Goal: Task Accomplishment & Management: Complete application form

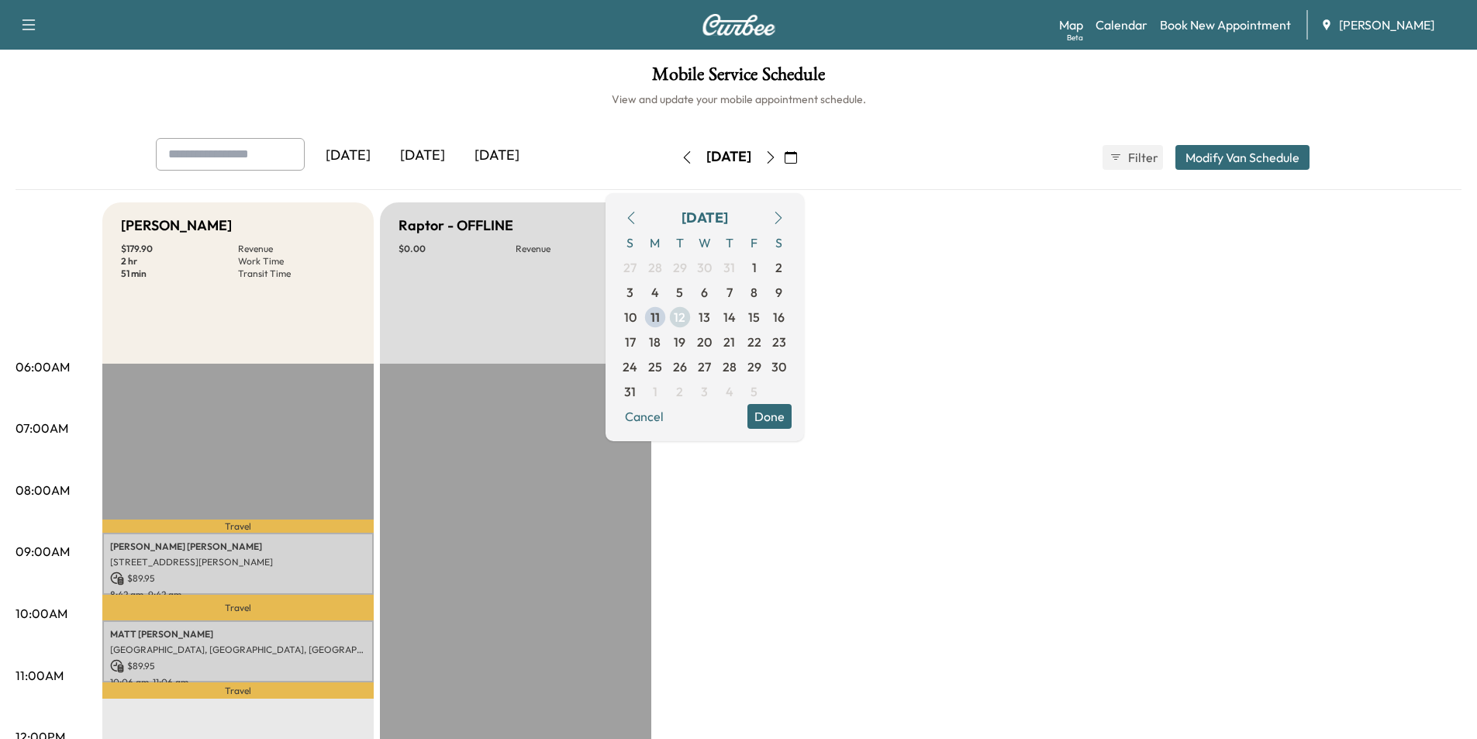
click at [710, 310] on span "13" at bounding box center [705, 317] width 12 height 19
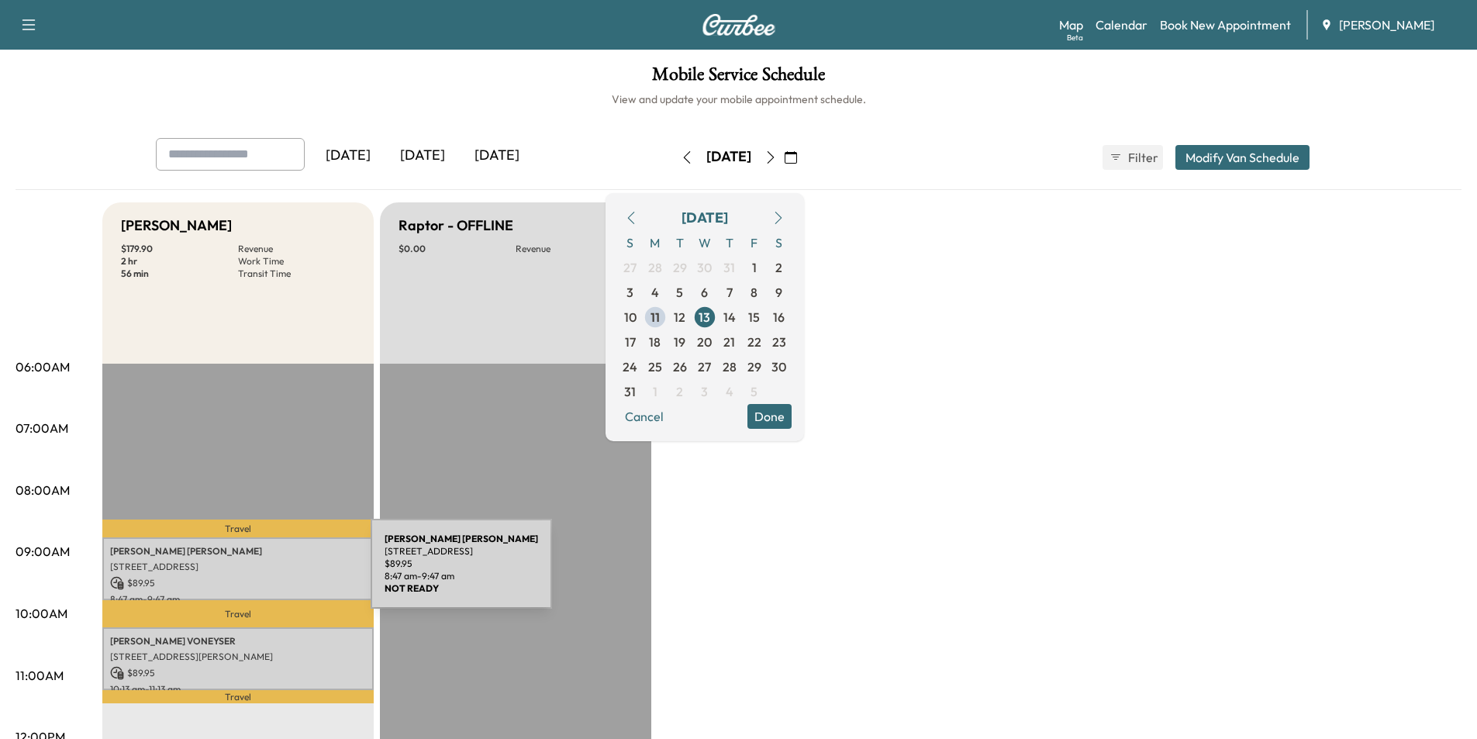
click at [254, 572] on div "ROBERT J BUFFINGTON 325 ELBE DRIVE, ALPHARETTA, GA, USA $ 89.95 8:47 am - 9:47 …" at bounding box center [237, 568] width 271 height 63
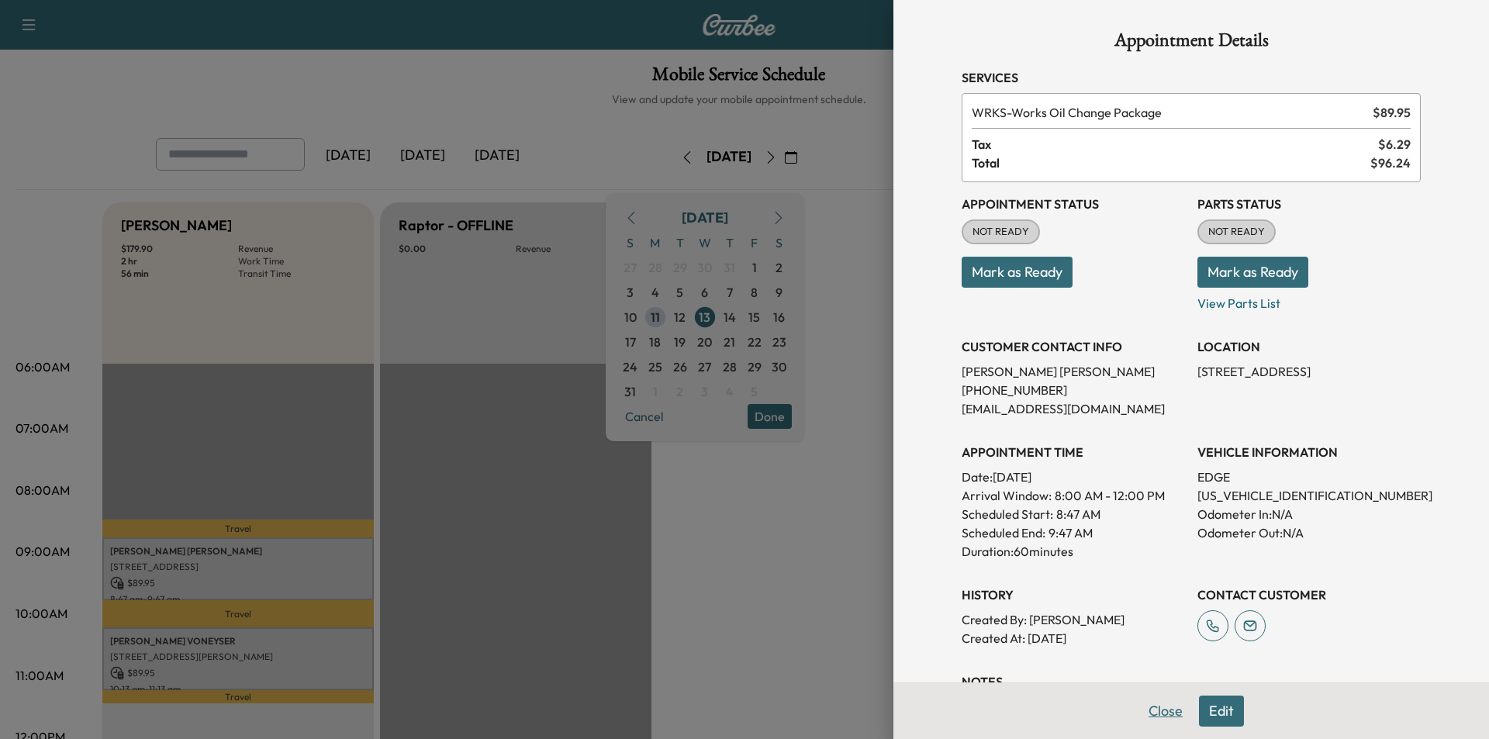
click at [1147, 709] on button "Close" at bounding box center [1165, 710] width 54 height 31
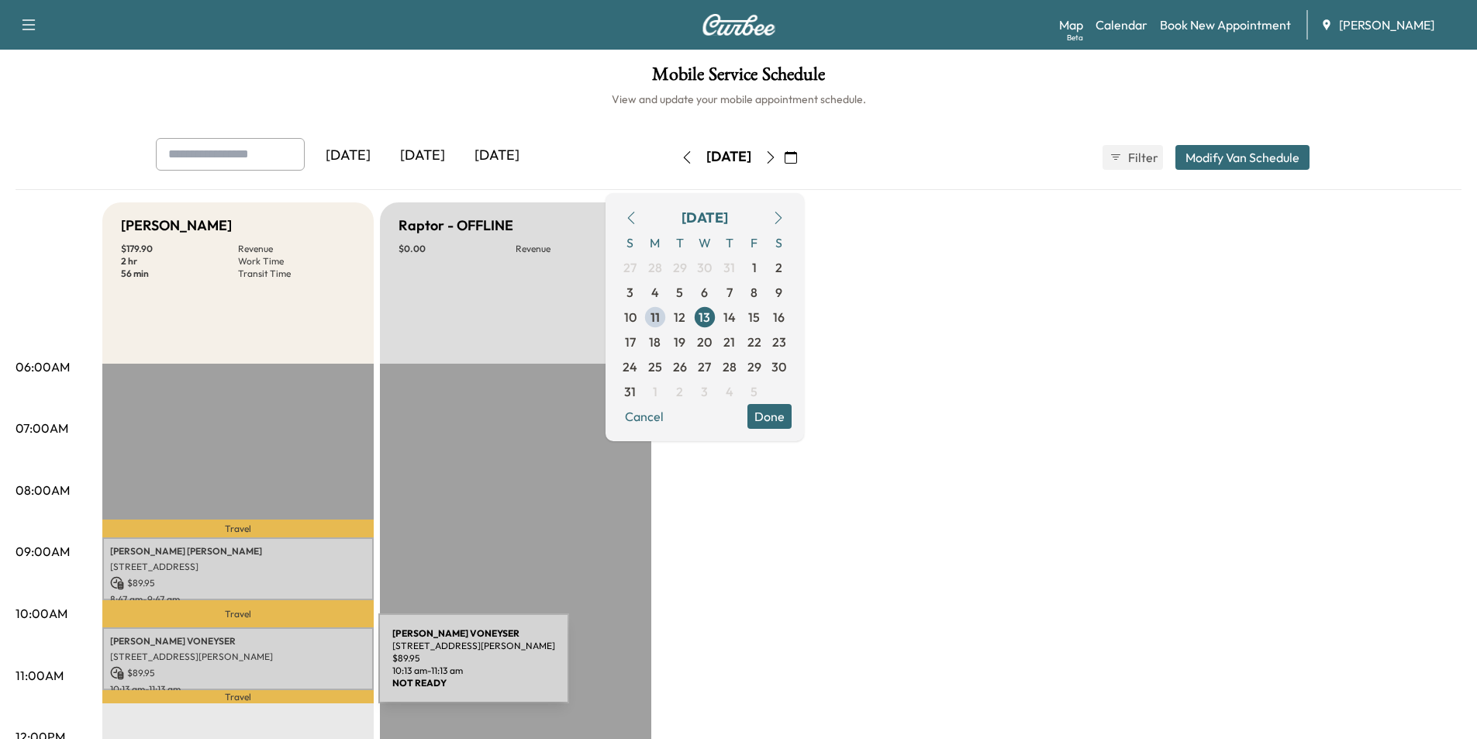
click at [262, 667] on p "$ 89.95" at bounding box center [238, 673] width 256 height 14
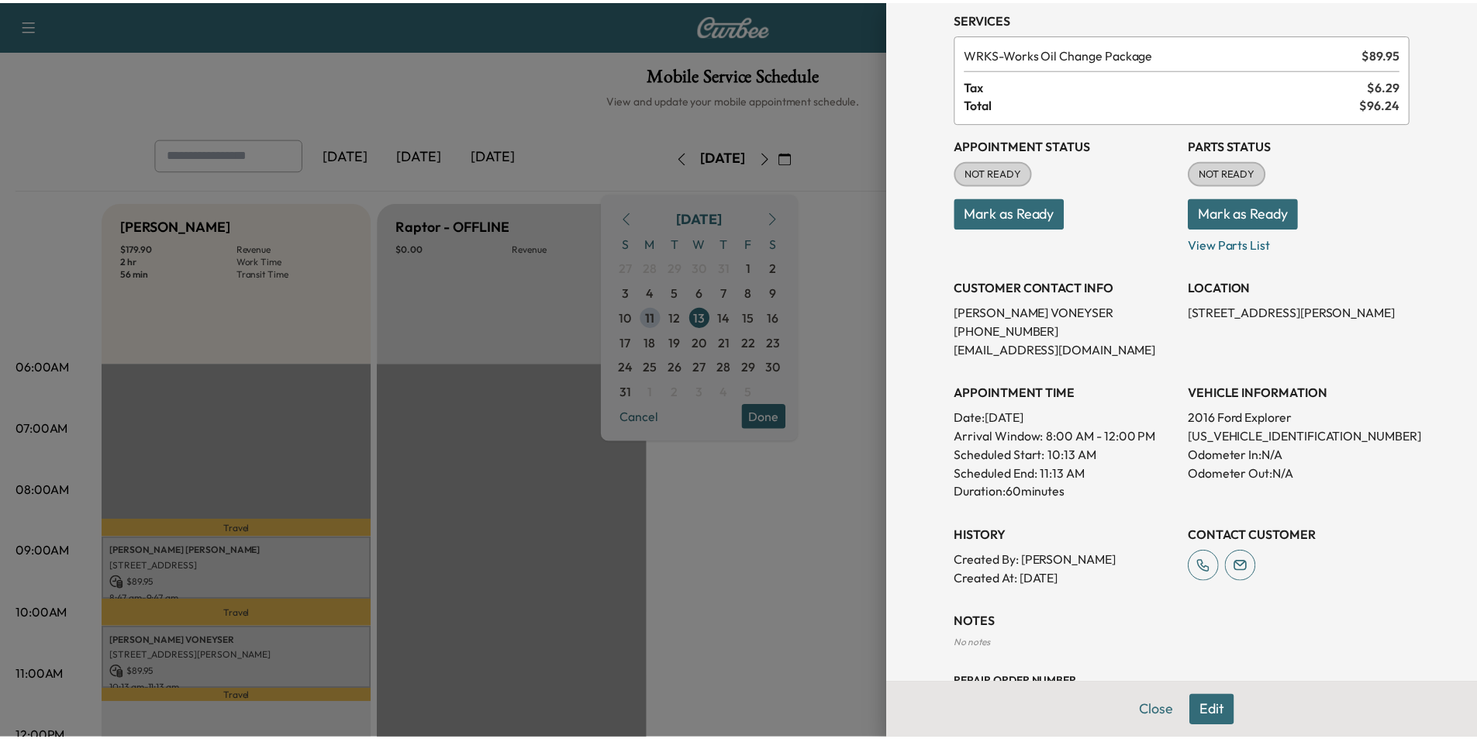
scroll to position [120, 0]
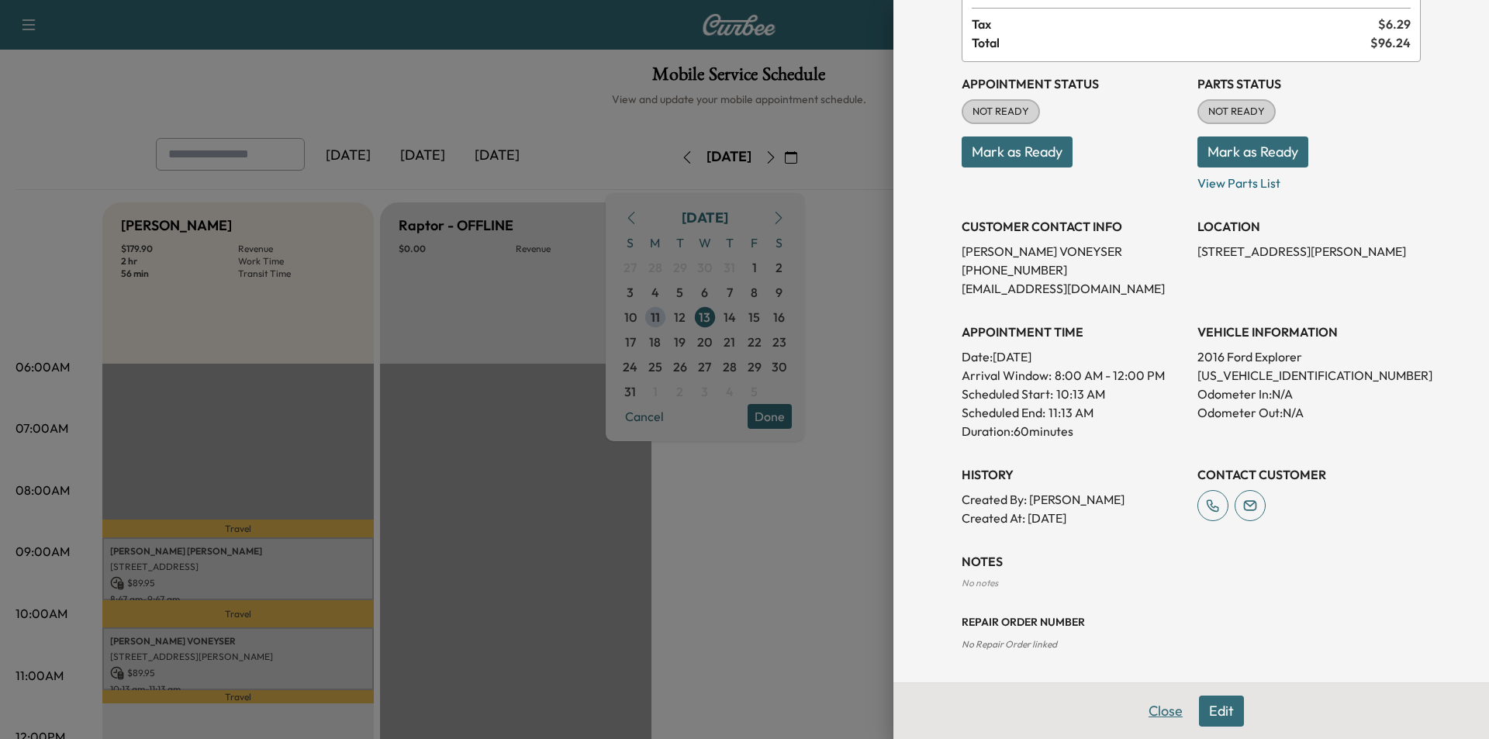
click at [1149, 707] on button "Close" at bounding box center [1165, 710] width 54 height 31
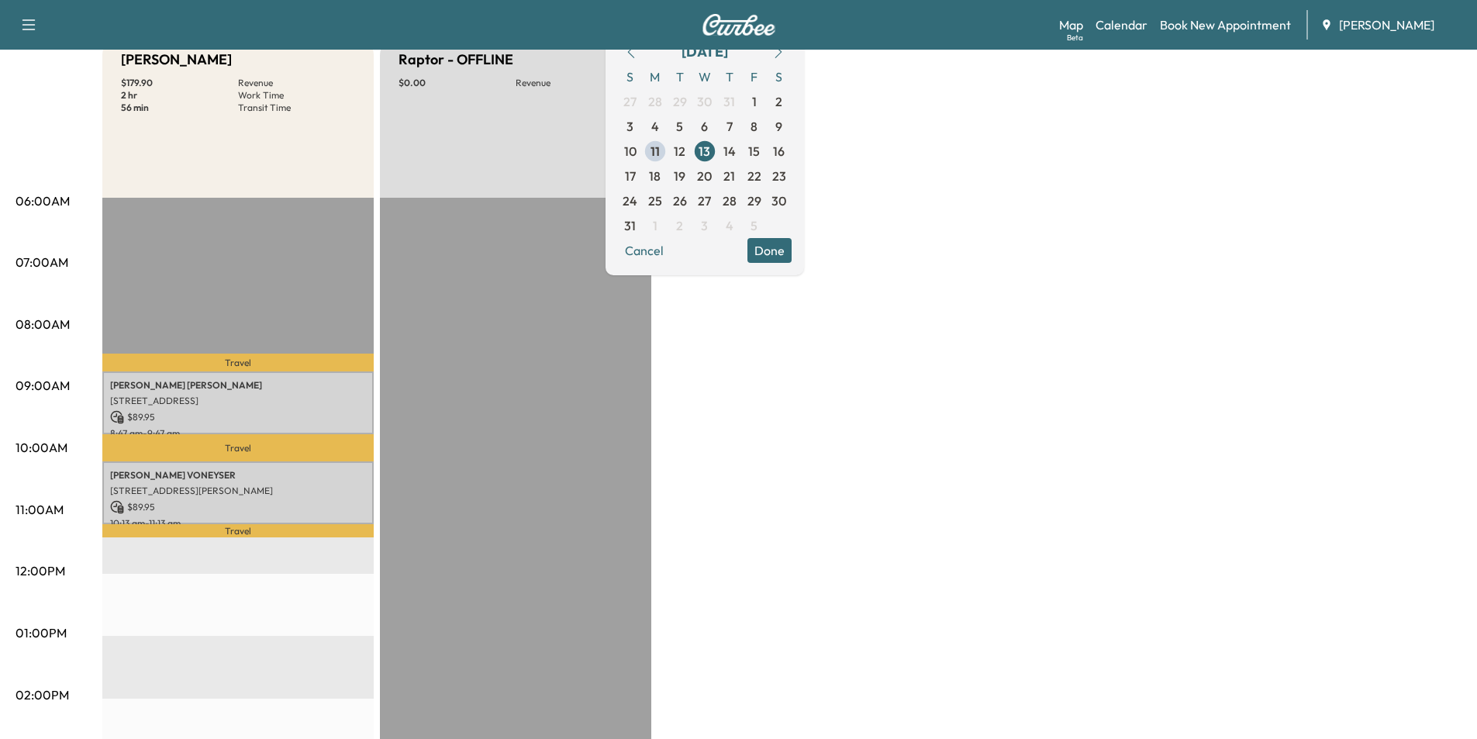
scroll to position [0, 0]
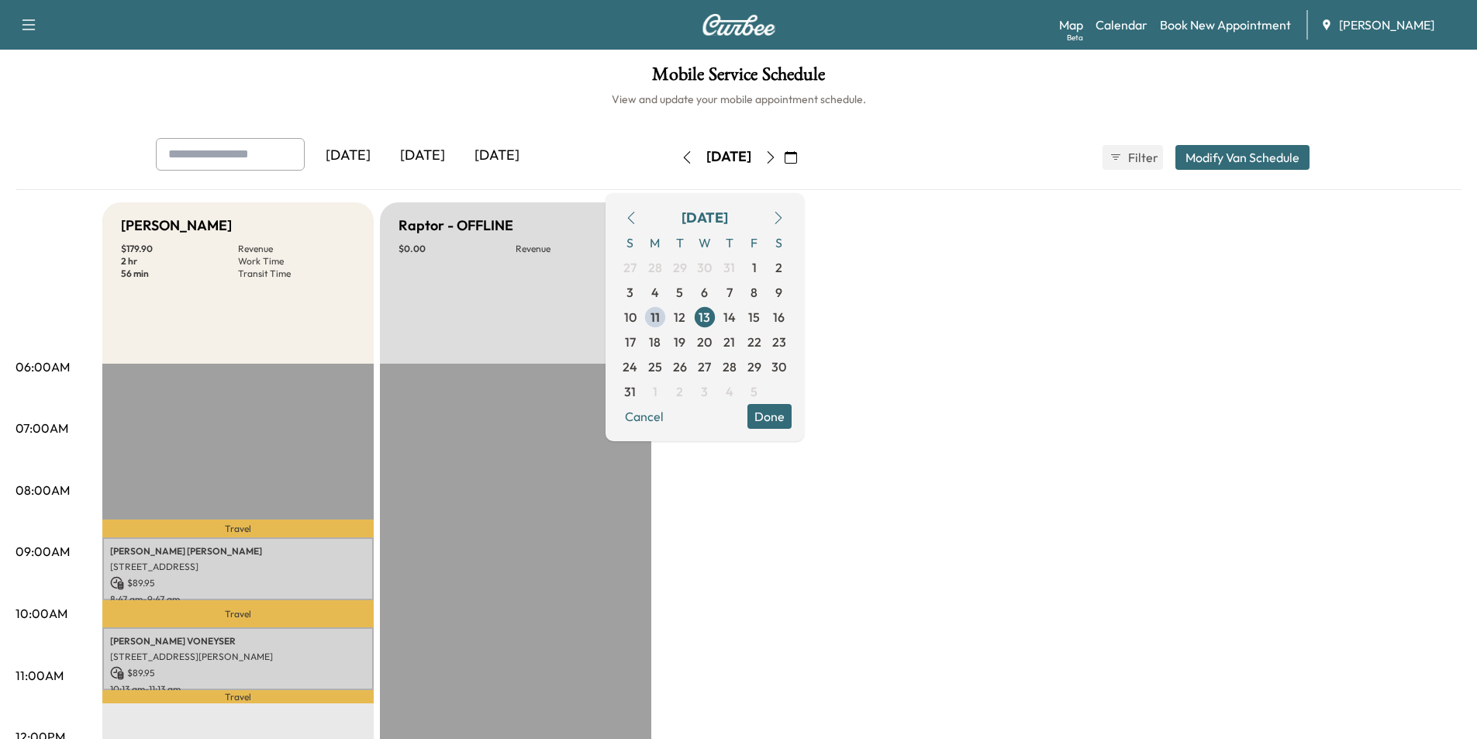
click at [1249, 14] on div "Map Beta Calendar Book New Appointment Jim Ellis Ford" at bounding box center [1262, 24] width 406 height 29
click at [1241, 26] on link "Book New Appointment" at bounding box center [1225, 25] width 131 height 19
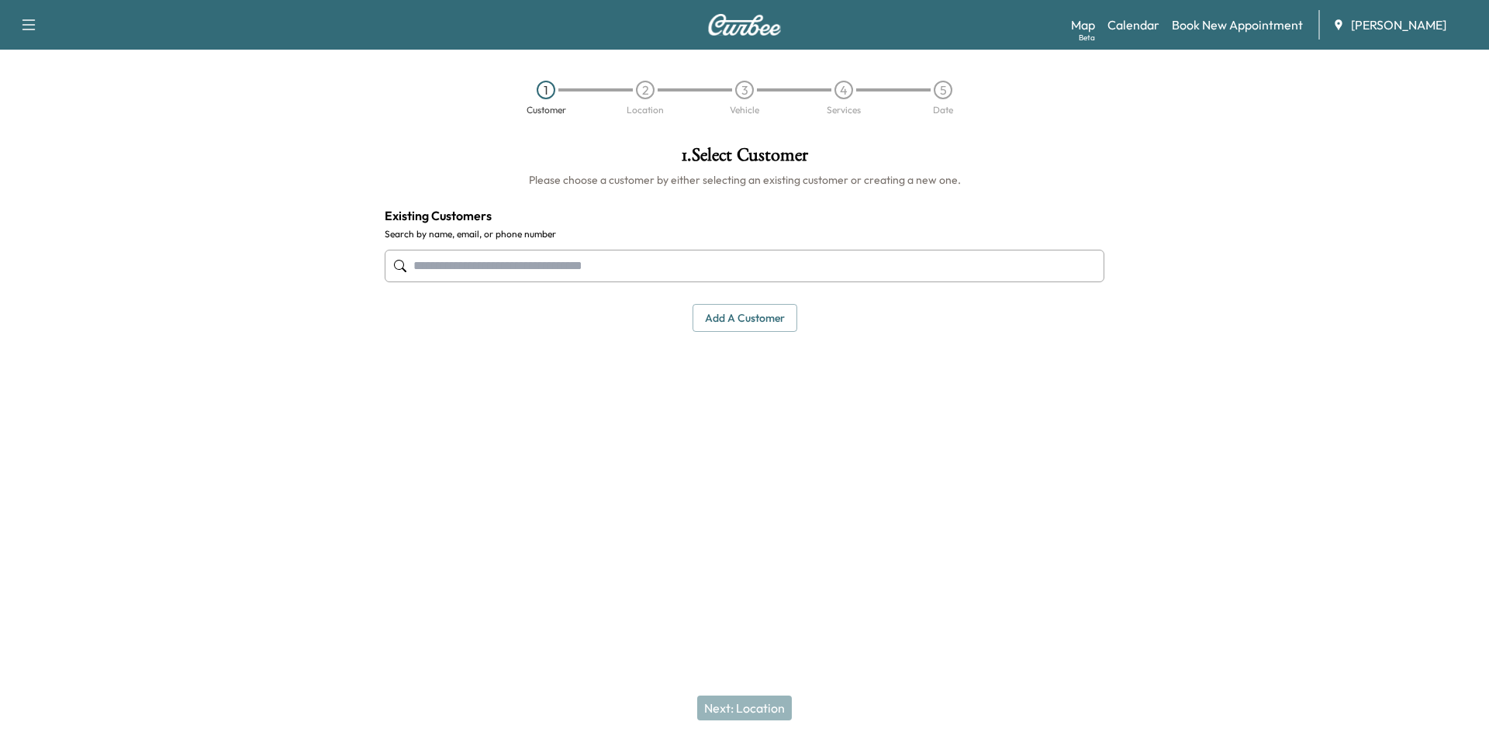
click at [853, 257] on input "text" at bounding box center [745, 266] width 720 height 33
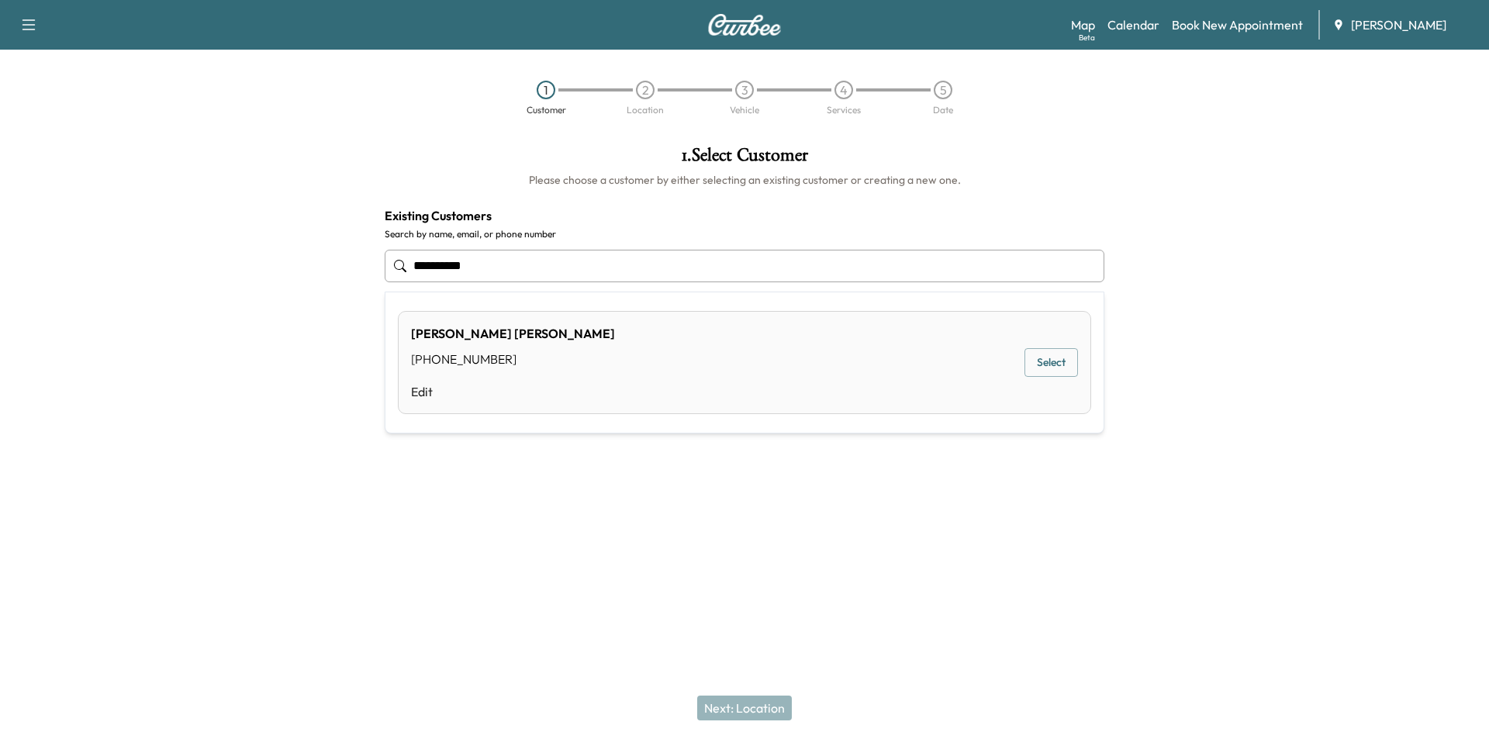
click at [1066, 368] on button "Select" at bounding box center [1050, 362] width 53 height 29
type input "**********"
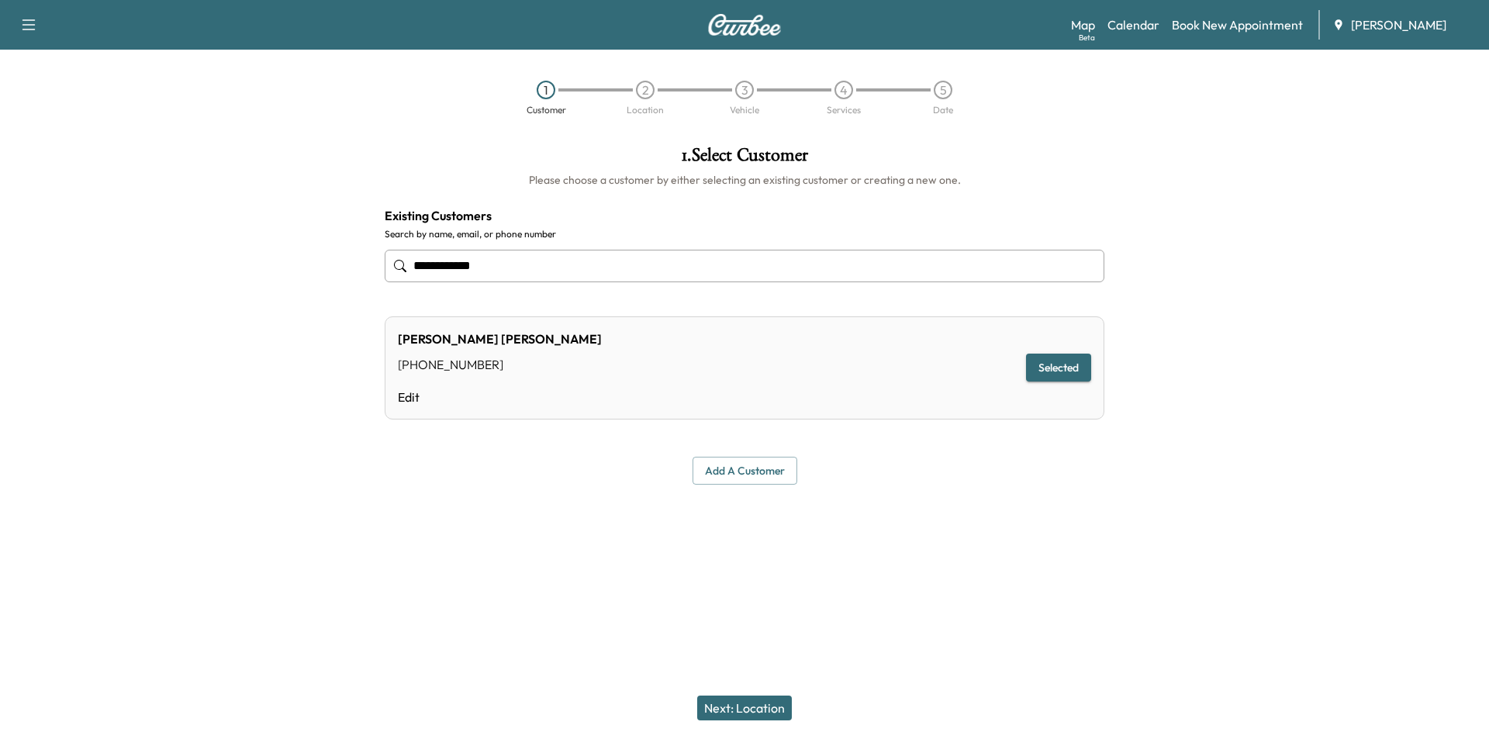
click at [758, 699] on button "Next: Location" at bounding box center [744, 707] width 95 height 25
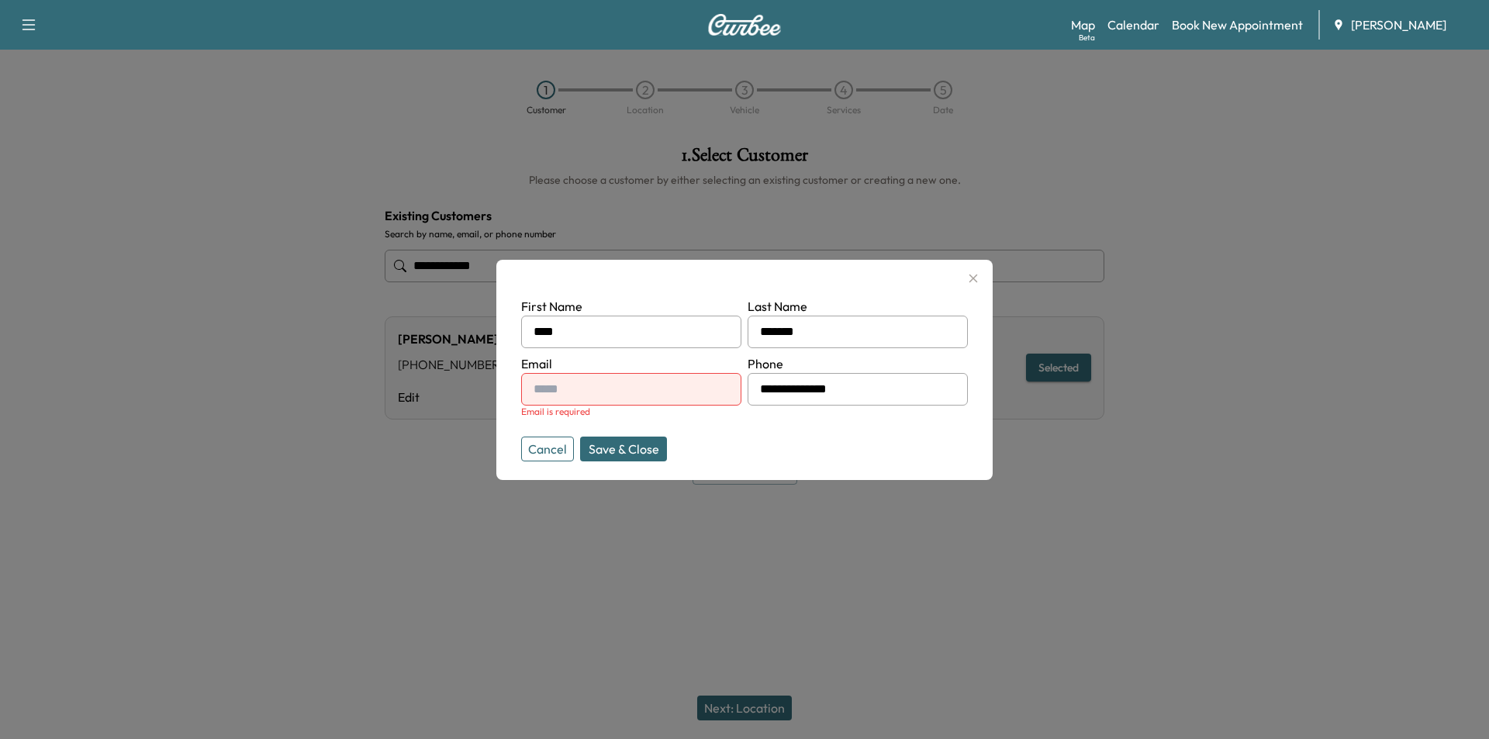
click at [568, 395] on input "text" at bounding box center [631, 389] width 220 height 33
paste input "**********"
type input "**********"
click at [623, 447] on button "Save & Close" at bounding box center [623, 449] width 87 height 25
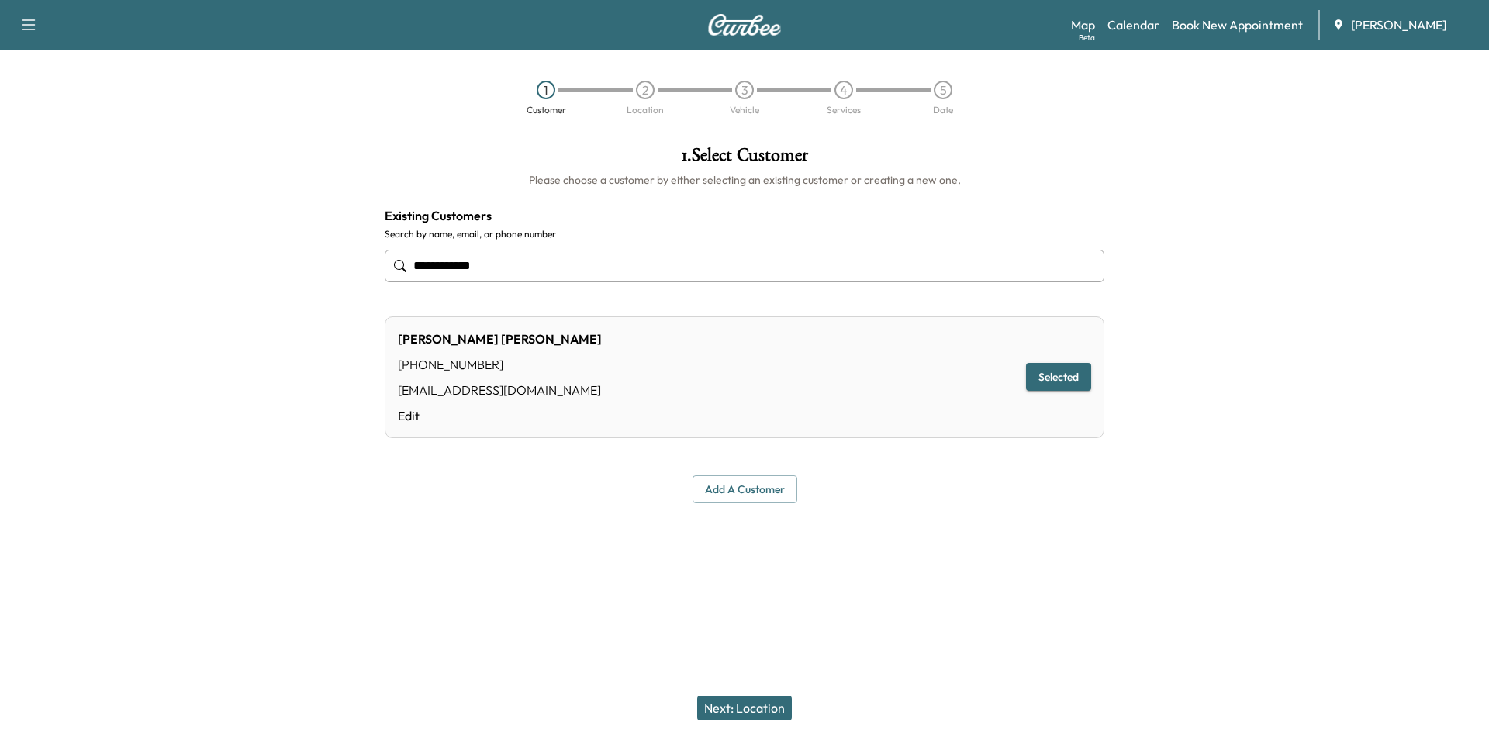
click at [783, 708] on button "Next: Location" at bounding box center [744, 707] width 95 height 25
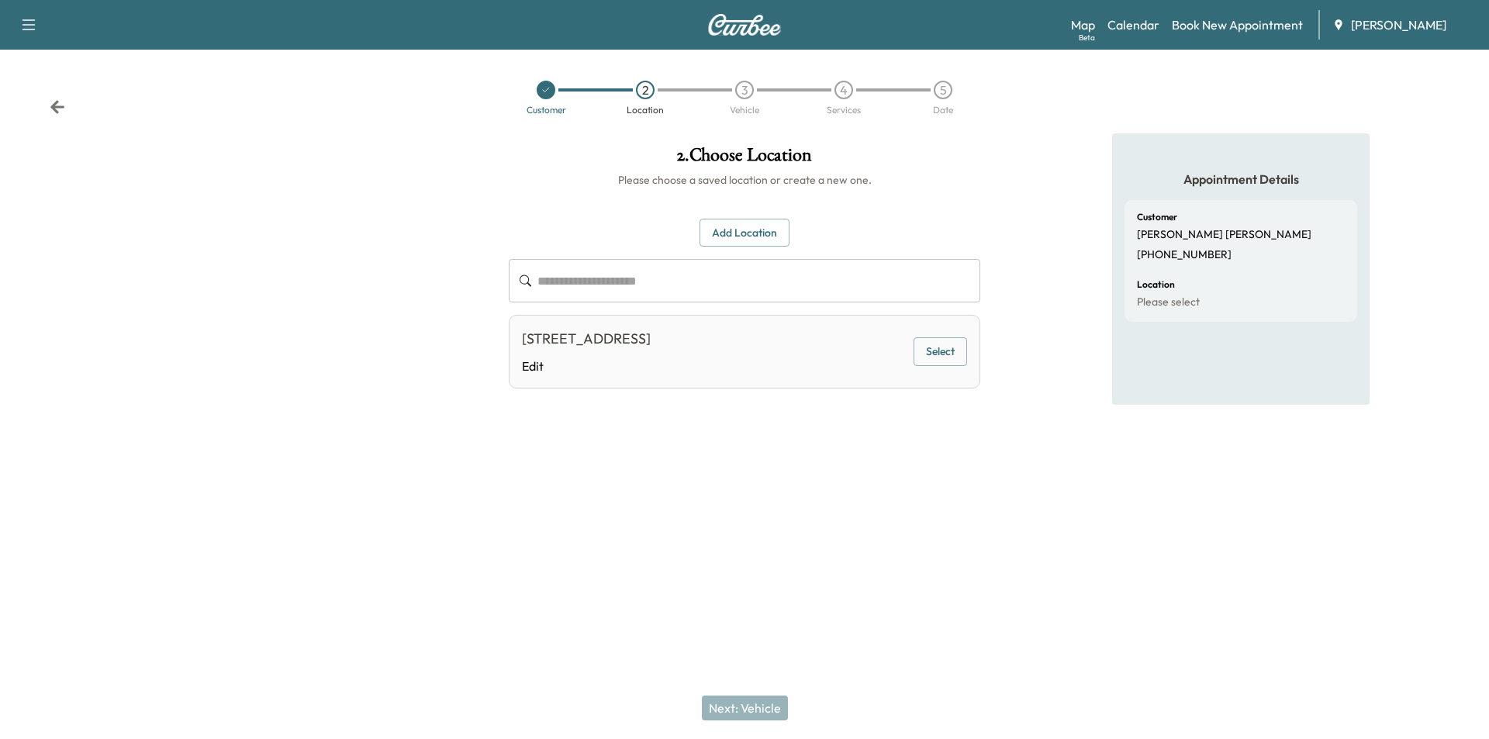
click at [946, 346] on button "Select" at bounding box center [939, 351] width 53 height 29
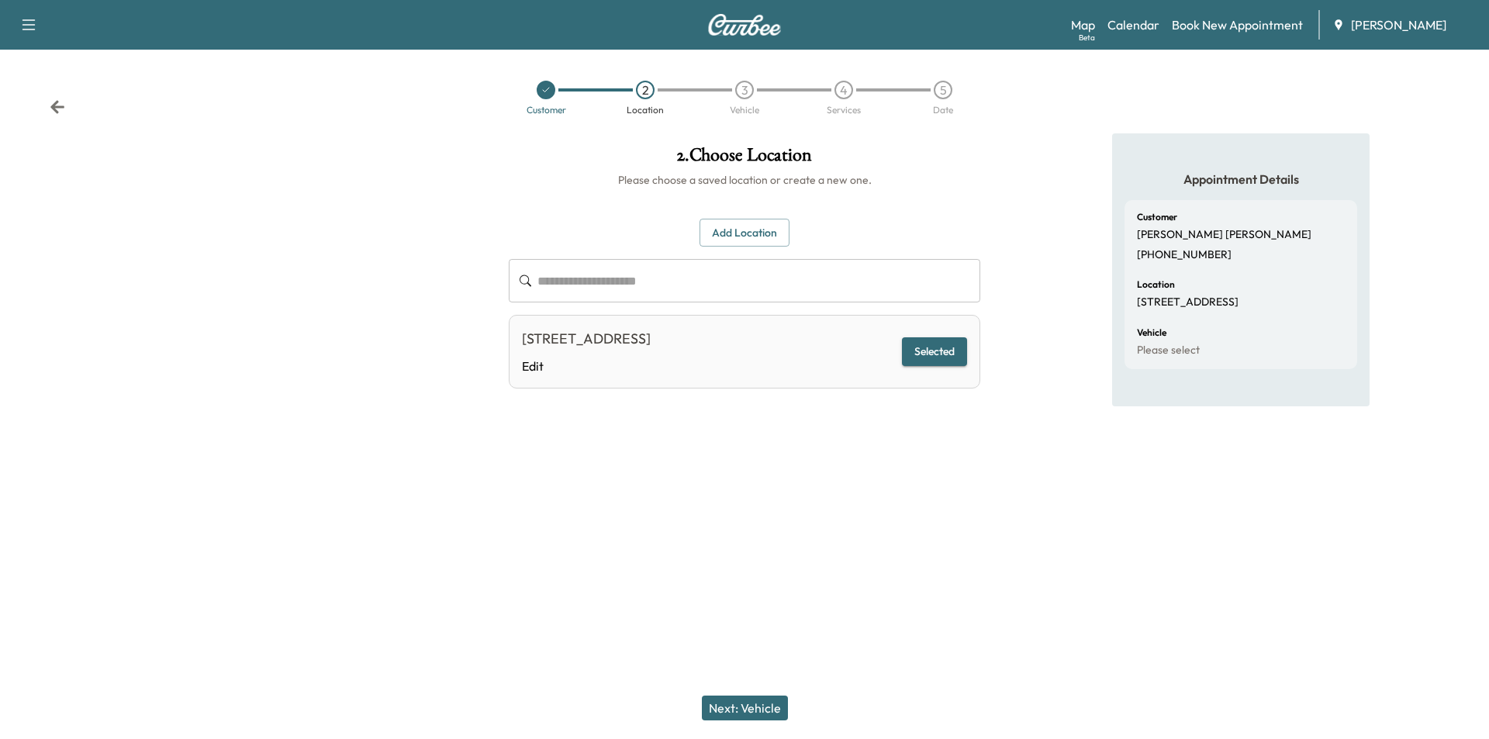
click at [785, 711] on button "Next: Vehicle" at bounding box center [745, 707] width 86 height 25
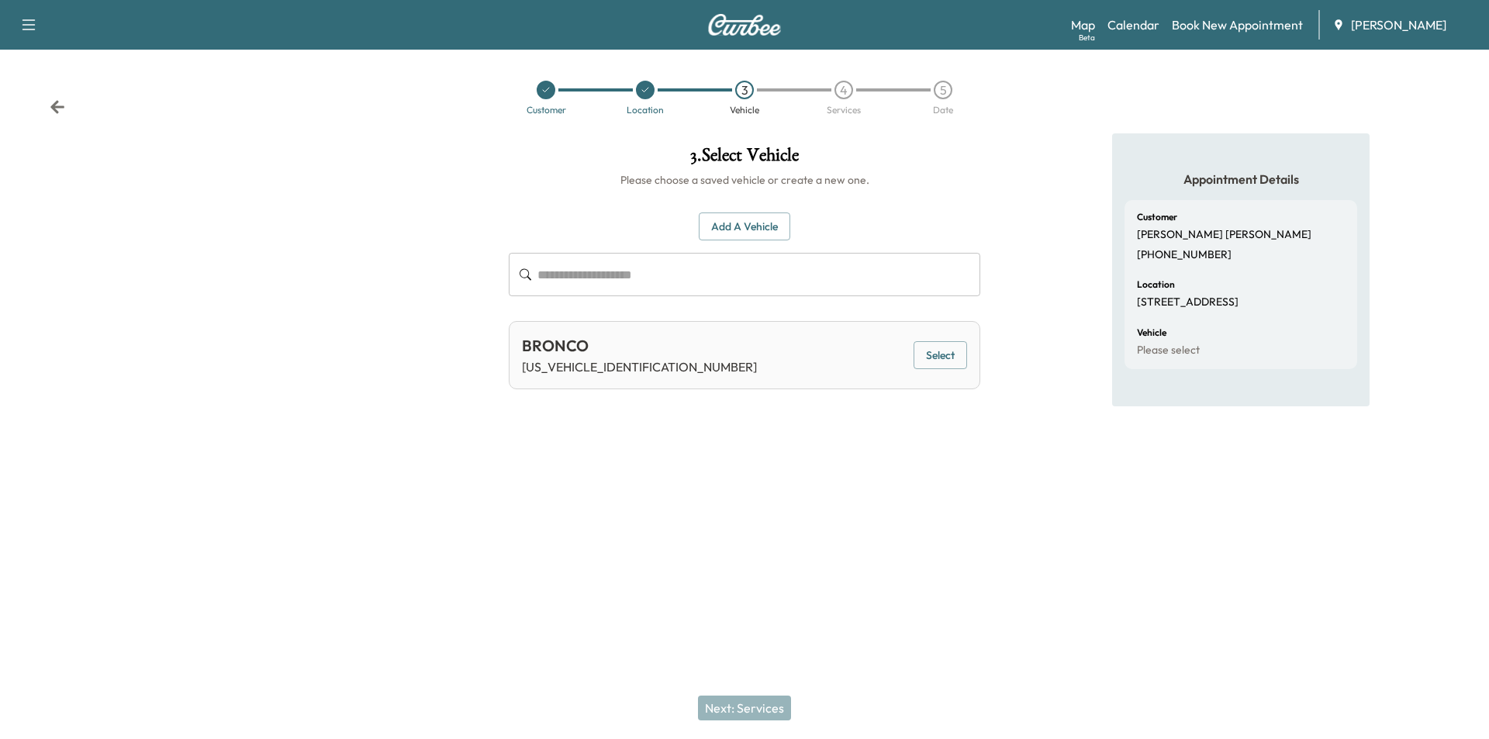
click at [927, 362] on button "Select" at bounding box center [939, 355] width 53 height 29
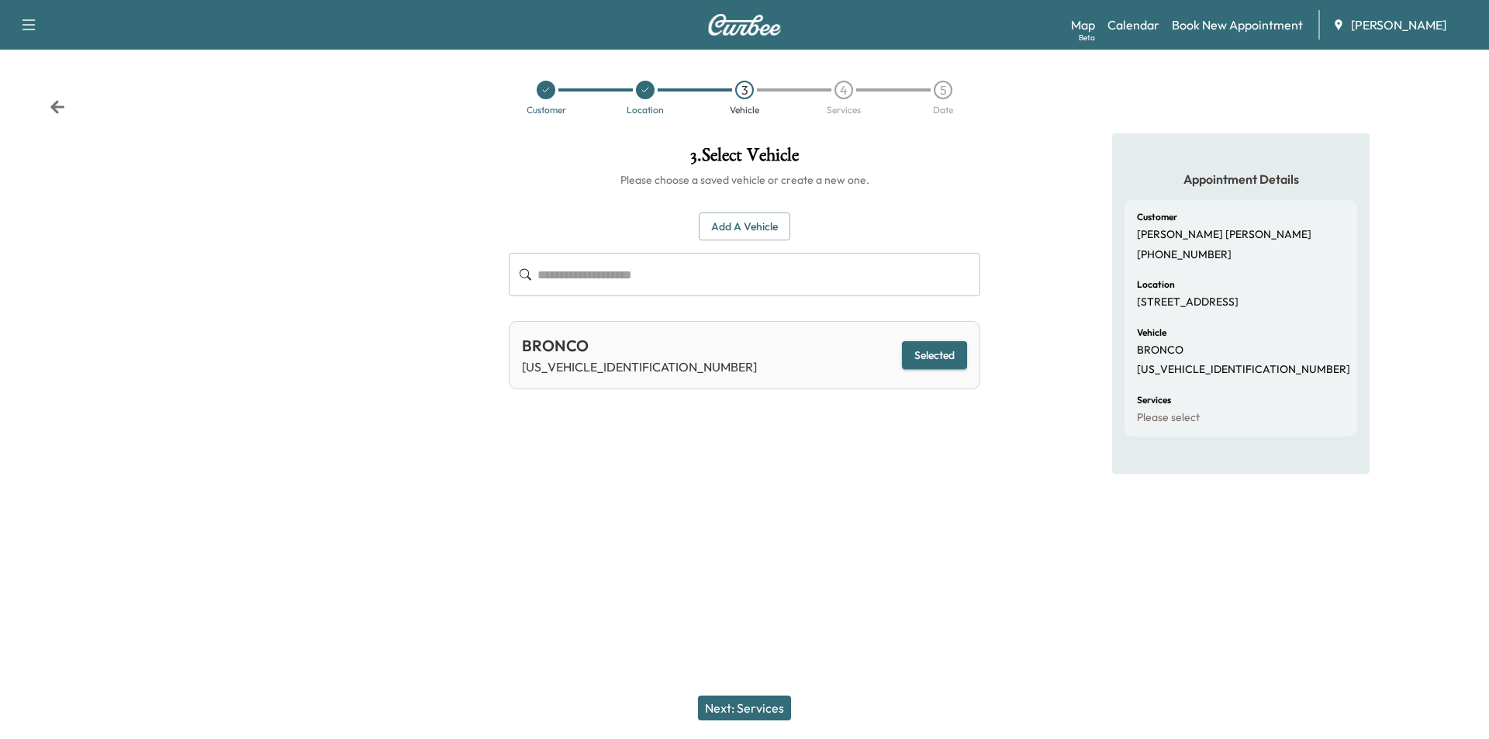
click at [789, 696] on button "Next: Services" at bounding box center [744, 707] width 93 height 25
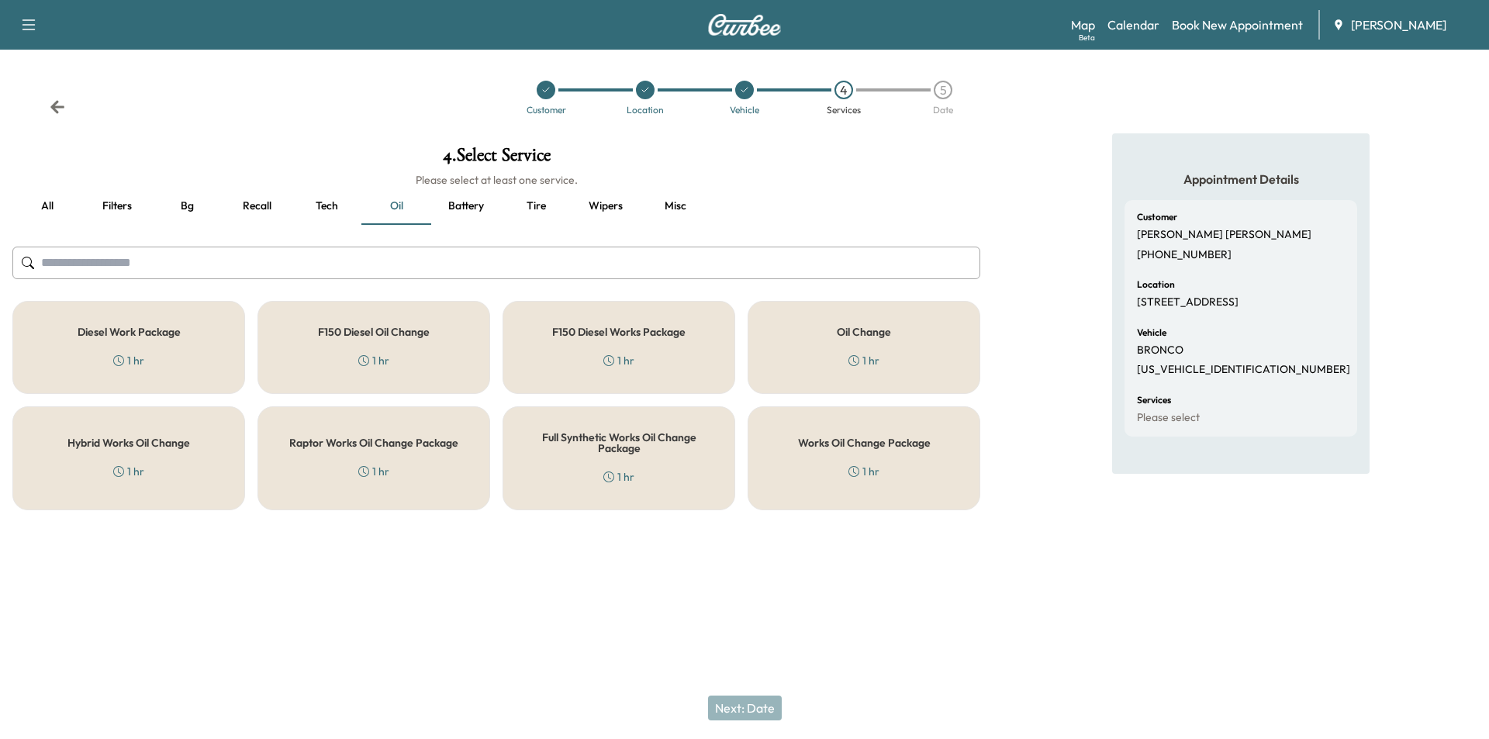
drag, startPoint x: 908, startPoint y: 457, endPoint x: 893, endPoint y: 474, distance: 22.0
click at [908, 458] on div "Works Oil Change Package 1 hr" at bounding box center [863, 458] width 233 height 104
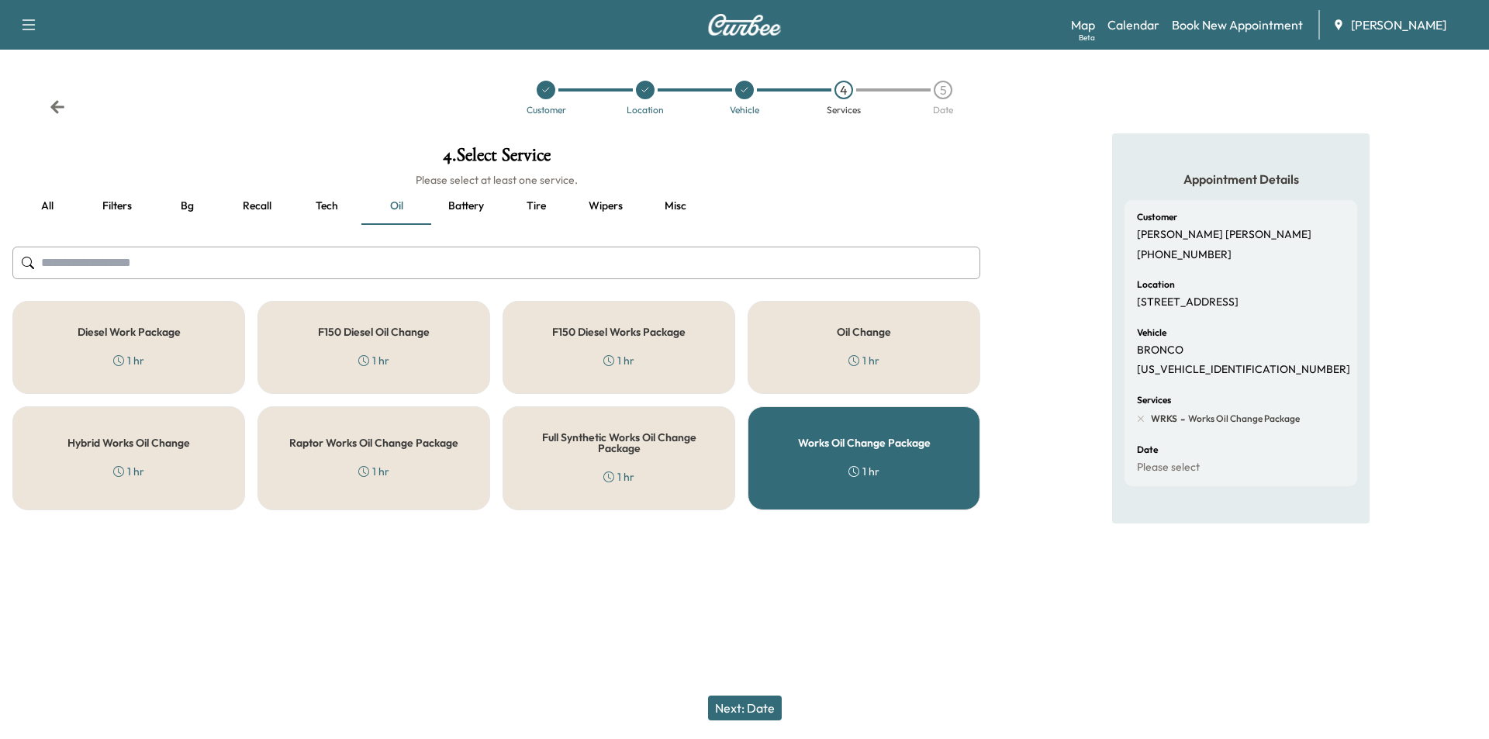
click at [743, 704] on button "Next: Date" at bounding box center [745, 707] width 74 height 25
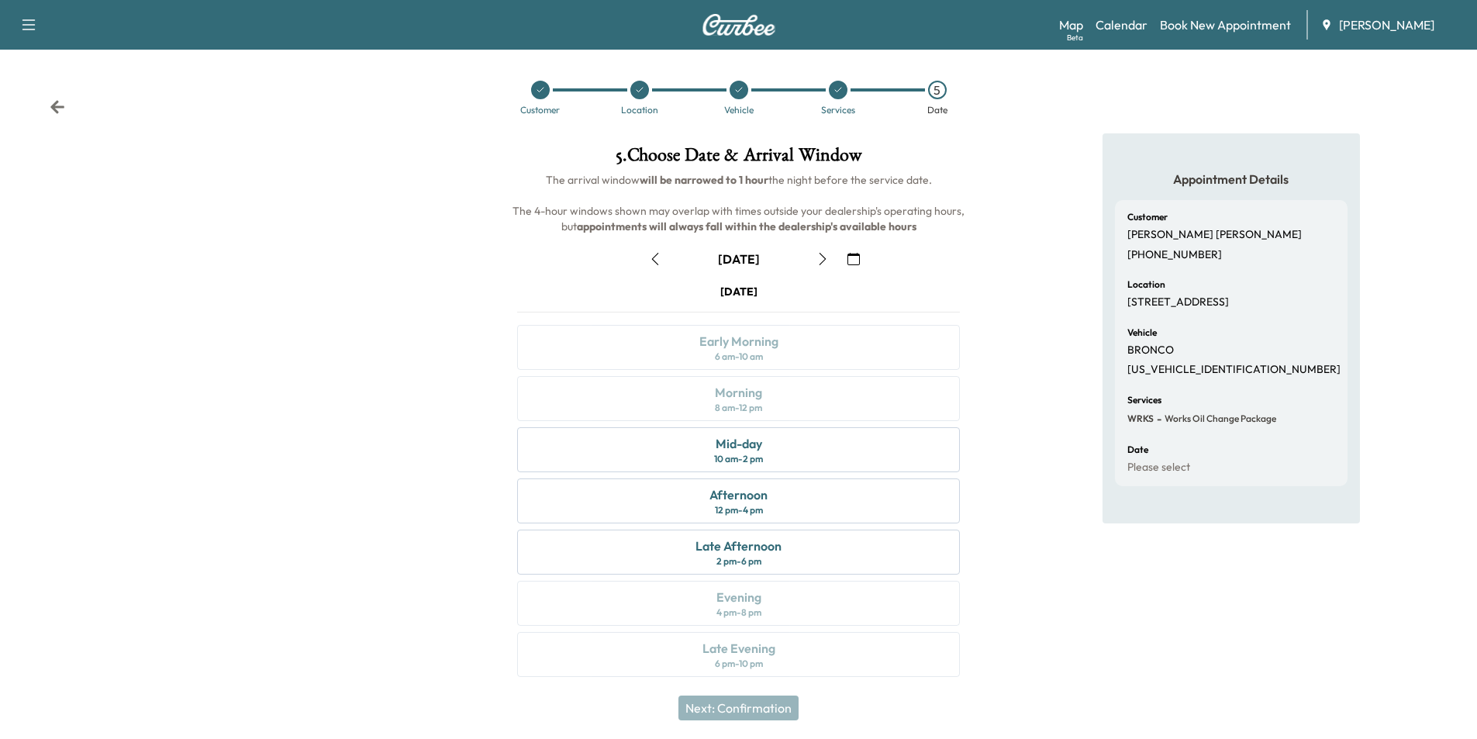
click at [857, 251] on button "button" at bounding box center [853, 259] width 26 height 25
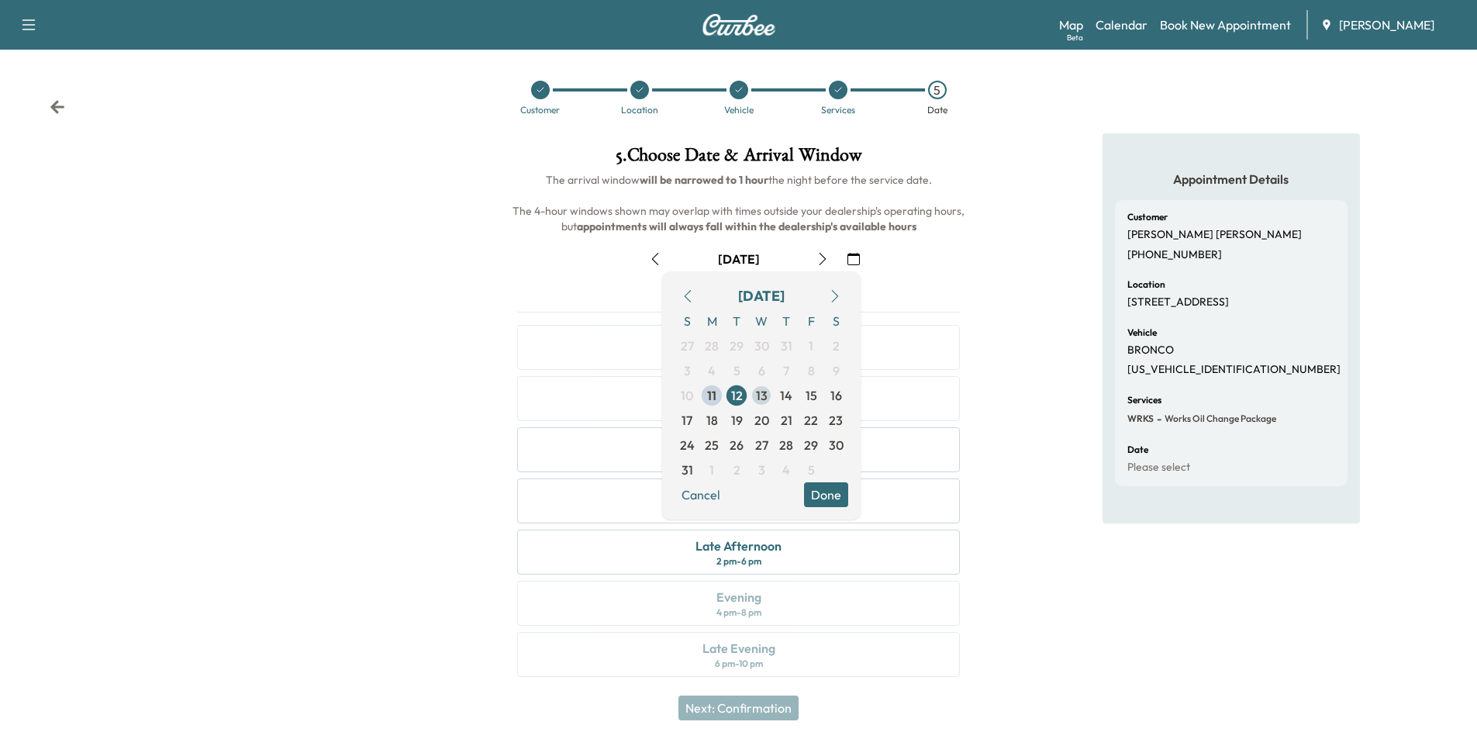
click at [766, 399] on span "13" at bounding box center [762, 395] width 12 height 19
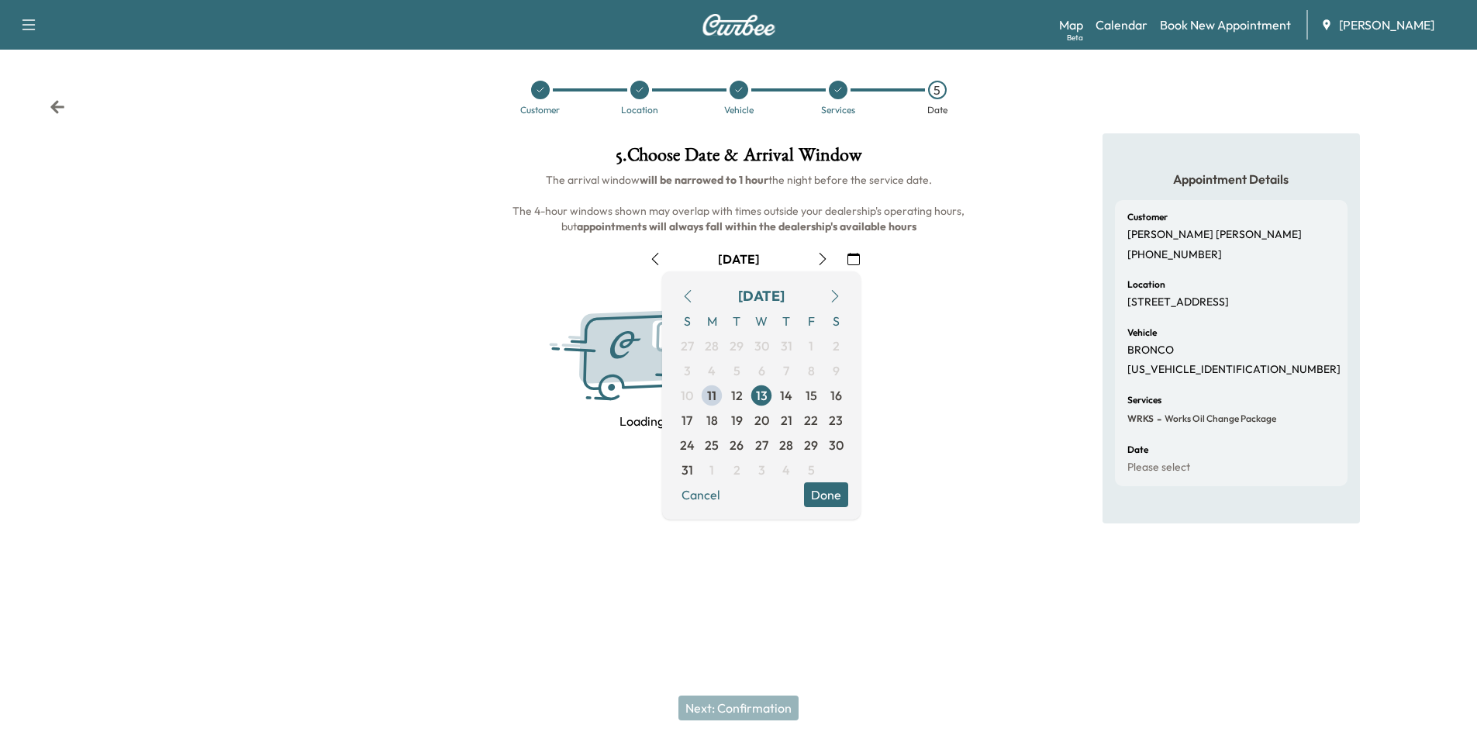
click at [839, 485] on button "Done" at bounding box center [826, 494] width 44 height 25
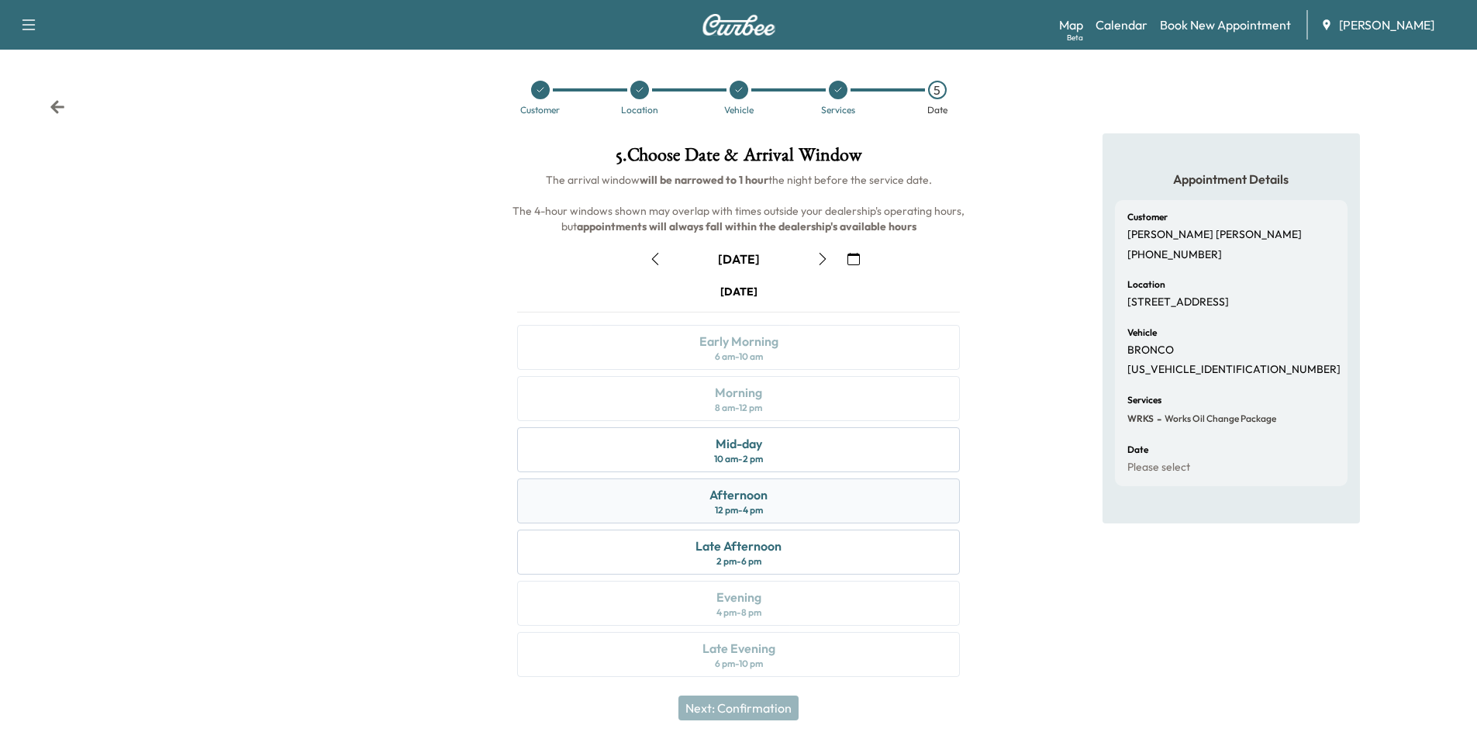
click at [816, 483] on div "Afternoon 12 pm - 4 pm" at bounding box center [738, 500] width 443 height 45
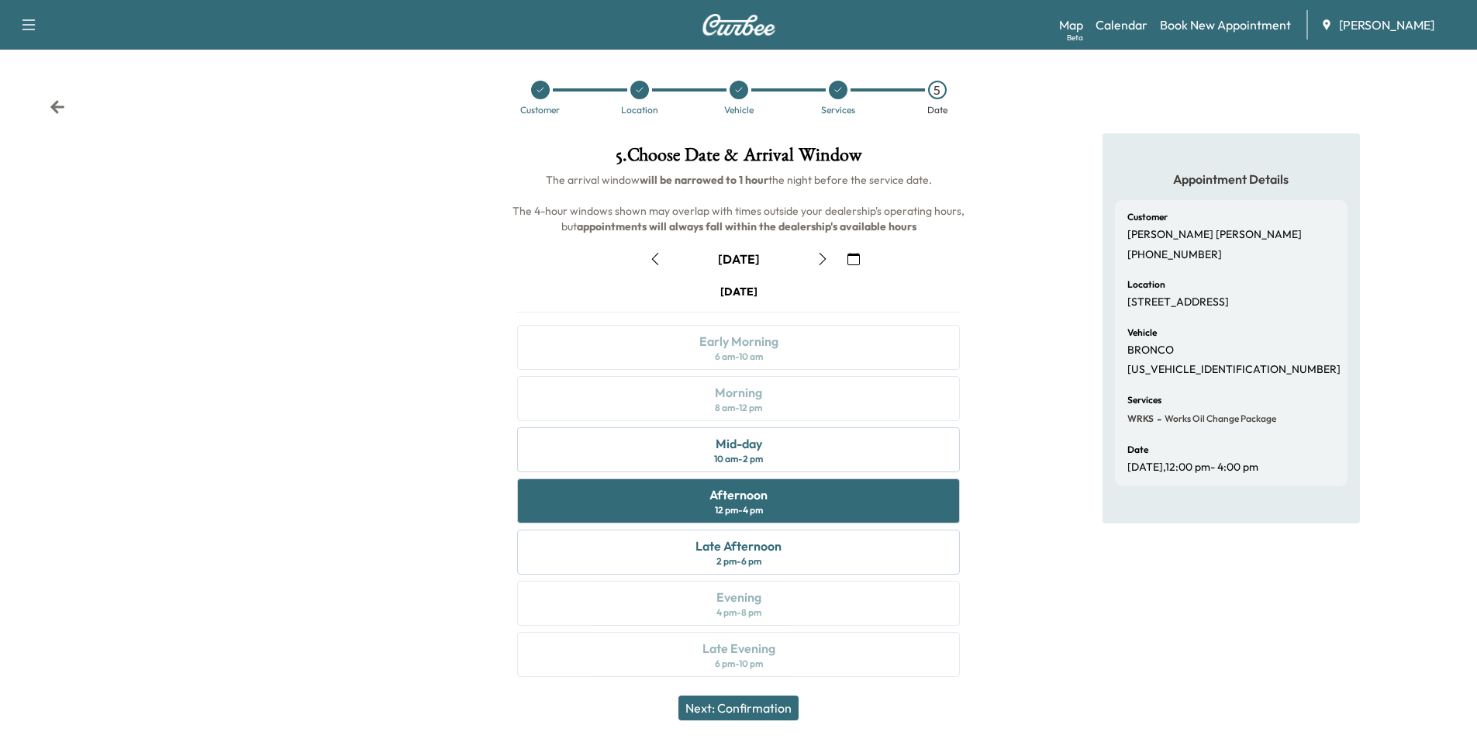
click at [730, 709] on button "Next: Confirmation" at bounding box center [738, 707] width 120 height 25
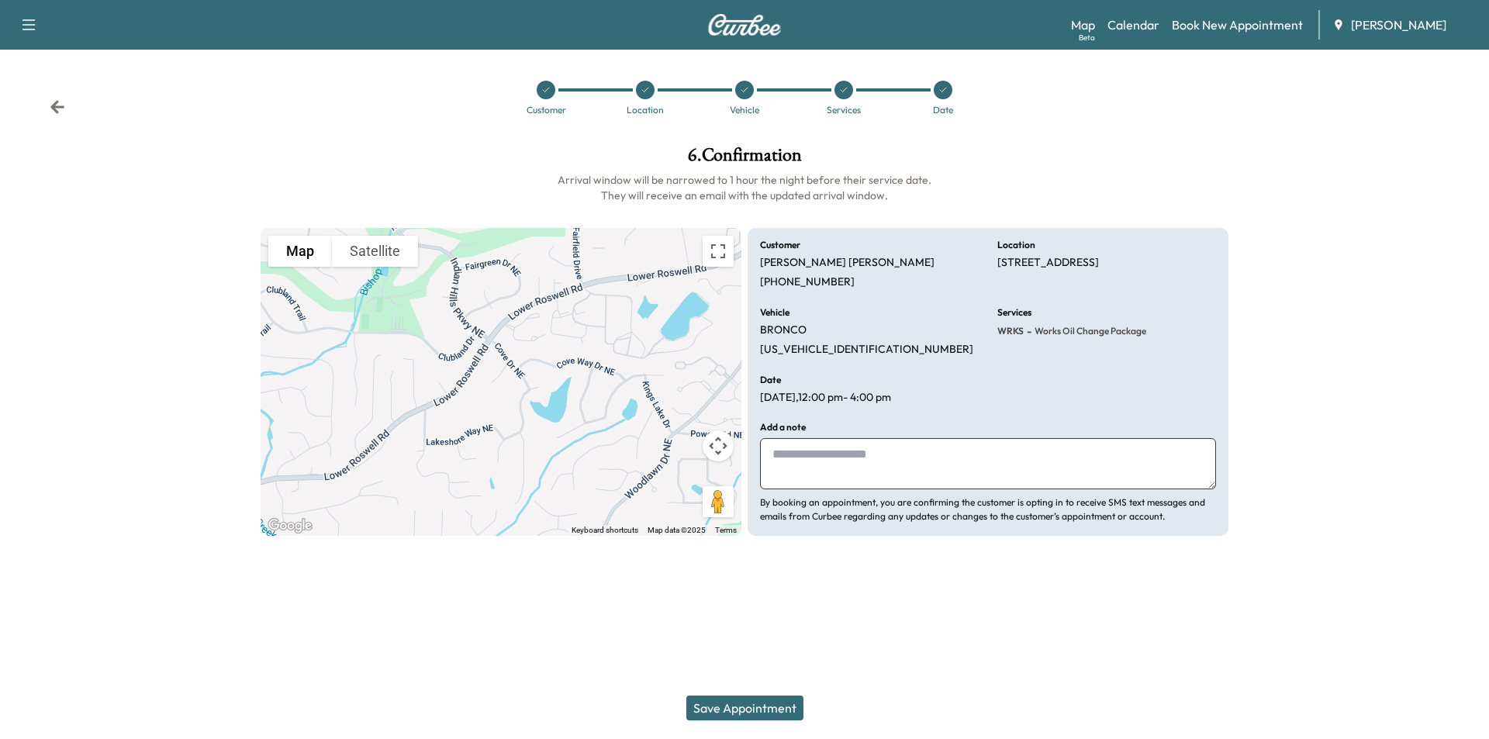
click at [744, 714] on button "Save Appointment" at bounding box center [744, 707] width 117 height 25
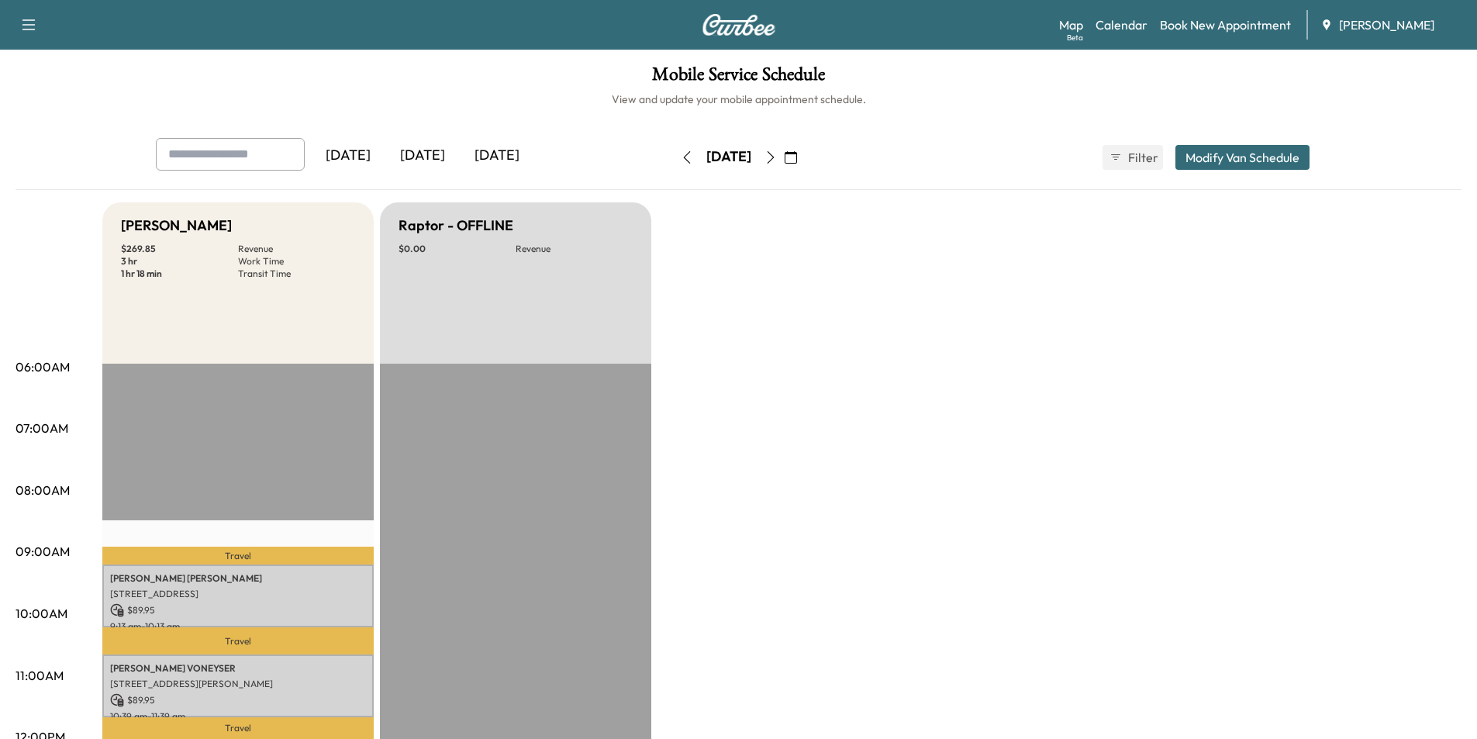
click at [774, 161] on icon "button" at bounding box center [770, 157] width 7 height 12
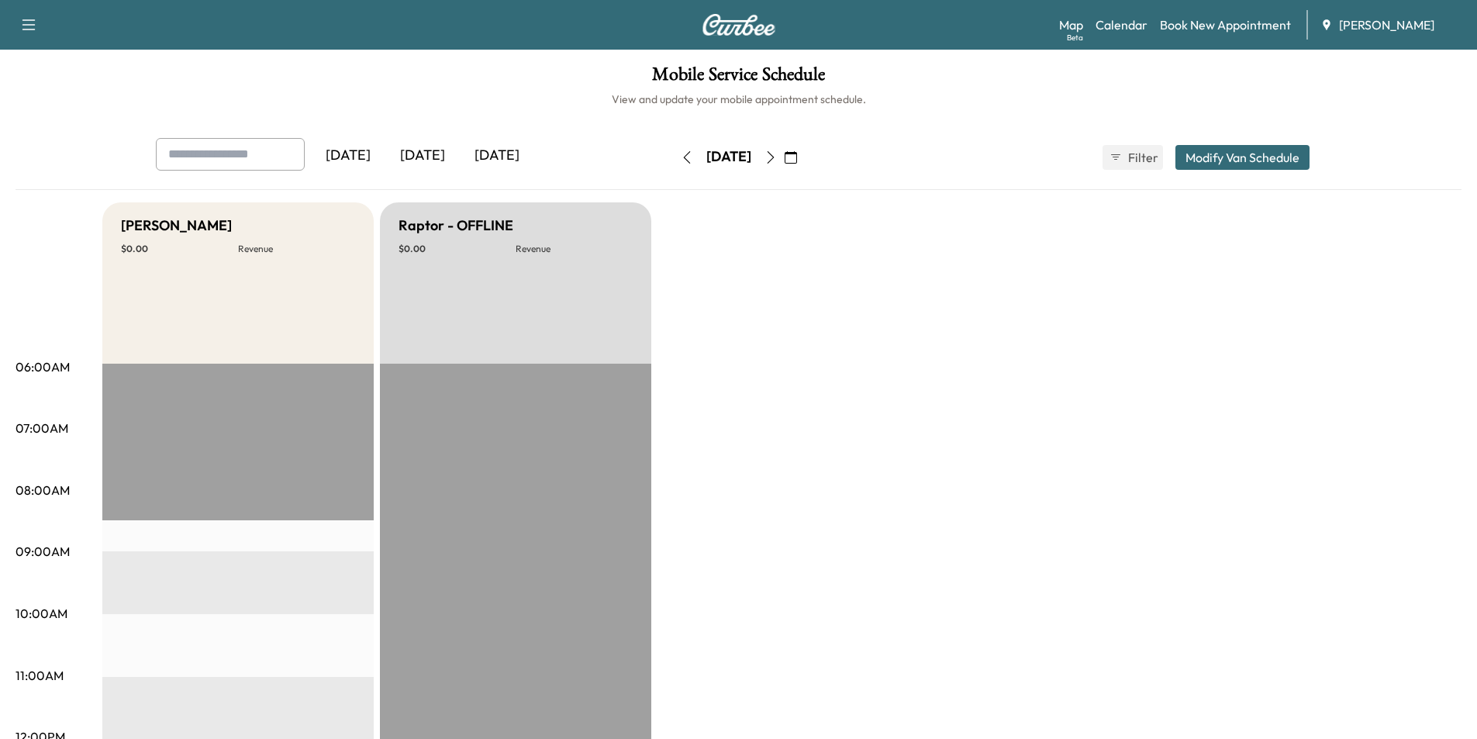
click at [797, 158] on icon "button" at bounding box center [791, 157] width 12 height 12
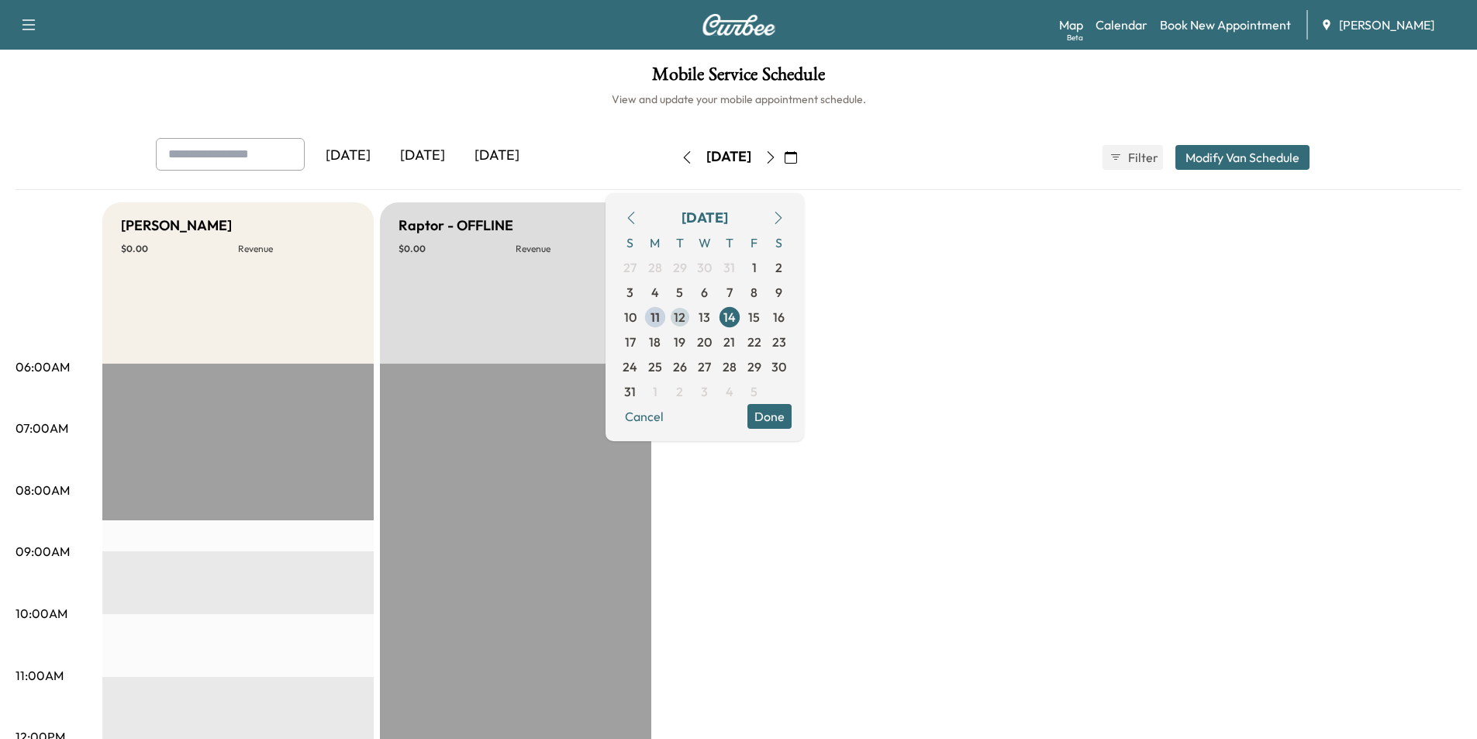
click at [692, 322] on span "12" at bounding box center [680, 317] width 25 height 25
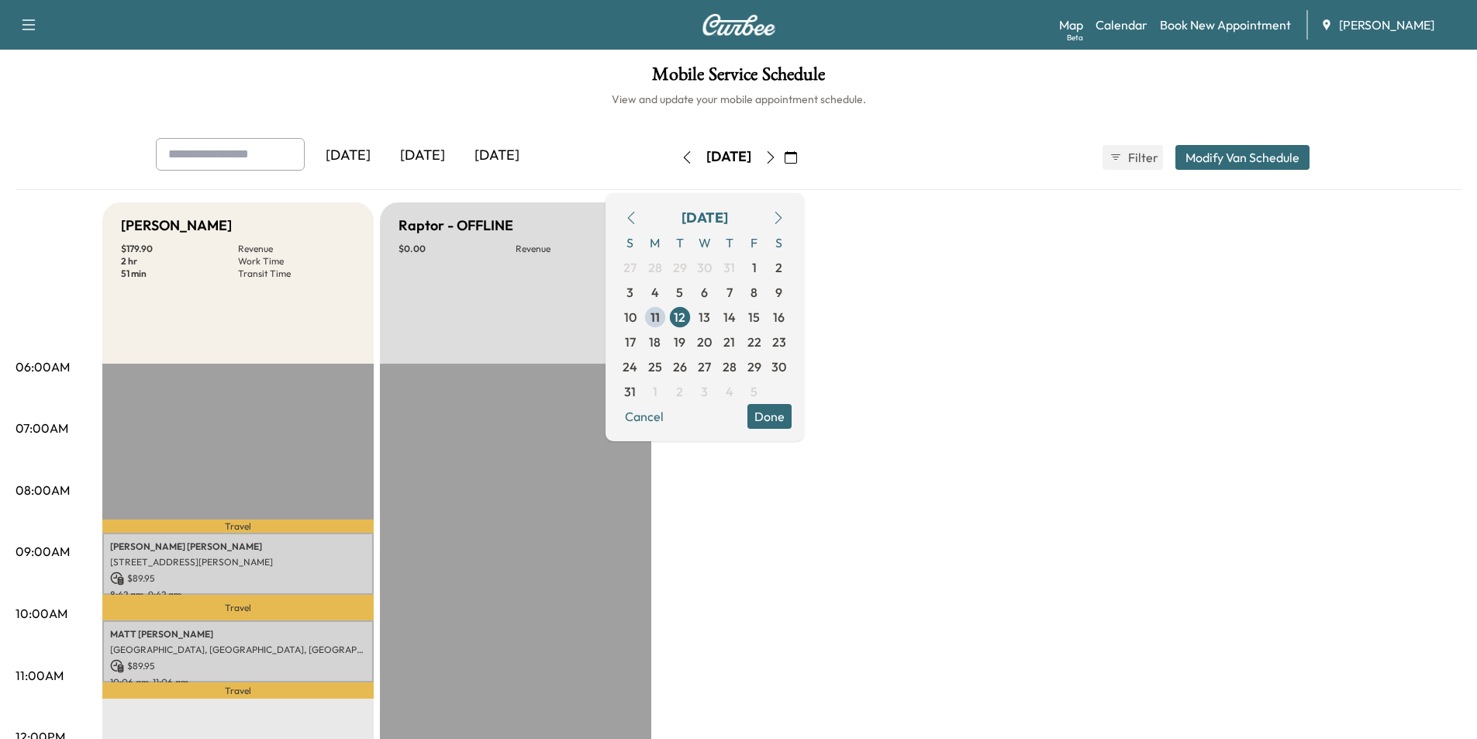
click at [792, 421] on button "Done" at bounding box center [769, 416] width 44 height 25
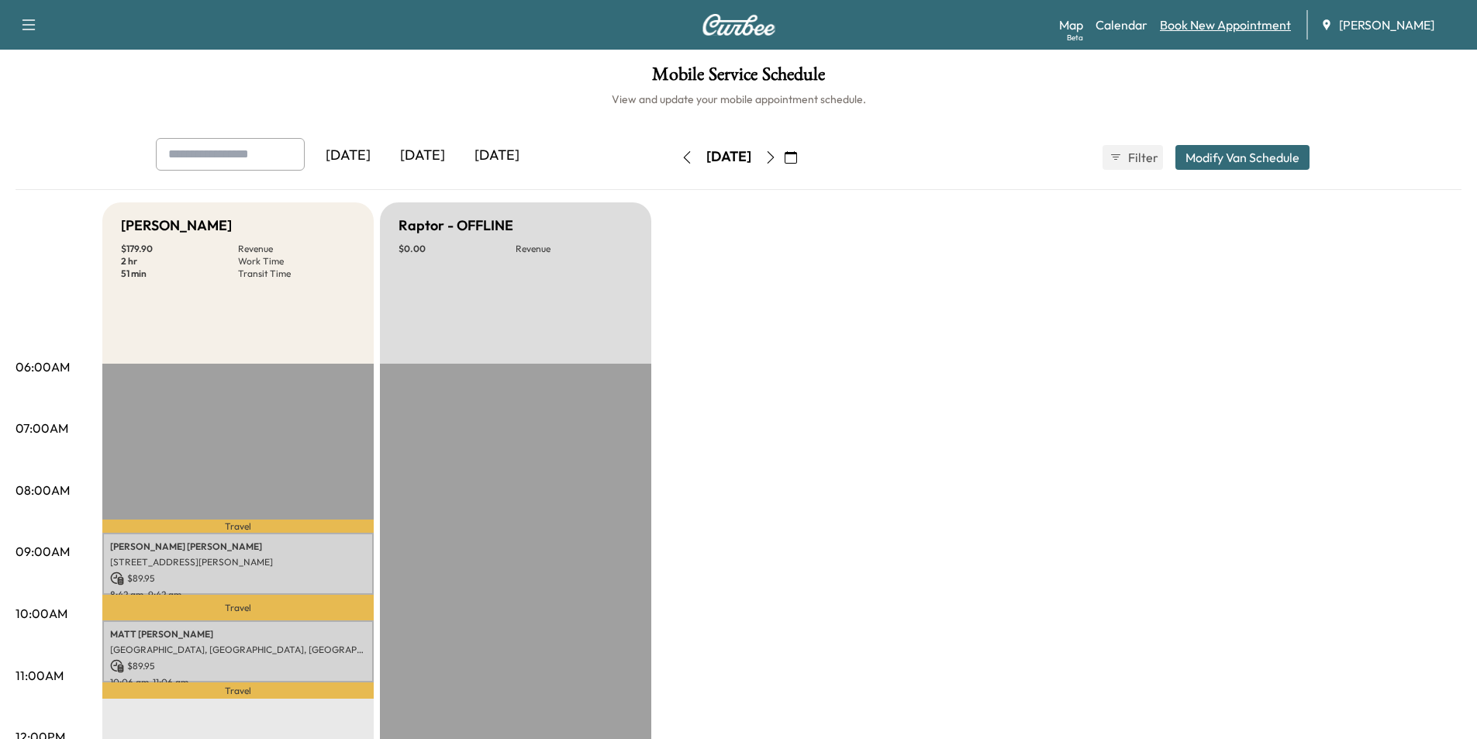
click at [1213, 22] on link "Book New Appointment" at bounding box center [1225, 25] width 131 height 19
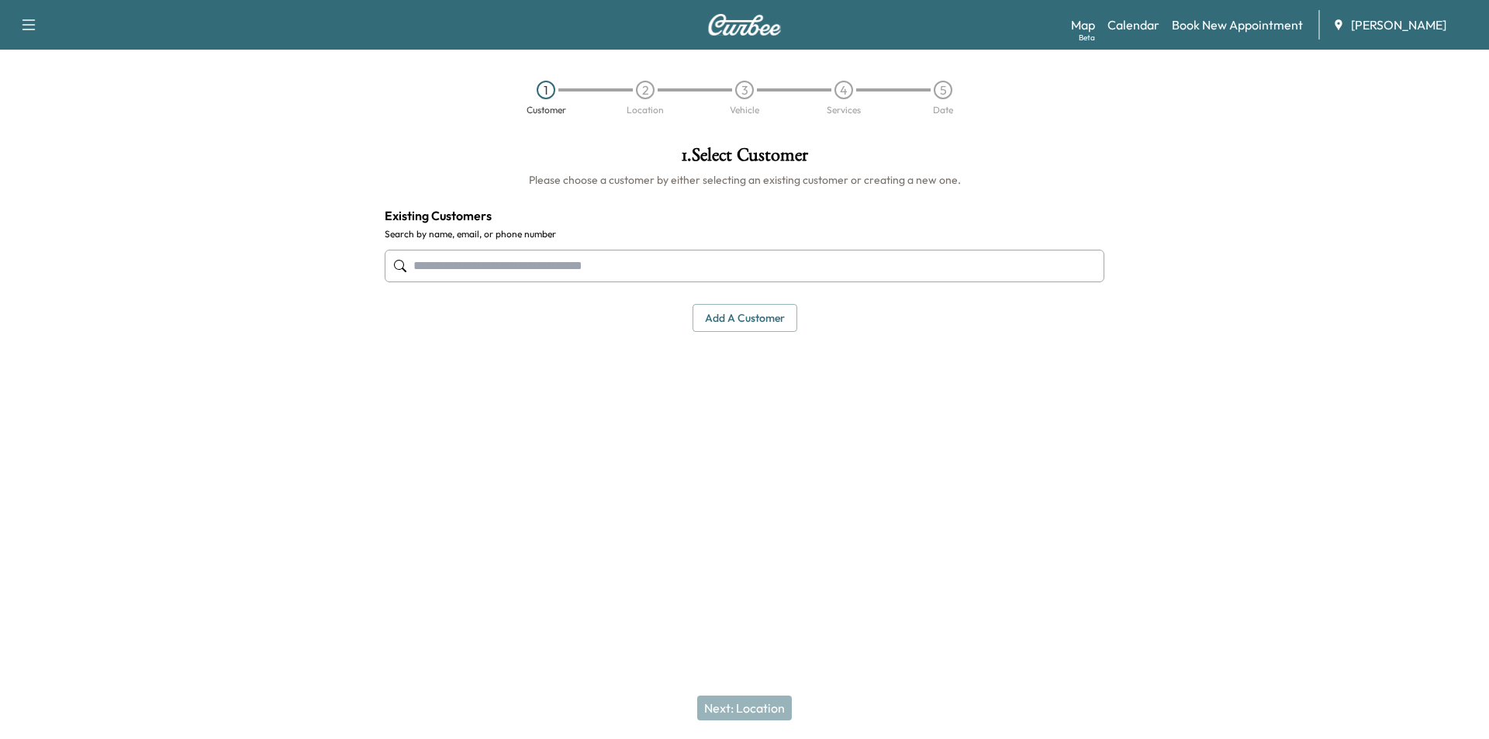
click at [544, 264] on input "text" at bounding box center [745, 266] width 720 height 33
click at [13, 20] on button "button" at bounding box center [28, 24] width 33 height 25
click at [1132, 29] on link "Calendar" at bounding box center [1133, 25] width 52 height 19
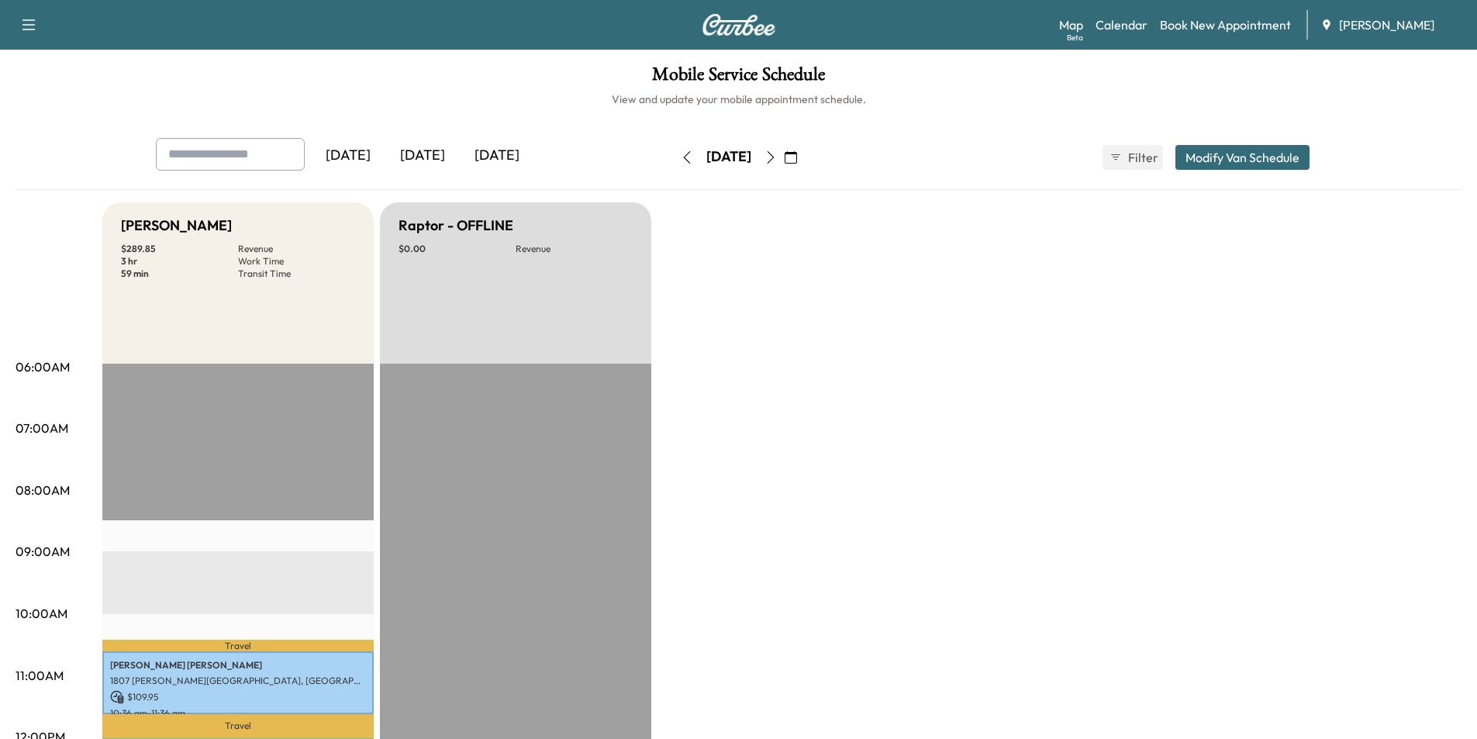
click at [784, 157] on button "button" at bounding box center [771, 157] width 26 height 25
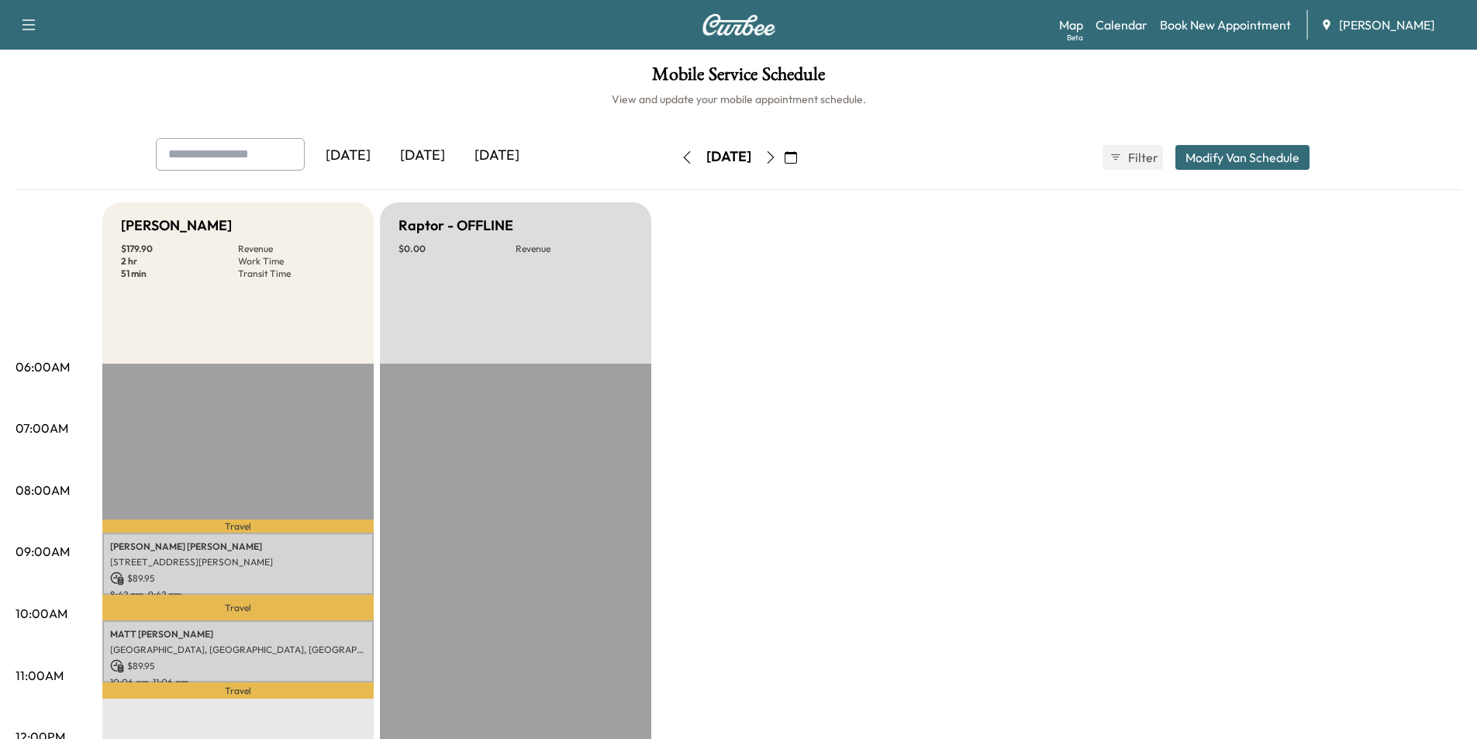
click at [777, 162] on icon "button" at bounding box center [771, 157] width 12 height 12
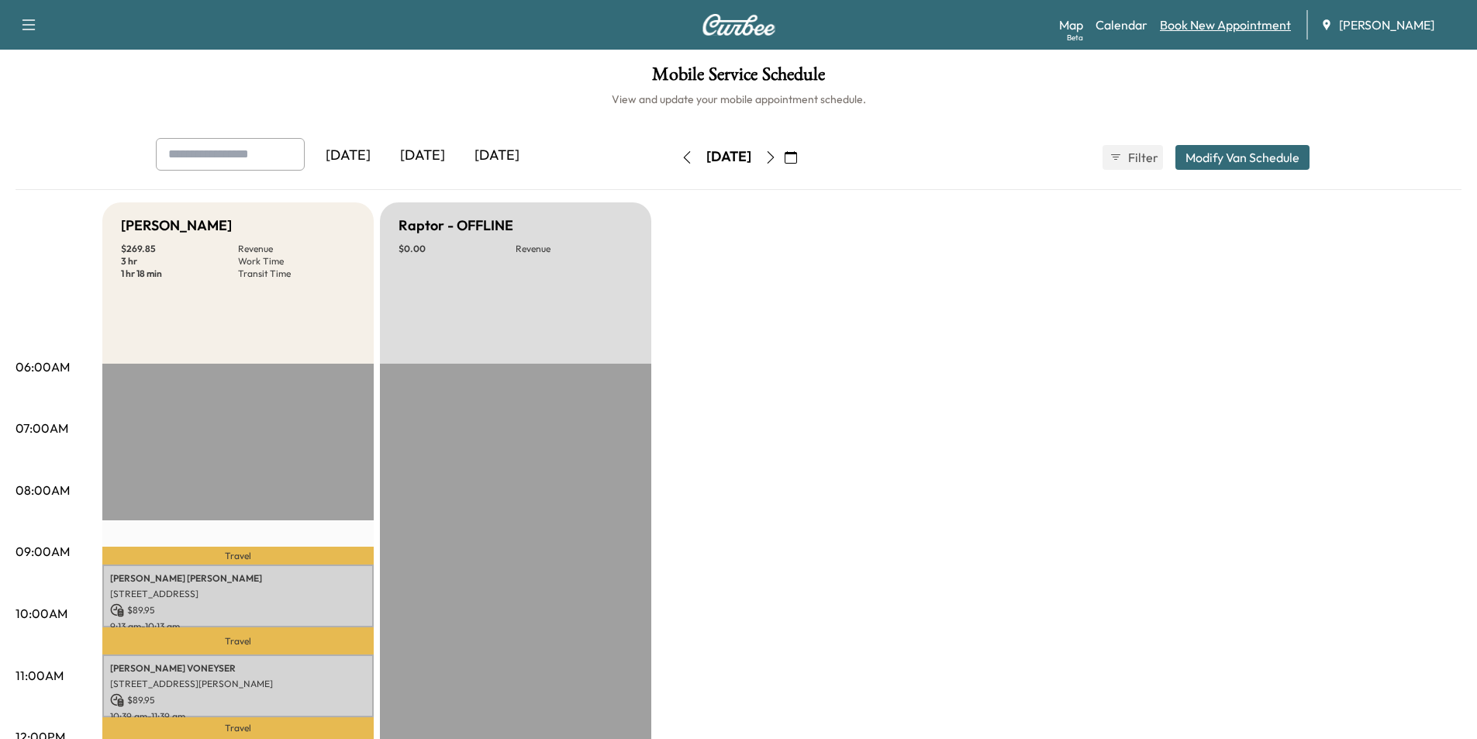
click at [1246, 26] on link "Book New Appointment" at bounding box center [1225, 25] width 131 height 19
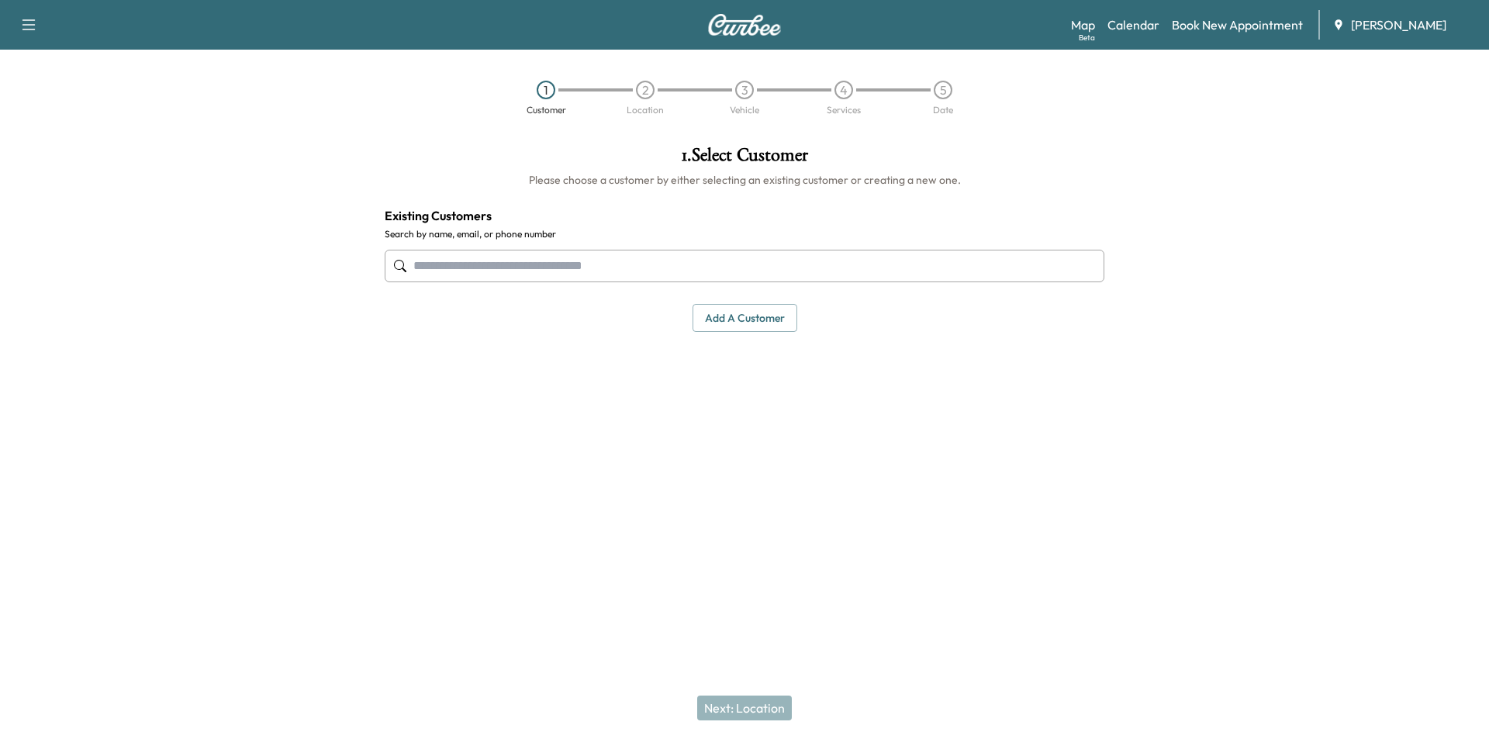
click at [508, 278] on input "text" at bounding box center [745, 266] width 720 height 33
click at [509, 274] on input "text" at bounding box center [745, 266] width 720 height 33
paste input "**********"
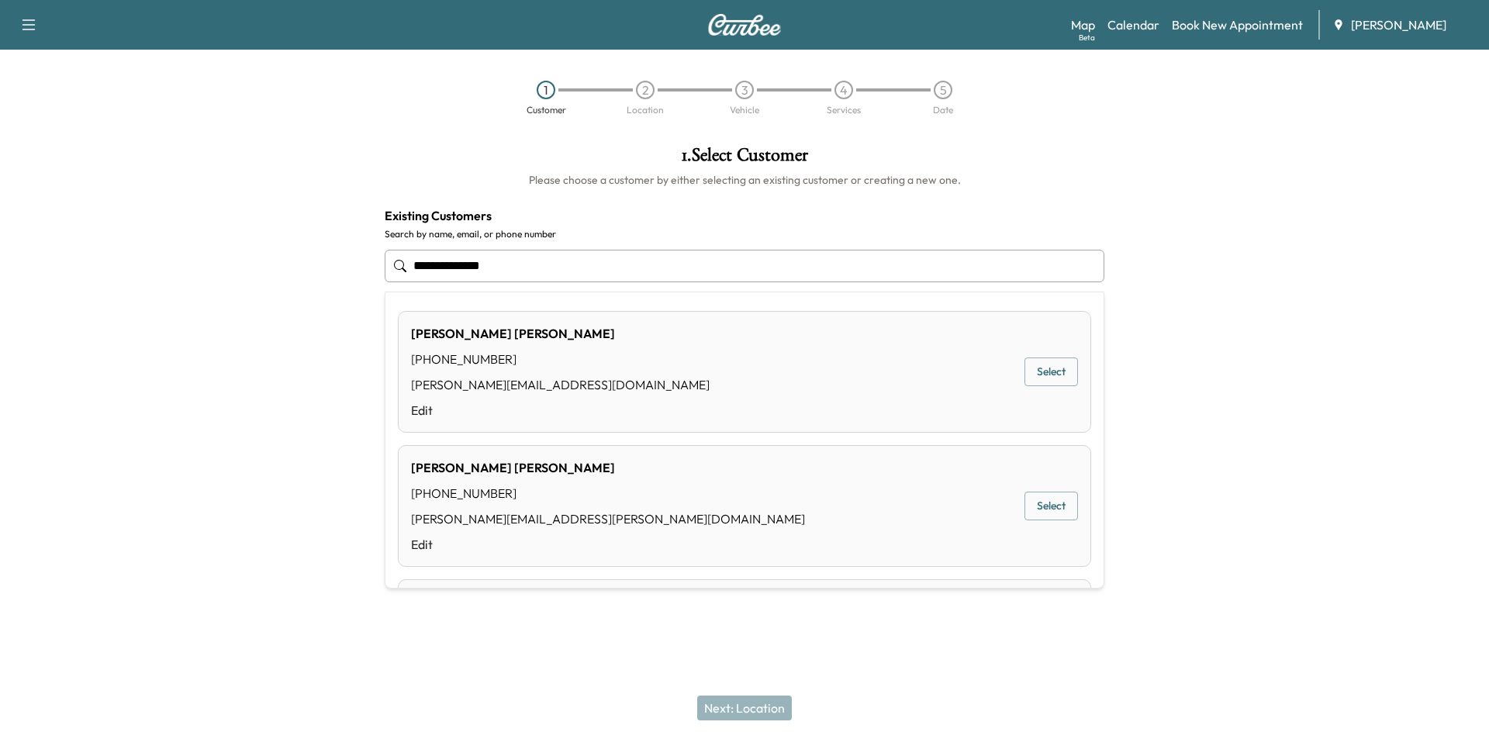
type input "**********"
click at [436, 605] on div "Support Log Out Map Beta Calendar Book New Appointment Jim Ellis Ford 1 Custome…" at bounding box center [744, 369] width 1489 height 739
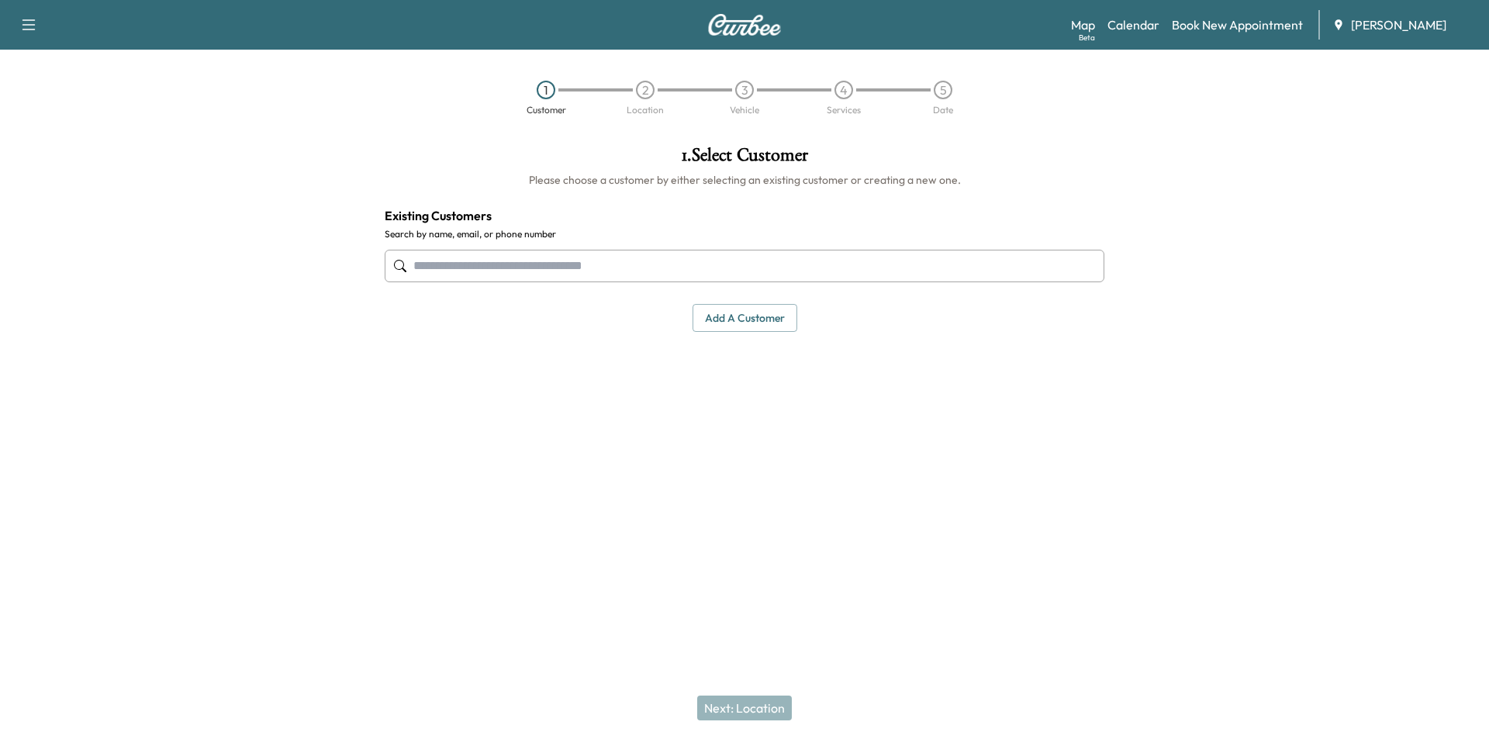
click at [747, 320] on button "Add a customer" at bounding box center [744, 318] width 105 height 29
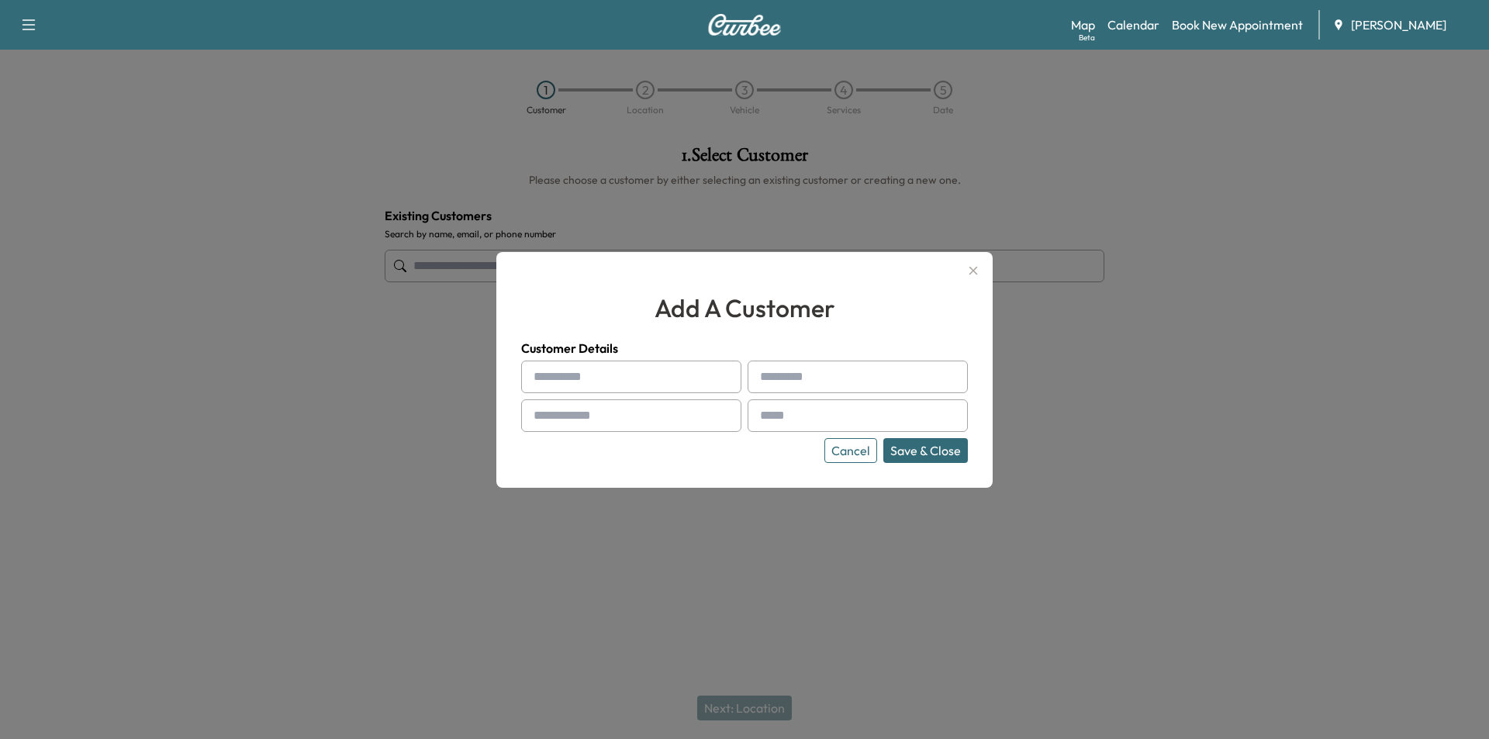
click at [642, 388] on input "text" at bounding box center [631, 377] width 220 height 33
type input "*****"
click at [778, 377] on input "text" at bounding box center [857, 377] width 220 height 33
type input "******"
click at [658, 415] on input "text" at bounding box center [631, 415] width 220 height 33
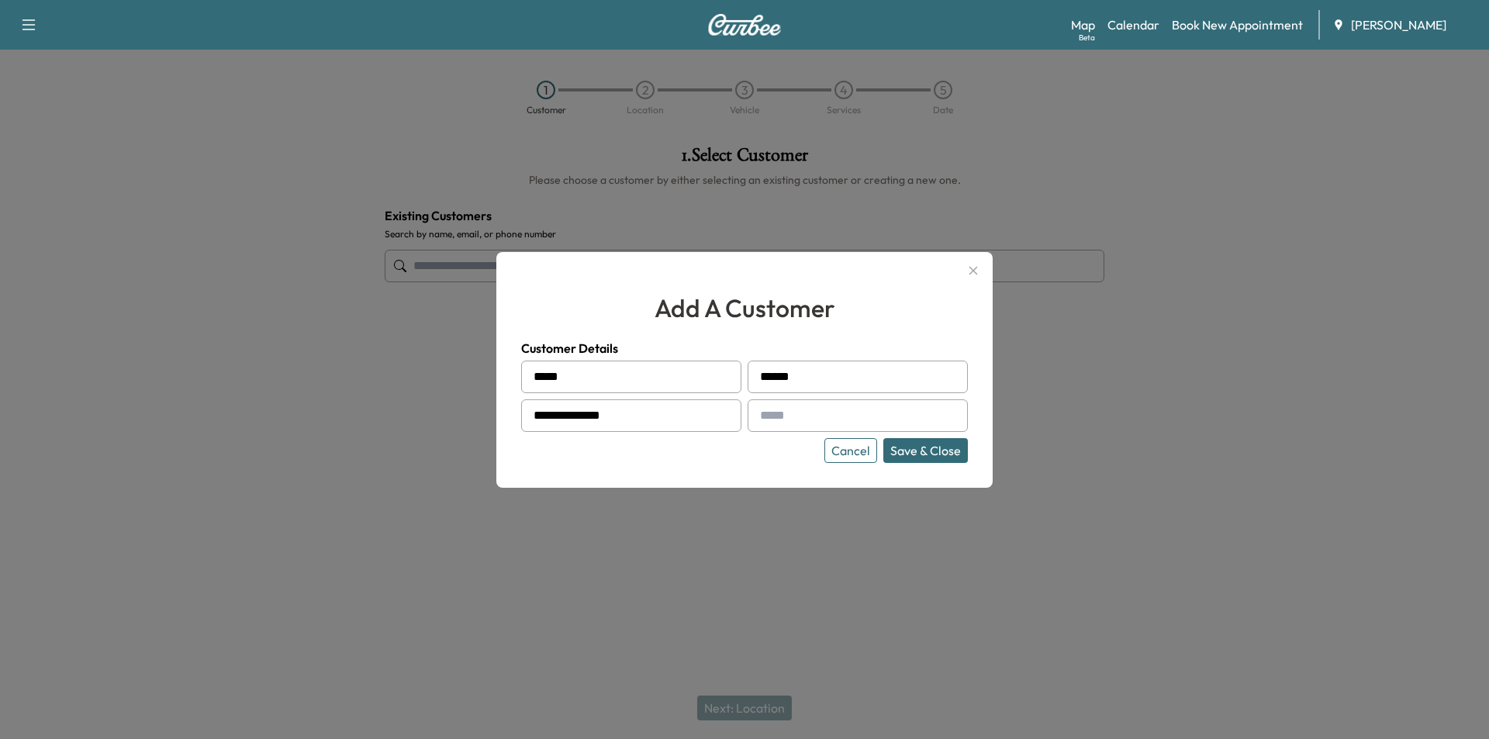
type input "**********"
click at [771, 419] on div at bounding box center [763, 415] width 19 height 19
click at [782, 422] on input "text" at bounding box center [857, 415] width 220 height 33
click at [776, 410] on input "text" at bounding box center [857, 415] width 220 height 33
paste input "**********"
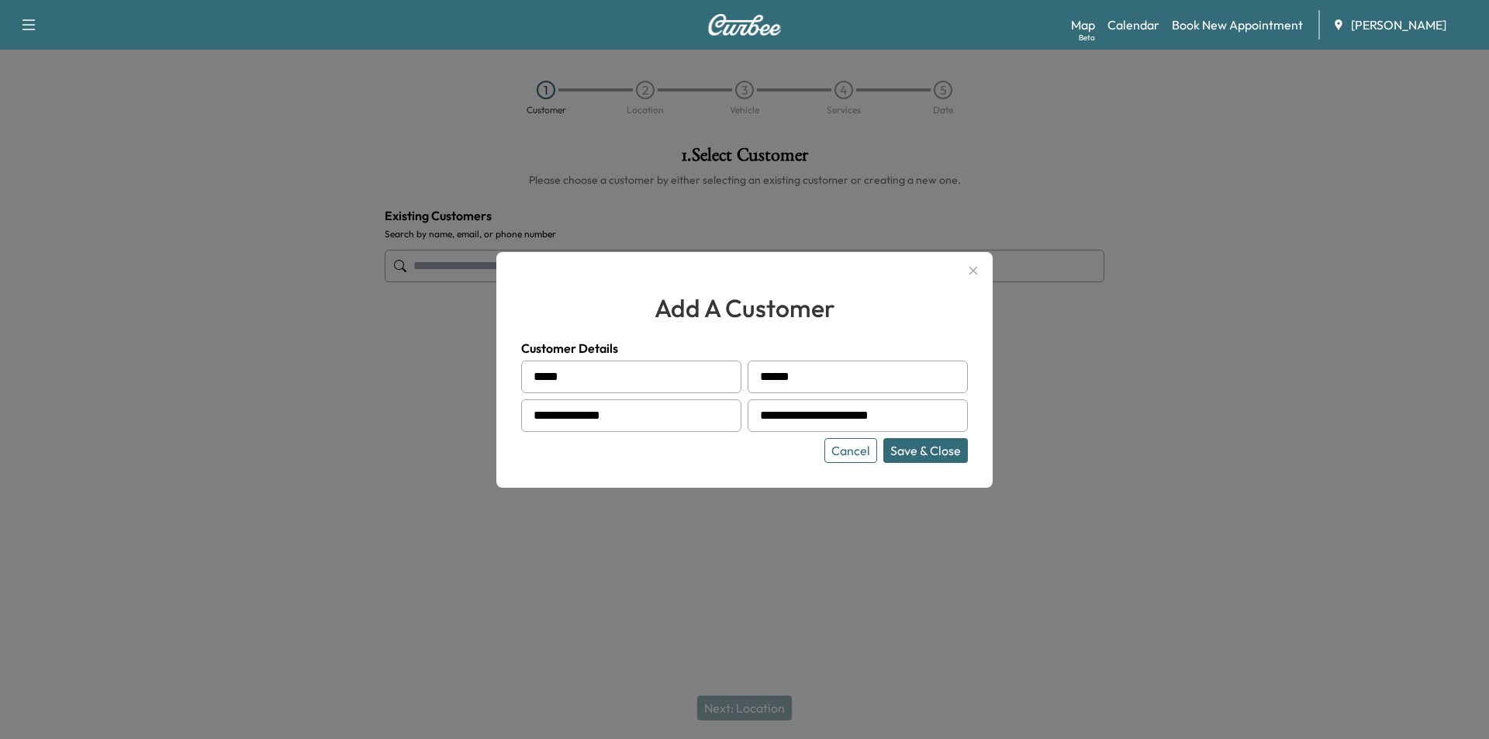
click at [948, 445] on button "Save & Close" at bounding box center [925, 450] width 85 height 25
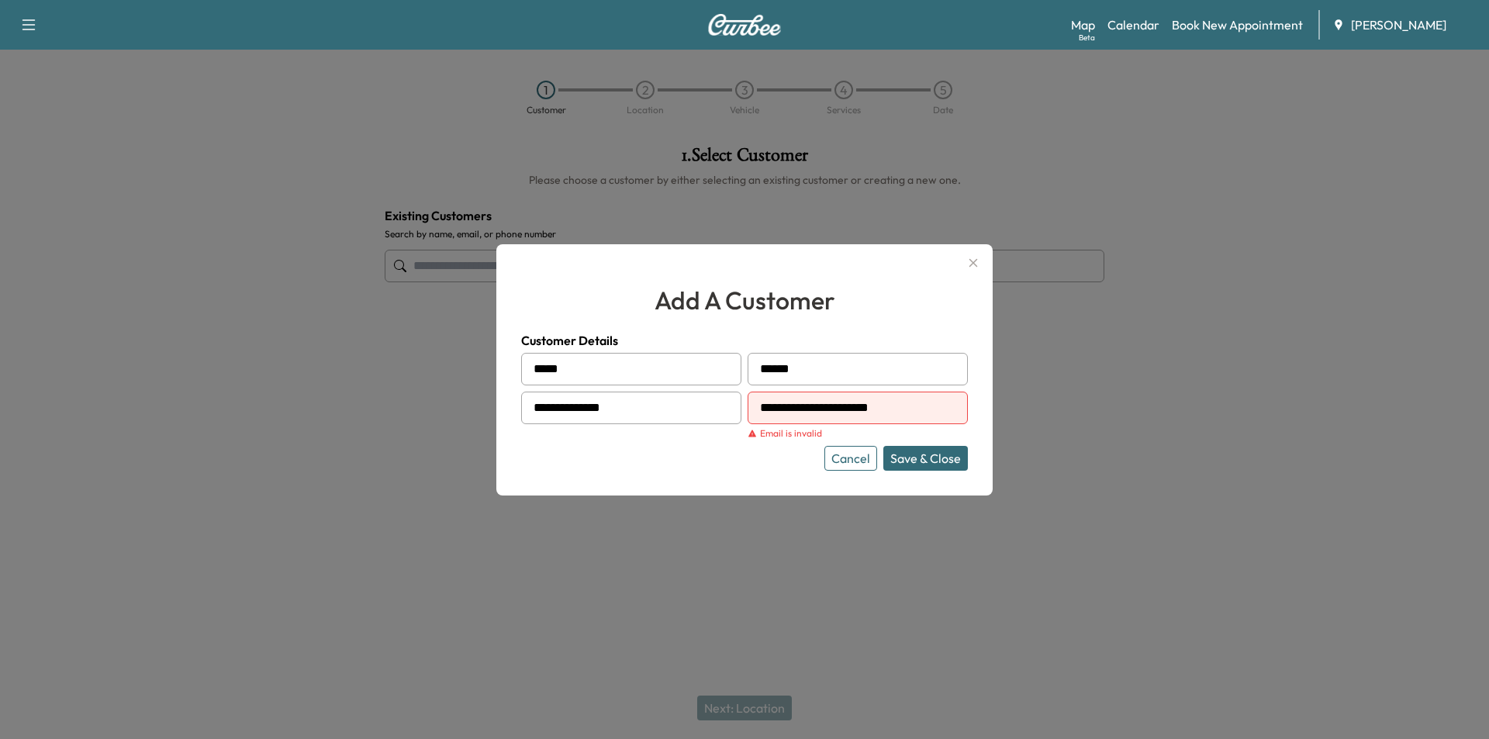
click at [771, 407] on div at bounding box center [763, 408] width 19 height 19
click at [765, 408] on div at bounding box center [763, 408] width 19 height 19
click at [771, 412] on div at bounding box center [763, 408] width 19 height 19
click at [775, 411] on input "**********" at bounding box center [857, 408] width 220 height 33
click at [773, 409] on input "**********" at bounding box center [857, 408] width 220 height 33
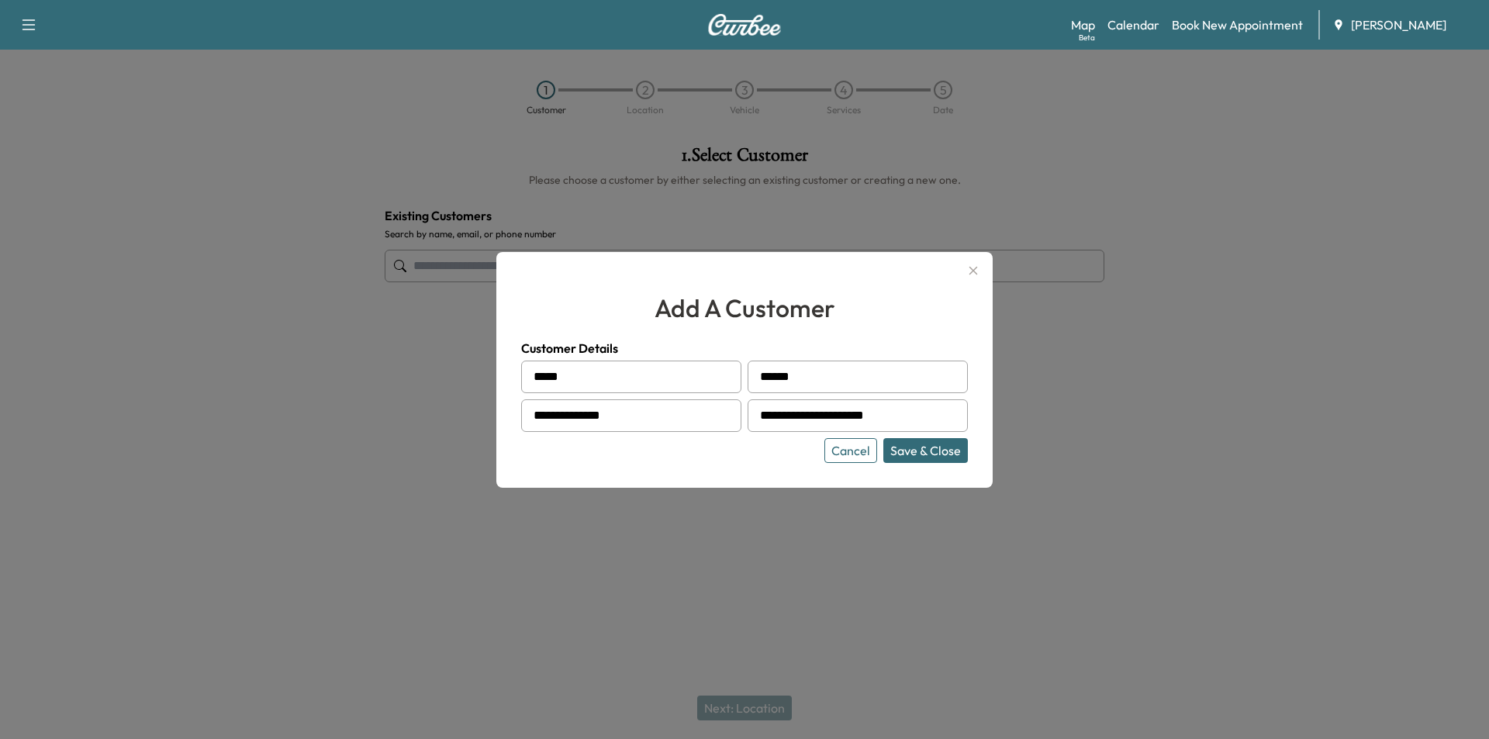
type input "**********"
click at [926, 440] on button "Save & Close" at bounding box center [925, 450] width 85 height 25
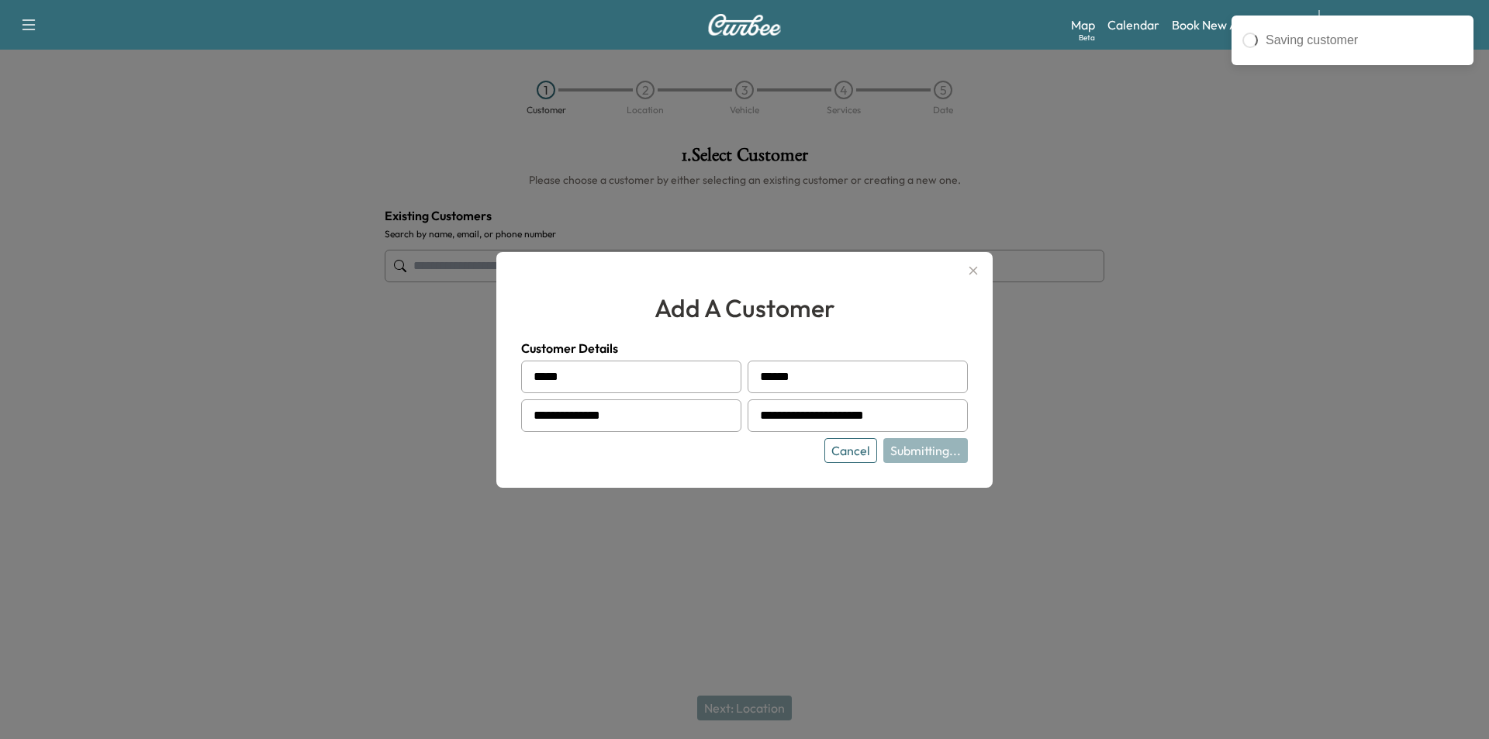
type input "**********"
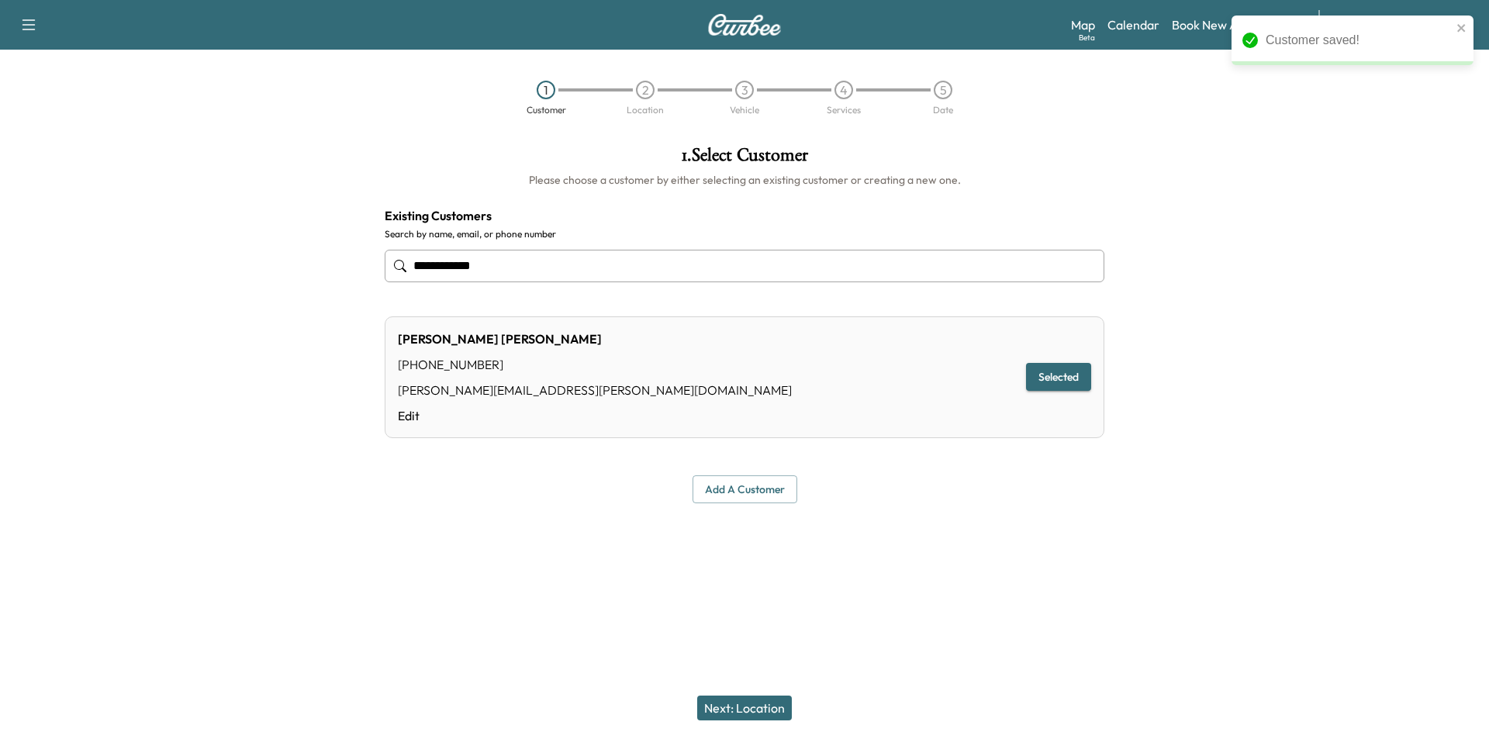
click at [784, 709] on button "Next: Location" at bounding box center [744, 707] width 95 height 25
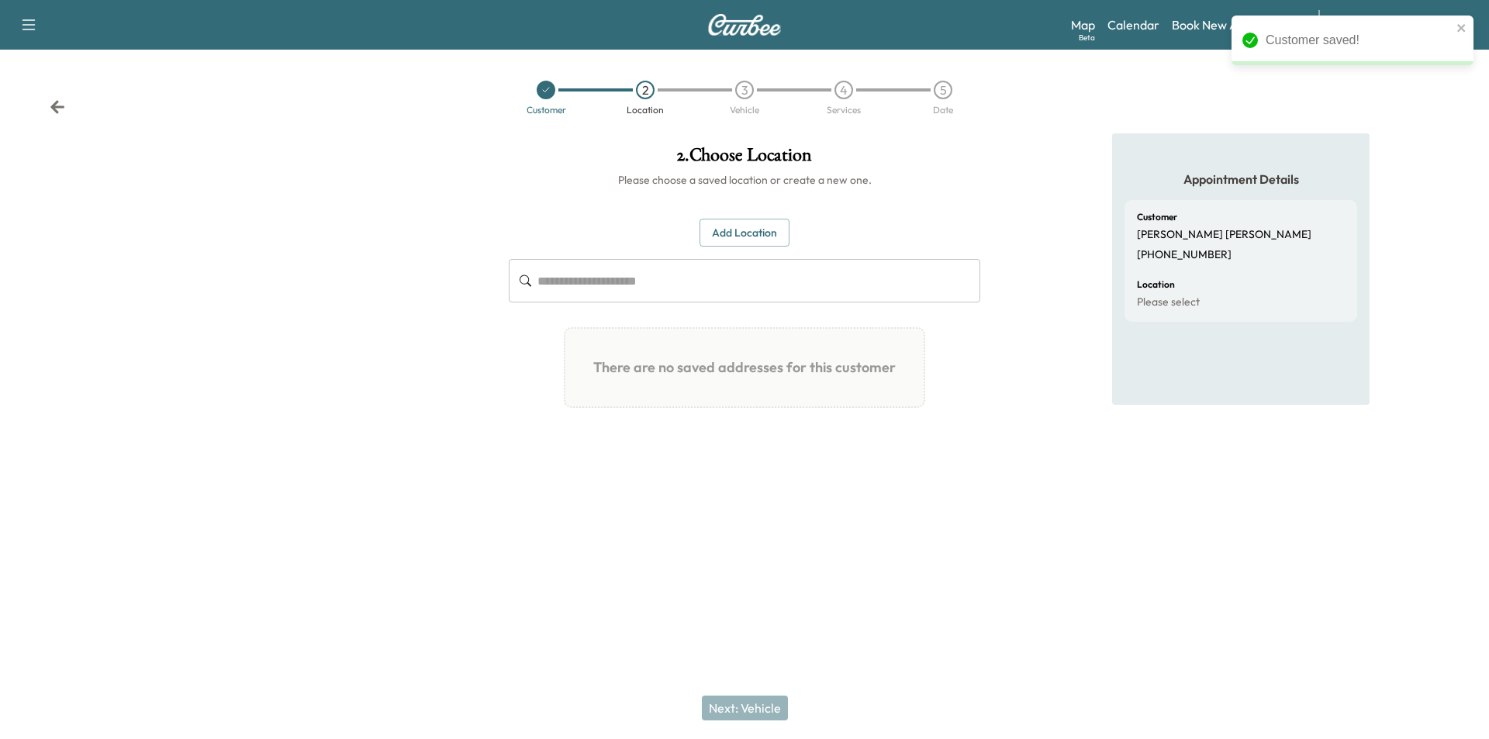
click at [754, 233] on button "Add Location" at bounding box center [744, 233] width 90 height 29
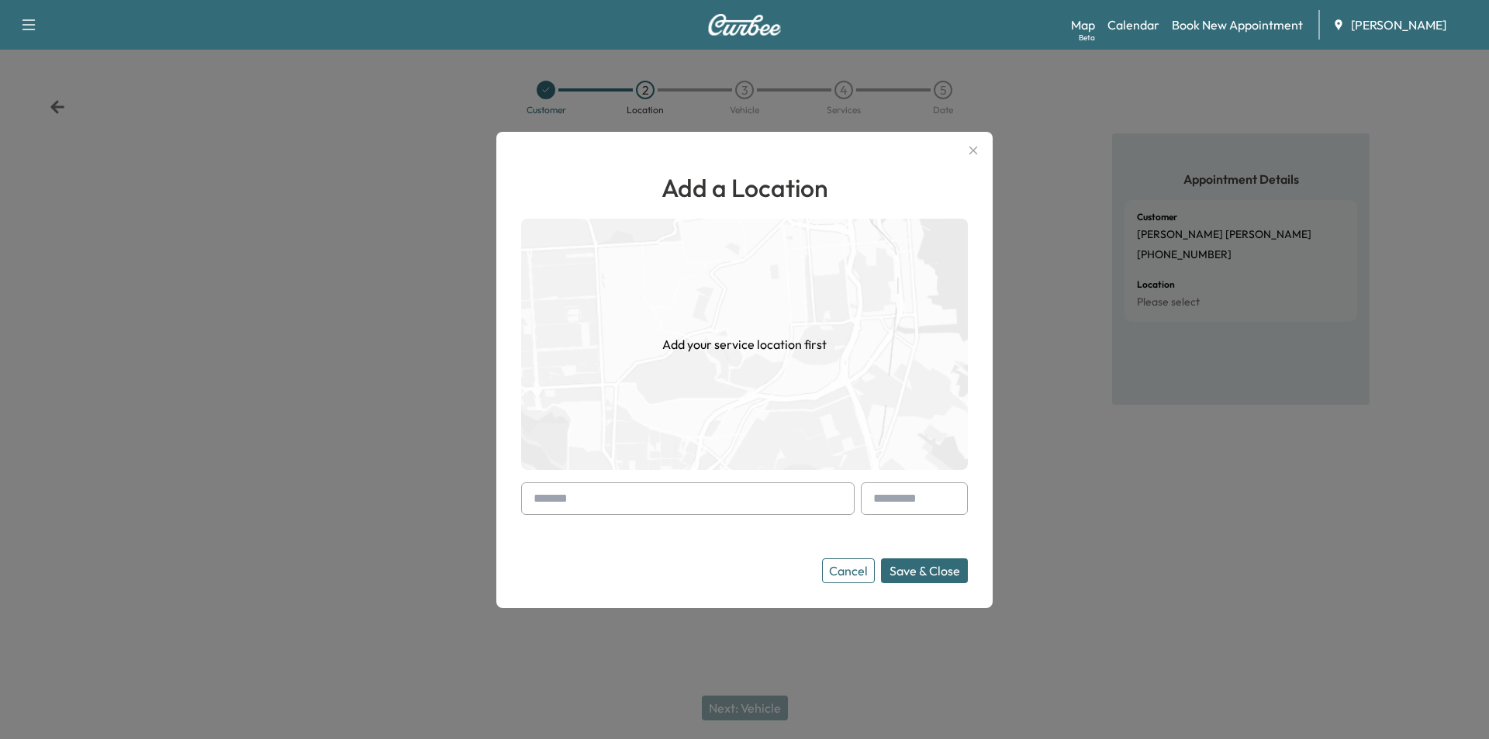
click at [681, 507] on input "text" at bounding box center [687, 498] width 333 height 33
type input "**********"
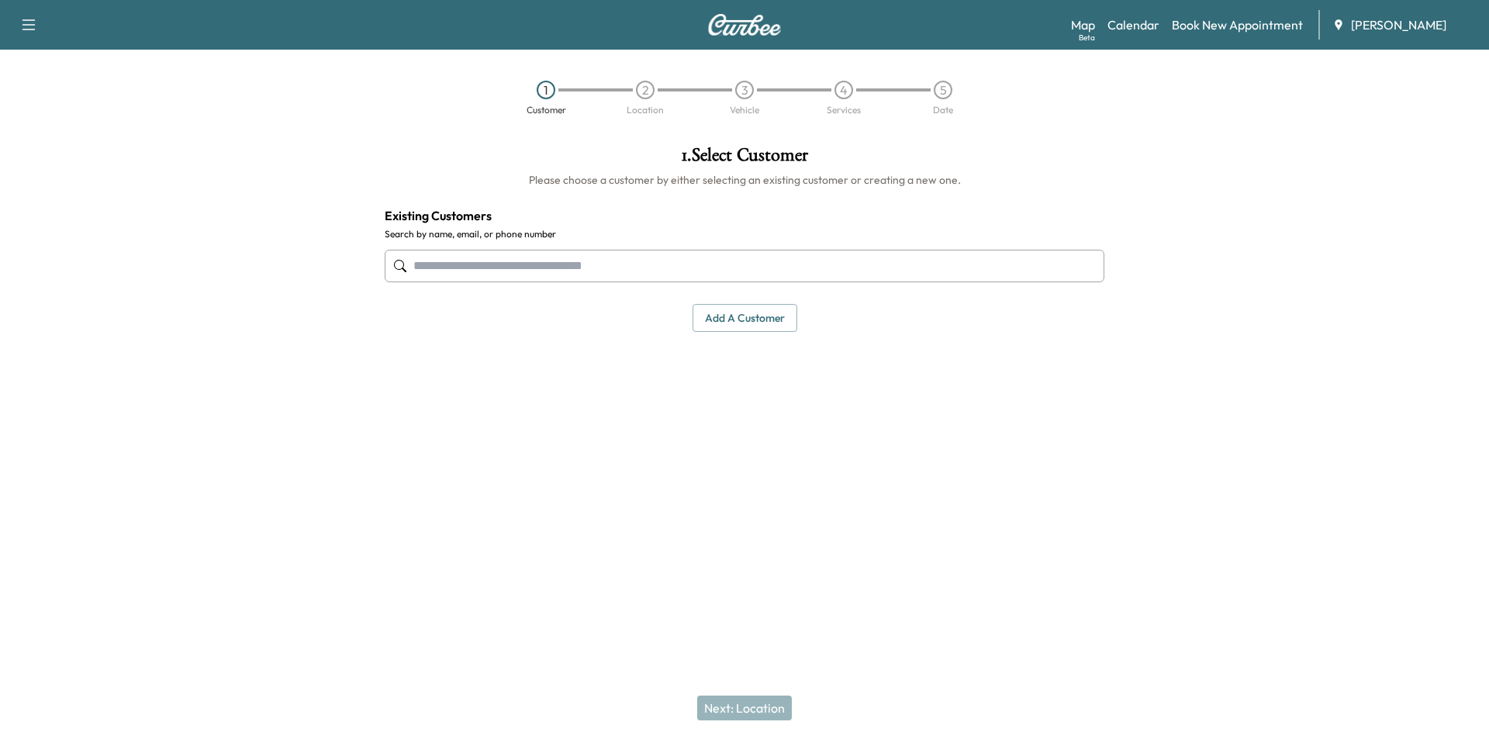
click at [509, 277] on input "text" at bounding box center [745, 266] width 720 height 33
click at [718, 314] on button "Add a customer" at bounding box center [744, 318] width 105 height 29
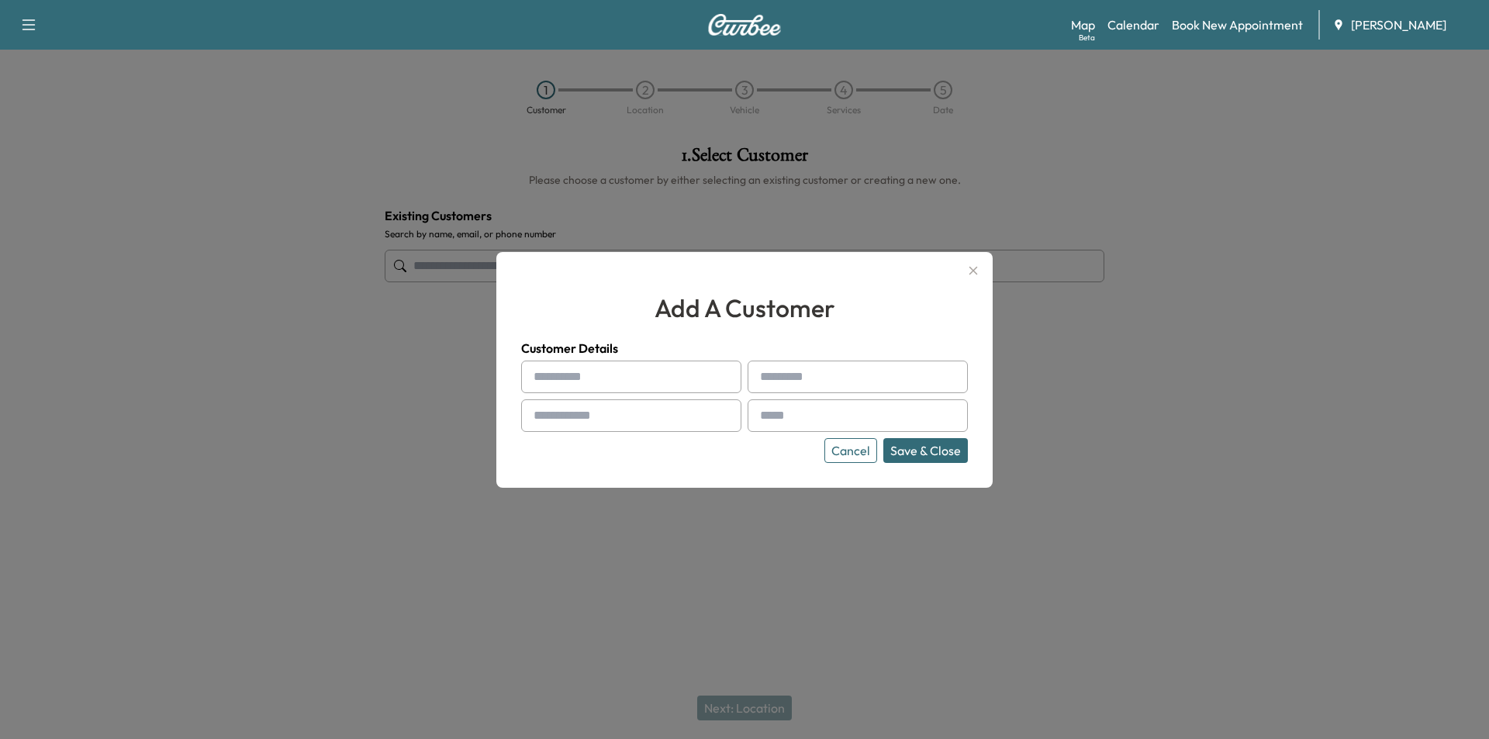
click at [654, 373] on input "text" at bounding box center [631, 377] width 220 height 33
type input "*****"
click at [833, 385] on input "text" at bounding box center [857, 377] width 220 height 33
type input "******"
click at [700, 411] on input "text" at bounding box center [631, 415] width 220 height 33
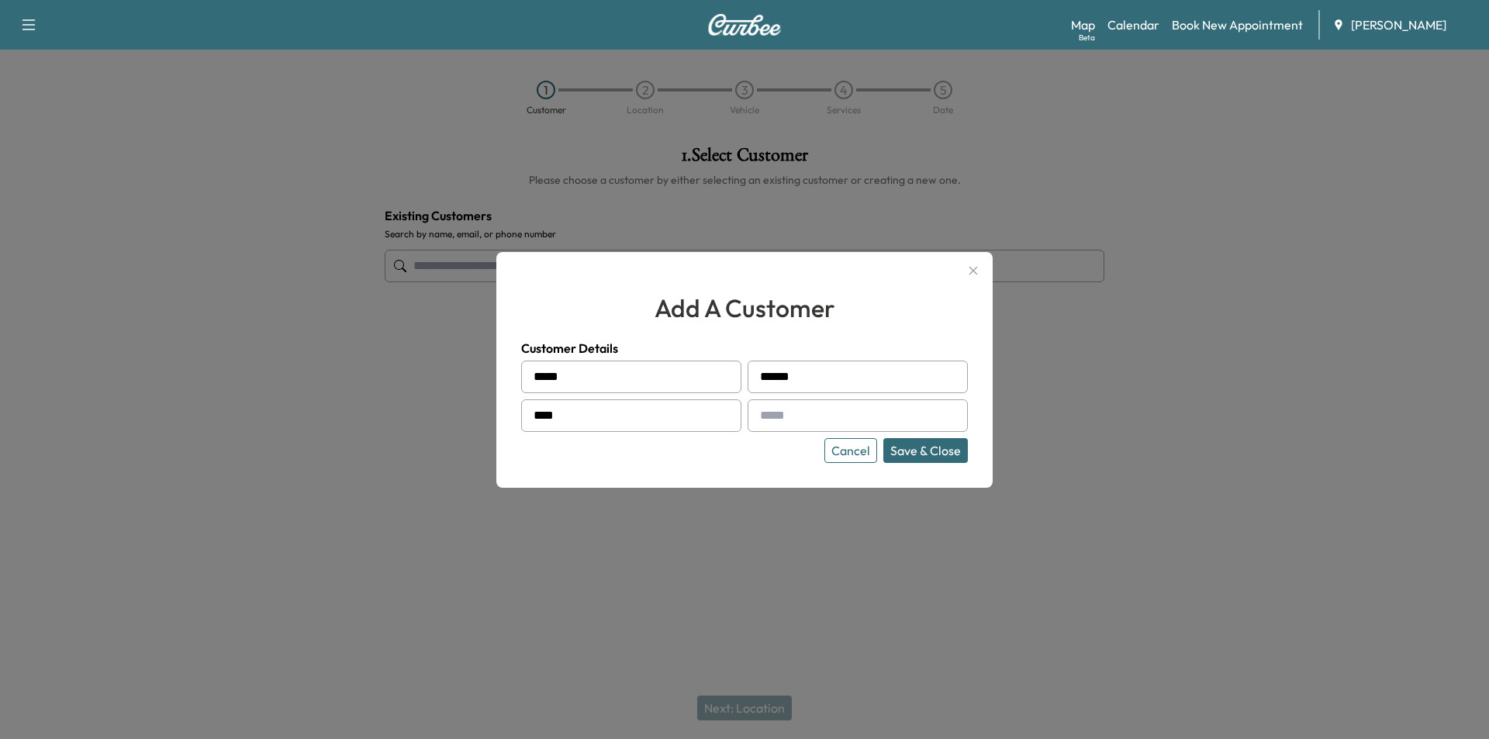
type input "**********"
click at [823, 417] on input "text" at bounding box center [857, 415] width 220 height 33
paste input "**********"
click at [762, 421] on div at bounding box center [763, 415] width 19 height 19
click at [771, 416] on div at bounding box center [763, 415] width 19 height 19
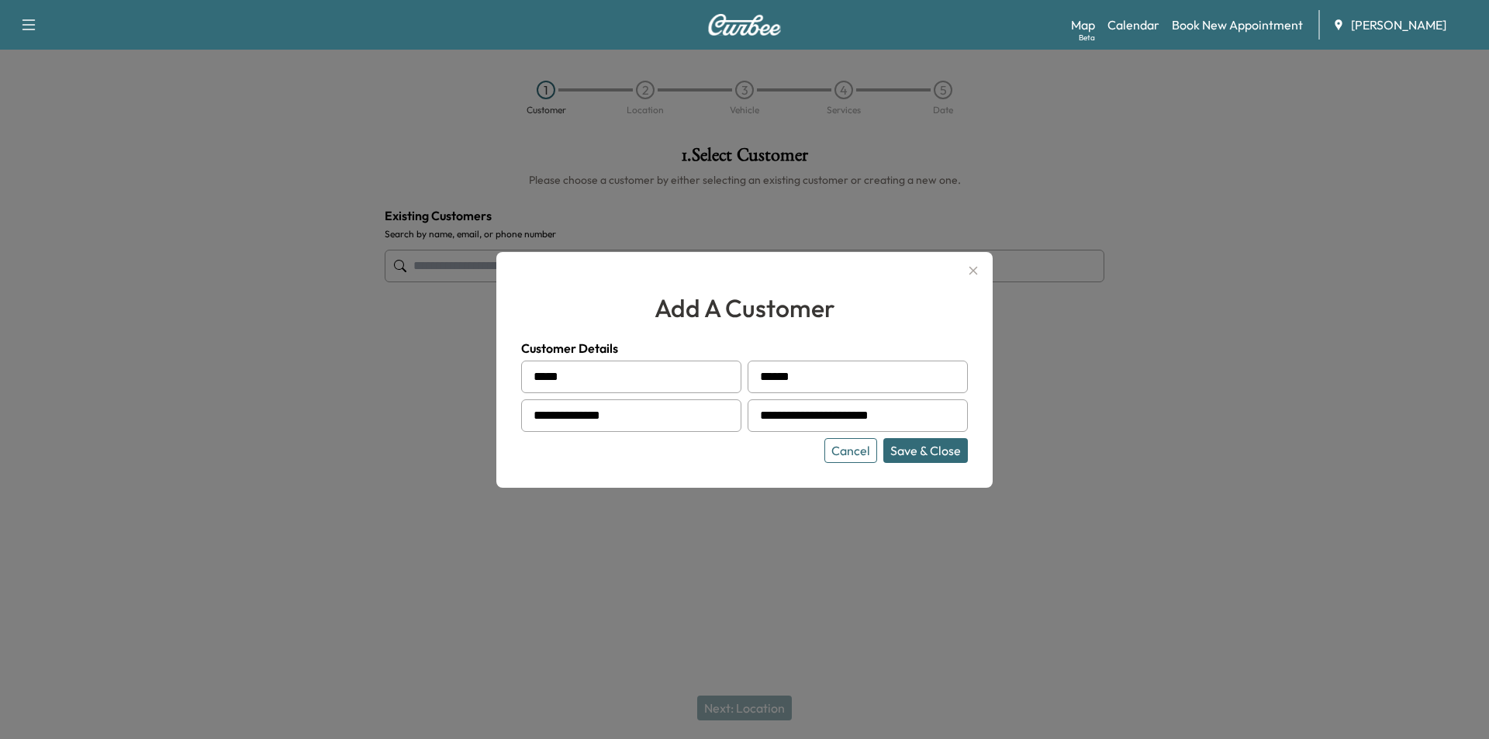
click at [775, 416] on input "**********" at bounding box center [857, 415] width 220 height 33
click at [770, 415] on div at bounding box center [763, 415] width 19 height 19
click at [772, 415] on input "**********" at bounding box center [857, 415] width 220 height 33
type input "**********"
click at [923, 453] on button "Save & Close" at bounding box center [925, 450] width 85 height 25
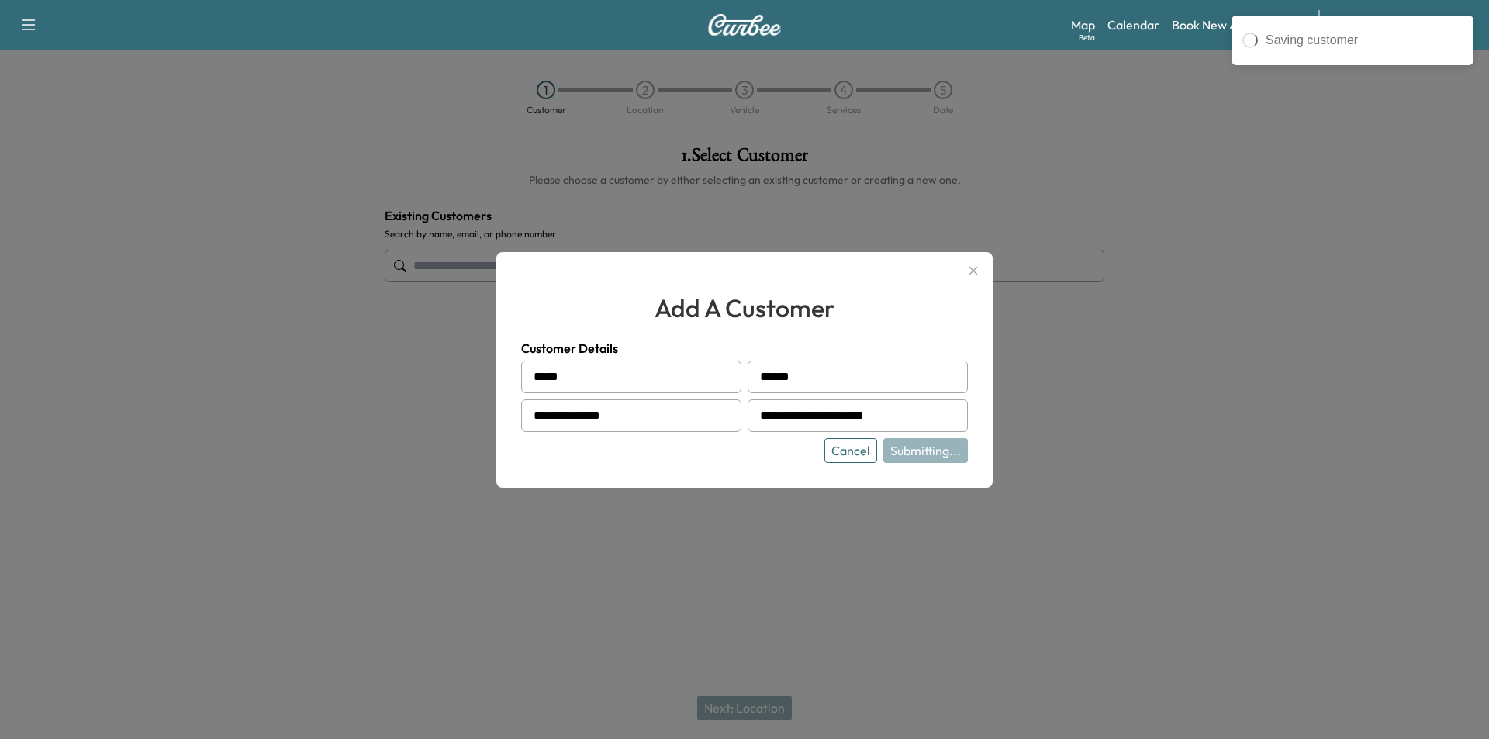
type input "**********"
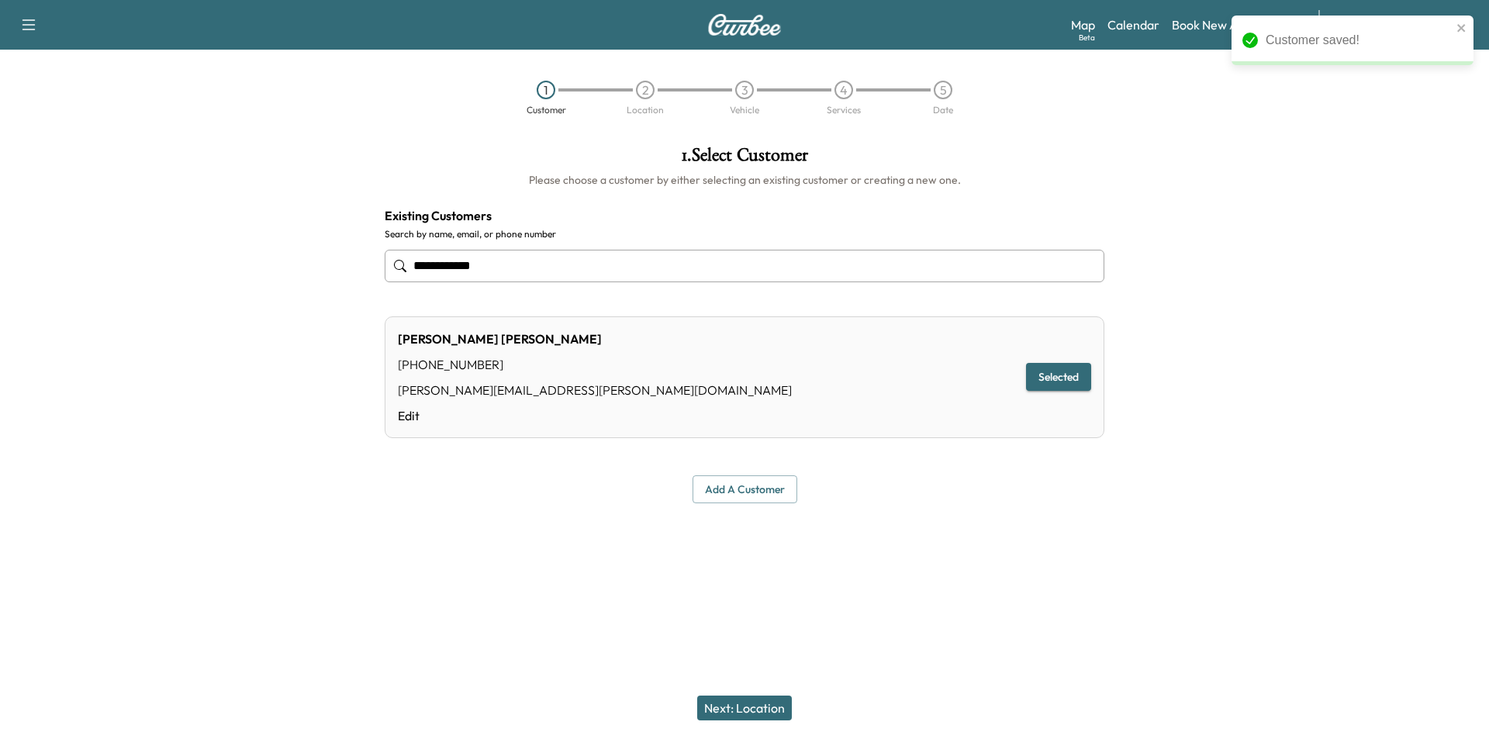
click at [749, 709] on button "Next: Location" at bounding box center [744, 707] width 95 height 25
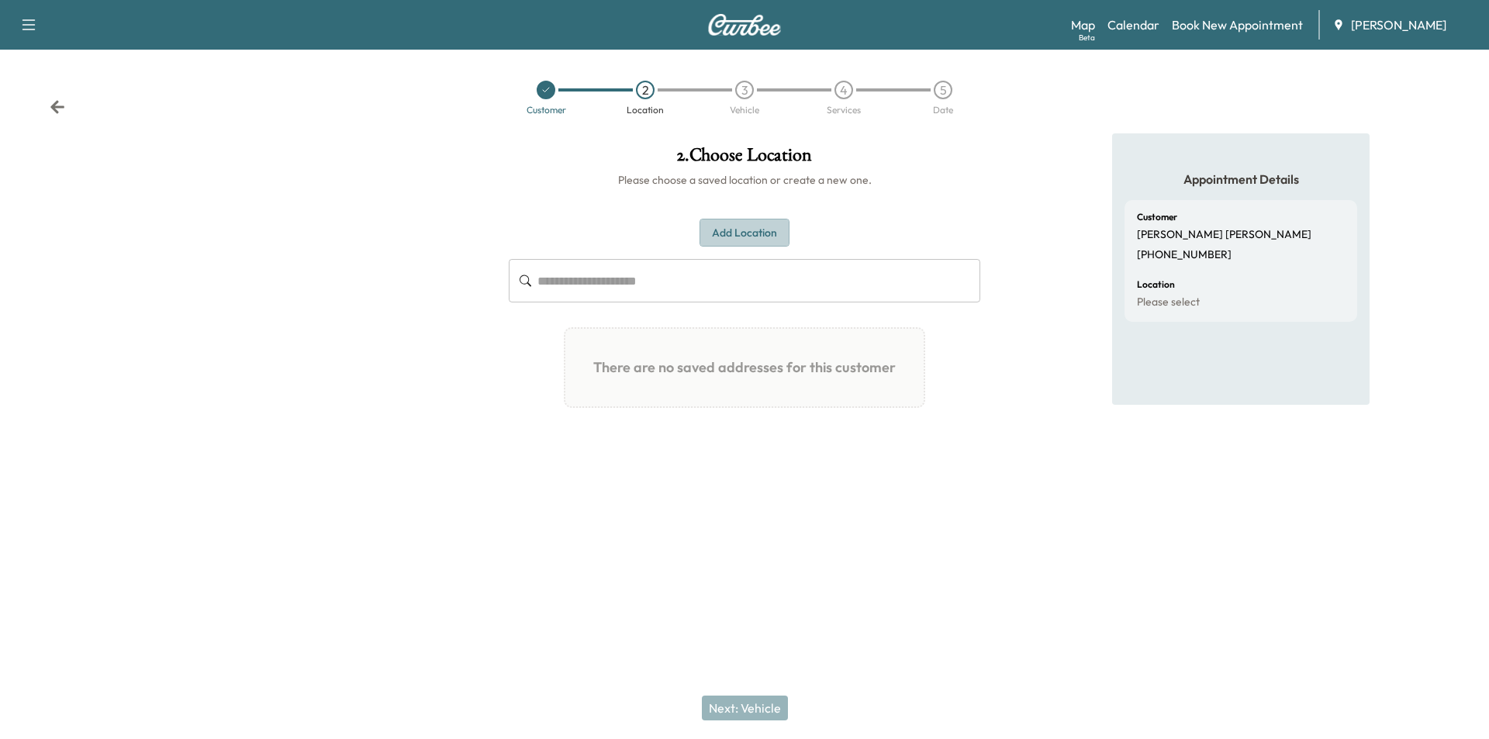
click at [761, 243] on button "Add Location" at bounding box center [744, 233] width 90 height 29
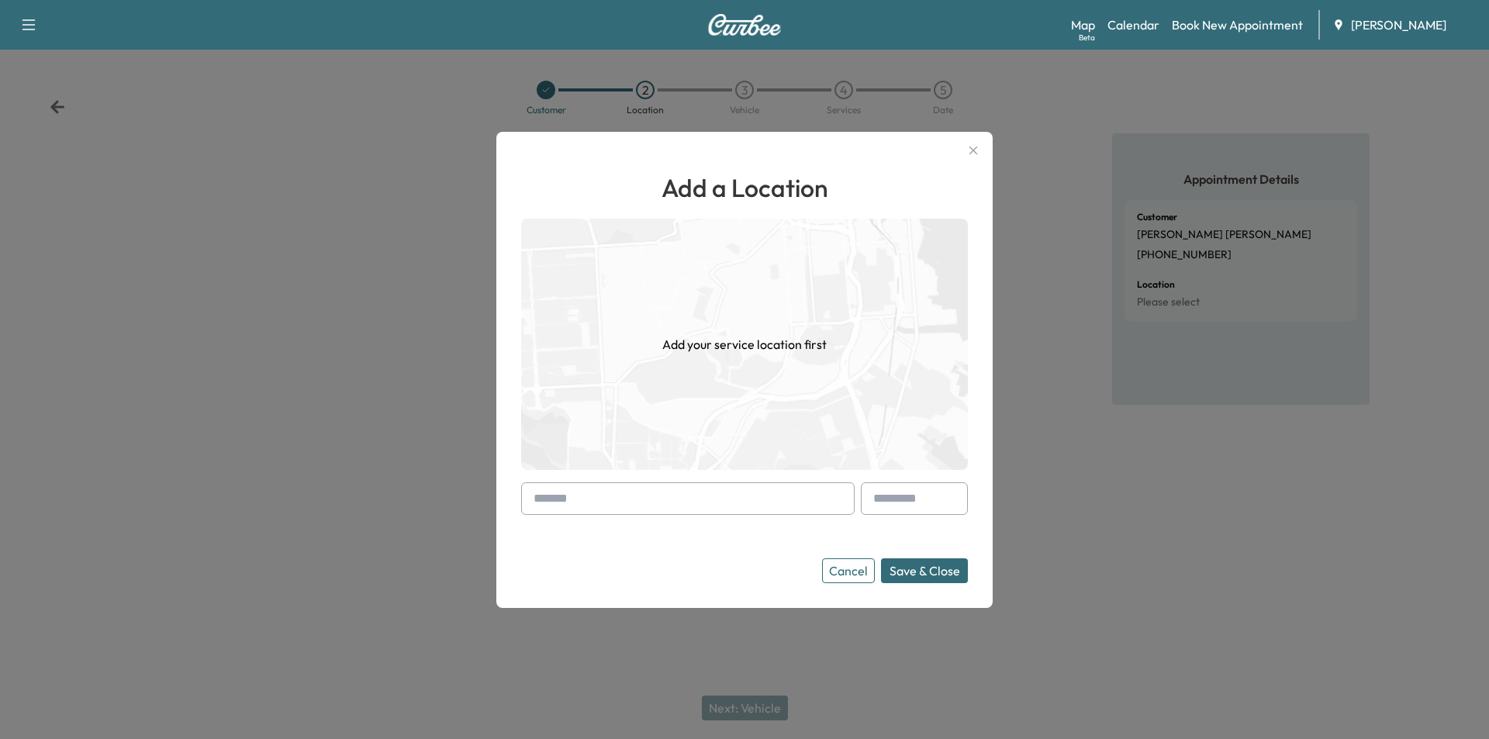
click at [646, 503] on input "text" at bounding box center [687, 498] width 333 height 33
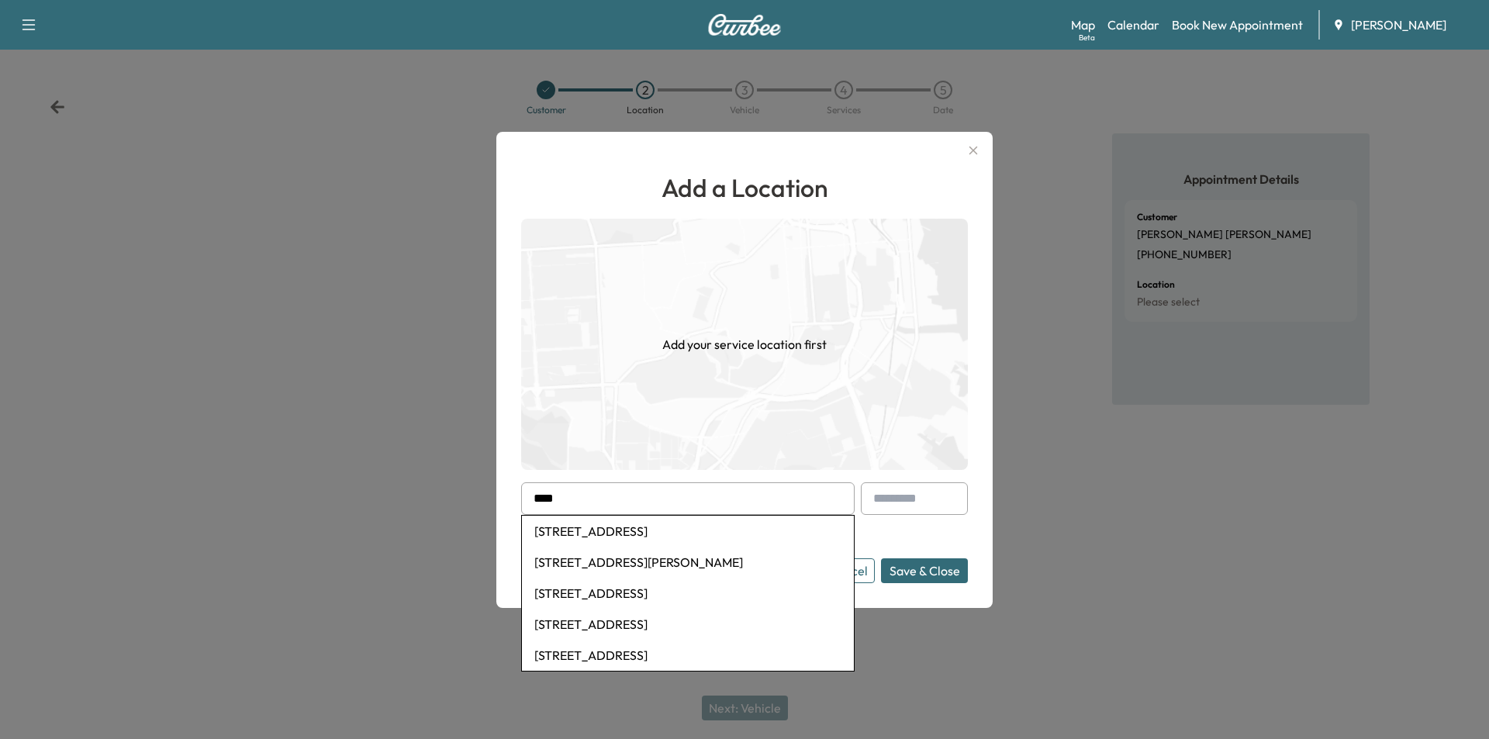
click at [699, 531] on li "[STREET_ADDRESS]" at bounding box center [688, 531] width 332 height 31
type input "**********"
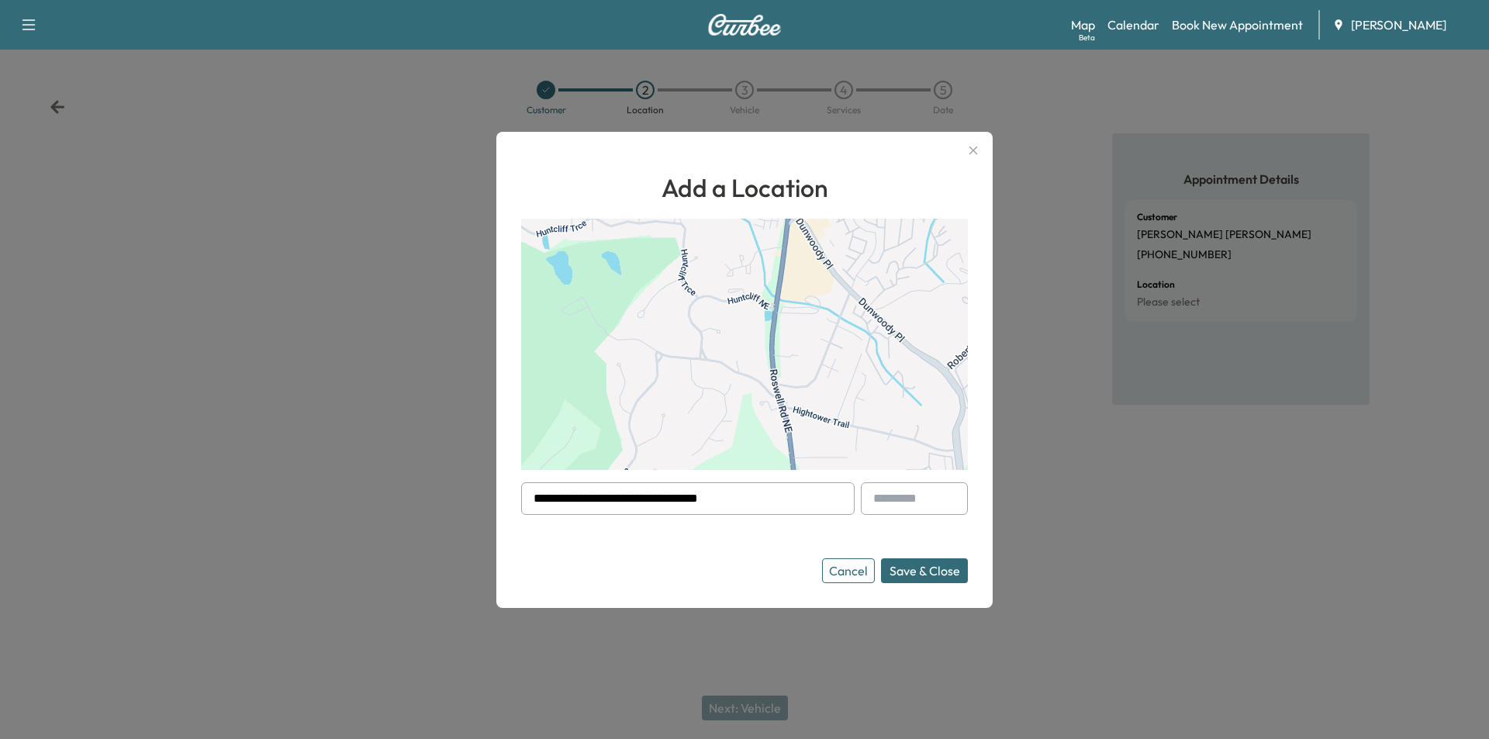
click at [943, 572] on button "Save & Close" at bounding box center [924, 570] width 87 height 25
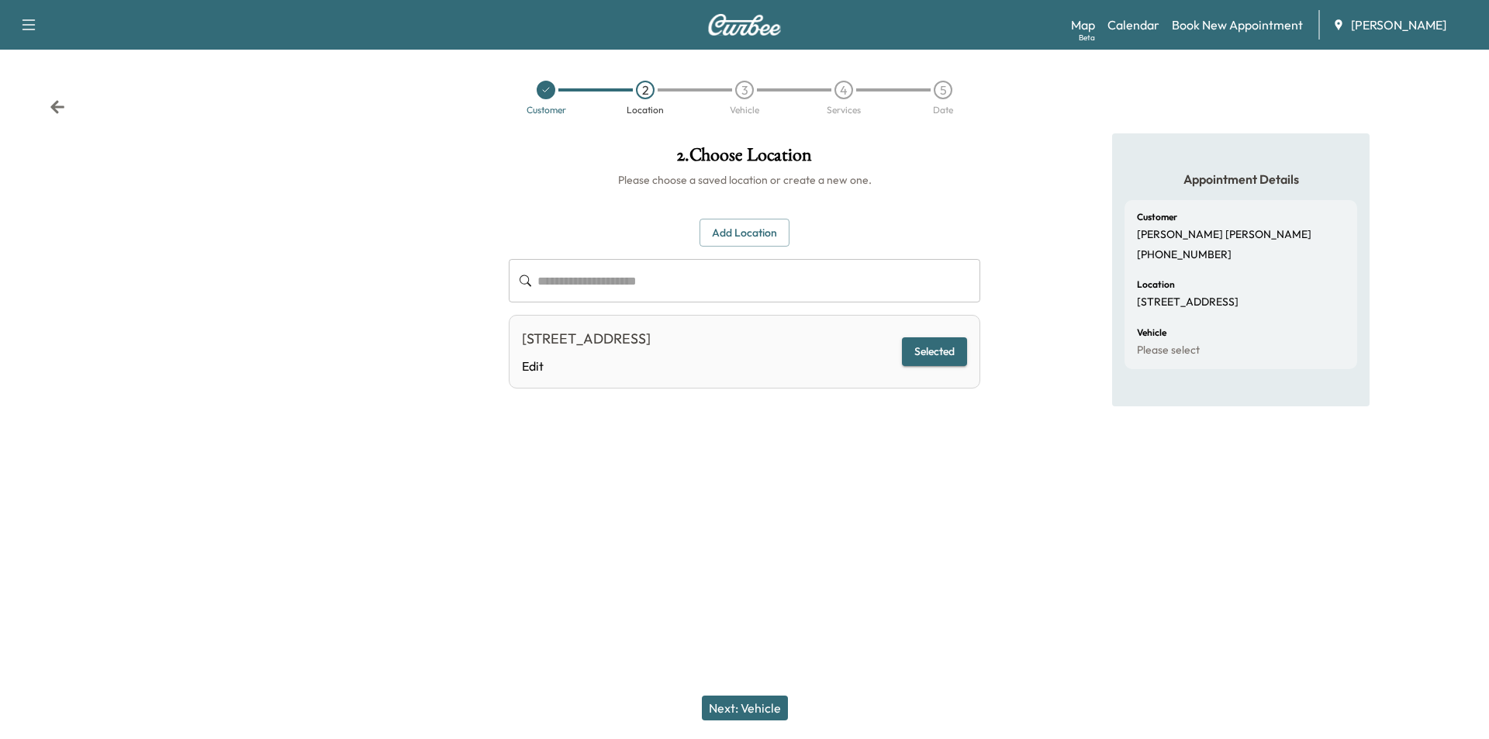
click at [775, 699] on button "Next: Vehicle" at bounding box center [745, 707] width 86 height 25
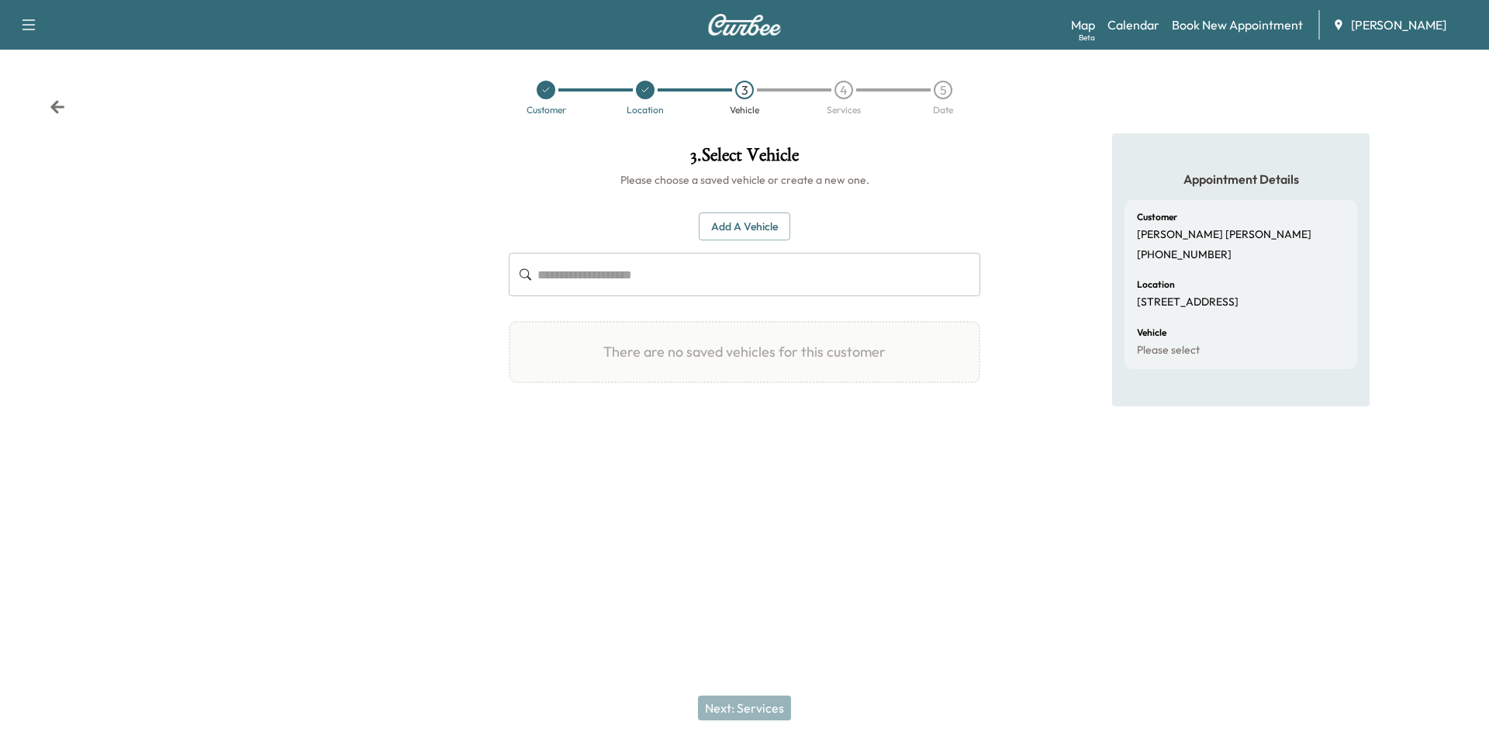
click at [704, 235] on button "Add a Vehicle" at bounding box center [744, 226] width 91 height 29
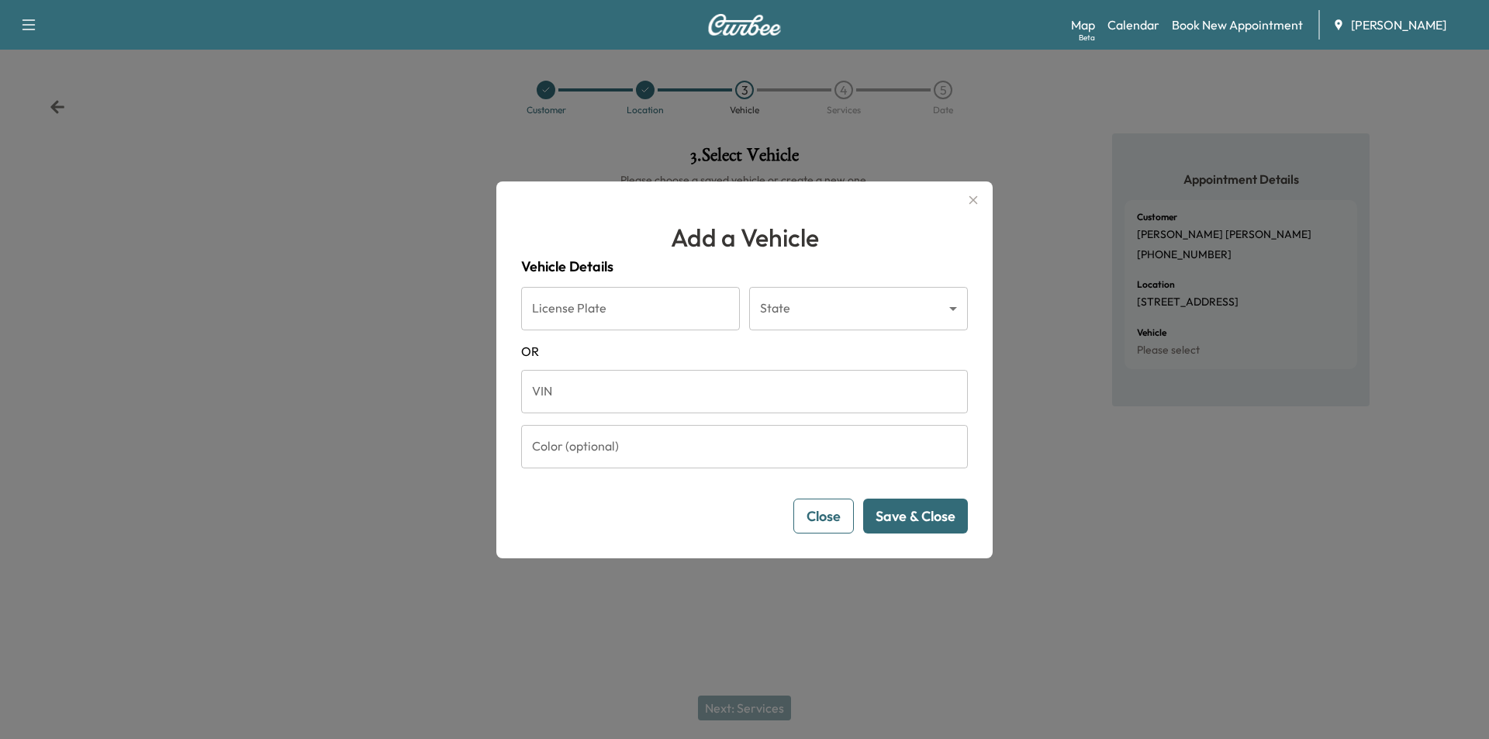
click at [646, 386] on input "VIN" at bounding box center [744, 391] width 447 height 43
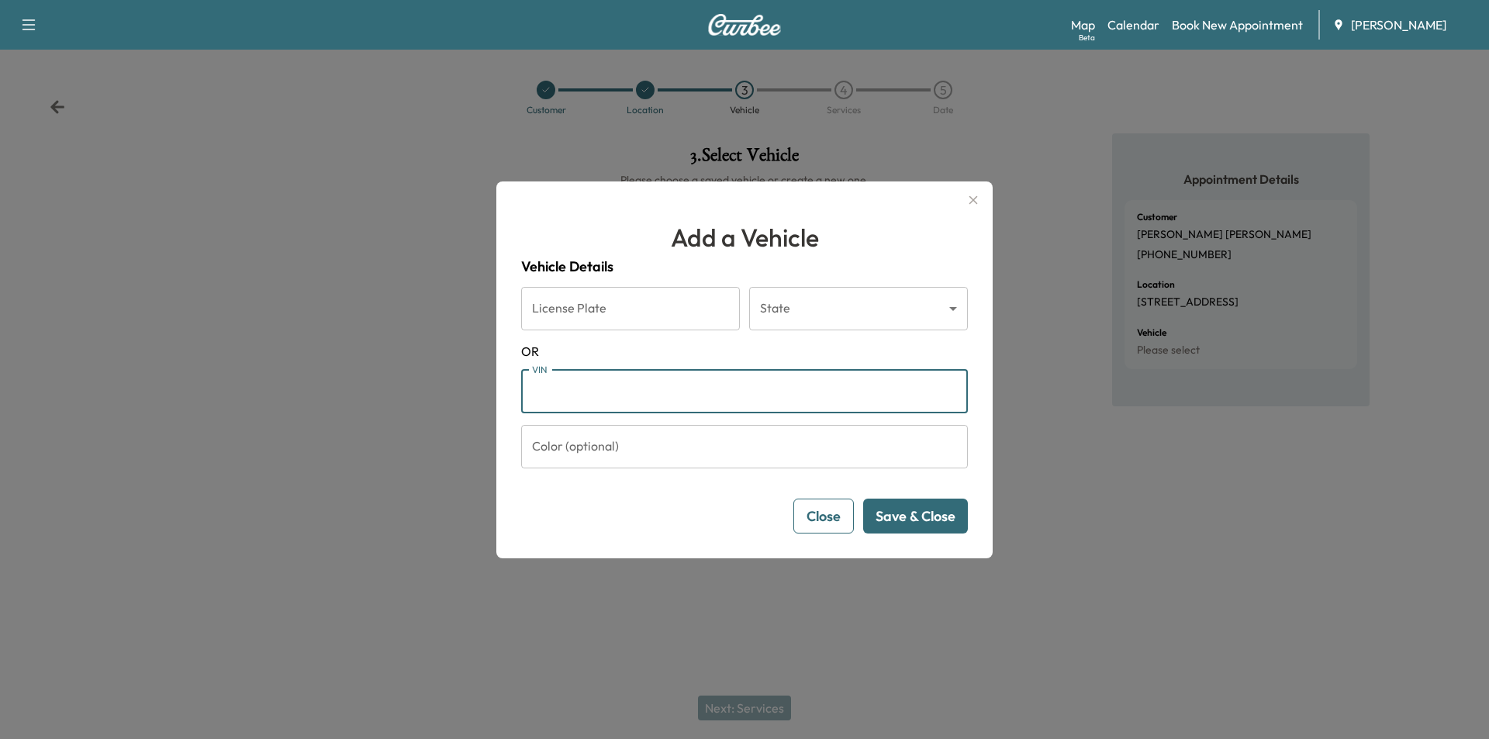
paste input "**********"
type input "**********"
click at [944, 527] on button "Save & Close" at bounding box center [915, 516] width 105 height 35
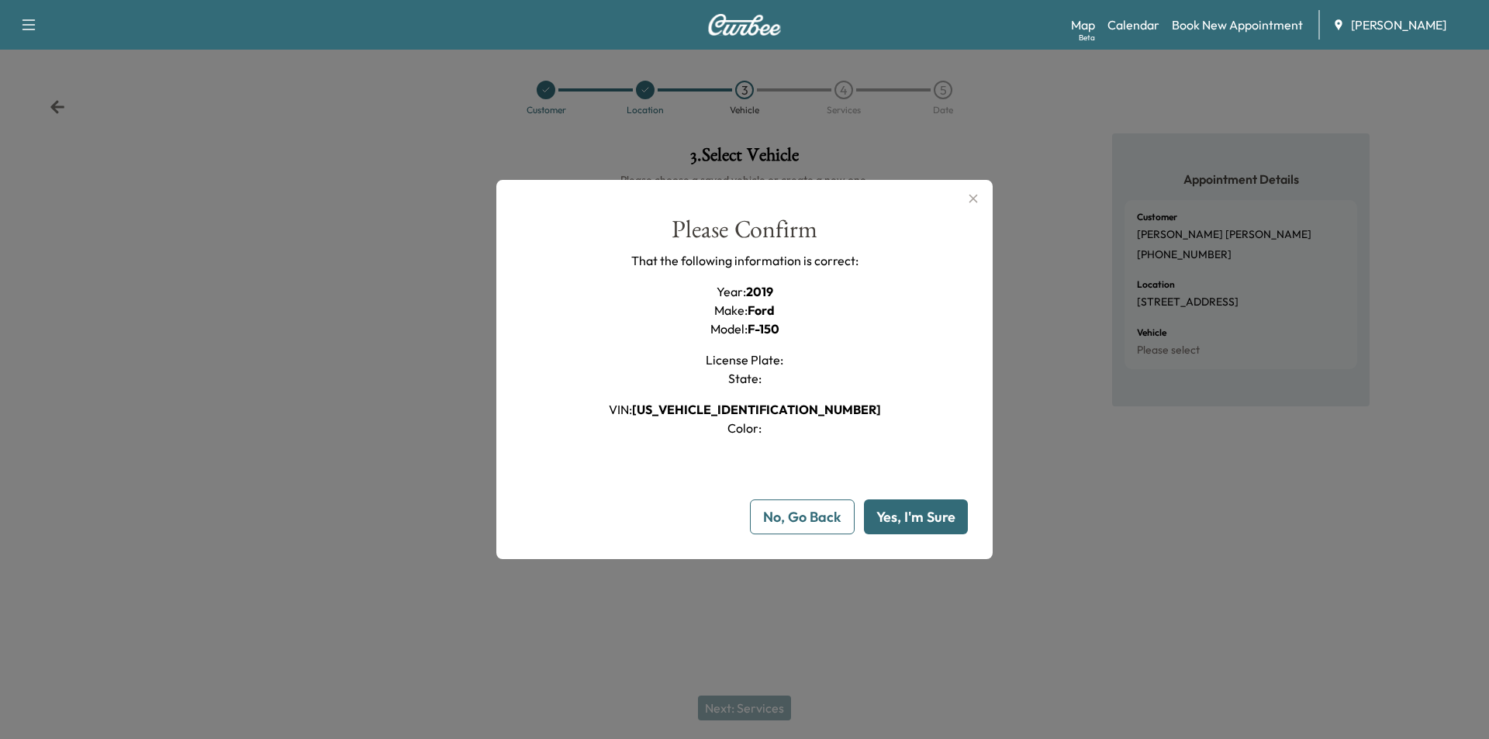
click at [939, 517] on button "Yes, I'm Sure" at bounding box center [916, 516] width 104 height 35
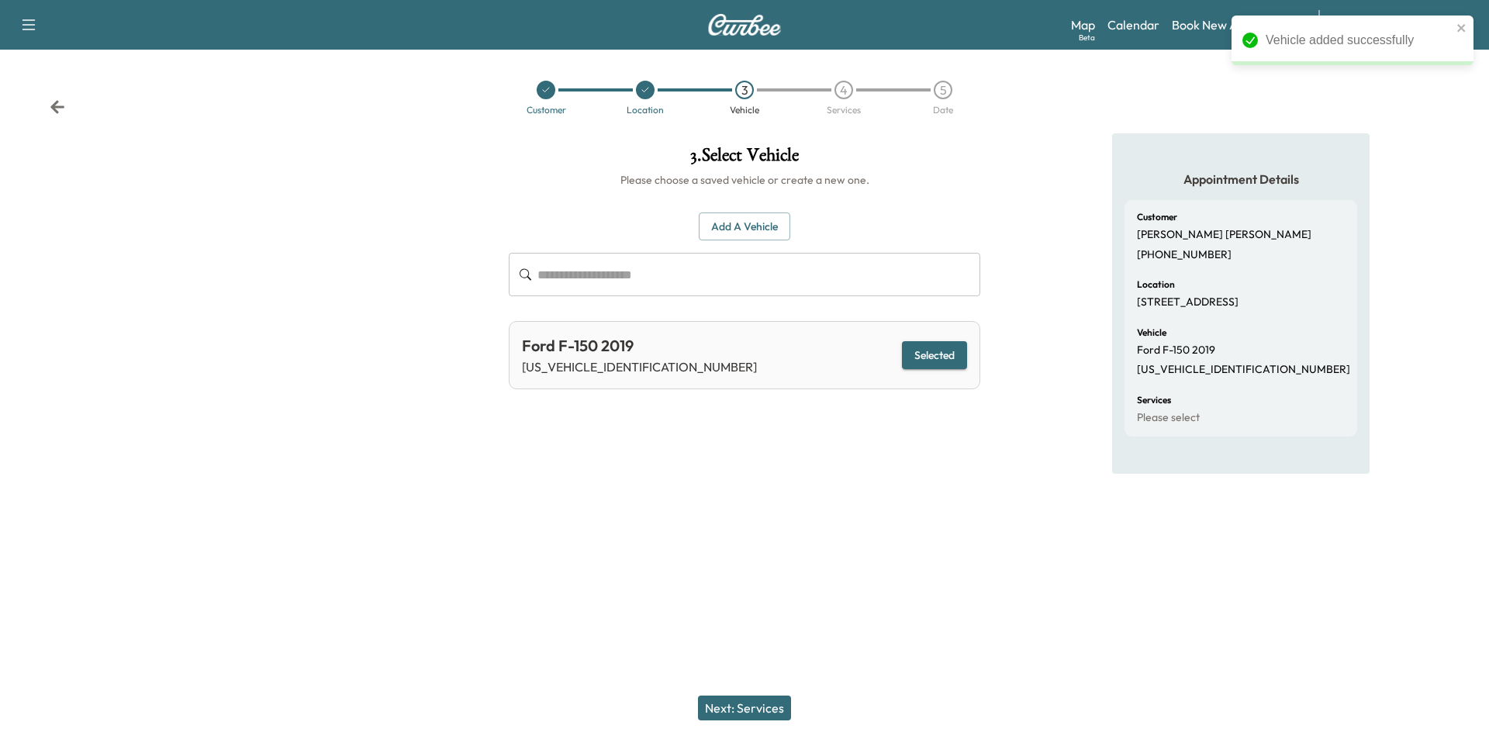
click at [731, 702] on button "Next: Services" at bounding box center [744, 707] width 93 height 25
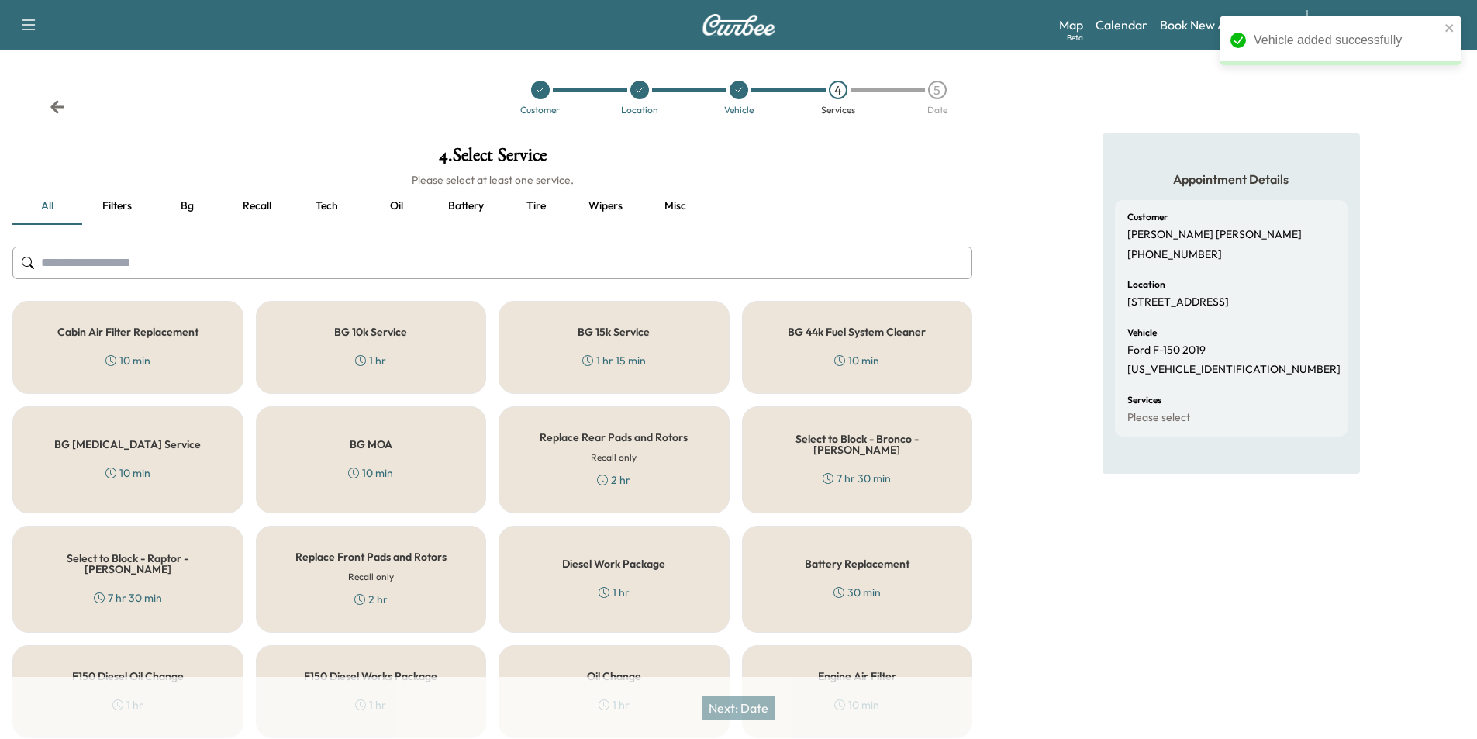
click at [392, 212] on button "Oil" at bounding box center [396, 206] width 70 height 37
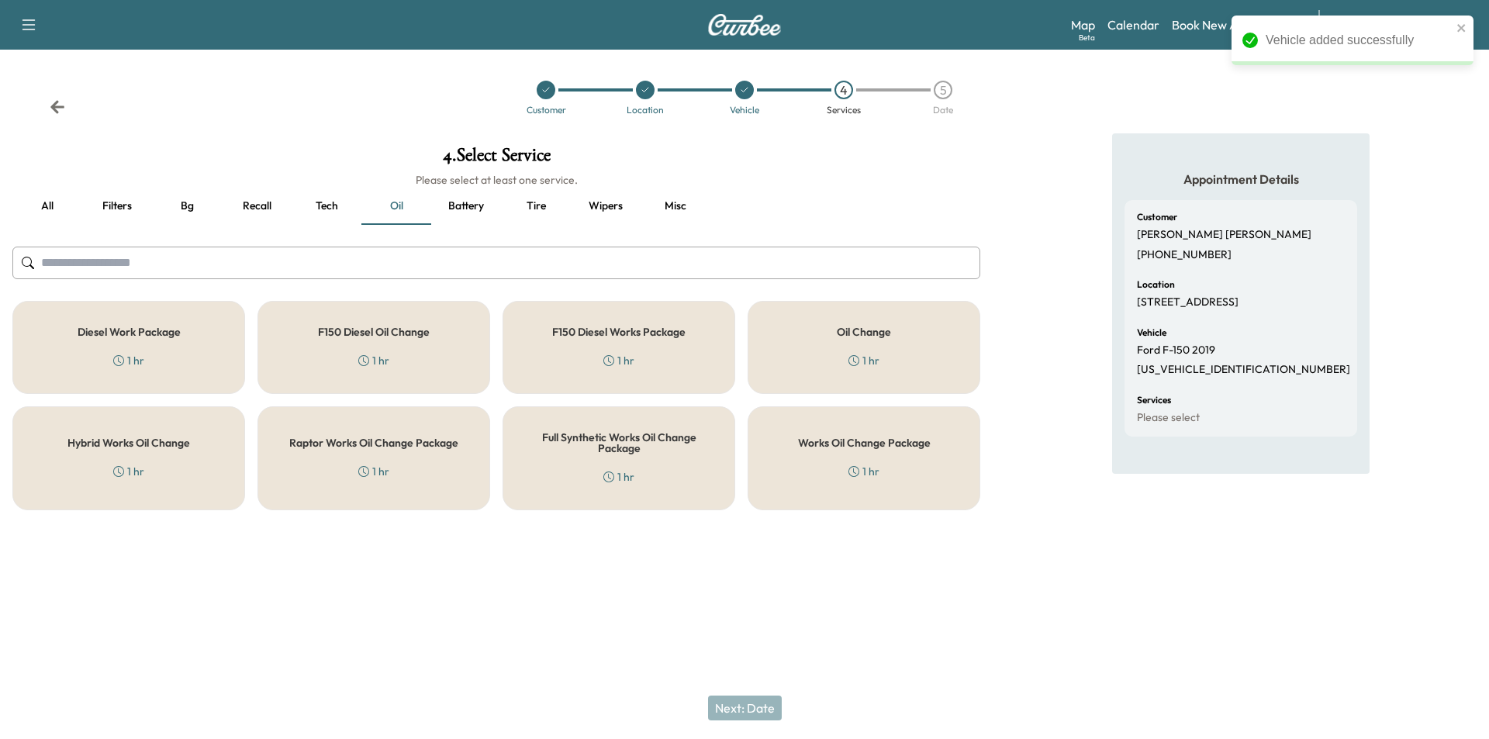
click at [880, 458] on div "Works Oil Change Package 1 hr" at bounding box center [863, 458] width 233 height 104
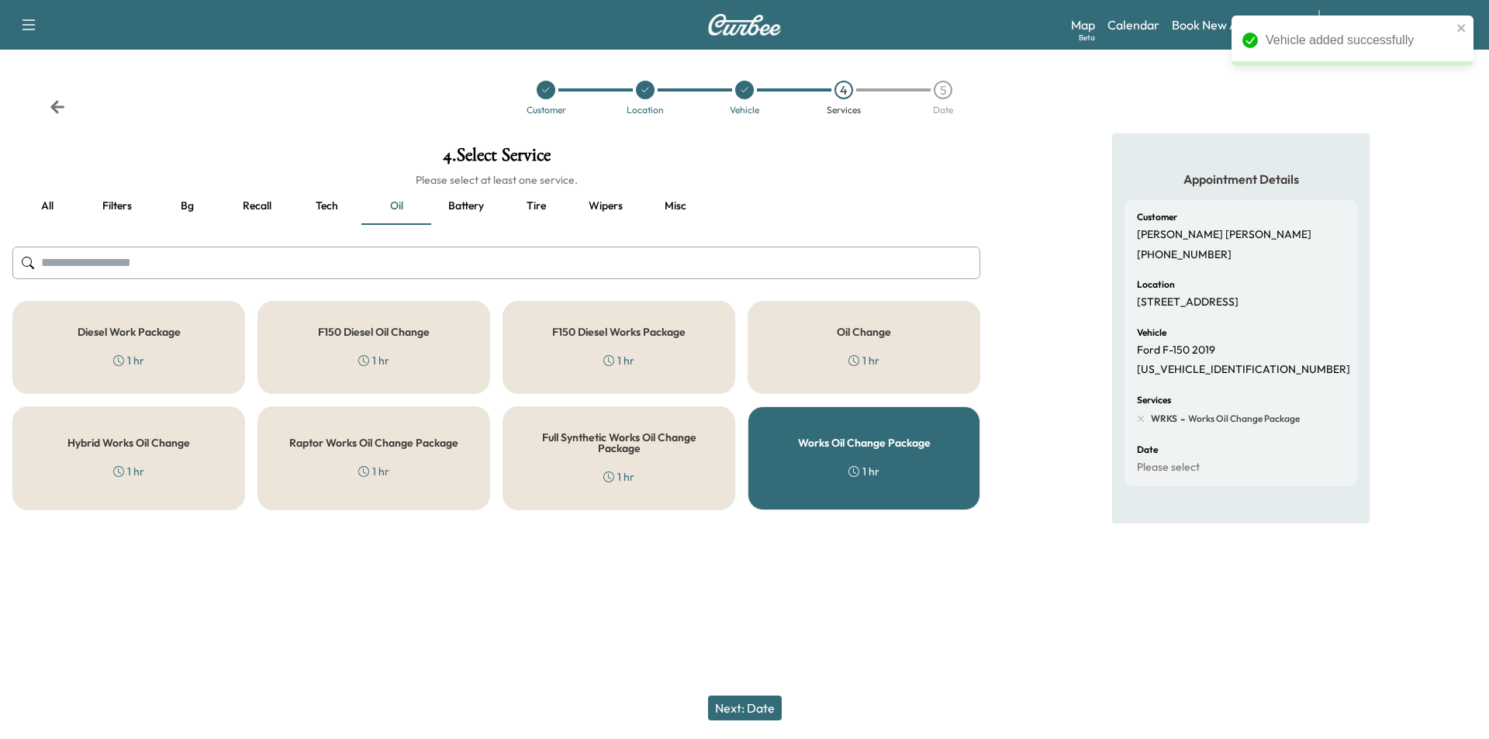
click at [754, 702] on button "Next: Date" at bounding box center [745, 707] width 74 height 25
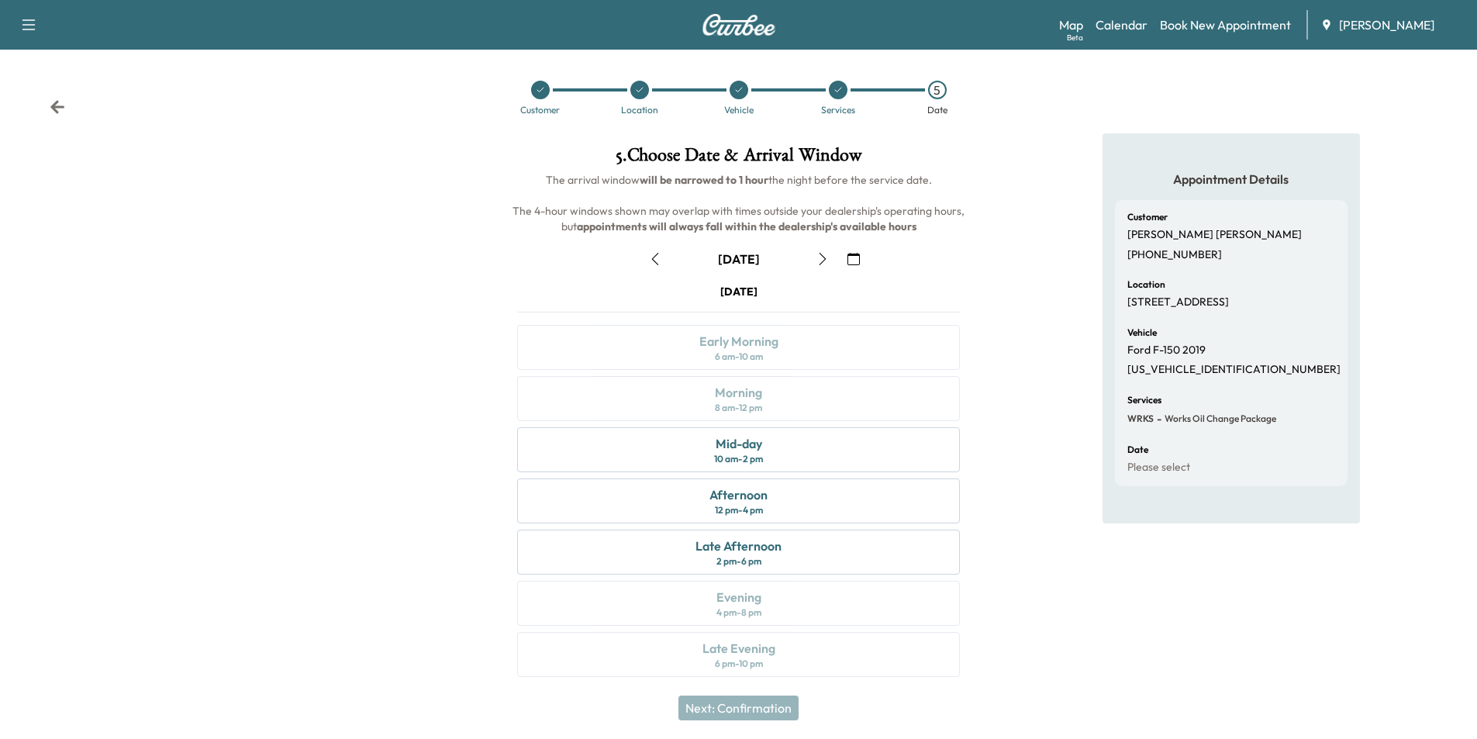
click at [855, 262] on icon "button" at bounding box center [853, 259] width 12 height 12
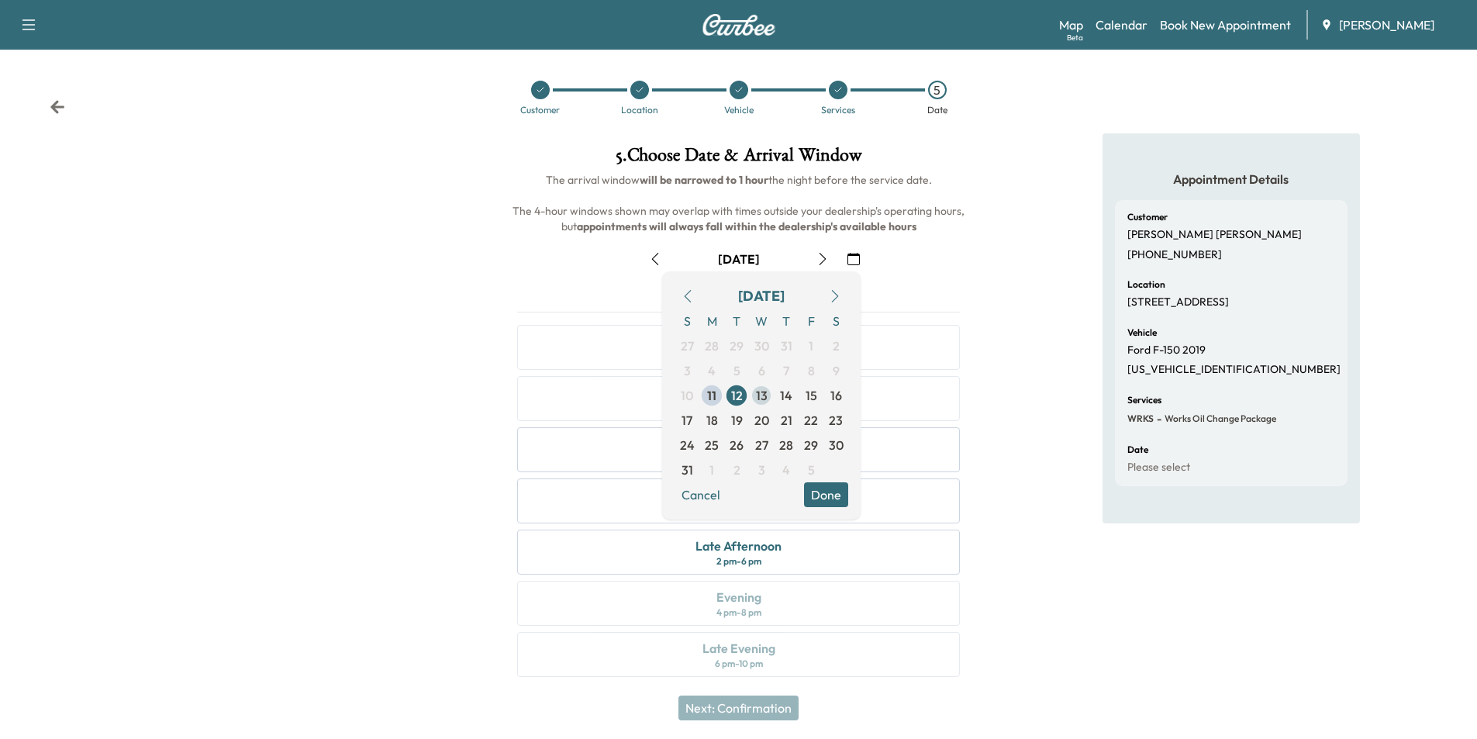
click at [768, 397] on span "13" at bounding box center [761, 395] width 25 height 25
click at [837, 494] on button "Done" at bounding box center [826, 494] width 44 height 25
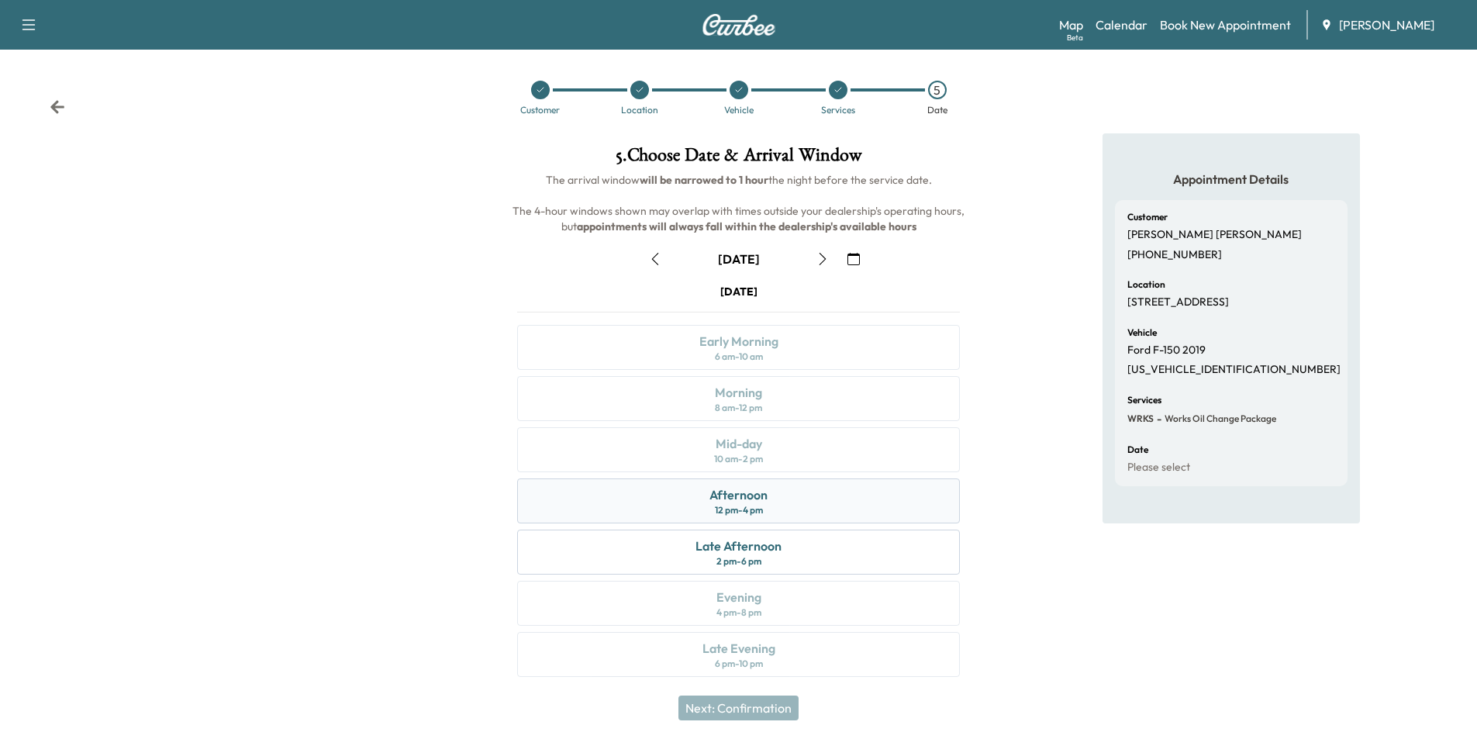
click at [810, 499] on div "Afternoon 12 pm - 4 pm" at bounding box center [738, 500] width 443 height 45
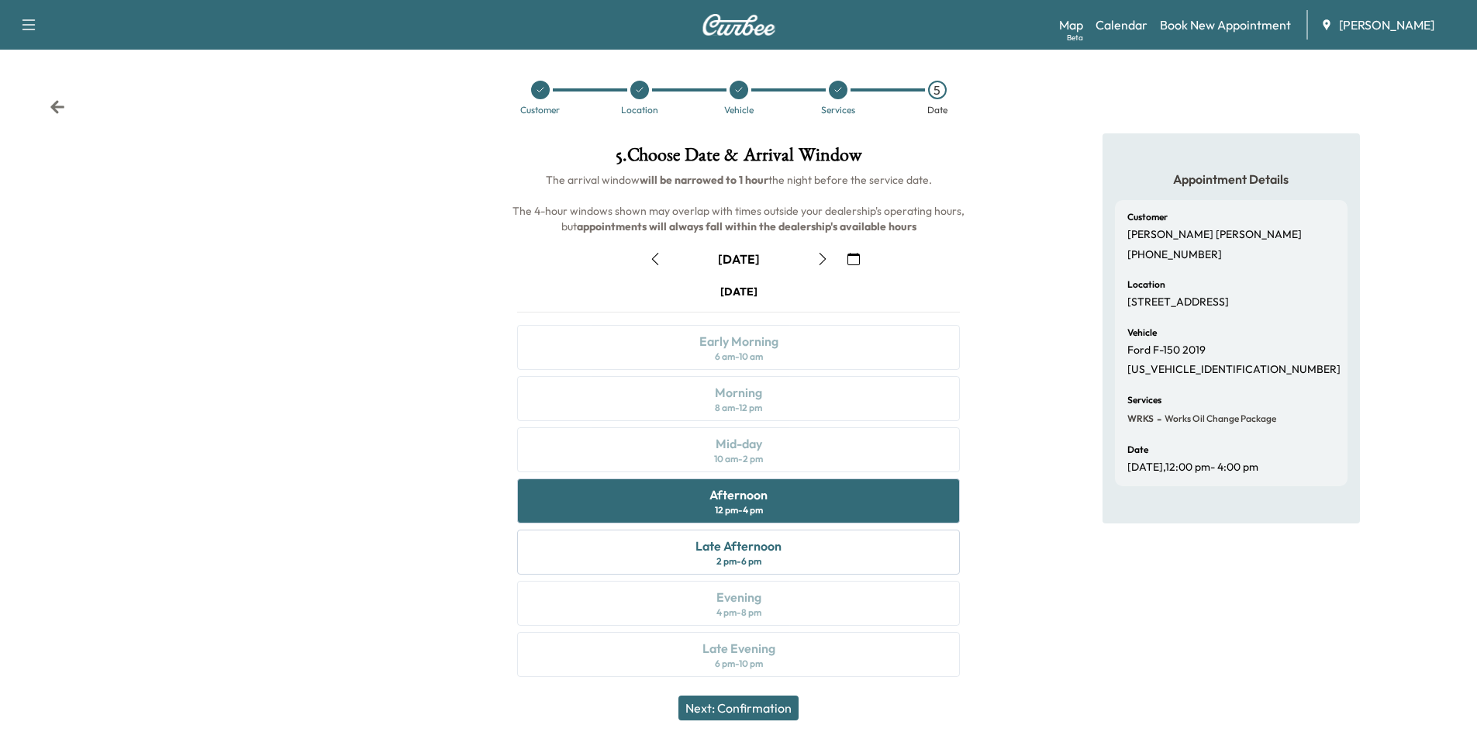
click at [781, 699] on button "Next: Confirmation" at bounding box center [738, 707] width 120 height 25
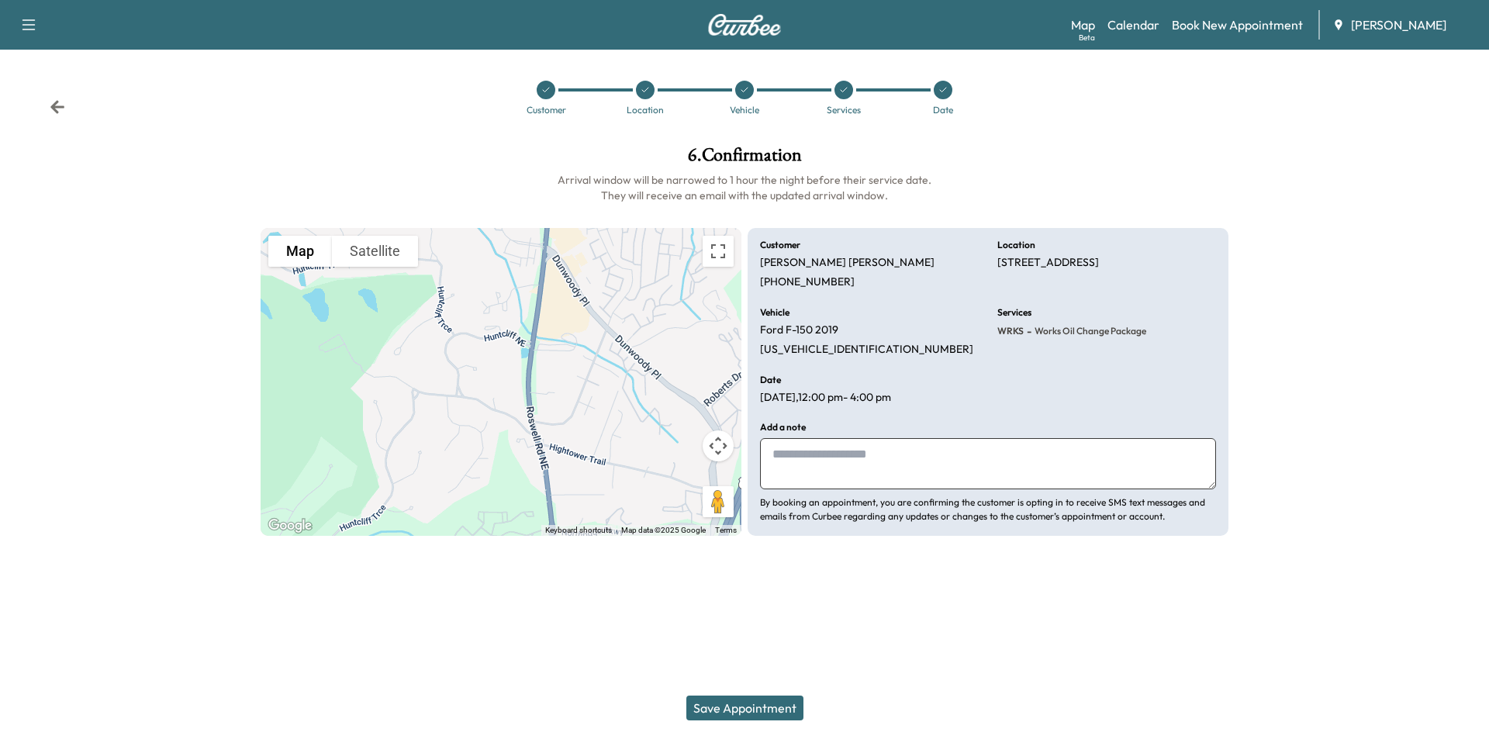
click at [775, 705] on button "Save Appointment" at bounding box center [744, 707] width 117 height 25
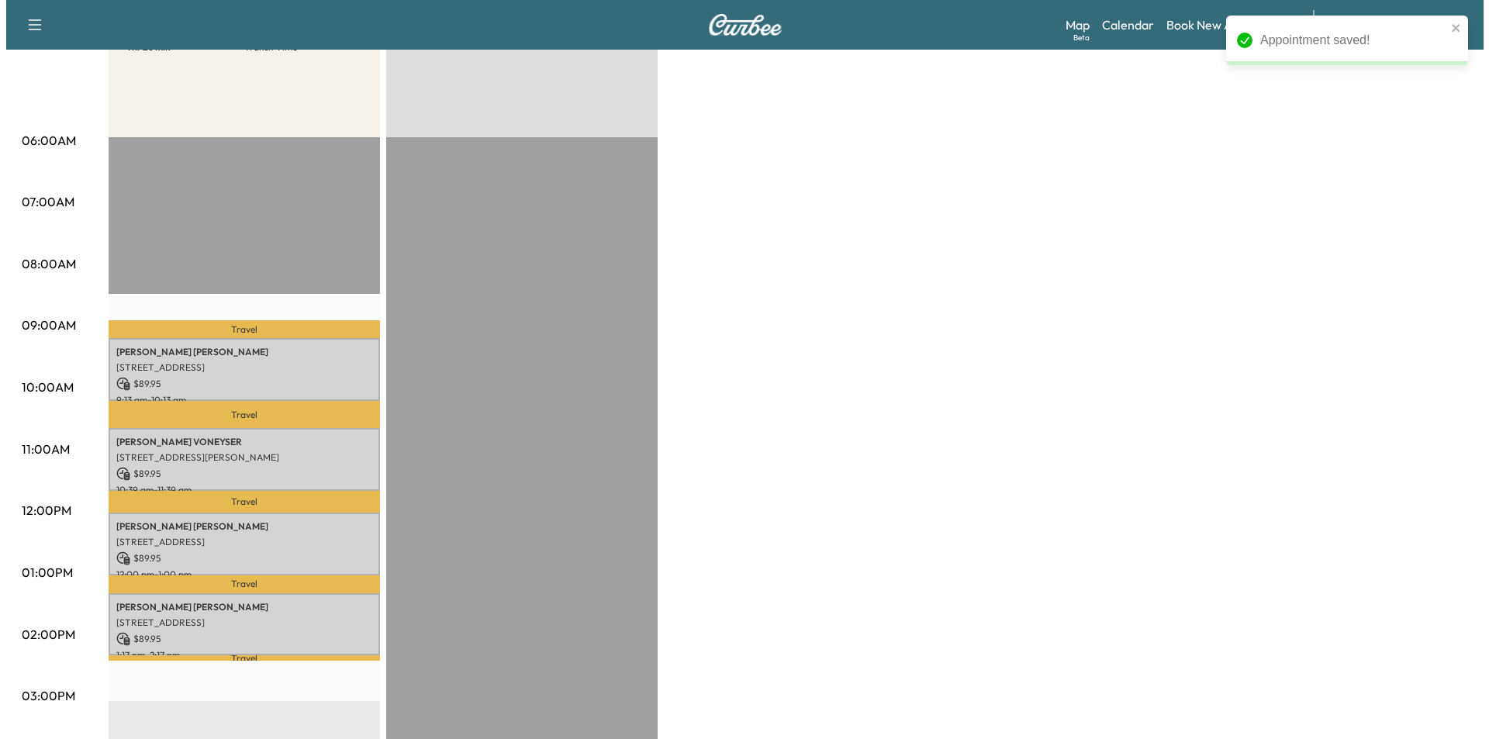
scroll to position [310, 0]
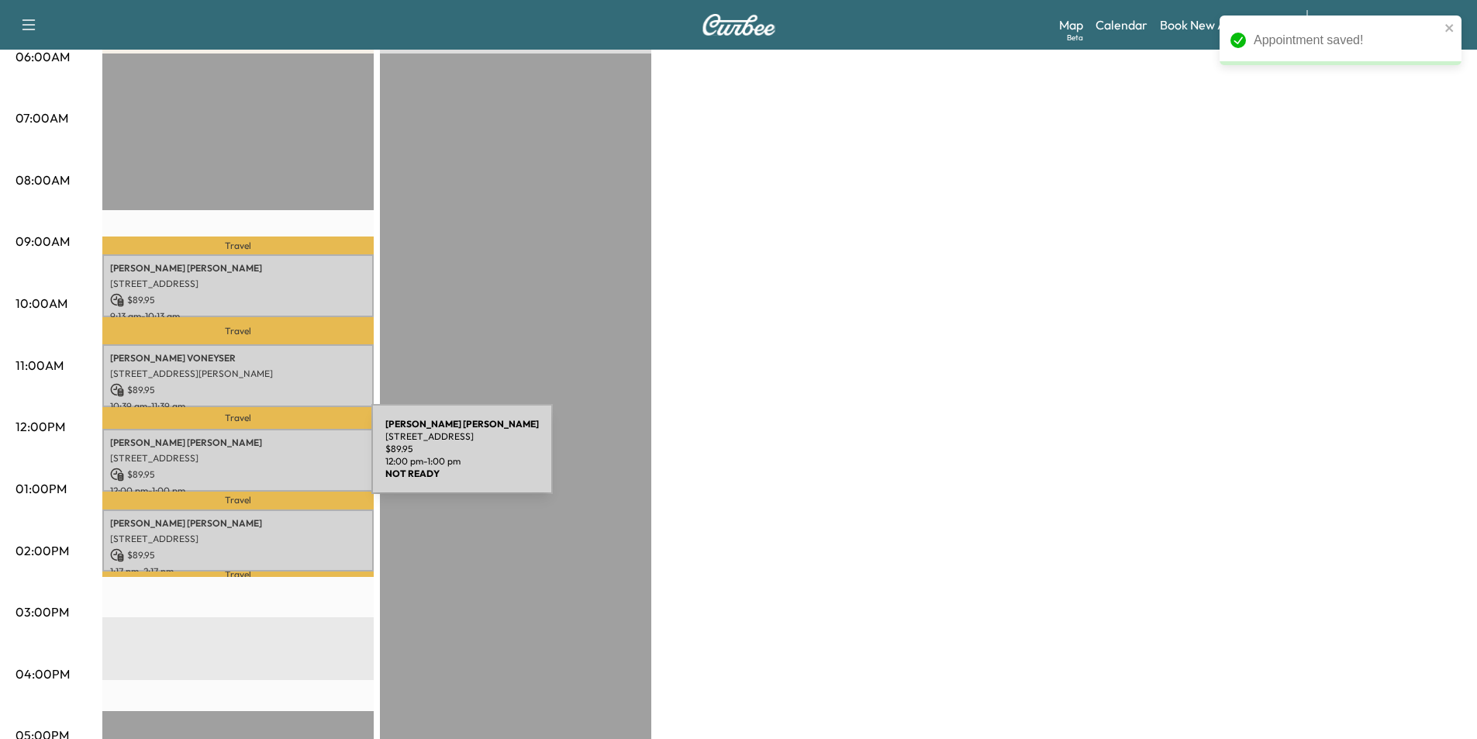
click at [255, 458] on p "[STREET_ADDRESS]" at bounding box center [238, 458] width 256 height 12
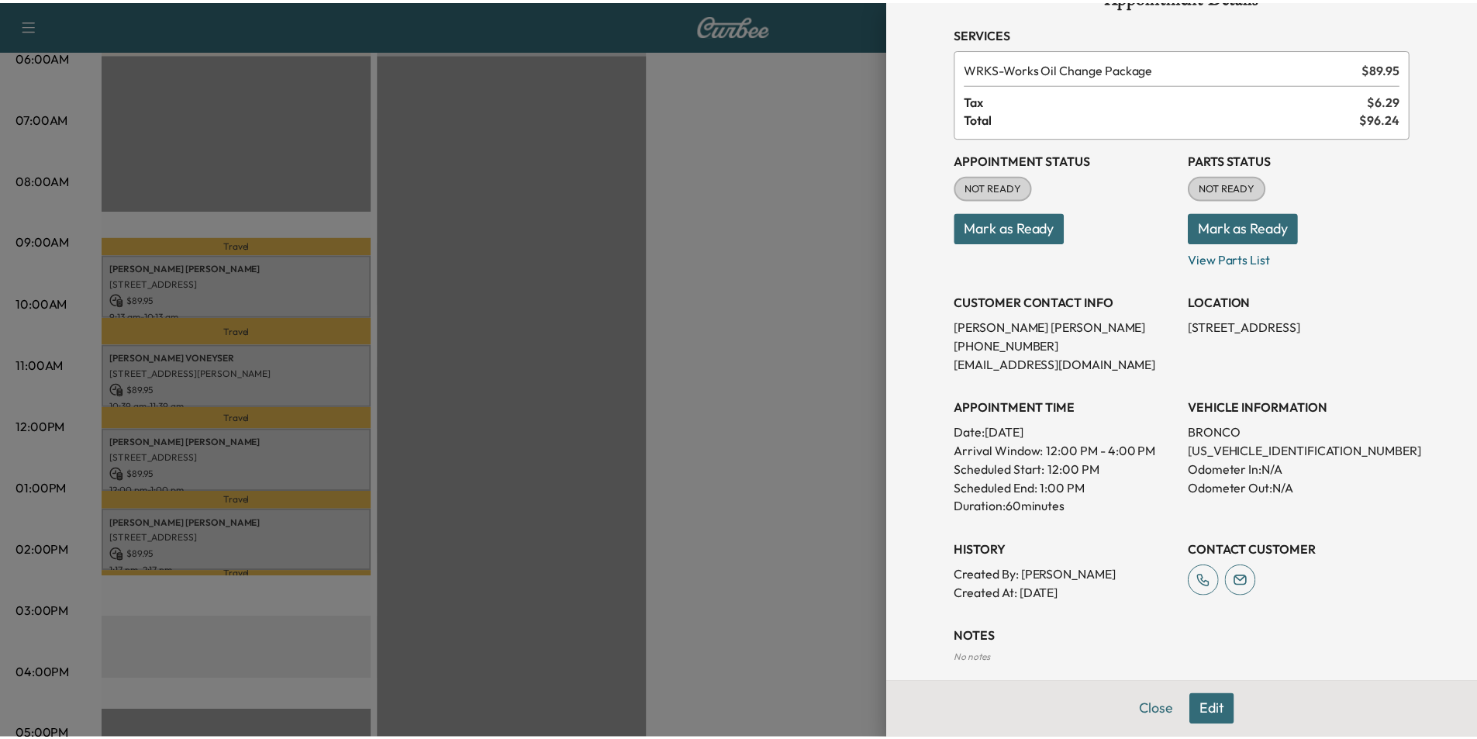
scroll to position [120, 0]
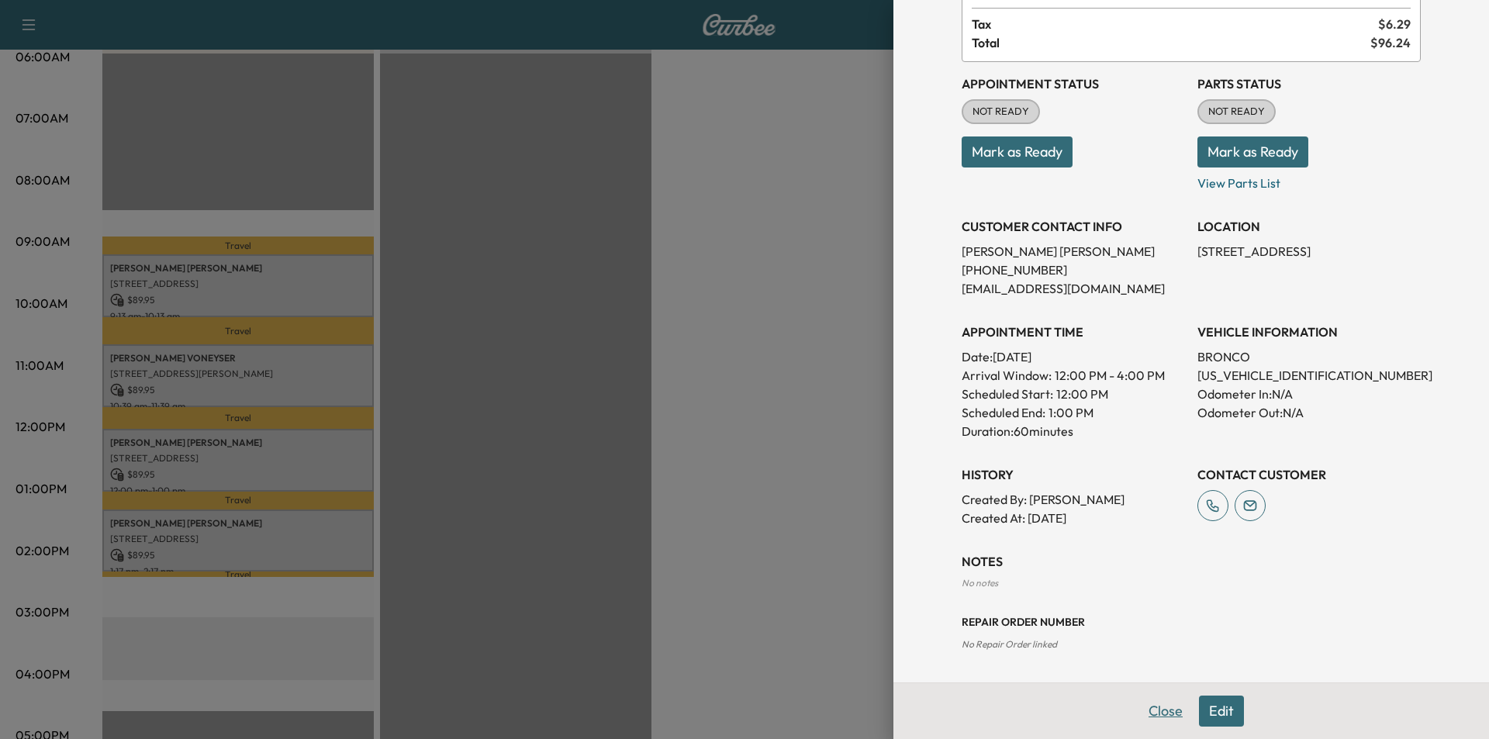
click at [1167, 711] on button "Close" at bounding box center [1165, 710] width 54 height 31
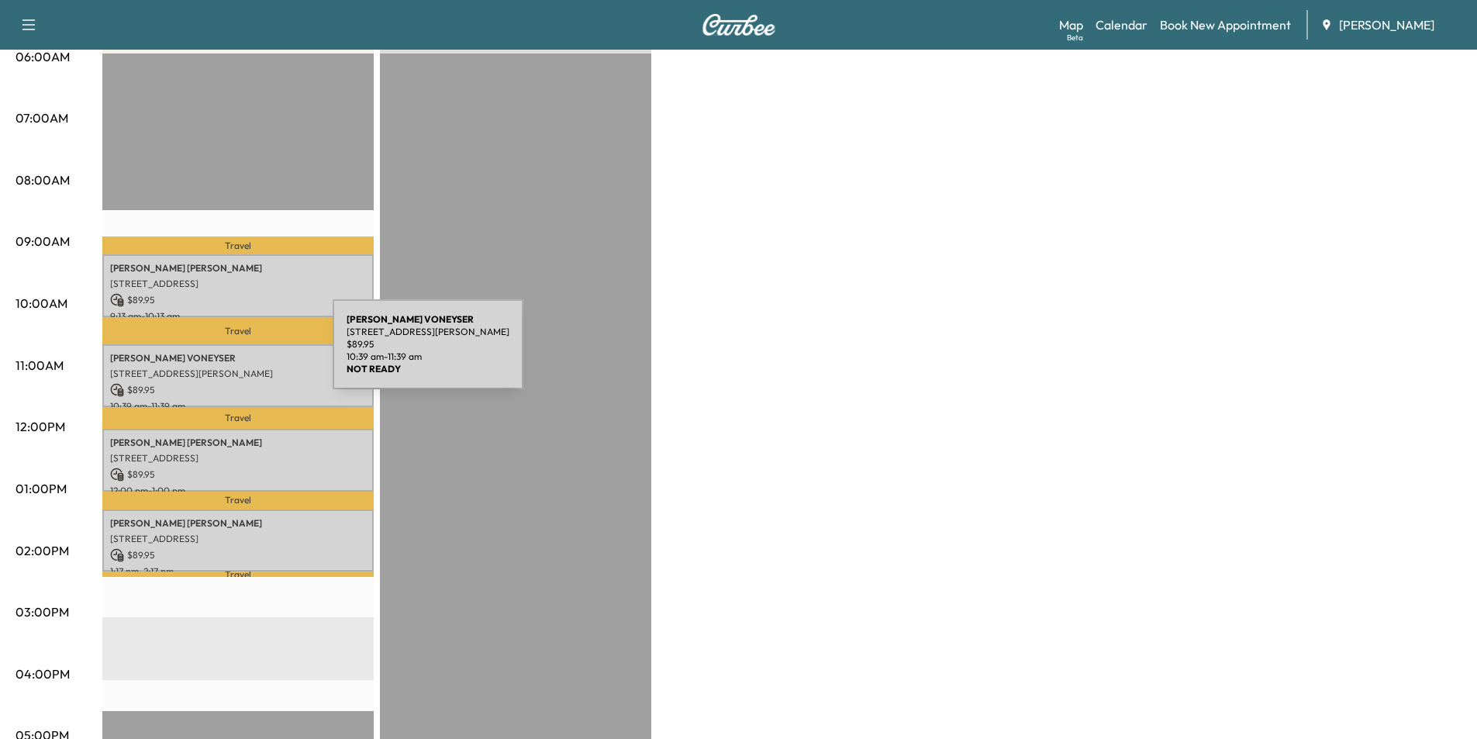
click at [216, 354] on p "[PERSON_NAME]" at bounding box center [238, 358] width 256 height 12
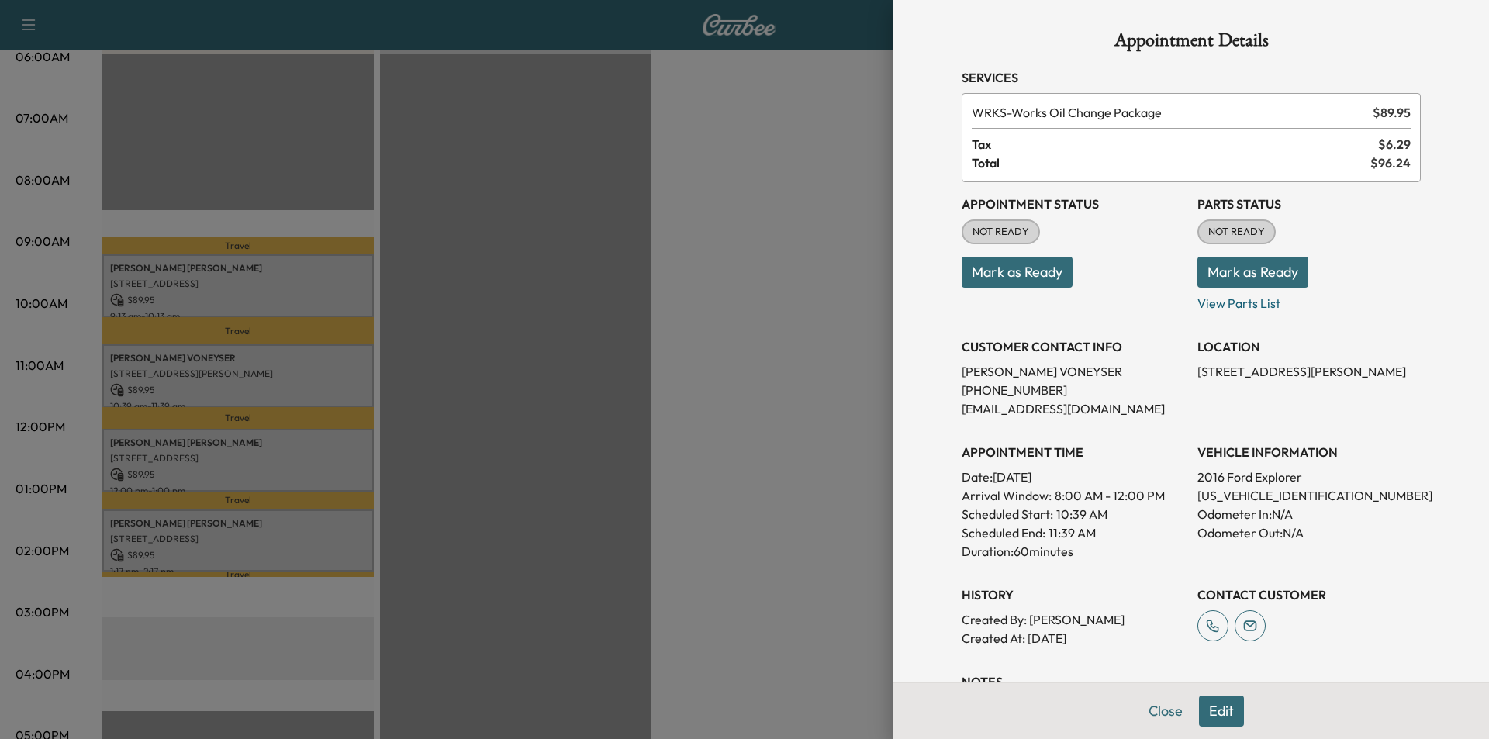
click at [1144, 709] on button "Close" at bounding box center [1165, 710] width 54 height 31
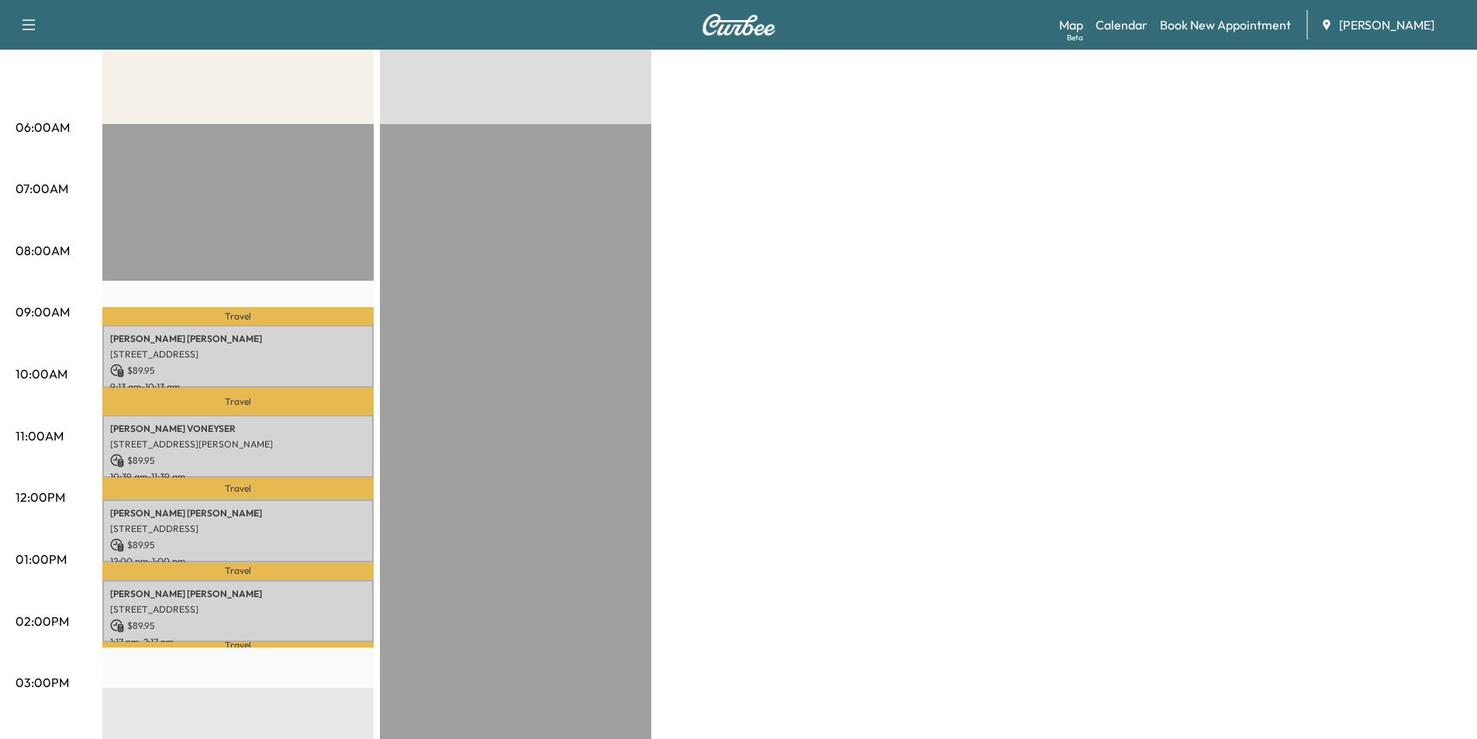
scroll to position [0, 0]
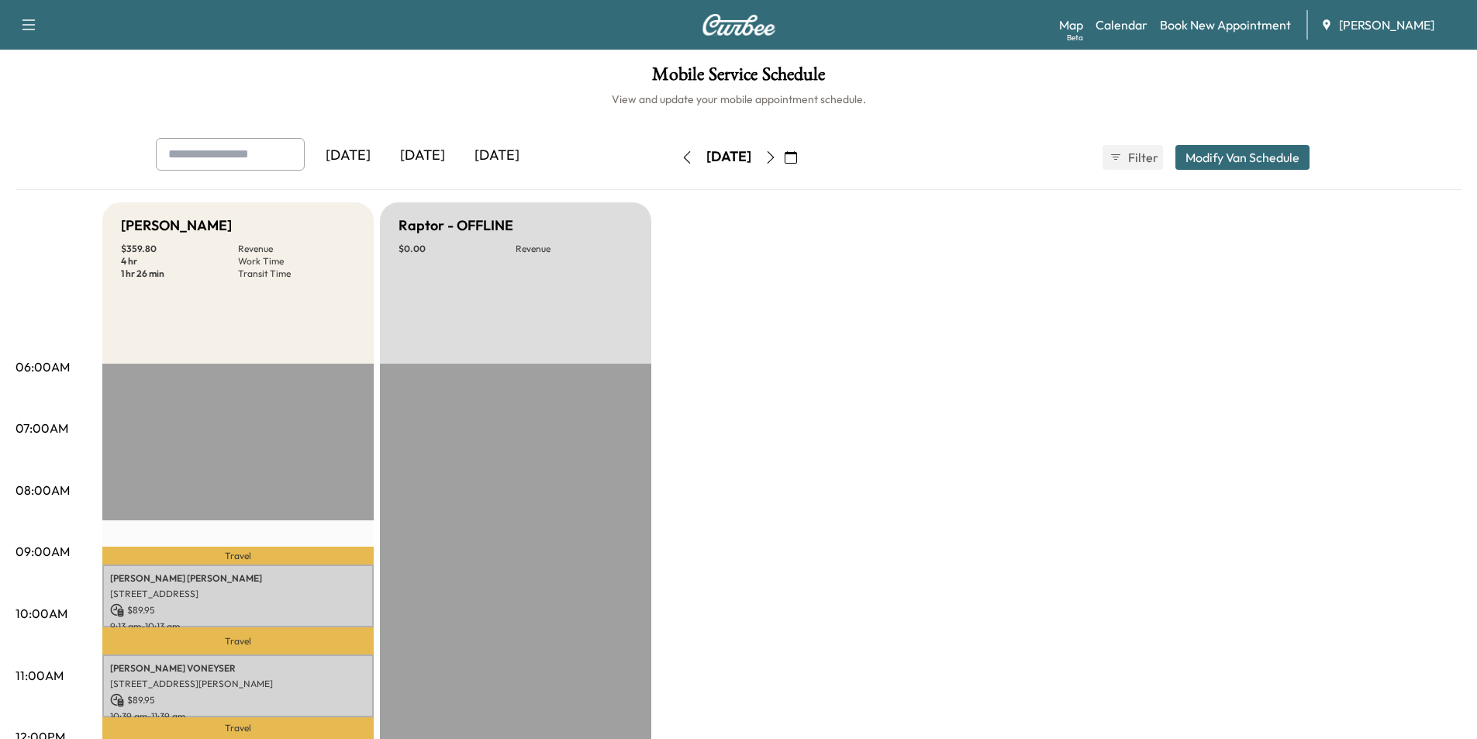
click at [777, 162] on icon "button" at bounding box center [771, 157] width 12 height 12
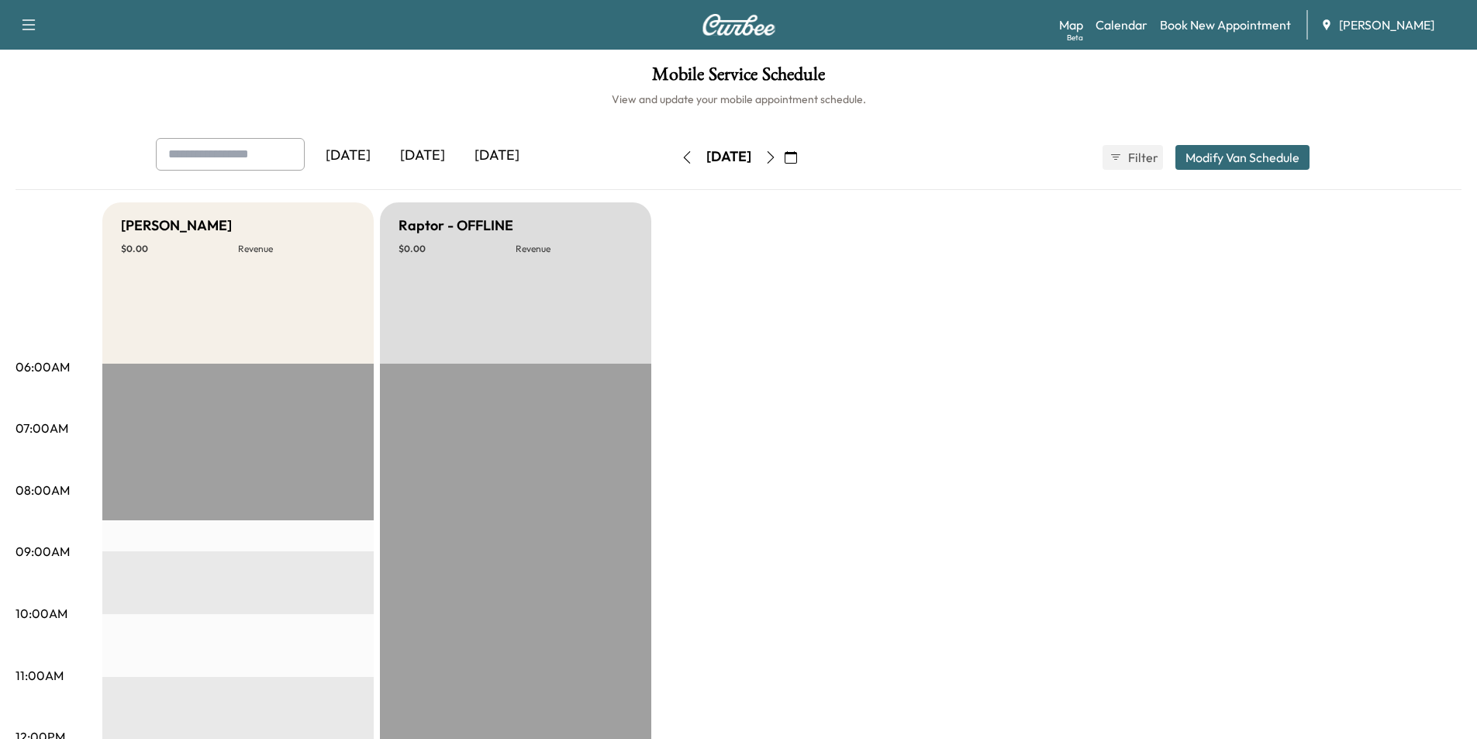
click at [681, 154] on icon "button" at bounding box center [687, 157] width 12 height 12
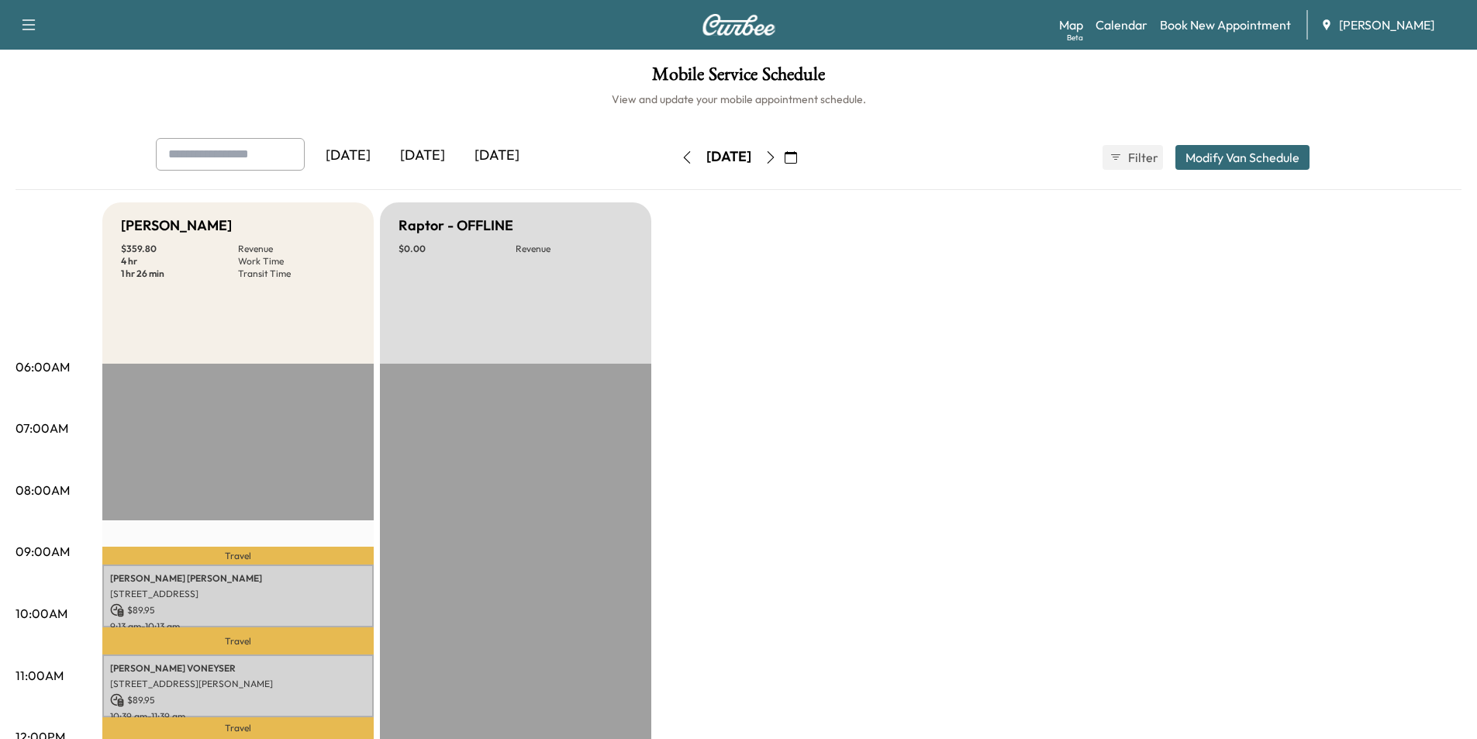
click at [681, 158] on icon "button" at bounding box center [687, 157] width 12 height 12
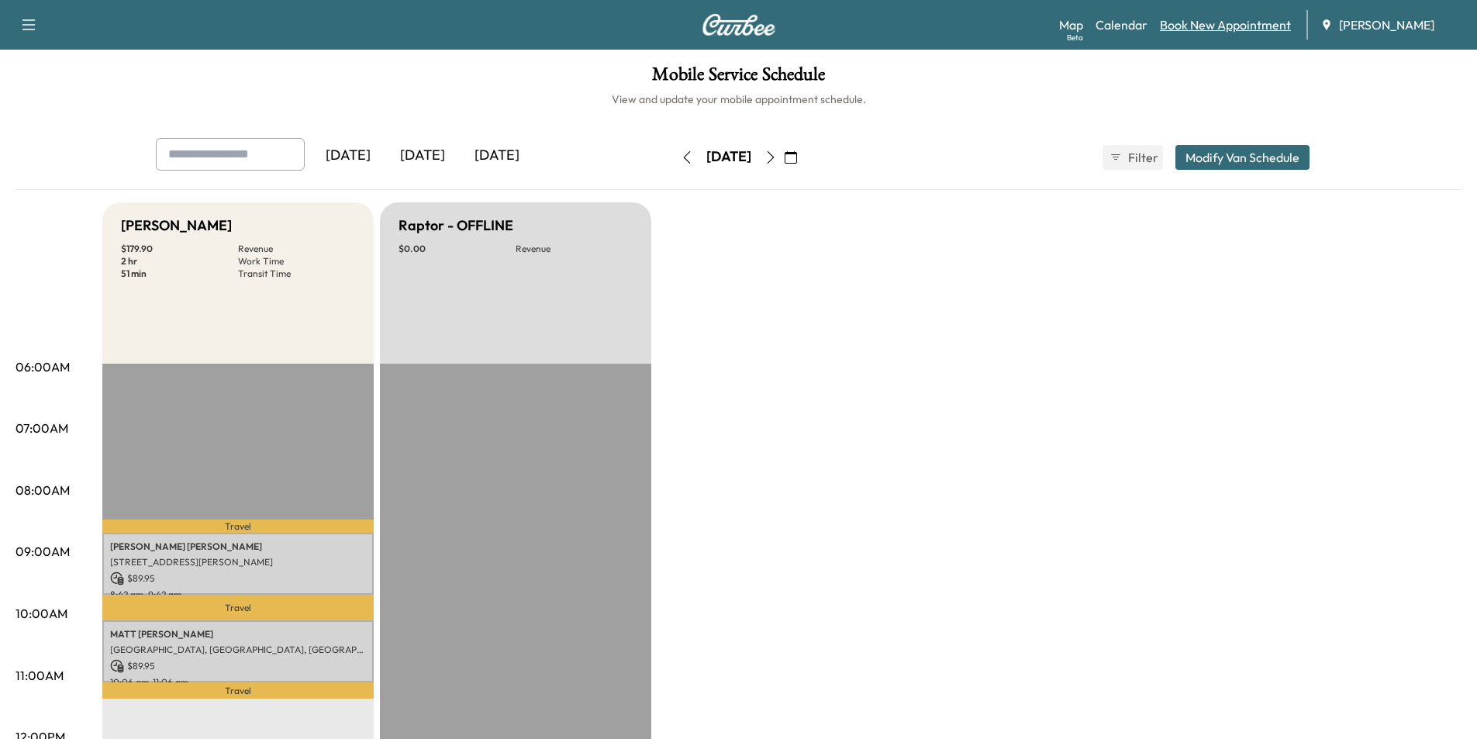
click at [1203, 26] on link "Book New Appointment" at bounding box center [1225, 25] width 131 height 19
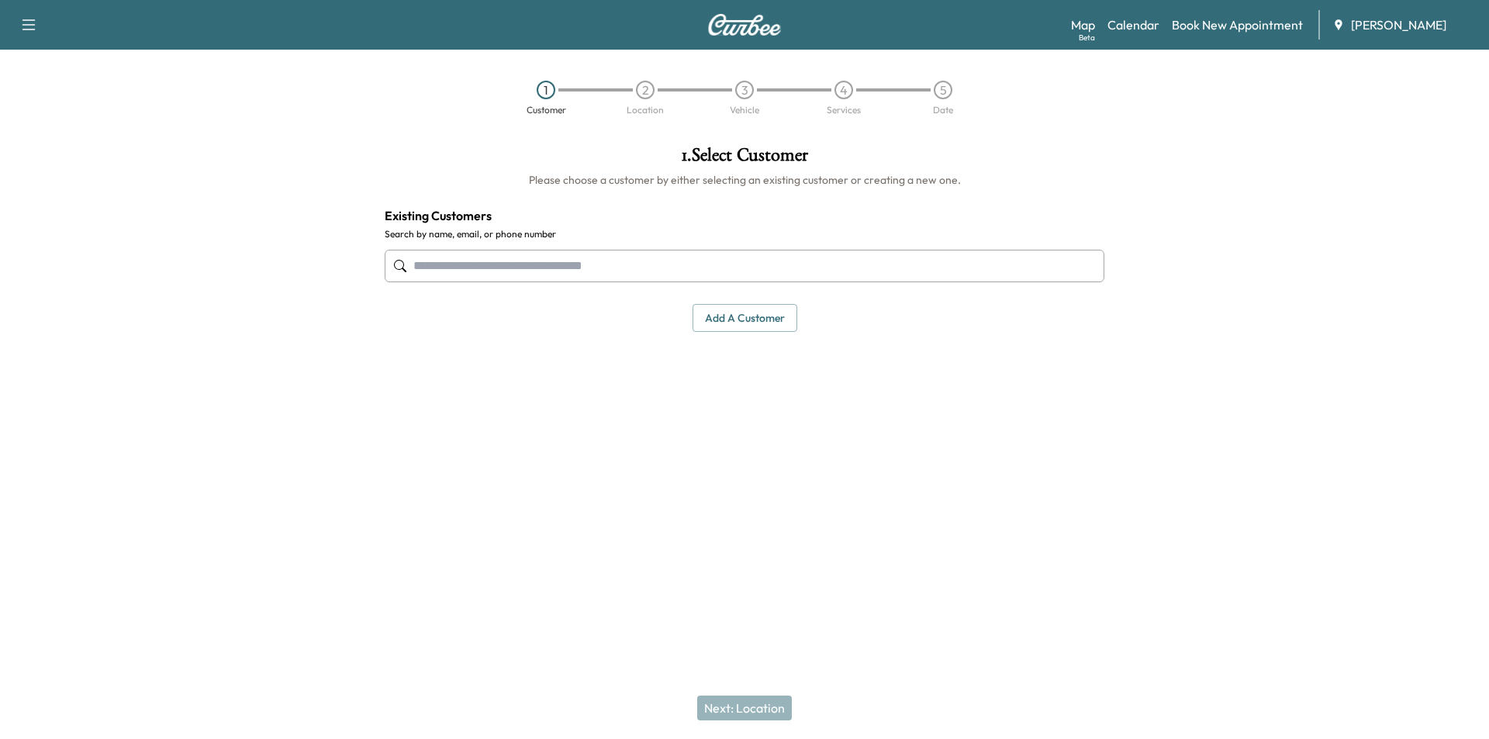
click at [688, 274] on input "text" at bounding box center [745, 266] width 720 height 33
paste input "**********"
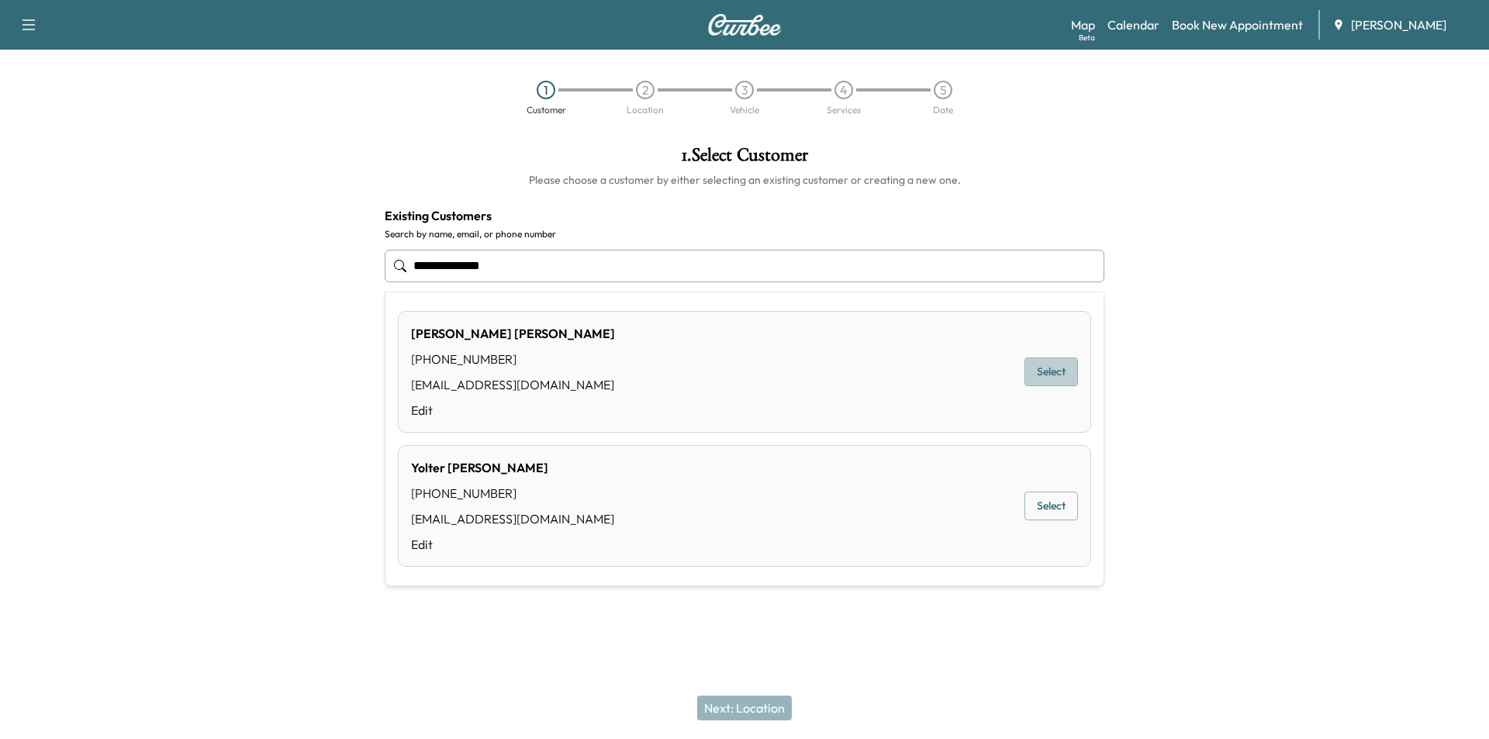
drag, startPoint x: 1048, startPoint y: 372, endPoint x: 934, endPoint y: 455, distance: 141.6
click at [1048, 373] on button "Select" at bounding box center [1050, 371] width 53 height 29
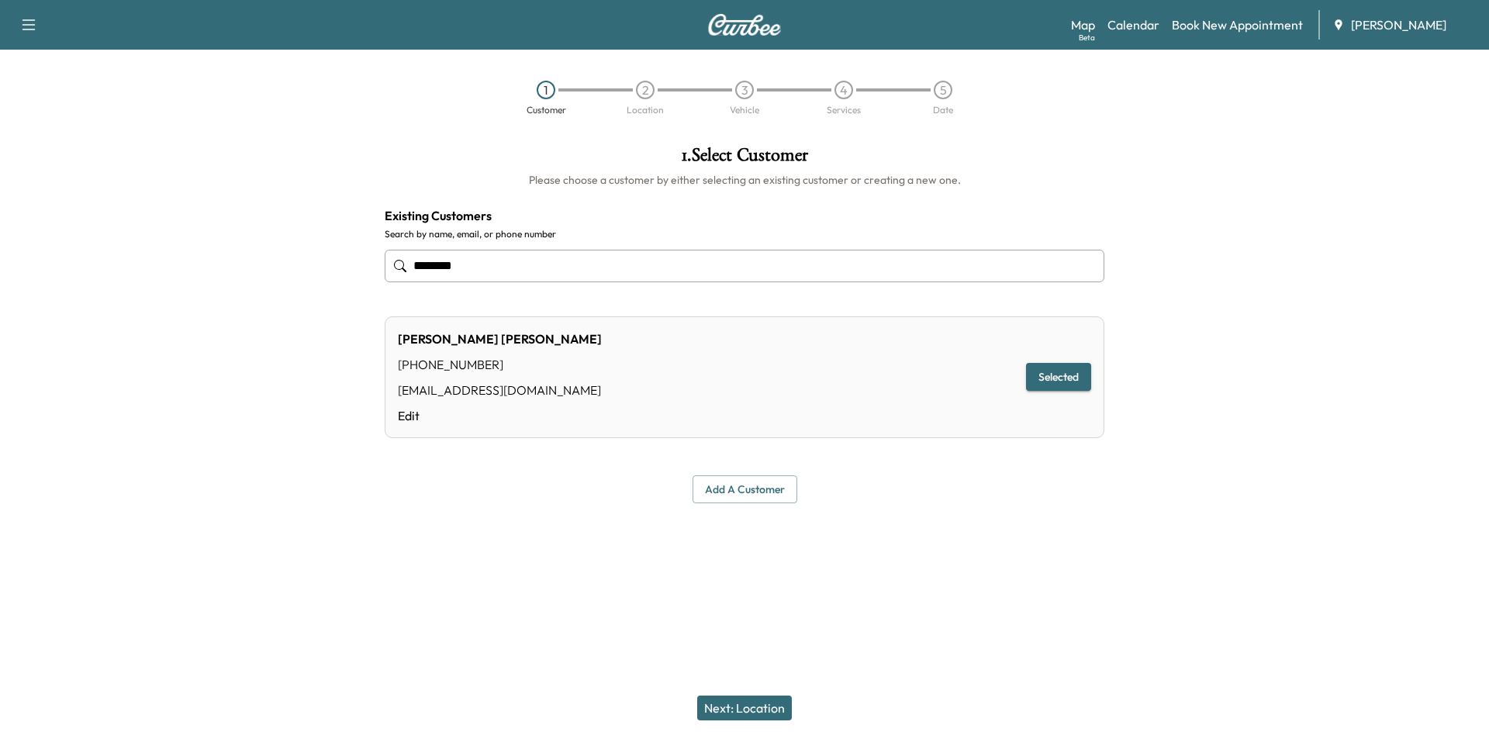
type input "********"
click at [742, 702] on button "Next: Location" at bounding box center [744, 707] width 95 height 25
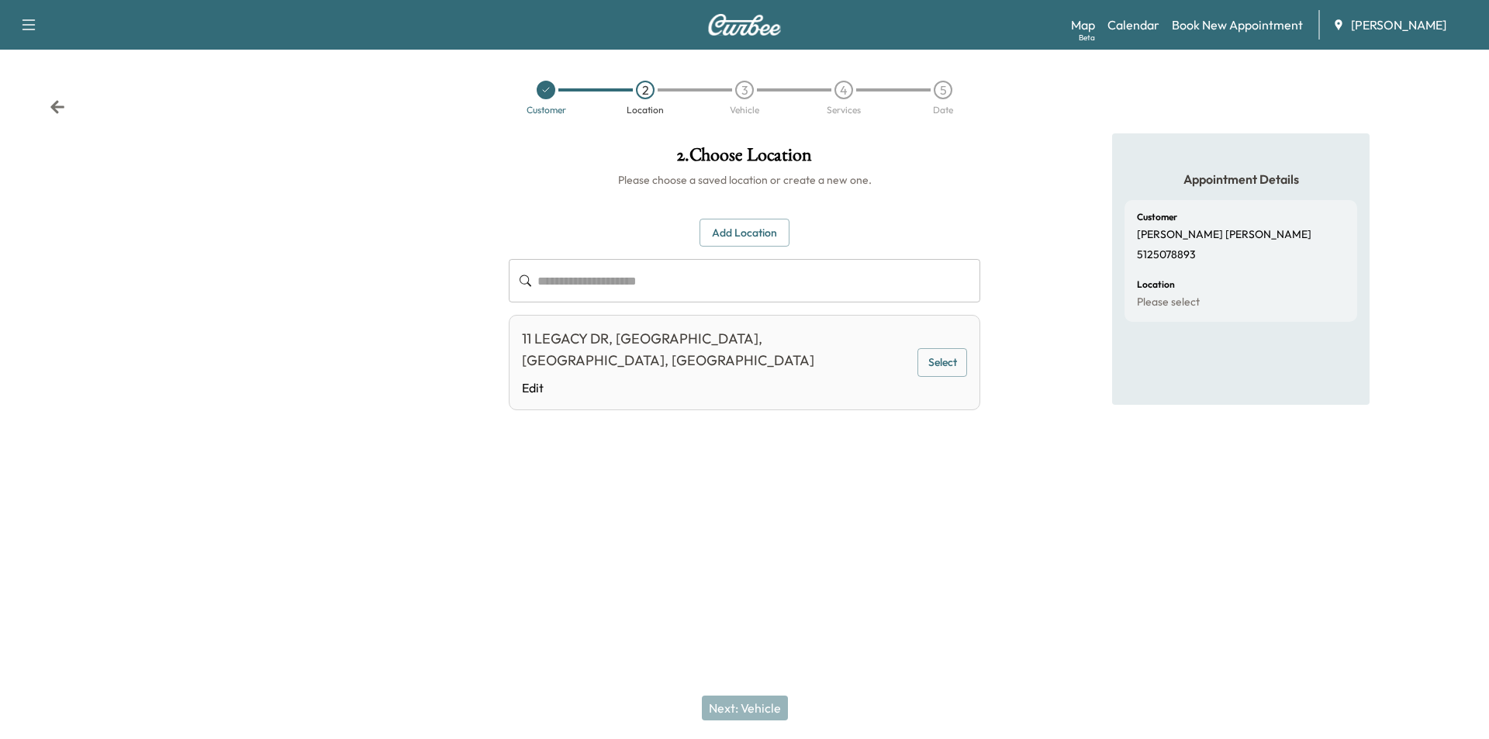
click at [928, 354] on button "Select" at bounding box center [942, 362] width 50 height 29
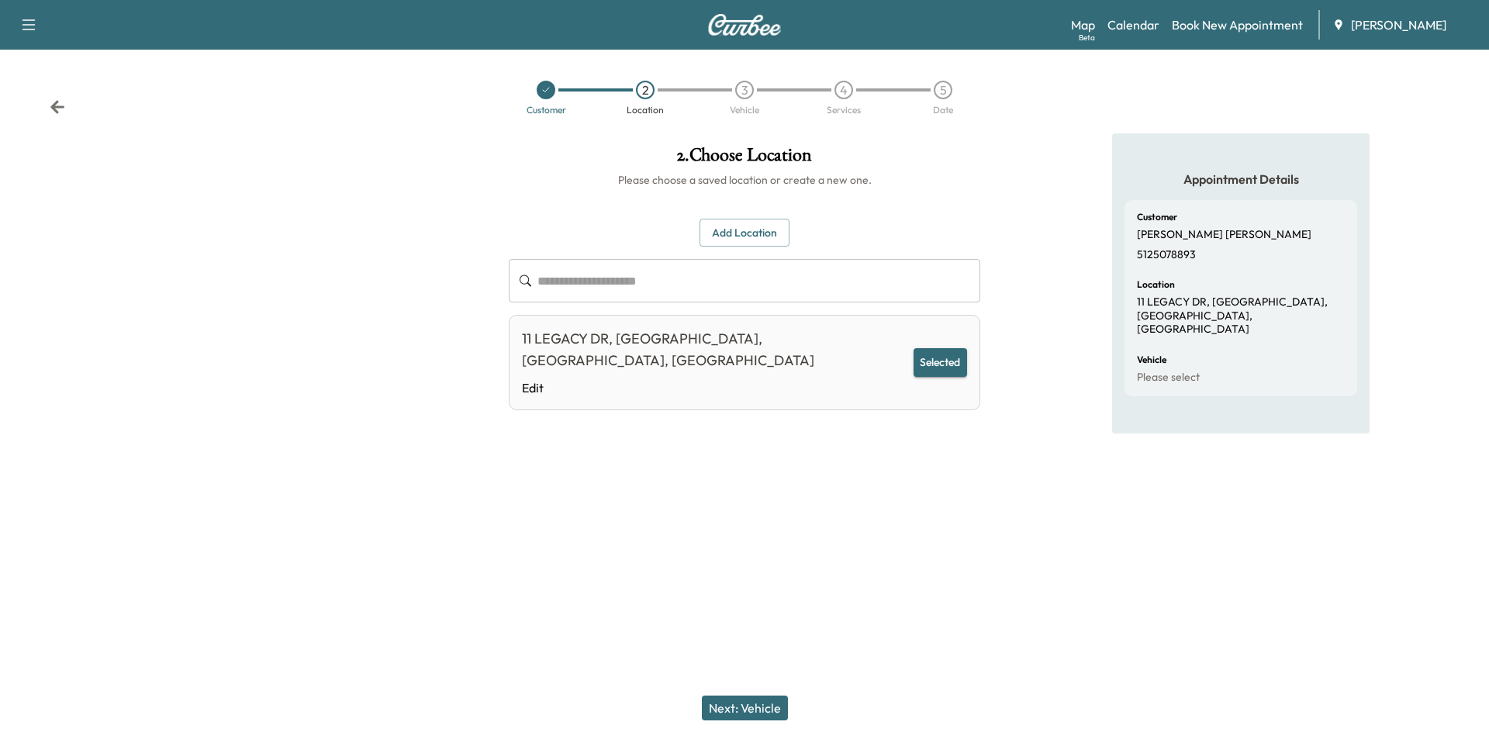
click at [740, 710] on button "Next: Vehicle" at bounding box center [745, 707] width 86 height 25
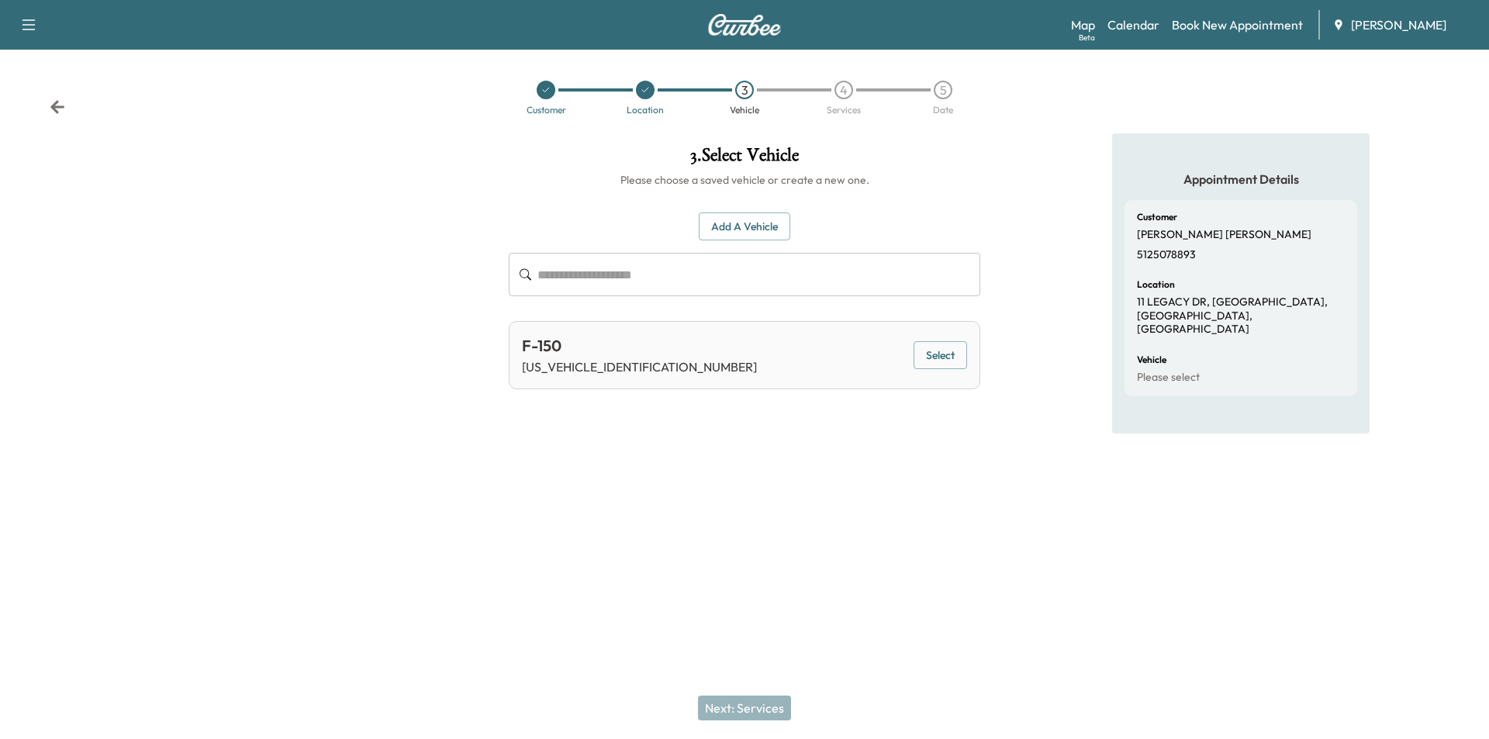
click at [942, 354] on button "Select" at bounding box center [939, 355] width 53 height 29
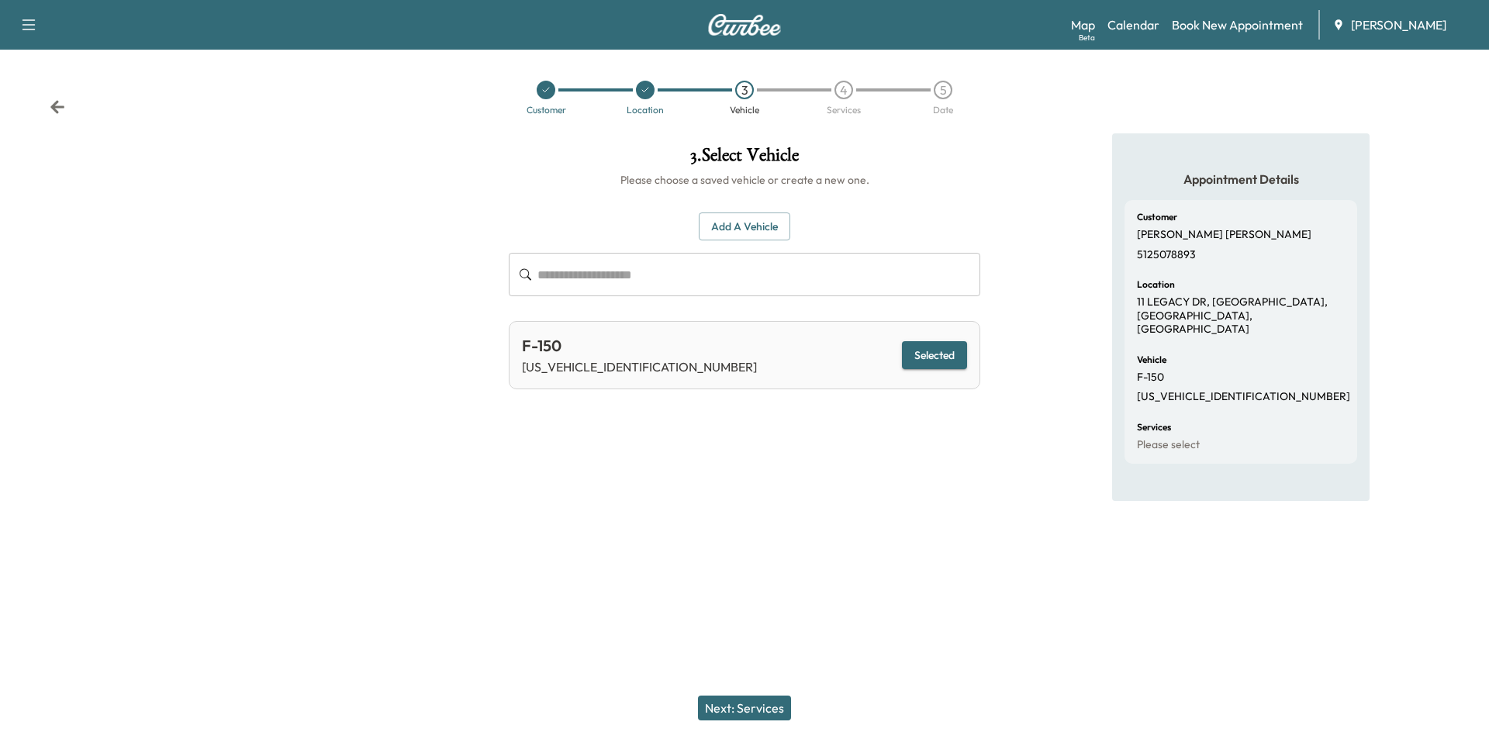
click at [762, 699] on button "Next: Services" at bounding box center [744, 707] width 93 height 25
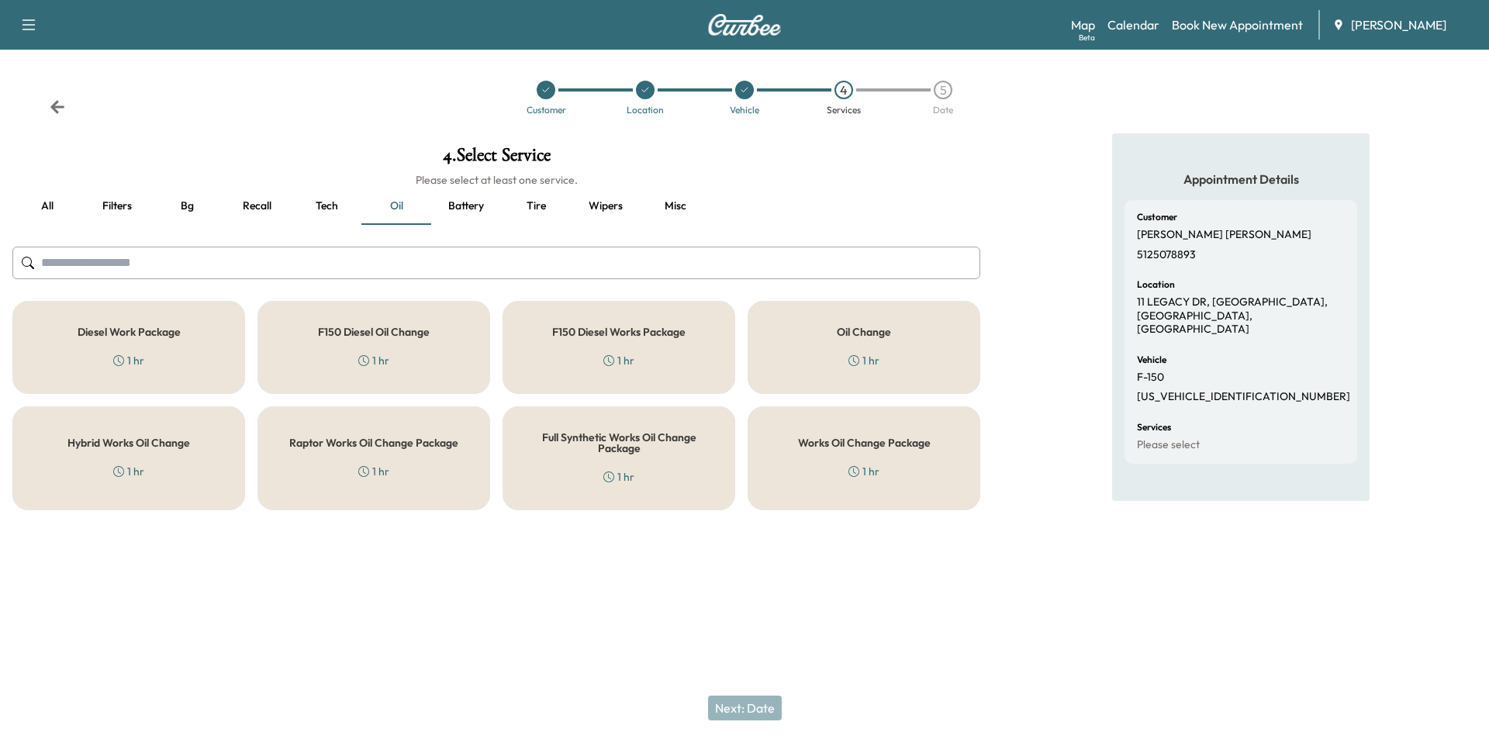
click at [852, 358] on icon at bounding box center [853, 360] width 11 height 11
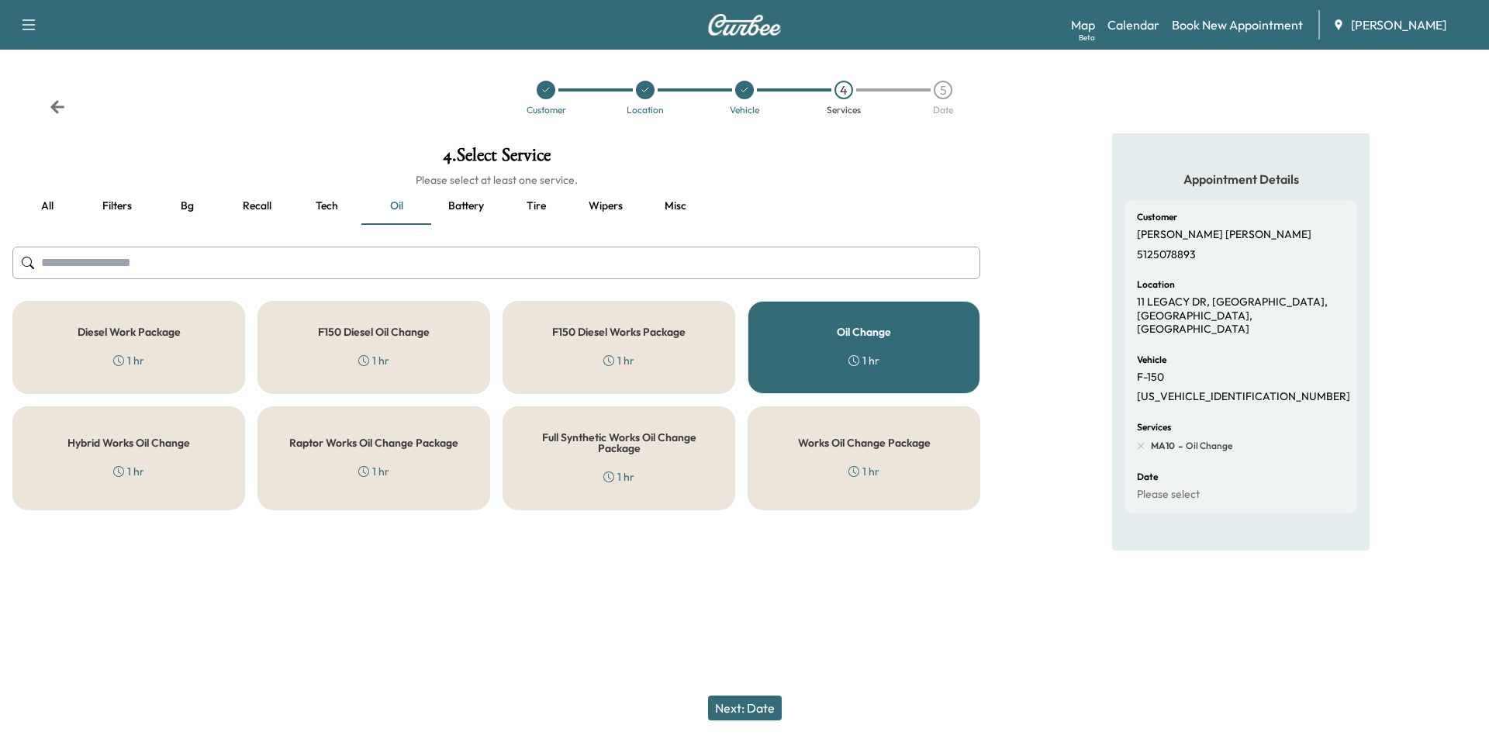
click at [454, 212] on button "Battery" at bounding box center [466, 206] width 70 height 37
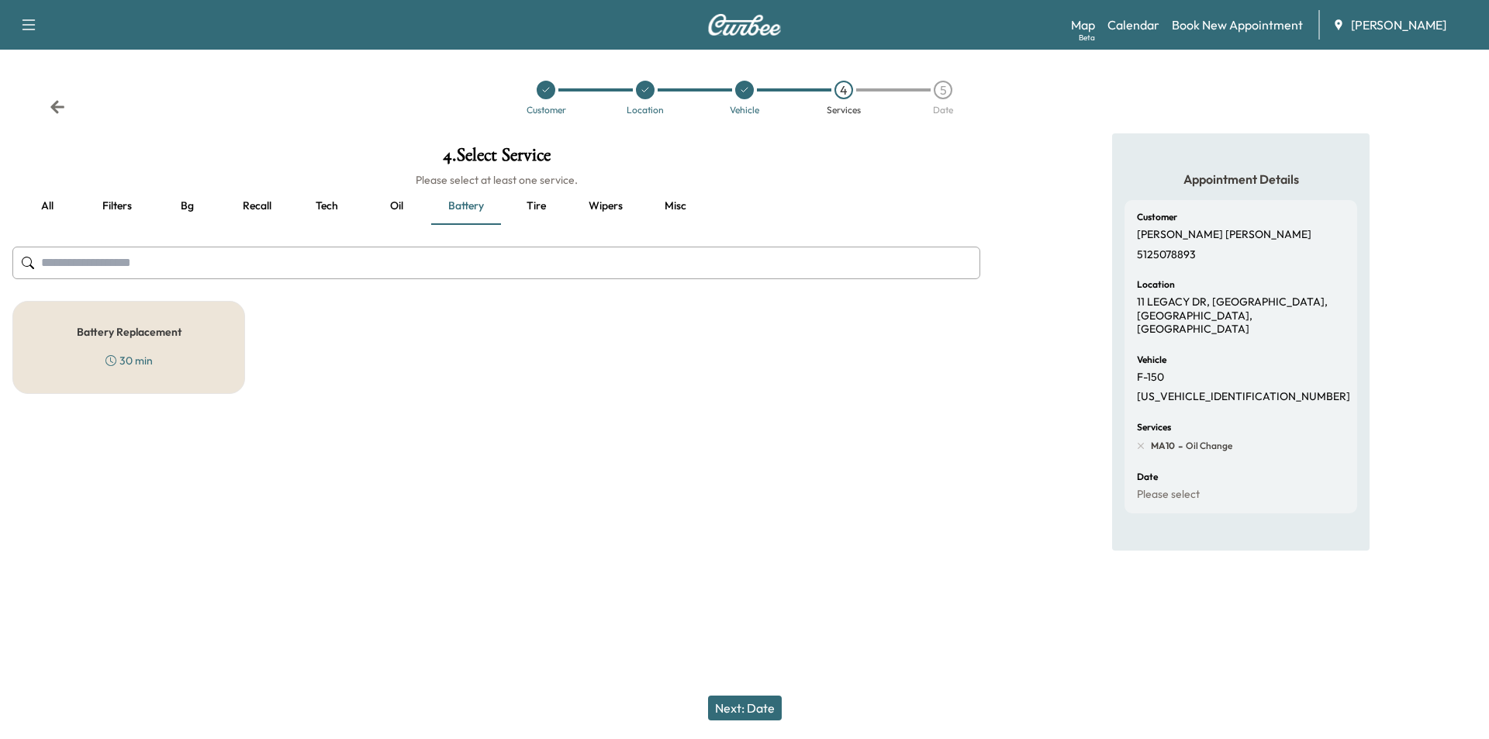
click at [119, 357] on div "30 min" at bounding box center [128, 361] width 47 height 16
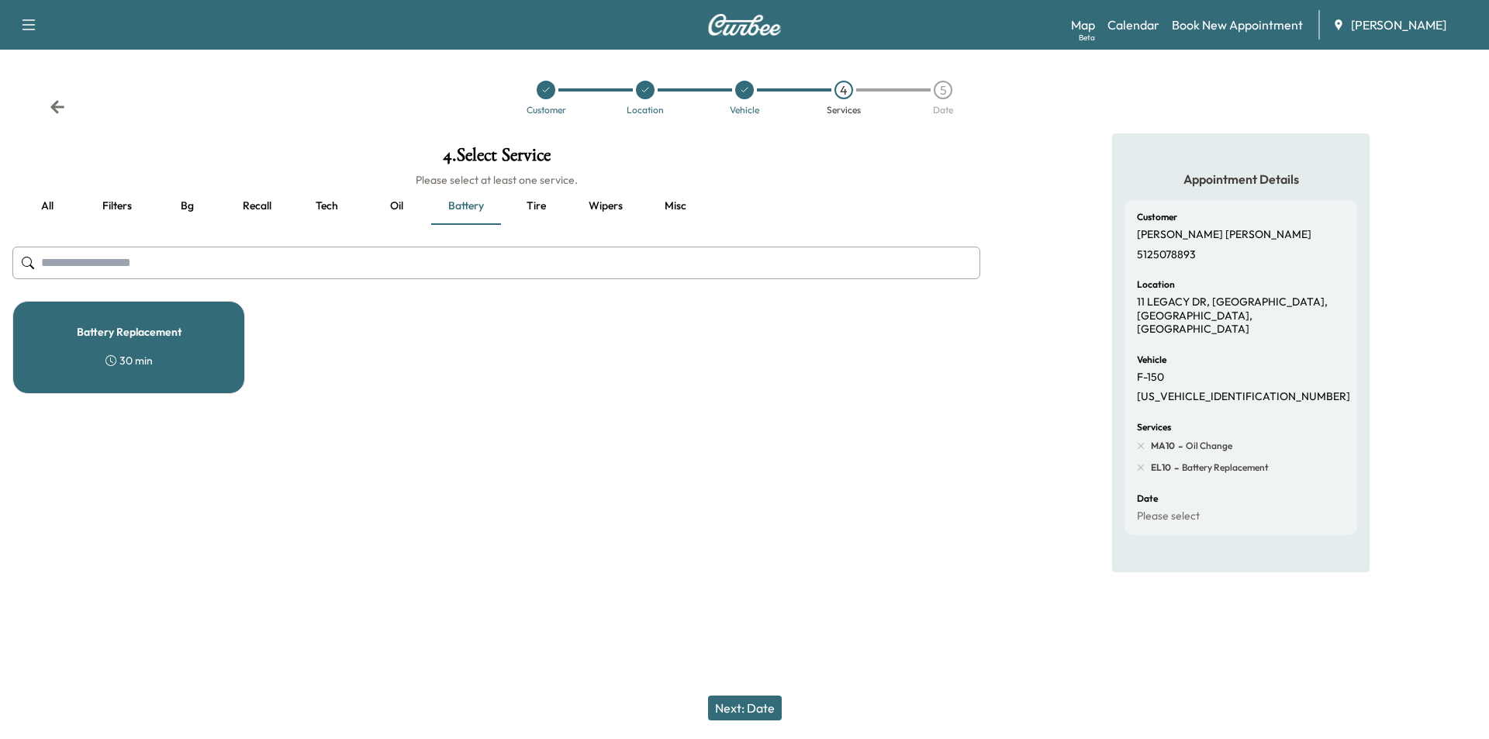
click at [752, 704] on button "Next: Date" at bounding box center [745, 707] width 74 height 25
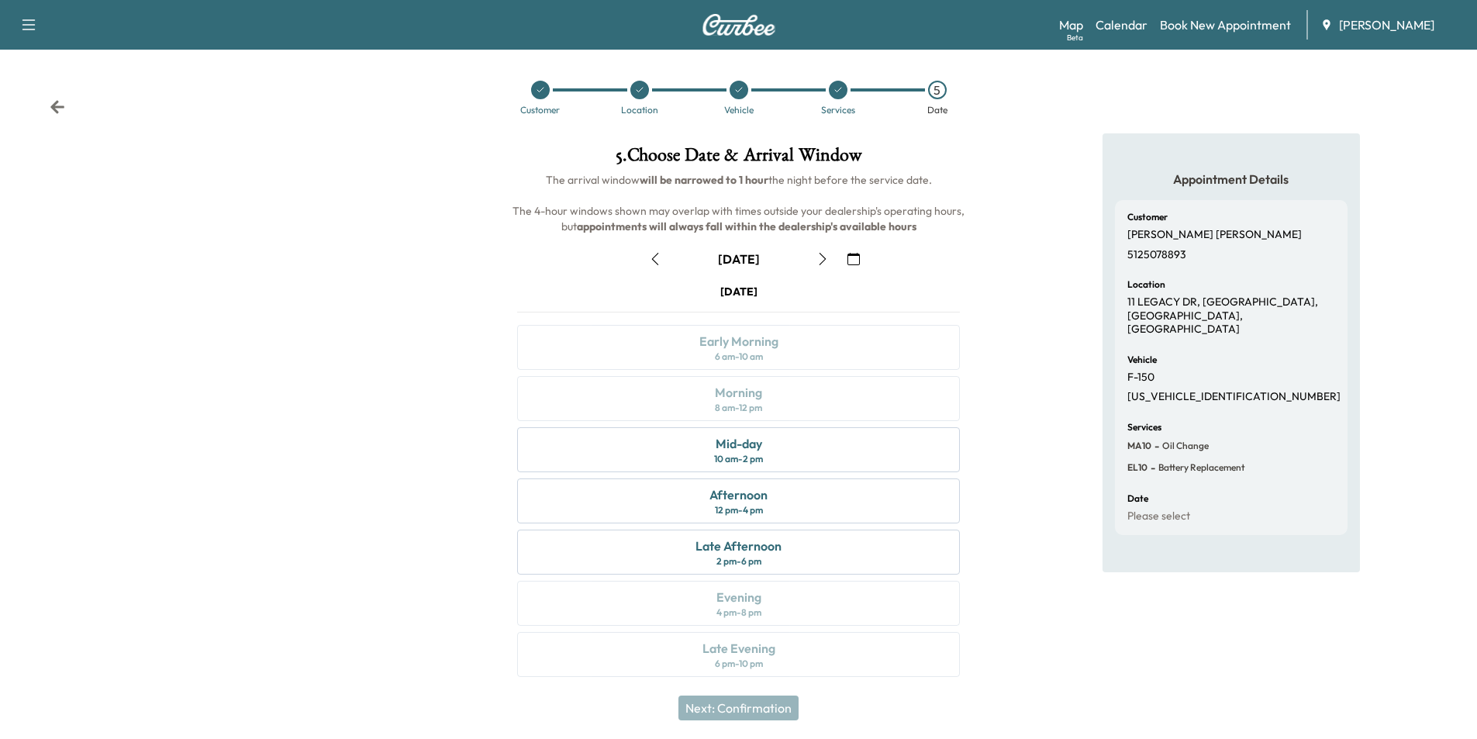
click at [814, 261] on button "button" at bounding box center [822, 259] width 26 height 25
click at [775, 550] on div "Late Afternoon" at bounding box center [738, 546] width 86 height 19
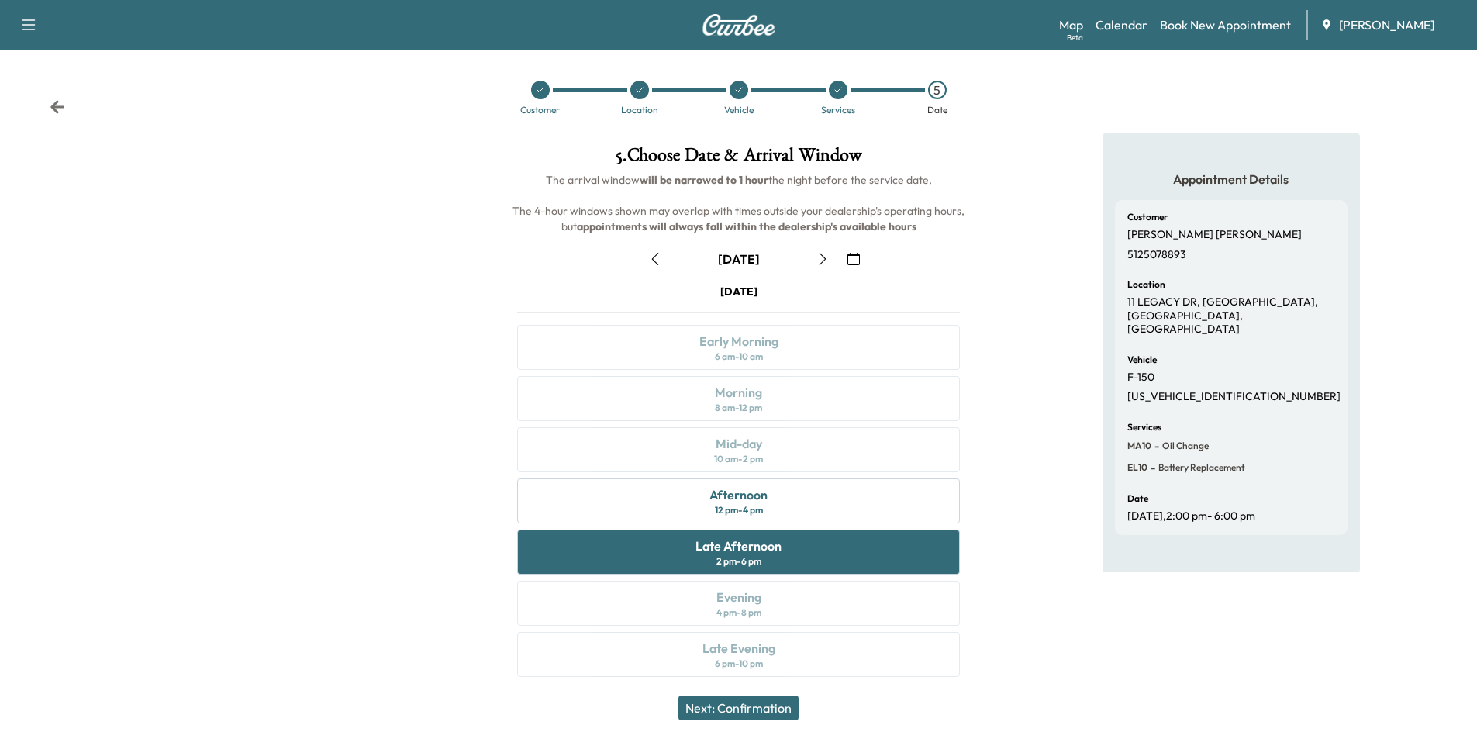
click at [763, 706] on button "Next: Confirmation" at bounding box center [738, 707] width 120 height 25
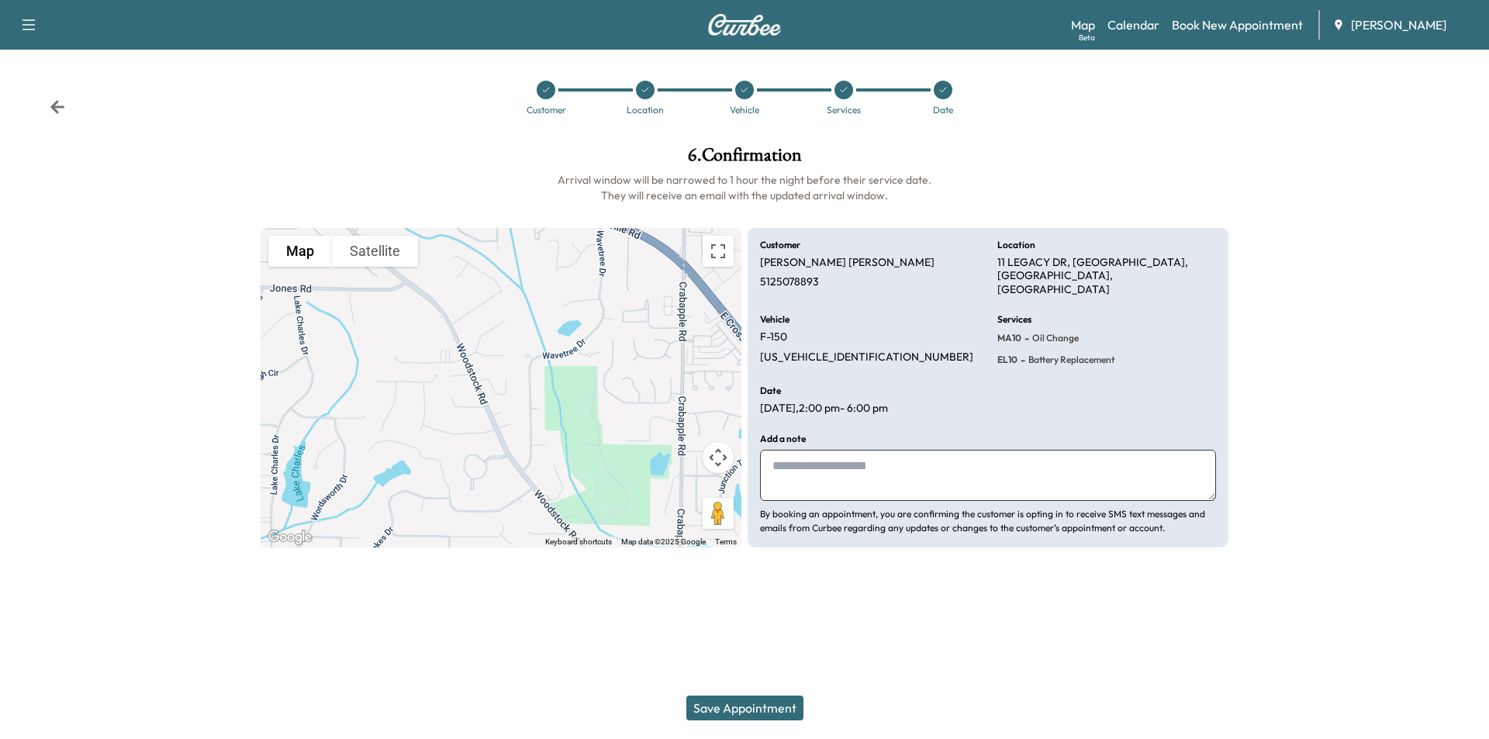
click at [756, 706] on button "Save Appointment" at bounding box center [744, 707] width 117 height 25
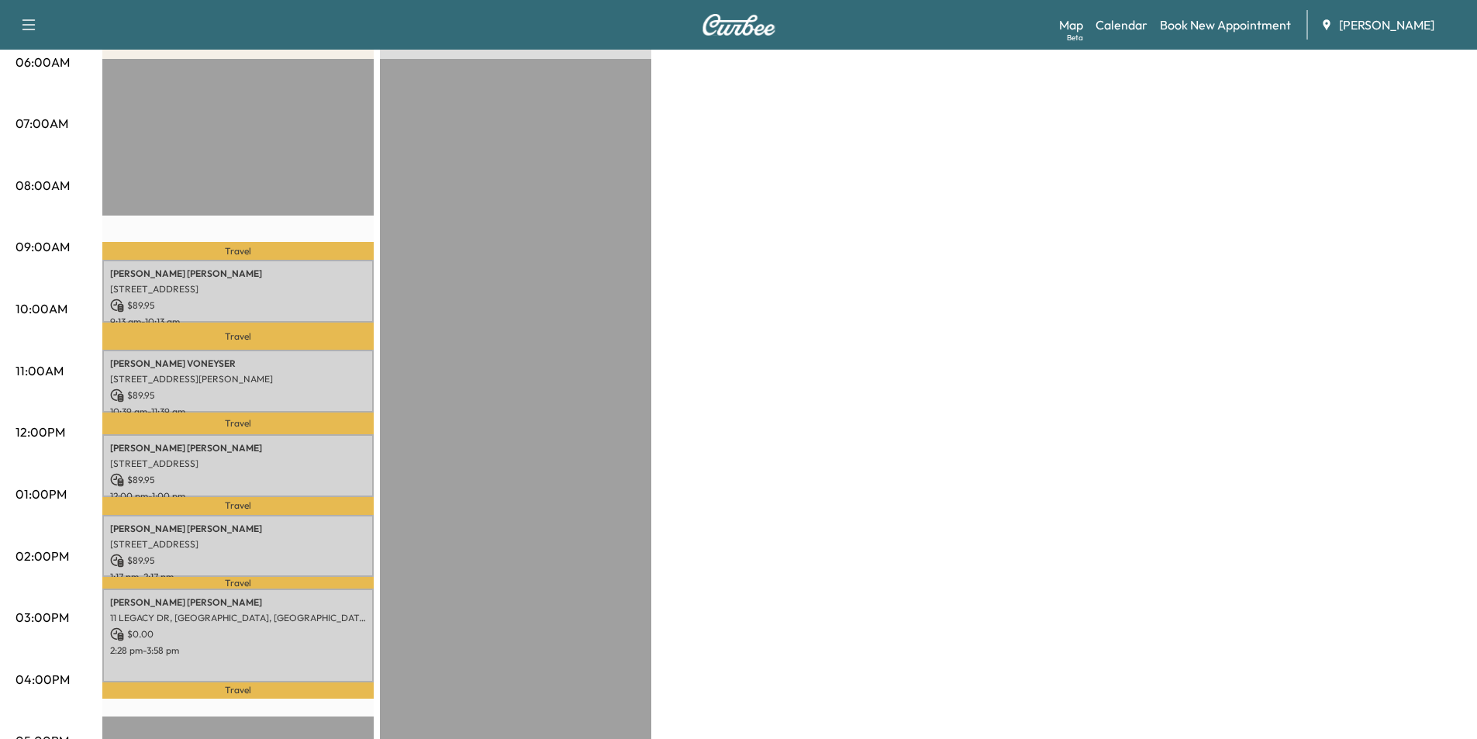
scroll to position [388, 0]
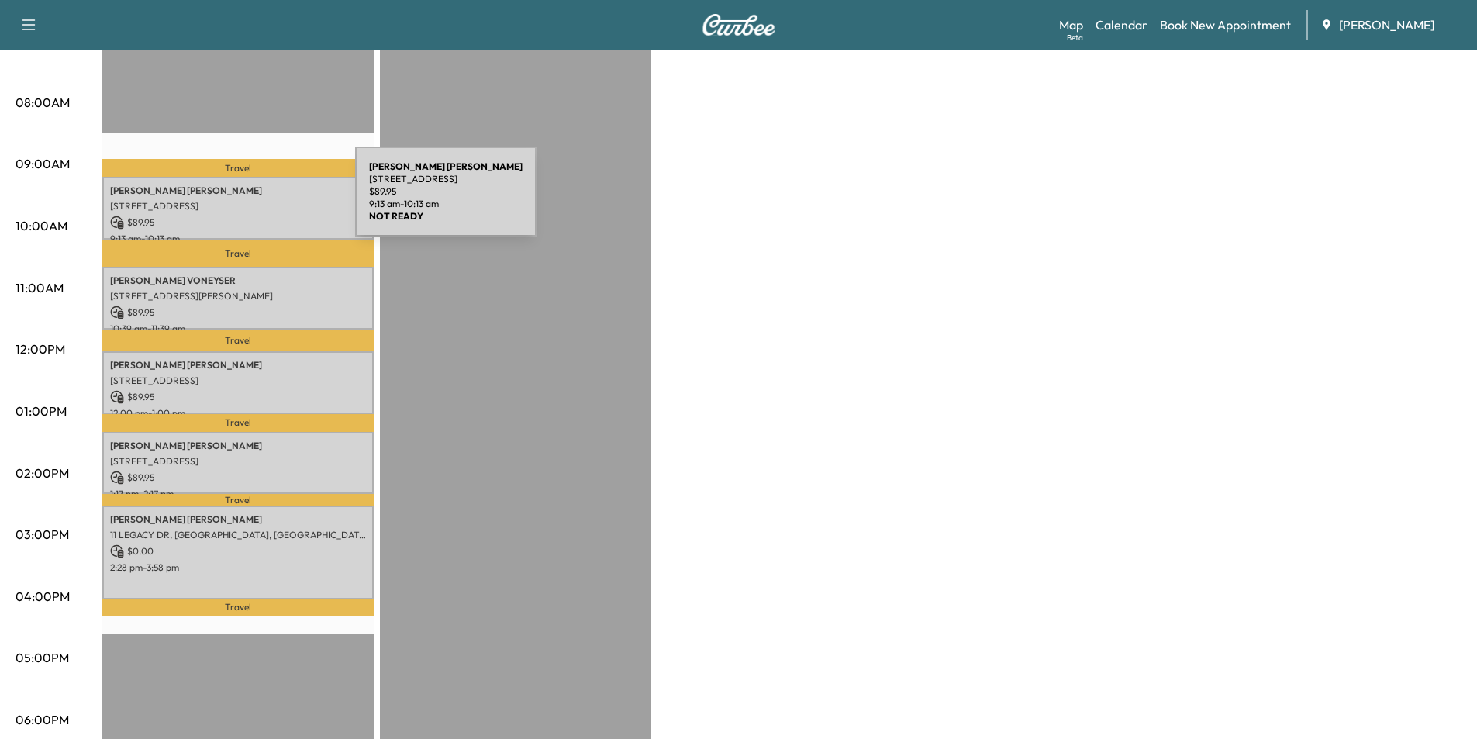
click at [239, 201] on p "[STREET_ADDRESS]" at bounding box center [238, 206] width 256 height 12
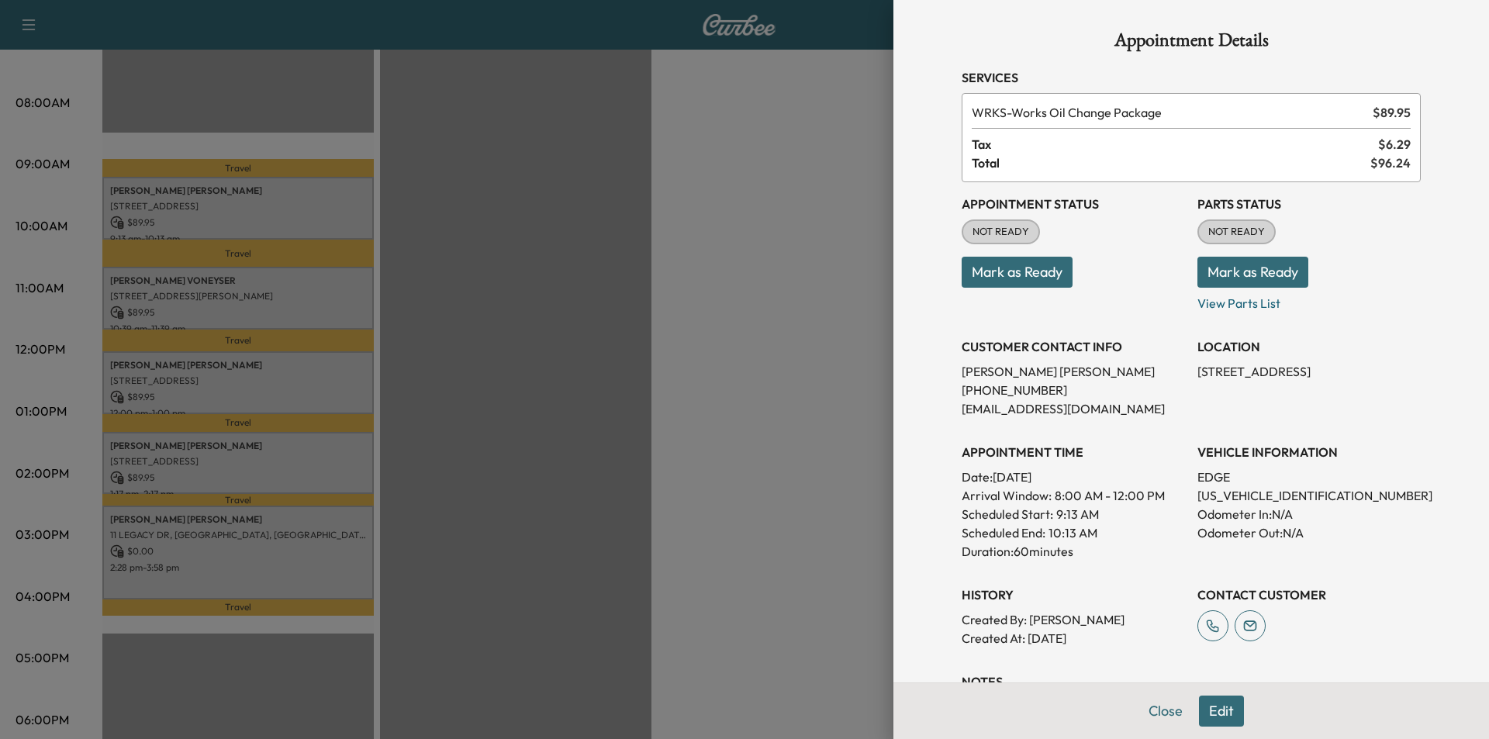
click at [1211, 713] on button "Edit" at bounding box center [1221, 710] width 45 height 31
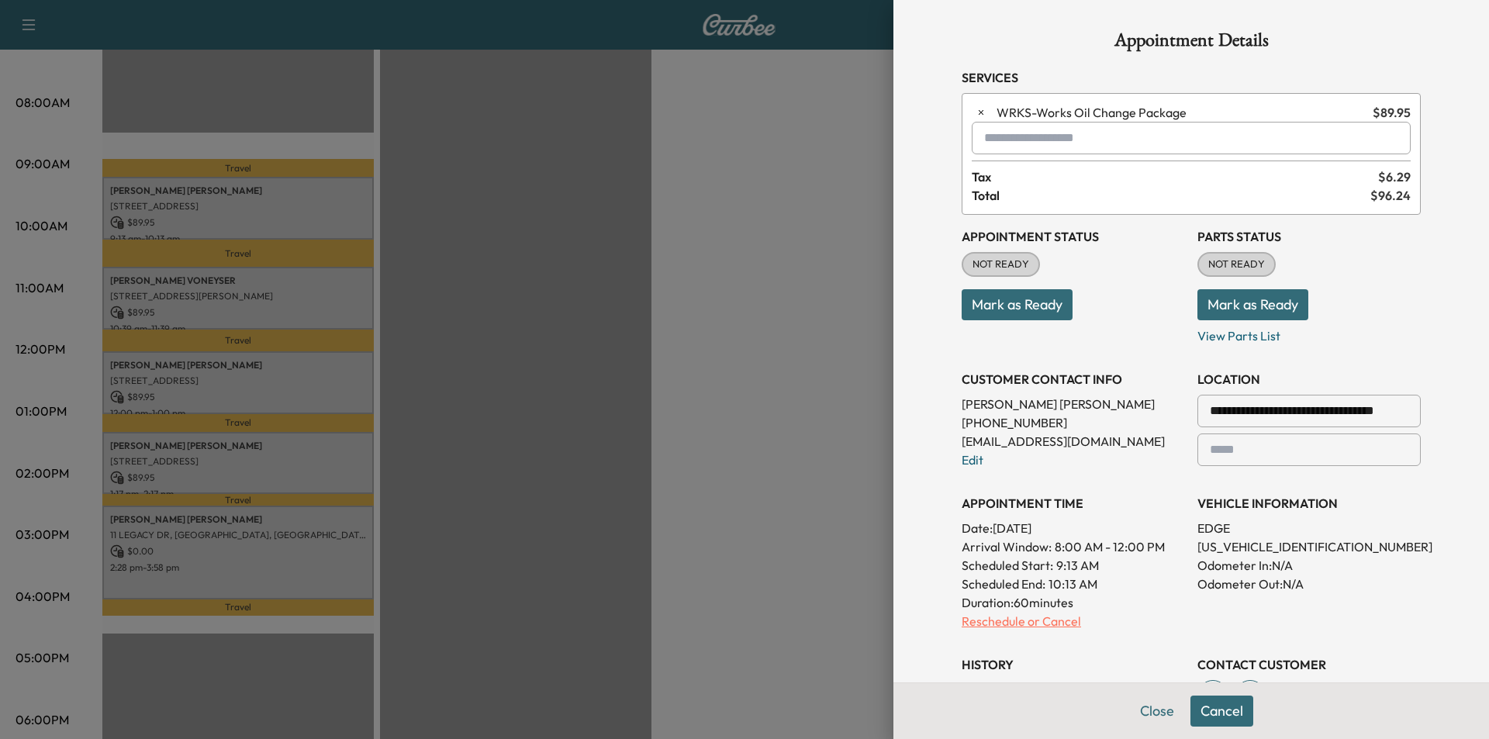
click at [981, 625] on p "Reschedule or Cancel" at bounding box center [1072, 621] width 223 height 19
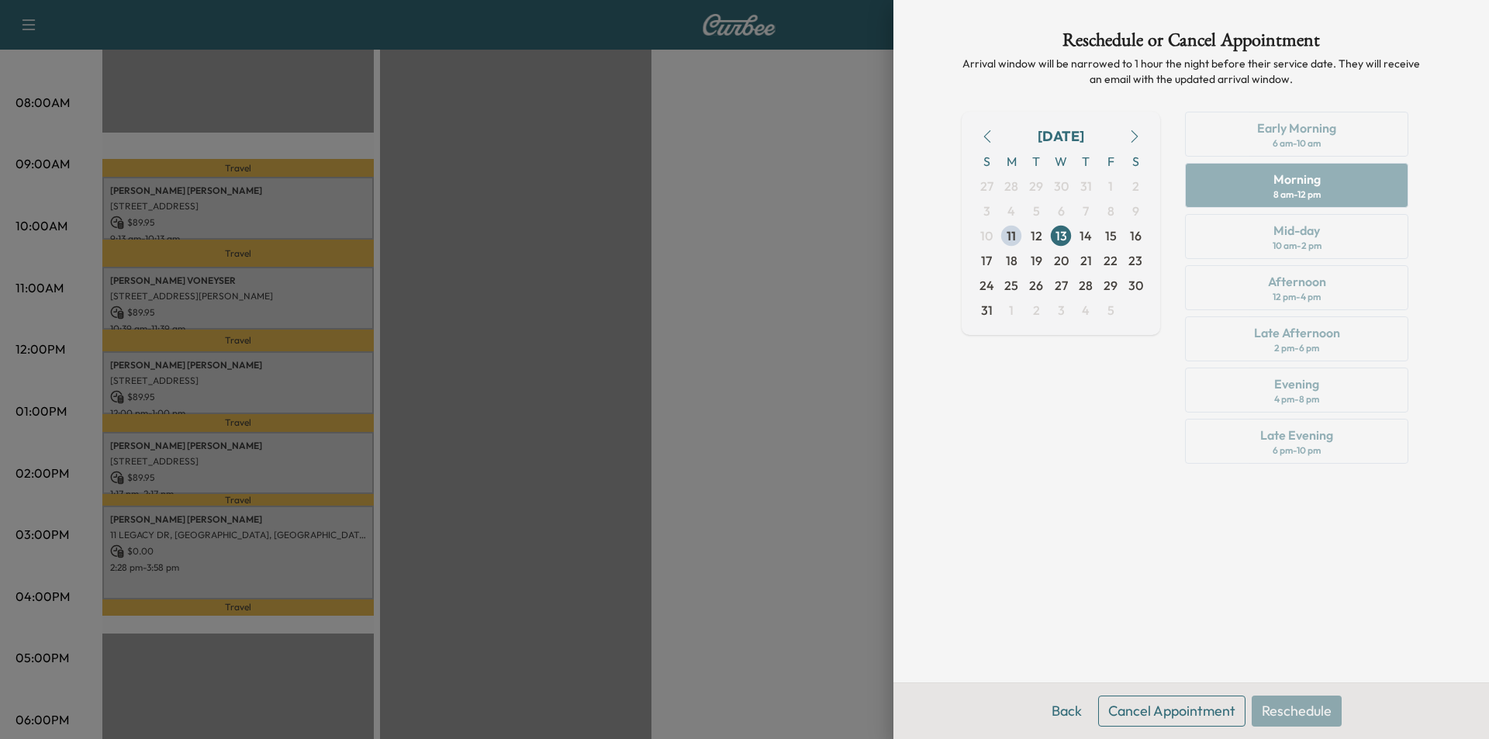
click at [1304, 146] on div "Early Morning 6 am - 10 am Morning 8 am - 12 pm Mid-day 10 am - 2 pm Afternoon …" at bounding box center [1296, 291] width 248 height 358
click at [1065, 240] on span "13" at bounding box center [1061, 235] width 12 height 19
click at [1315, 141] on div "Early Morning 6 am - 10 am Morning 8 am - 12 pm Mid-day 10 am - 2 pm Afternoon …" at bounding box center [1296, 291] width 248 height 358
click at [1066, 717] on button "Back" at bounding box center [1066, 710] width 50 height 31
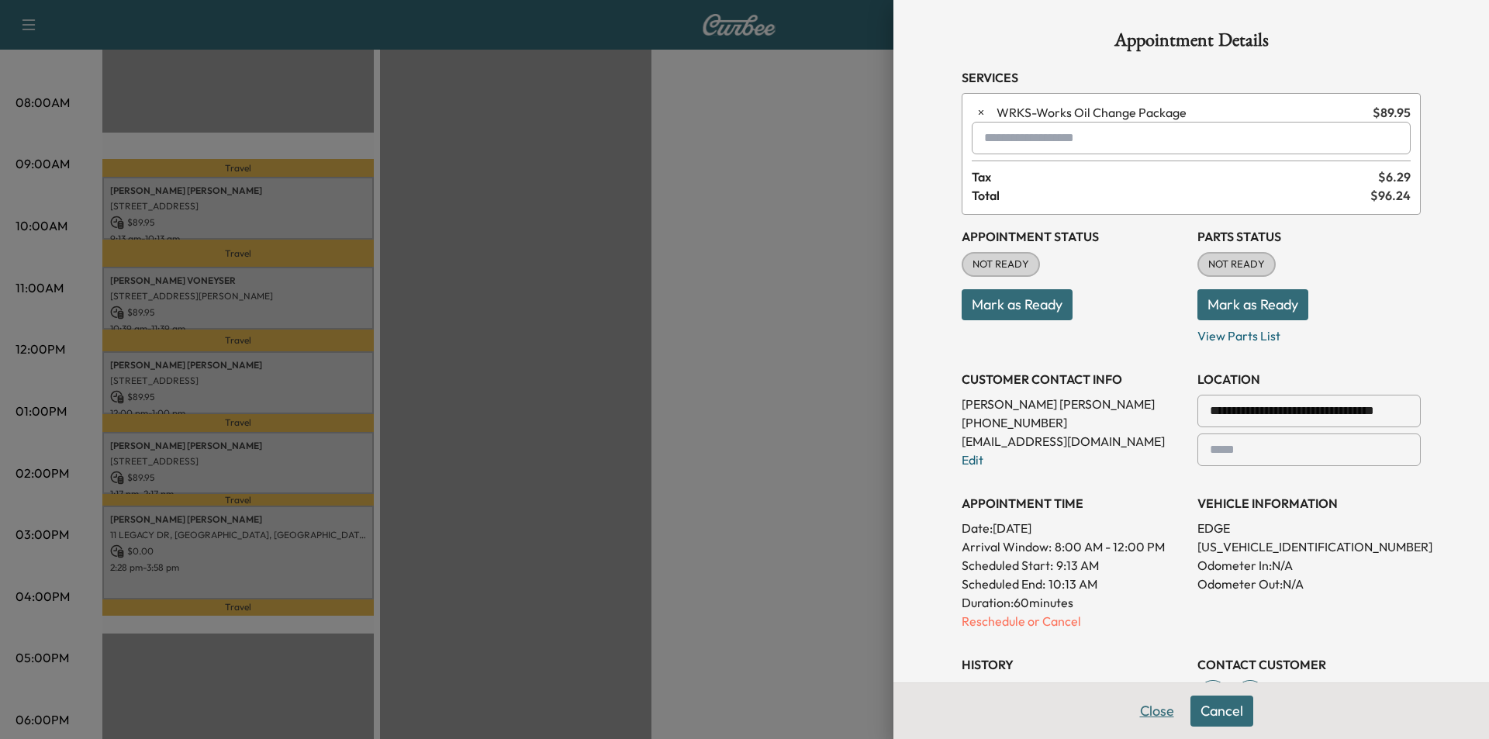
click at [1140, 703] on button "Close" at bounding box center [1157, 710] width 54 height 31
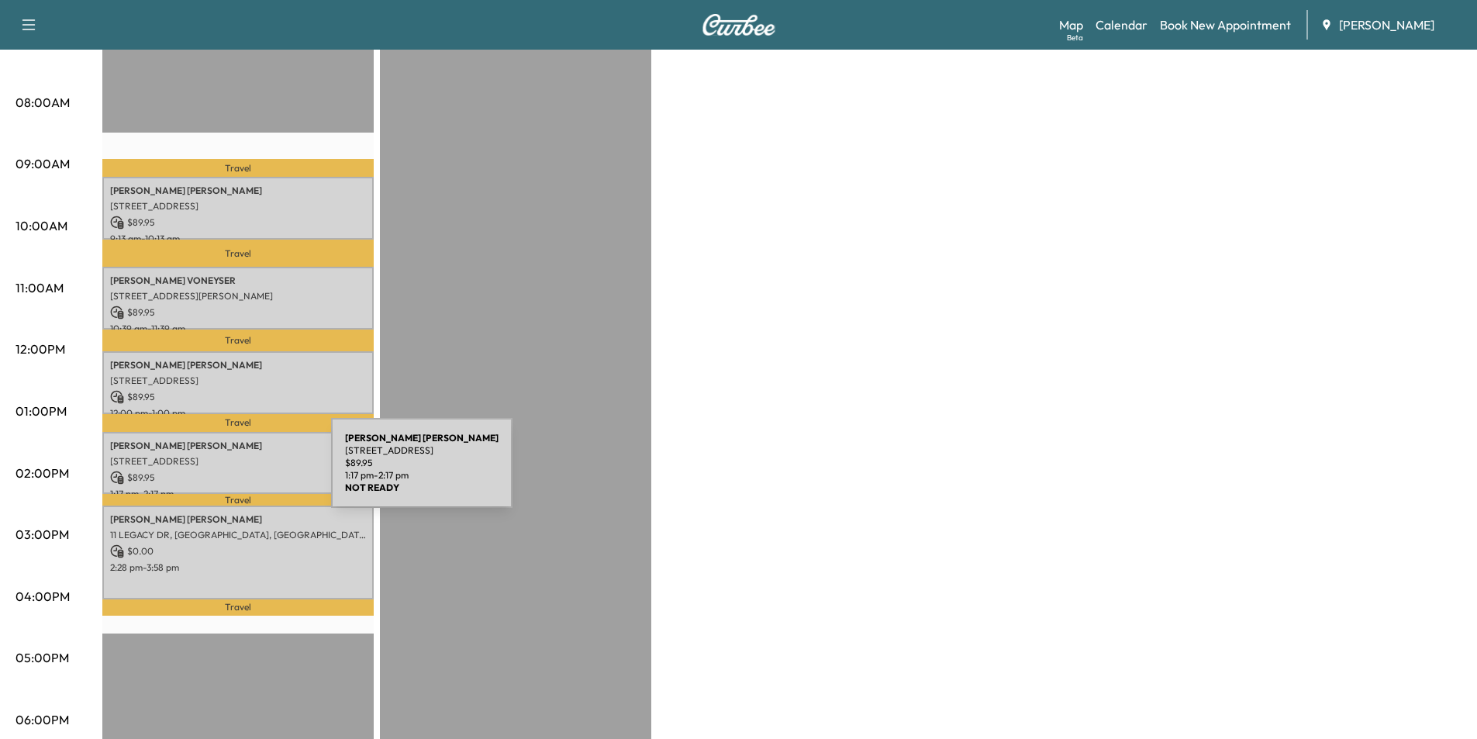
click at [210, 471] on p "$ 89.95" at bounding box center [238, 478] width 256 height 14
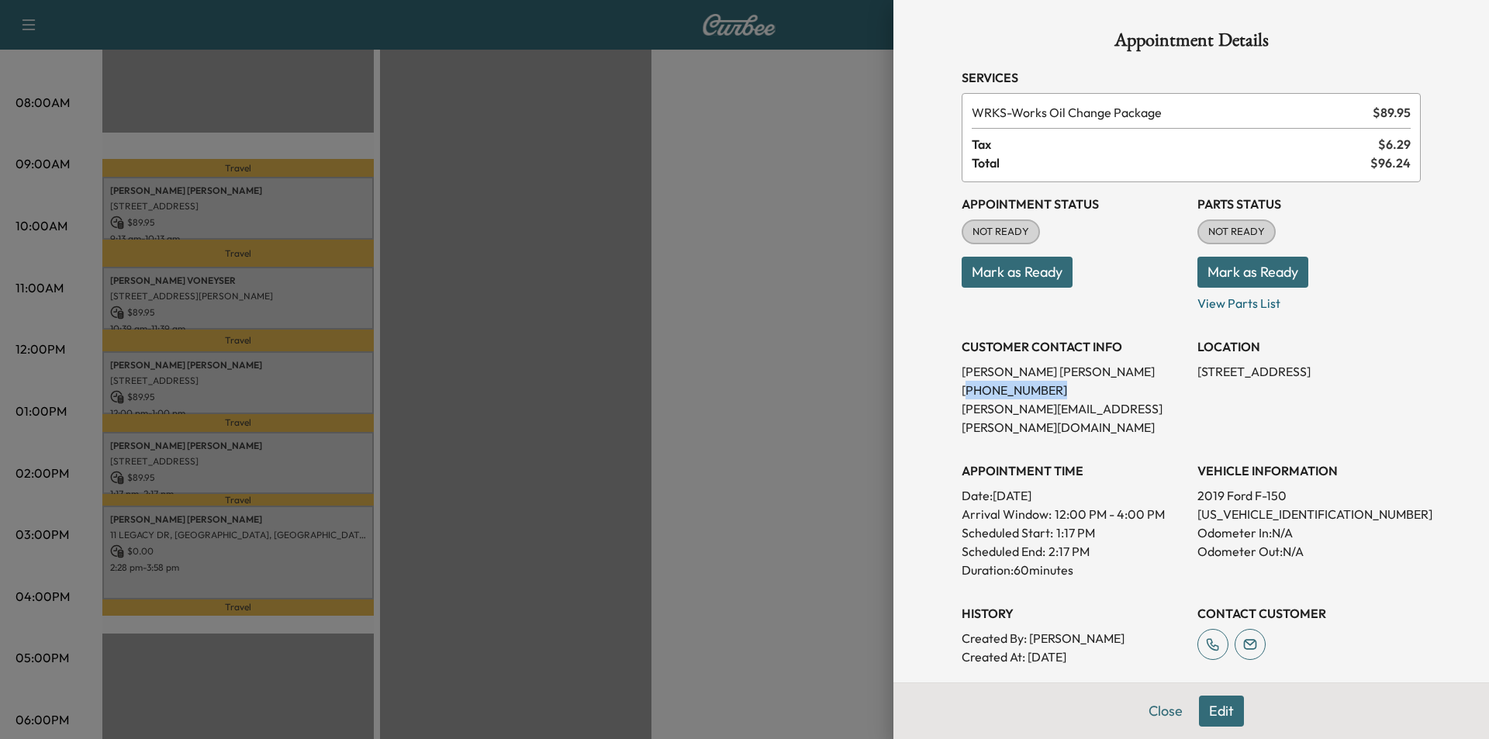
drag, startPoint x: 1044, startPoint y: 385, endPoint x: 954, endPoint y: 392, distance: 90.3
click at [961, 392] on p "[PHONE_NUMBER]" at bounding box center [1072, 390] width 223 height 19
copy p "770) 310-0629"
click at [1162, 711] on button "Close" at bounding box center [1165, 710] width 54 height 31
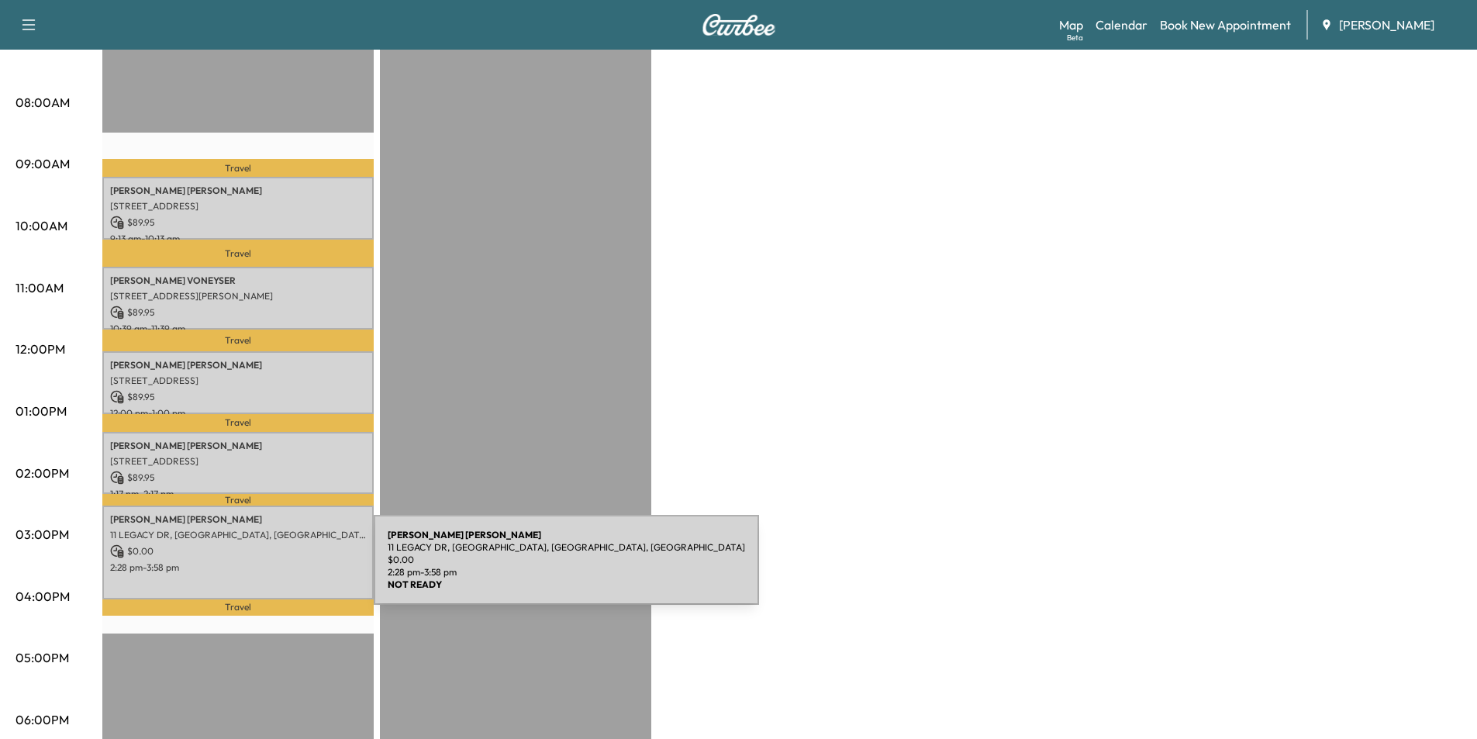
click at [257, 569] on div "[PERSON_NAME] [STREET_ADDRESS] $ 0.00 2:28 pm - 3:58 pm" at bounding box center [237, 553] width 271 height 94
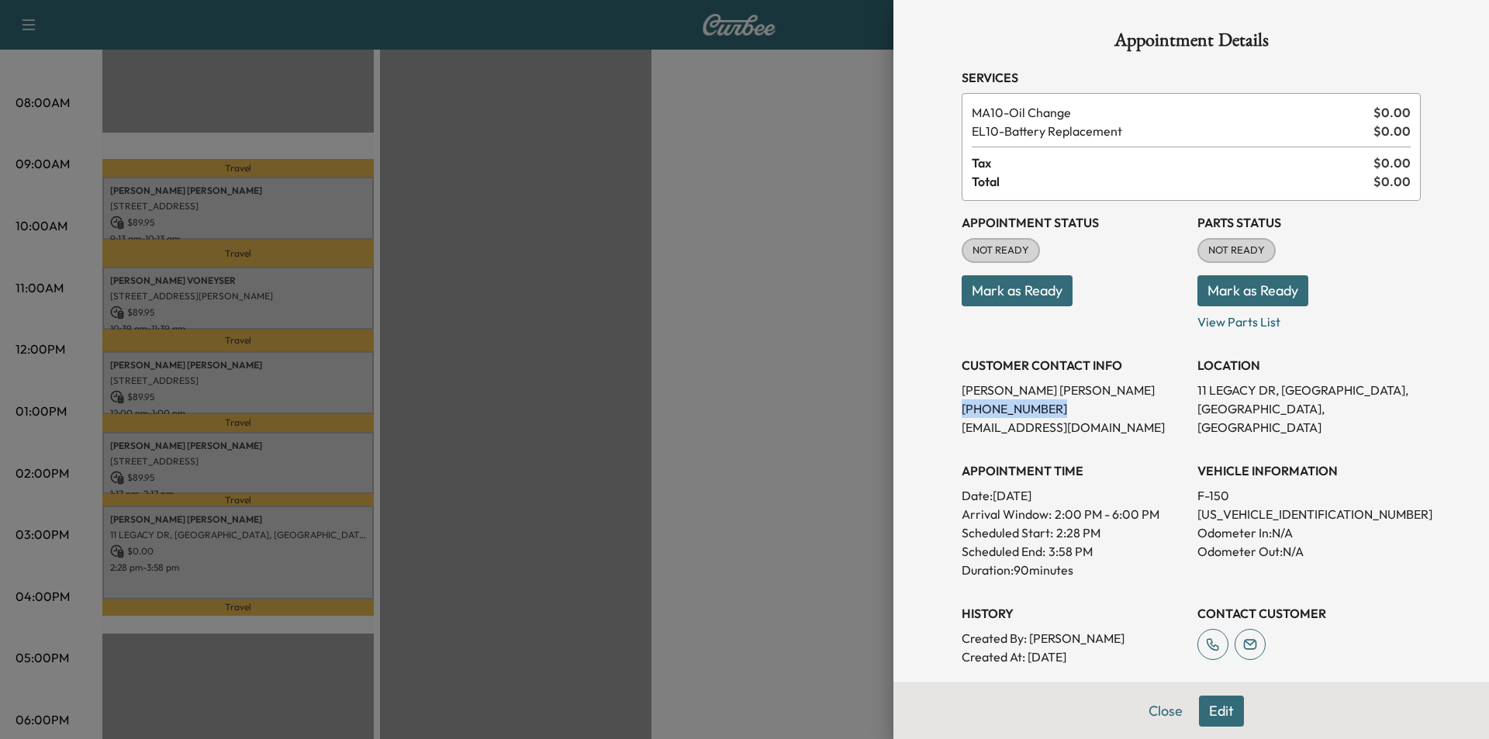
drag, startPoint x: 1037, startPoint y: 407, endPoint x: 941, endPoint y: 417, distance: 96.7
click at [943, 417] on div "Appointment Details Services MA10 - Oil Change $ 0.00 EL10 - Battery Replacemen…" at bounding box center [1191, 410] width 496 height 821
copy p "[PHONE_NUMBER]"
click at [1143, 711] on button "Close" at bounding box center [1165, 710] width 54 height 31
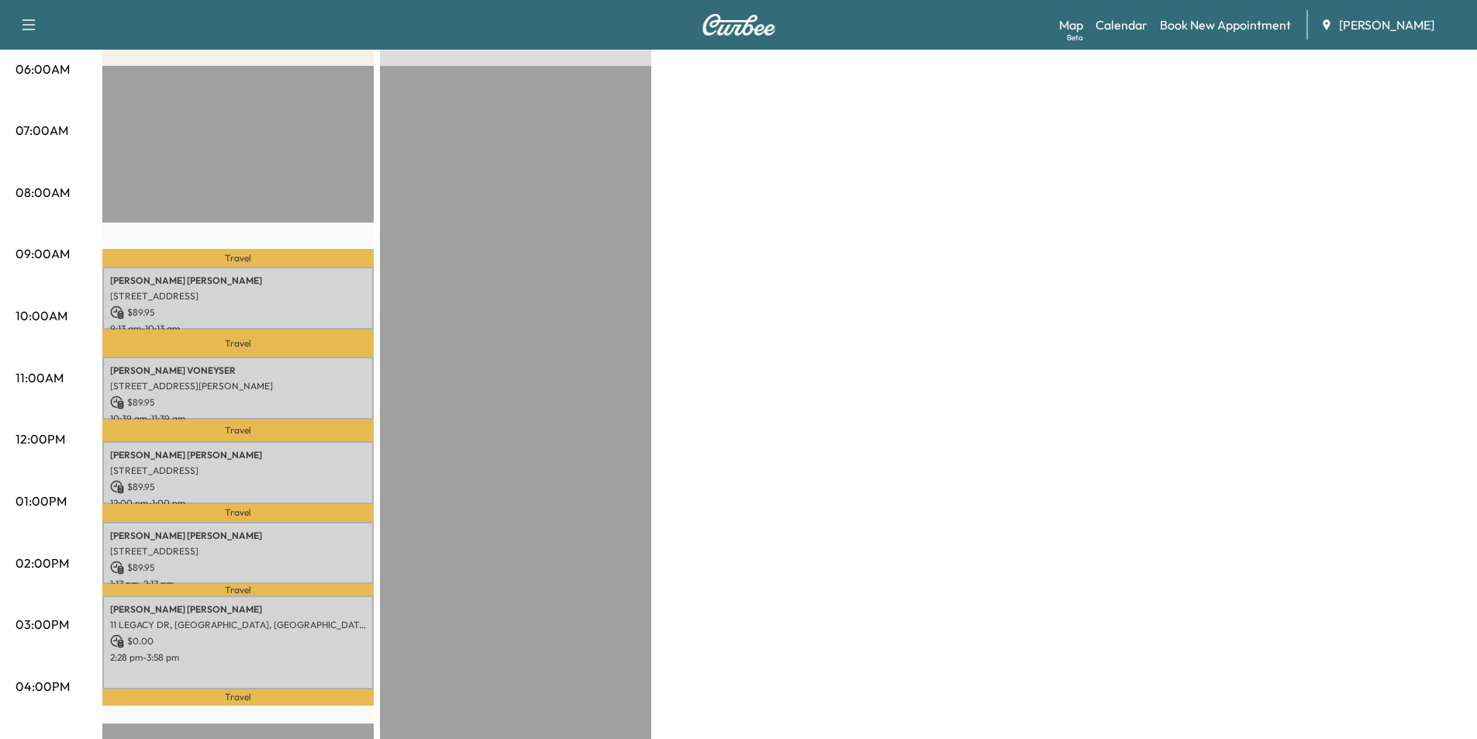
scroll to position [78, 0]
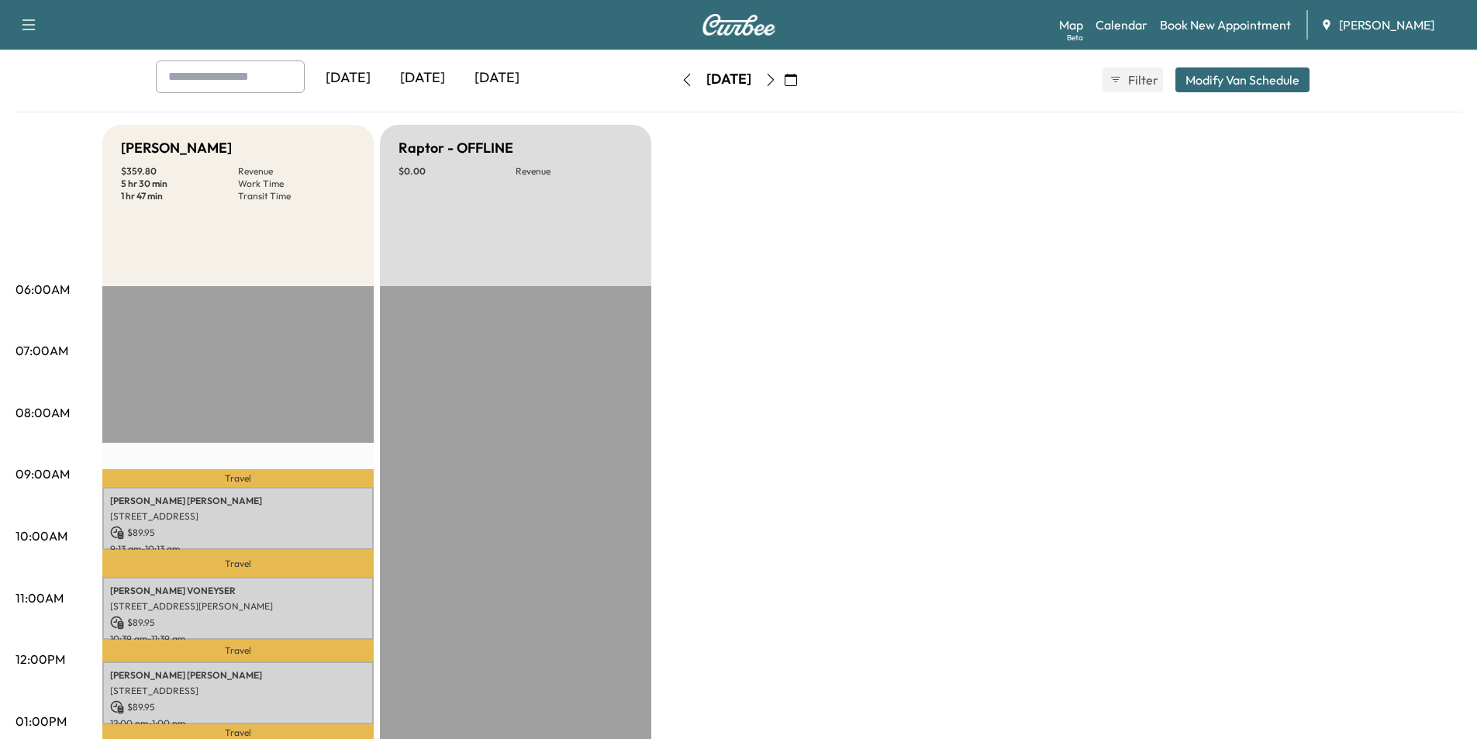
click at [674, 68] on button "button" at bounding box center [687, 79] width 26 height 25
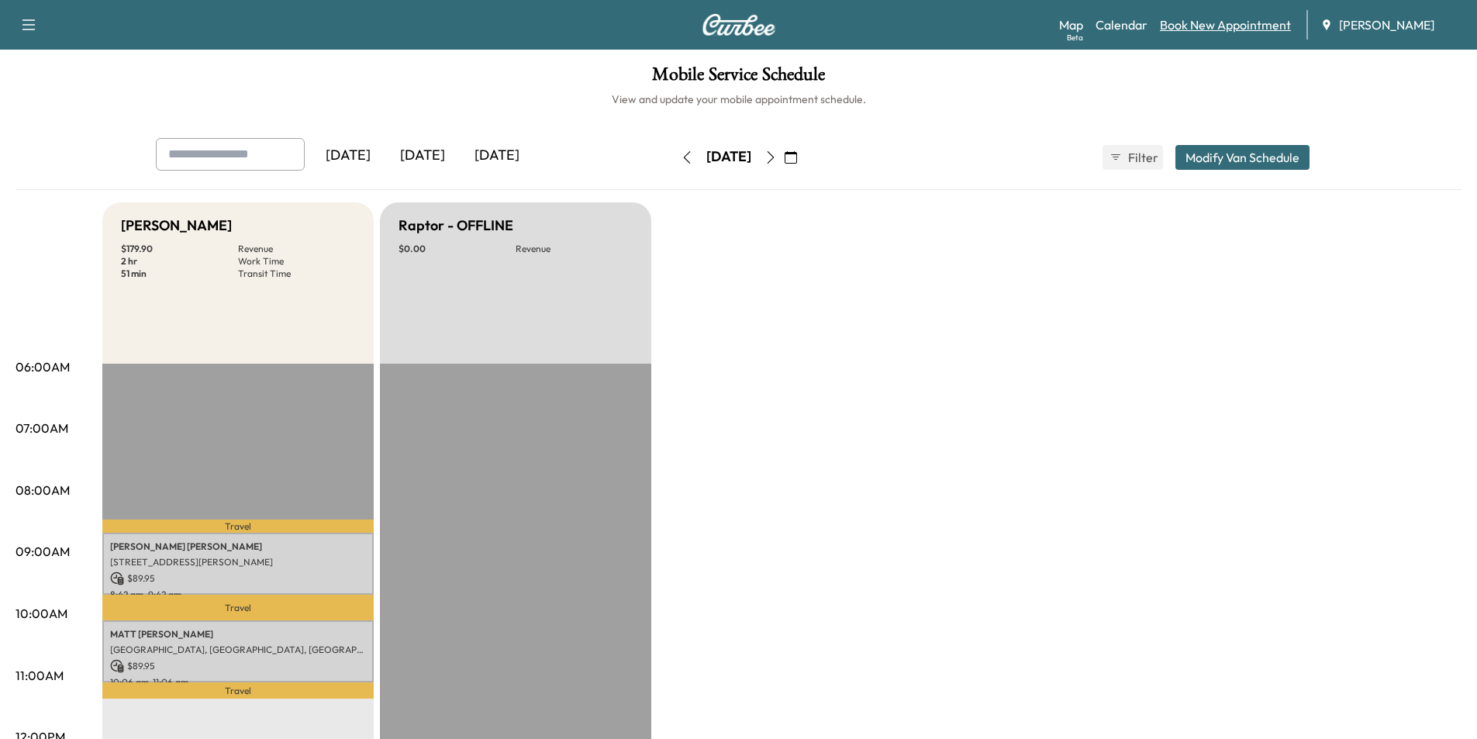
click at [1206, 23] on link "Book New Appointment" at bounding box center [1225, 25] width 131 height 19
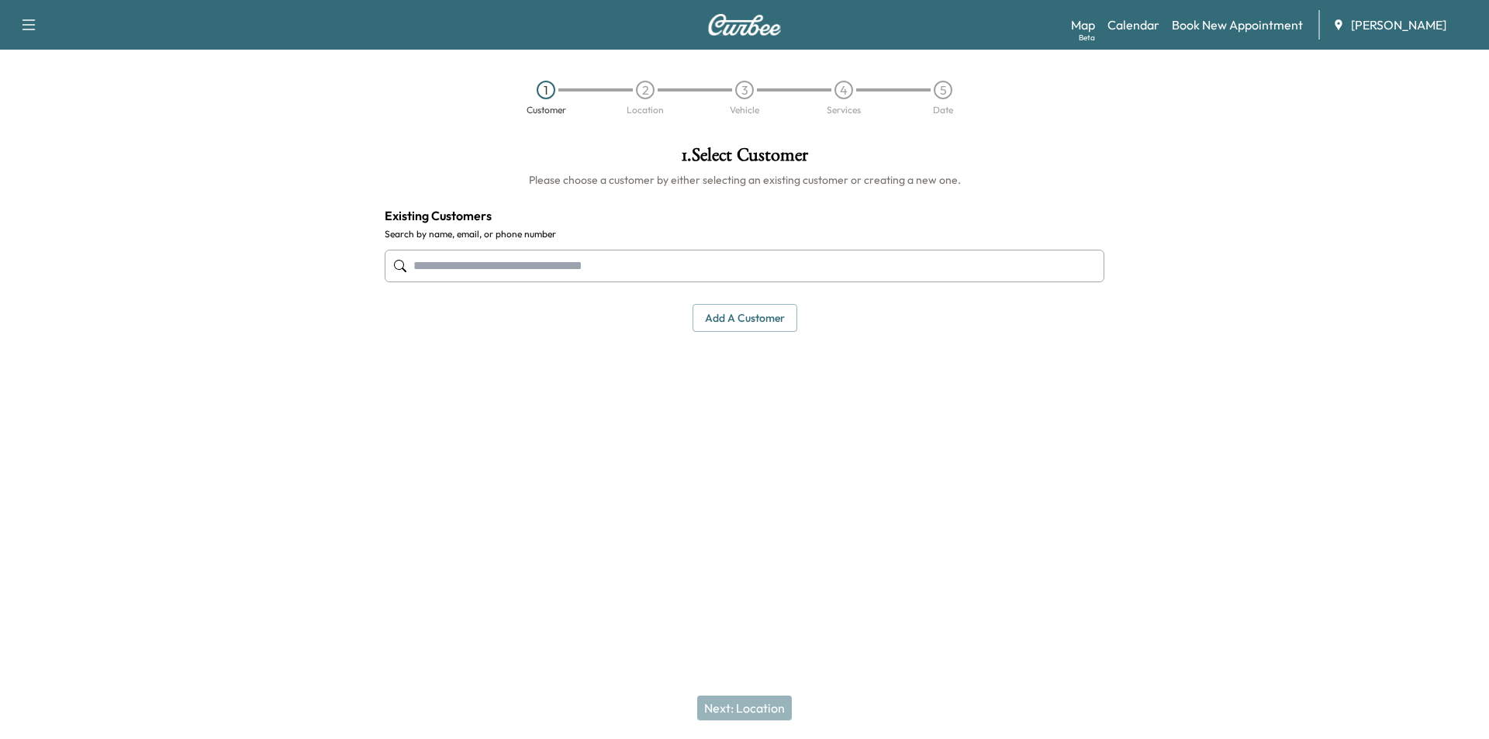
click at [516, 258] on input "text" at bounding box center [745, 266] width 720 height 33
paste input "**********"
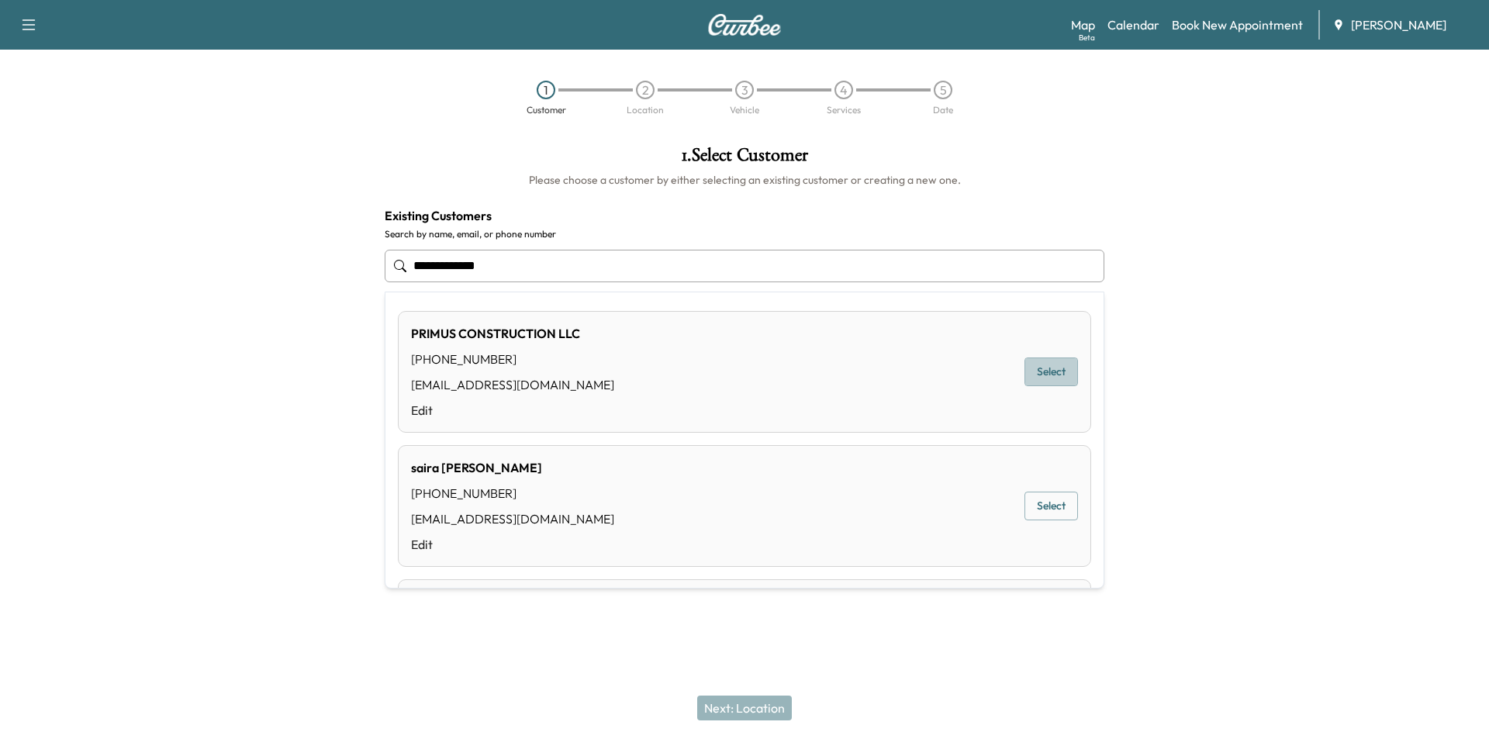
click at [1044, 373] on button "Select" at bounding box center [1050, 371] width 53 height 29
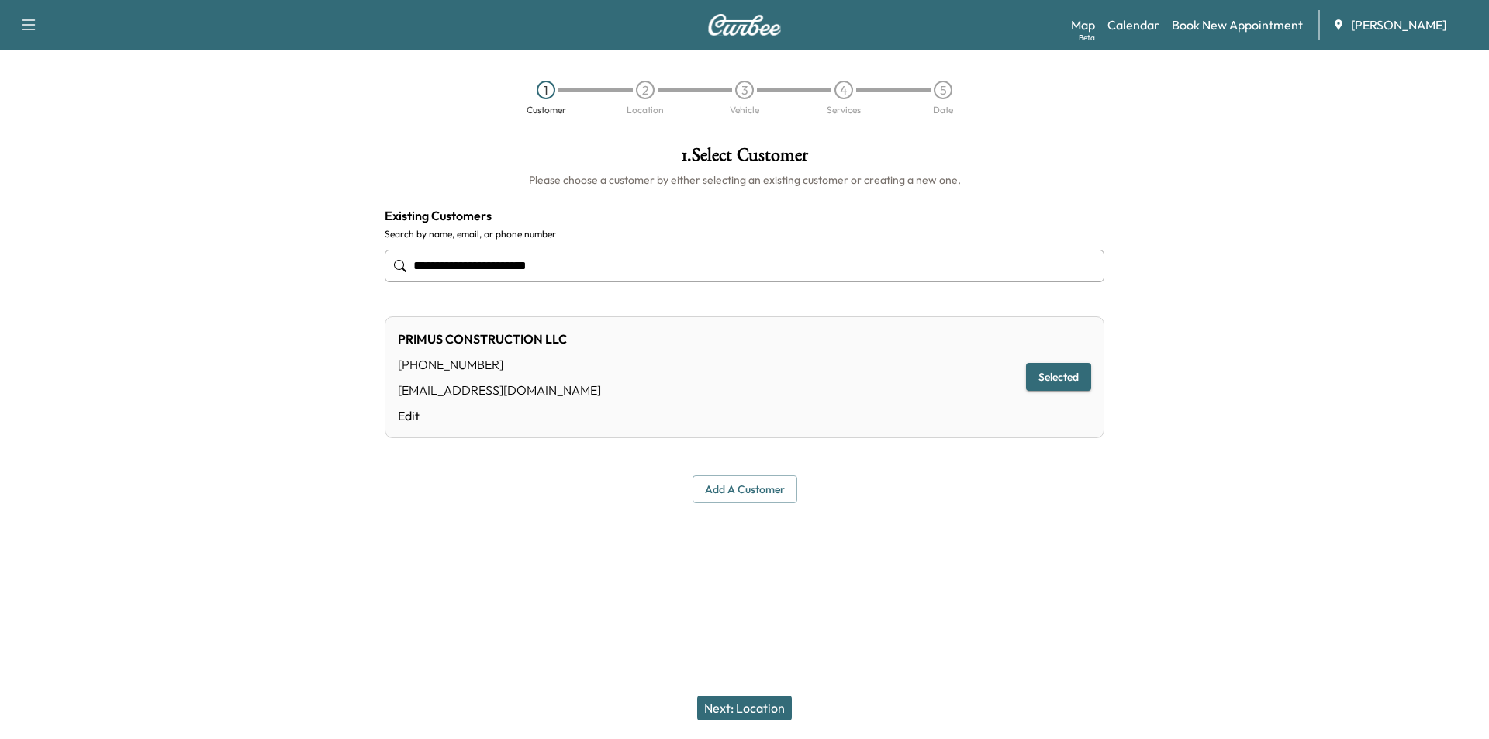
type input "**********"
click at [744, 718] on button "Next: Location" at bounding box center [744, 707] width 95 height 25
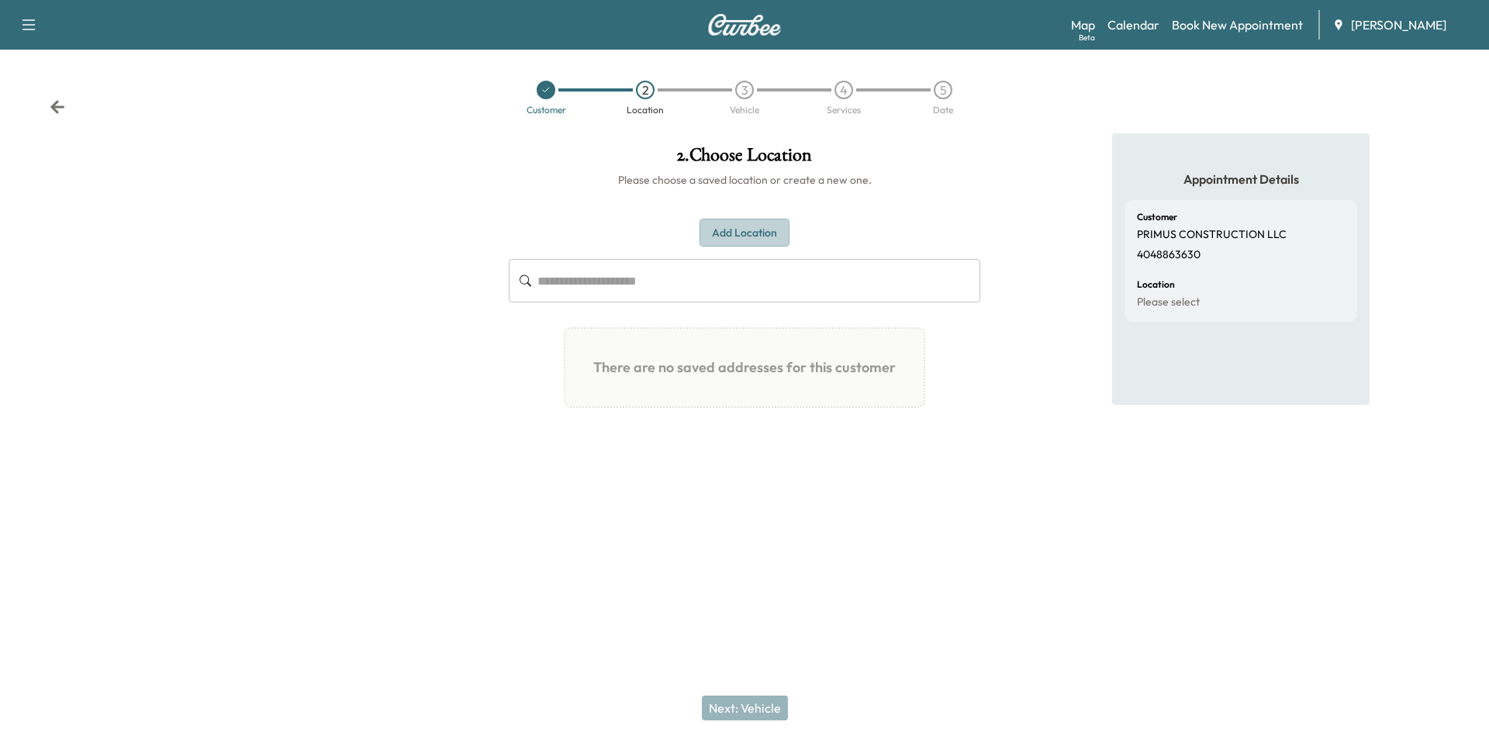
click at [737, 228] on button "Add Location" at bounding box center [744, 233] width 90 height 29
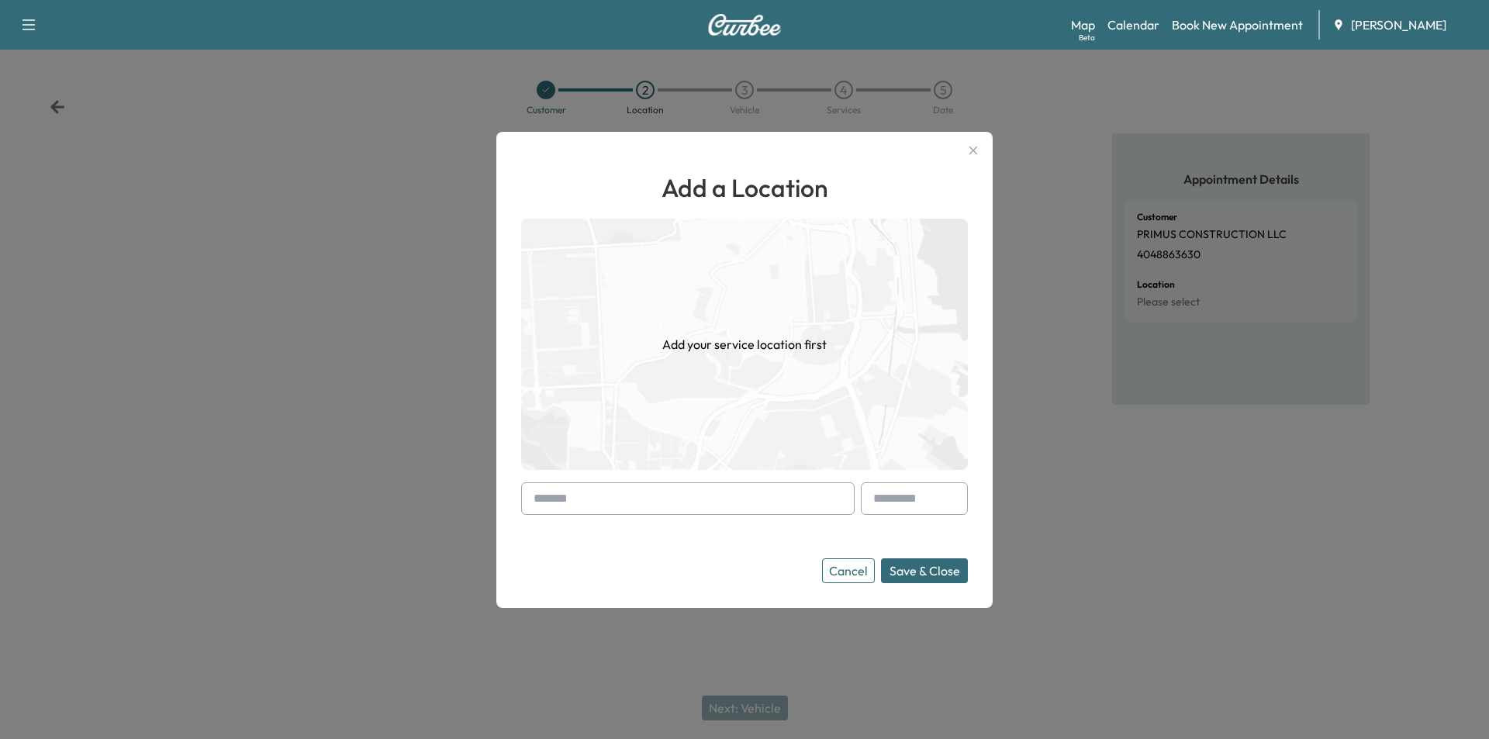
click at [633, 497] on input "text" at bounding box center [687, 498] width 333 height 33
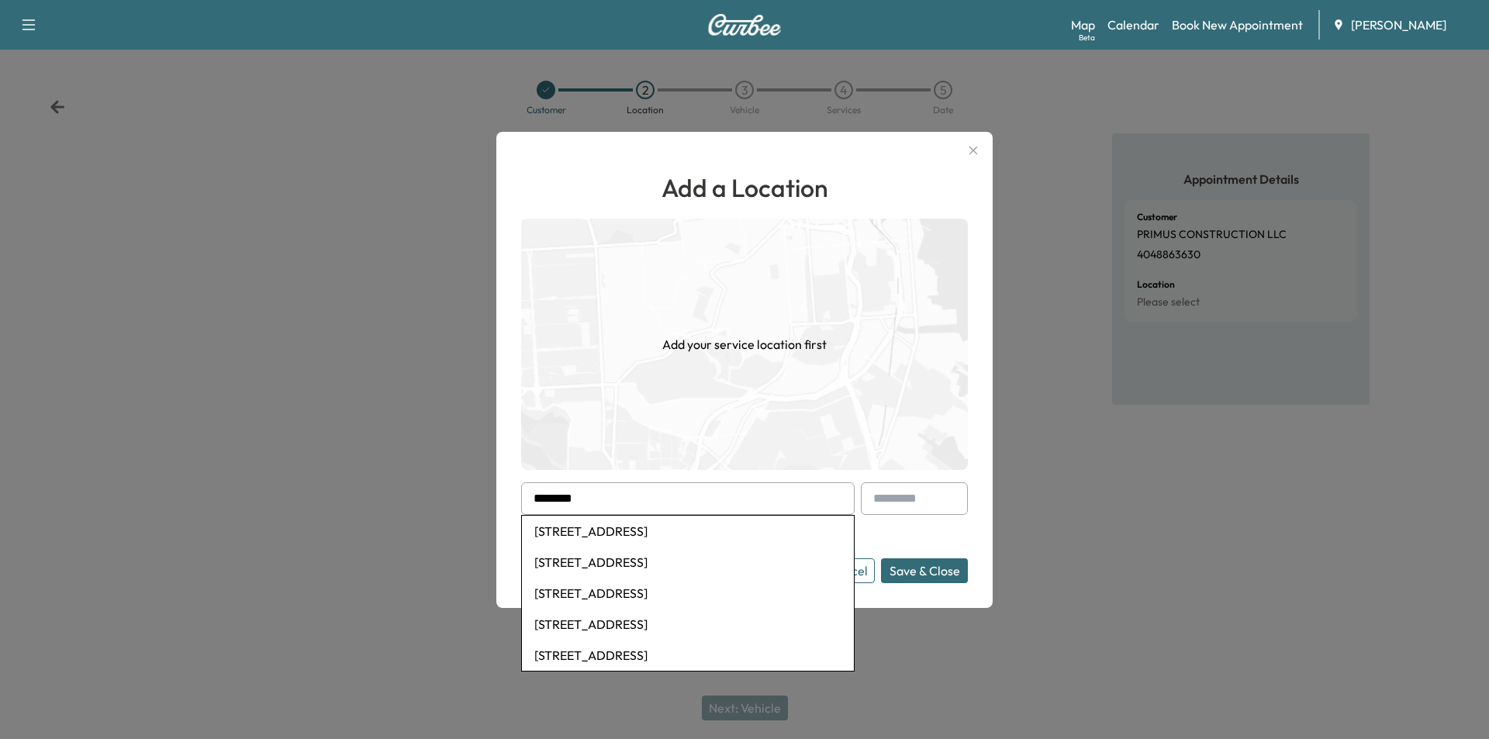
click at [637, 533] on li "[STREET_ADDRESS]" at bounding box center [688, 531] width 332 height 31
type input "**********"
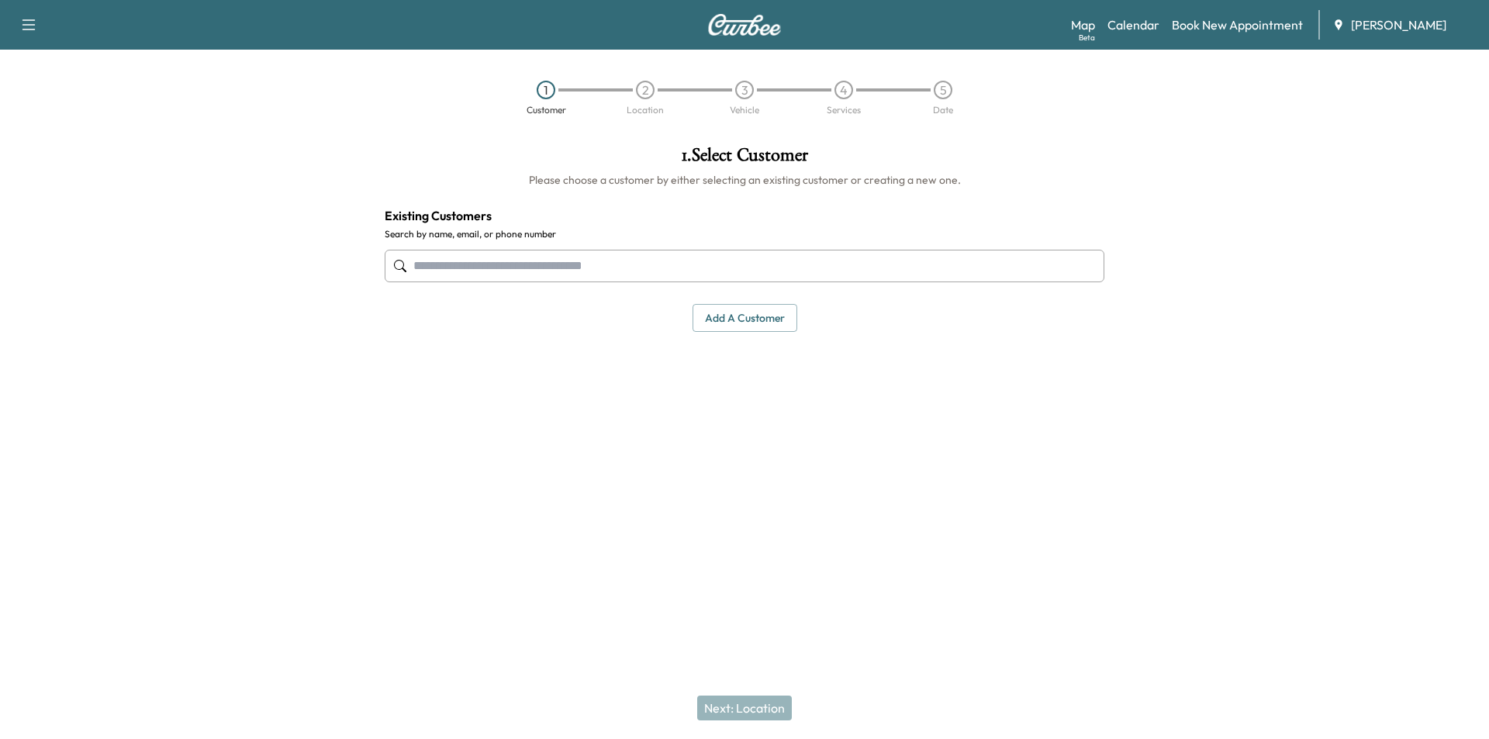
click at [531, 250] on input "text" at bounding box center [745, 266] width 720 height 33
click at [531, 270] on input "text" at bounding box center [745, 266] width 720 height 33
paste input "**********"
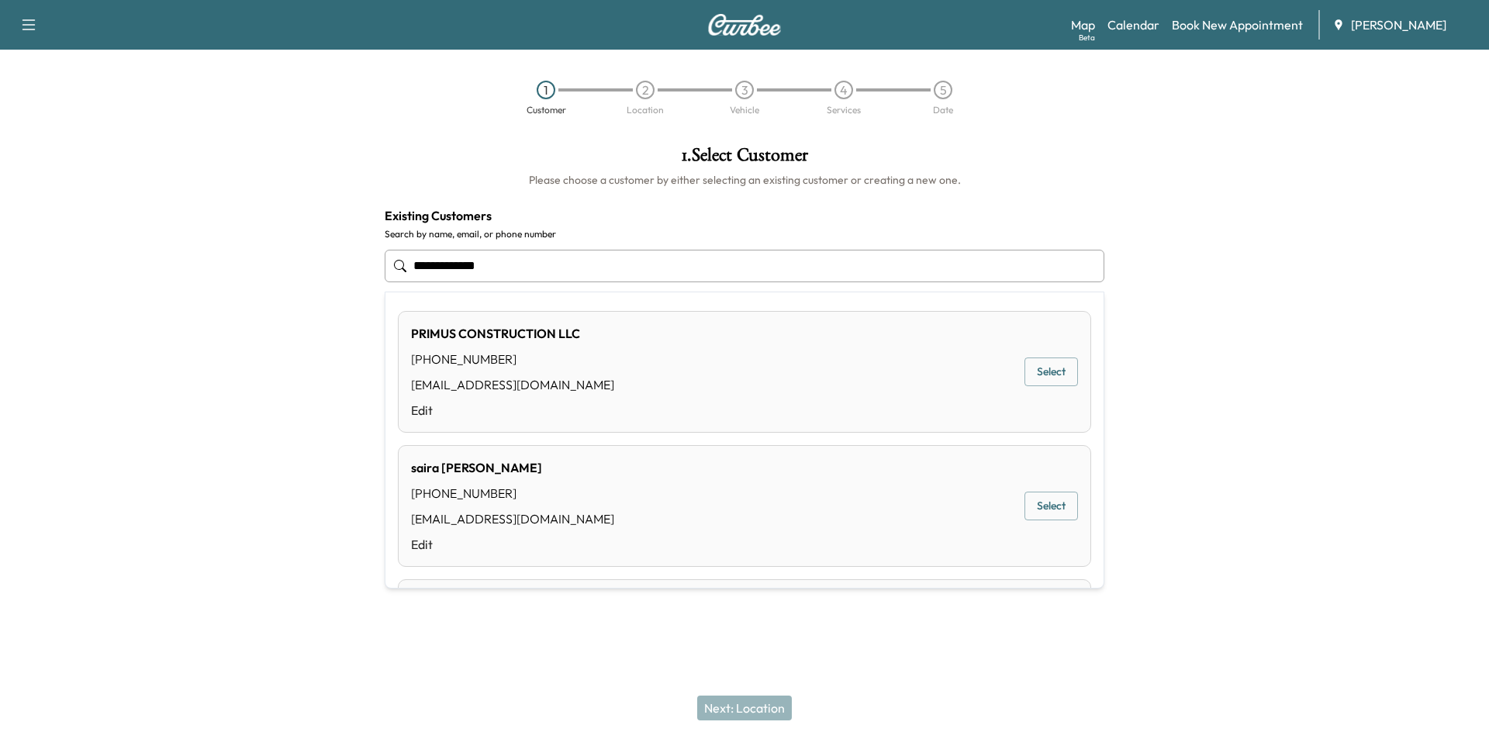
click at [1048, 367] on button "Select" at bounding box center [1050, 371] width 53 height 29
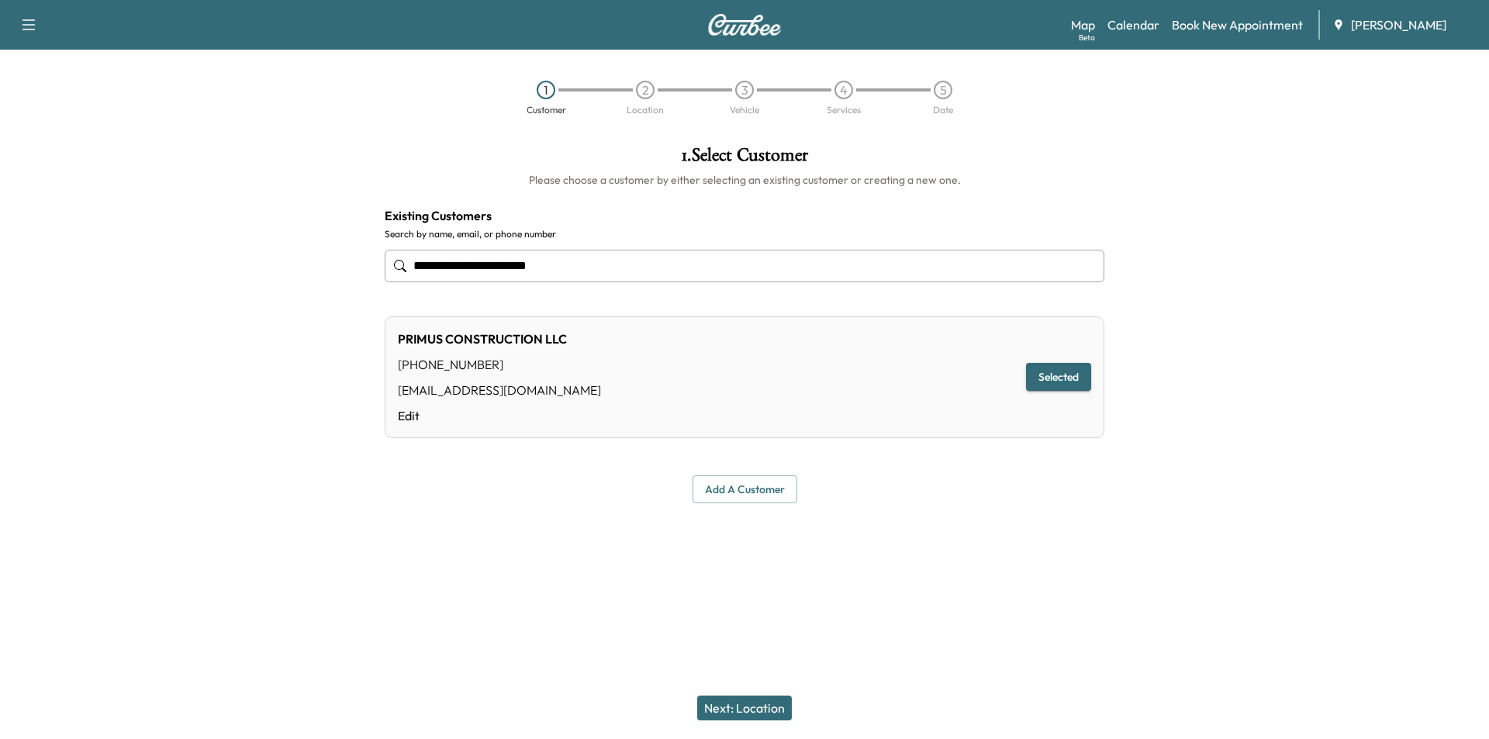
type input "**********"
click at [726, 695] on div "Next: Location" at bounding box center [744, 708] width 1489 height 62
click at [726, 707] on button "Next: Location" at bounding box center [744, 707] width 95 height 25
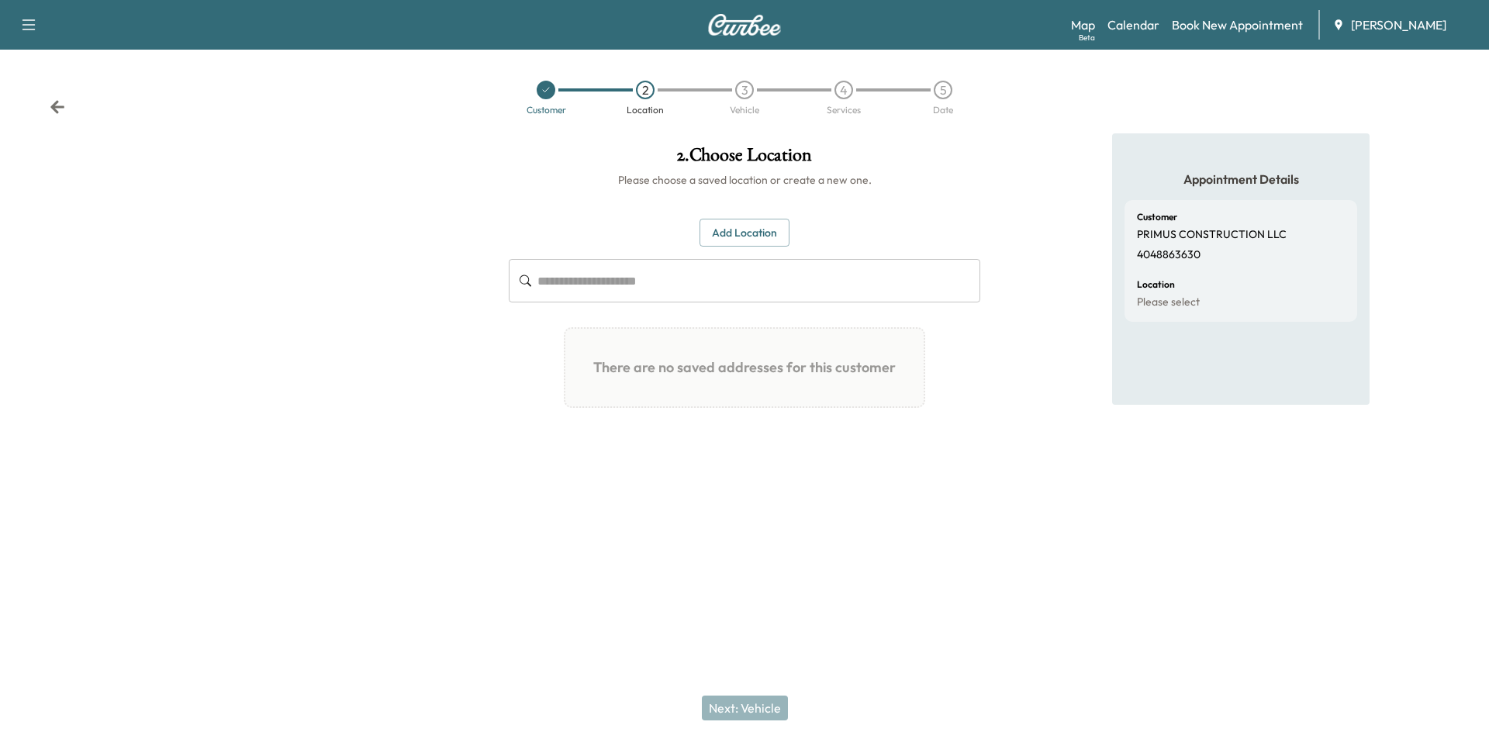
click at [774, 233] on button "Add Location" at bounding box center [744, 233] width 90 height 29
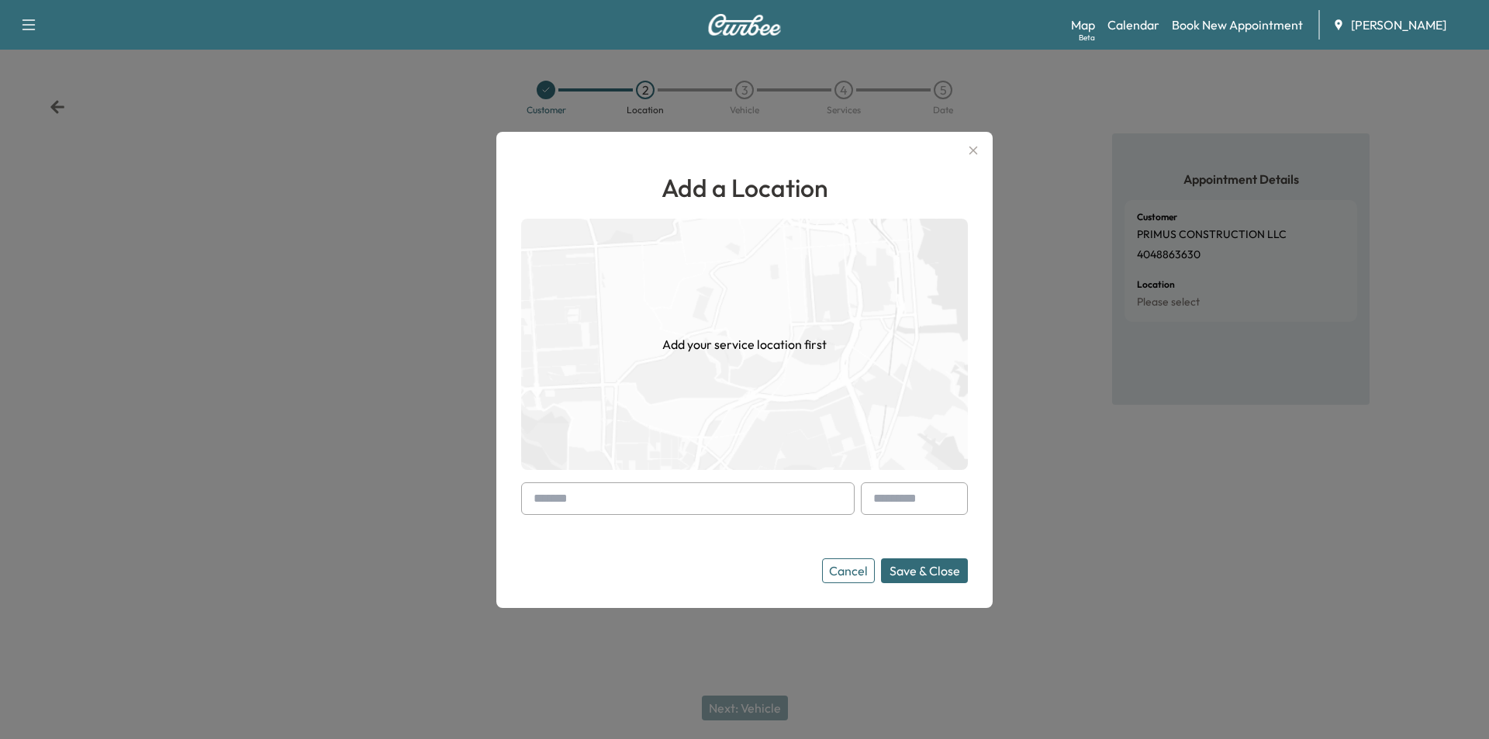
click at [615, 499] on input "text" at bounding box center [687, 498] width 333 height 33
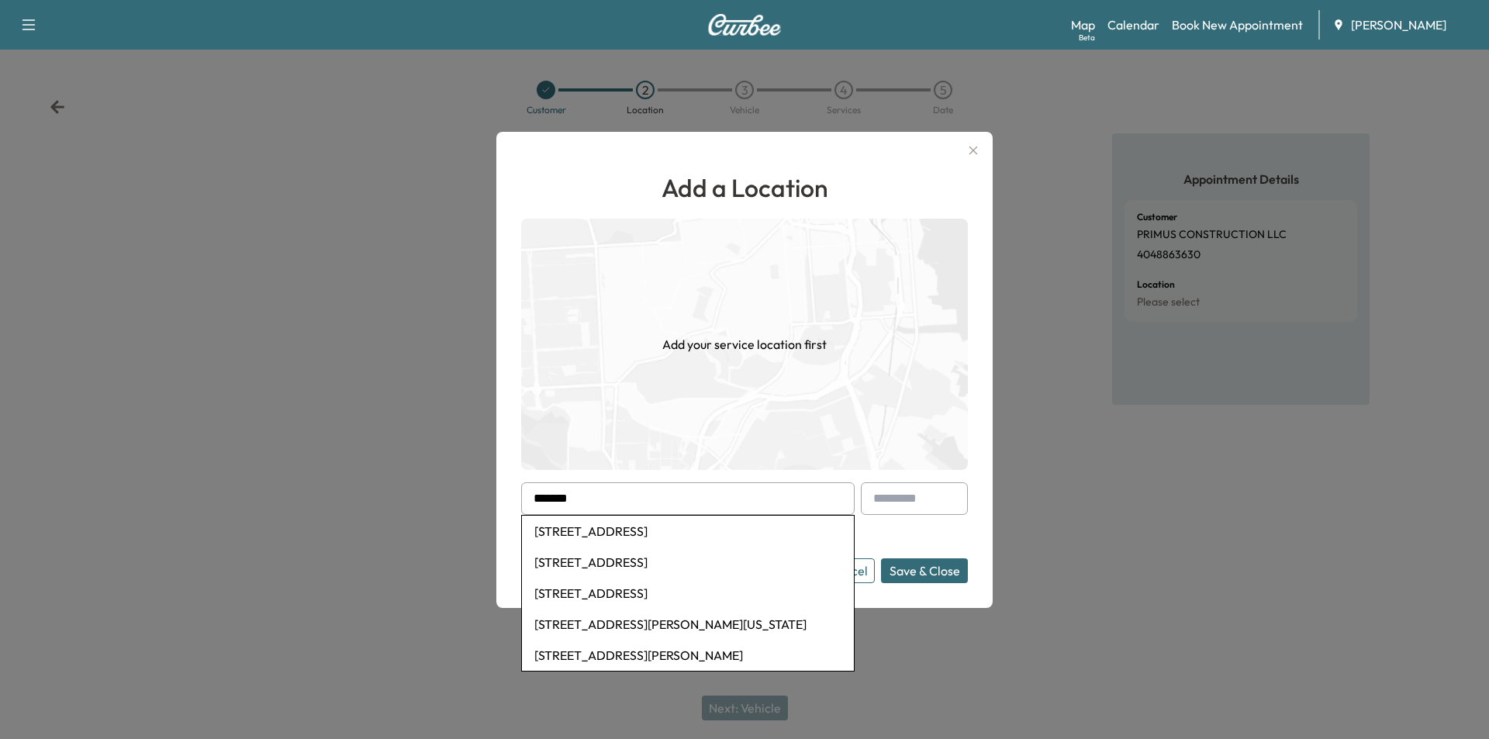
click at [661, 532] on li "[STREET_ADDRESS]" at bounding box center [688, 531] width 332 height 31
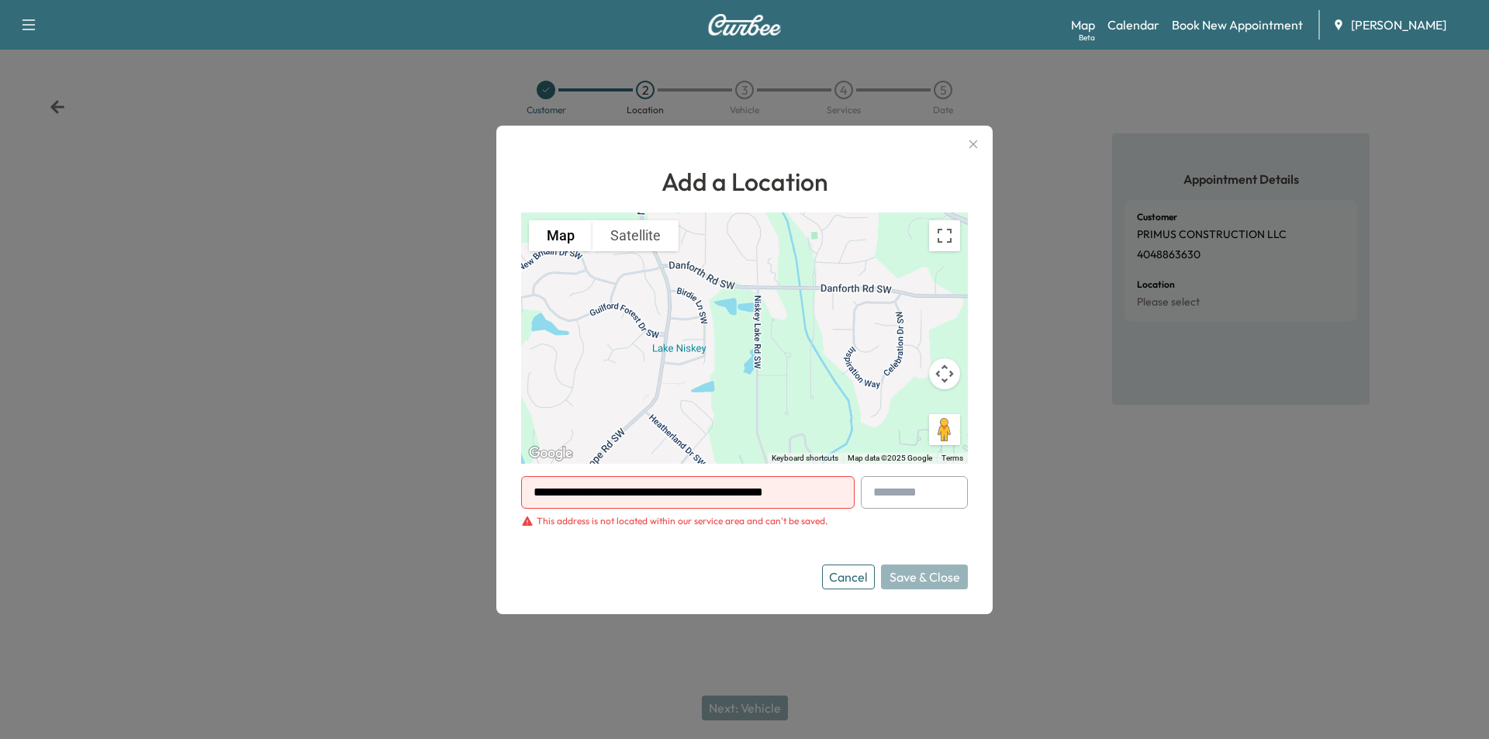
click at [834, 496] on div at bounding box center [839, 492] width 19 height 19
drag, startPoint x: 834, startPoint y: 496, endPoint x: 563, endPoint y: 522, distance: 271.8
click at [554, 525] on form "**********" at bounding box center [744, 532] width 447 height 113
click at [834, 490] on div at bounding box center [839, 492] width 19 height 19
click at [832, 492] on div at bounding box center [839, 492] width 19 height 19
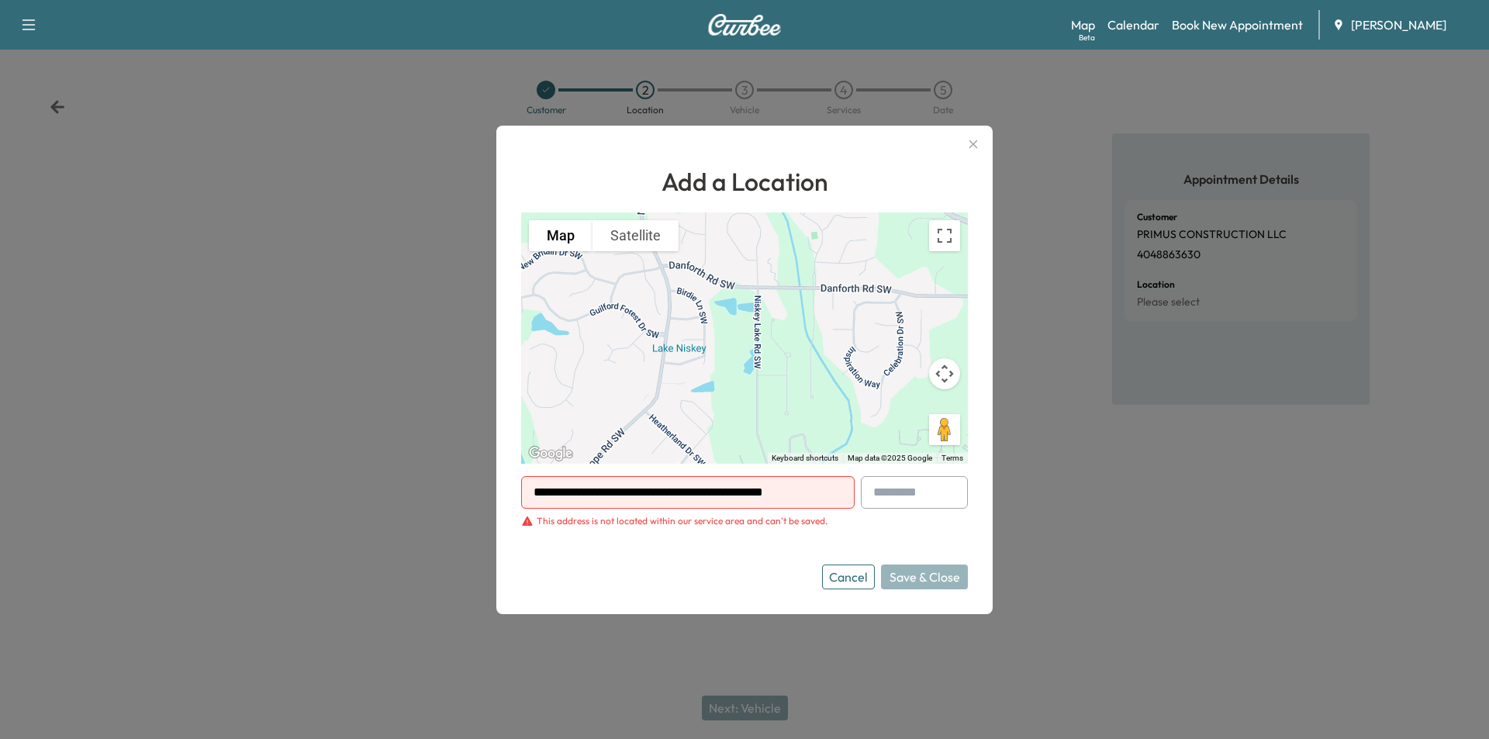
drag, startPoint x: 816, startPoint y: 494, endPoint x: 463, endPoint y: 502, distance: 353.6
click at [463, 502] on div "**********" at bounding box center [744, 369] width 1489 height 739
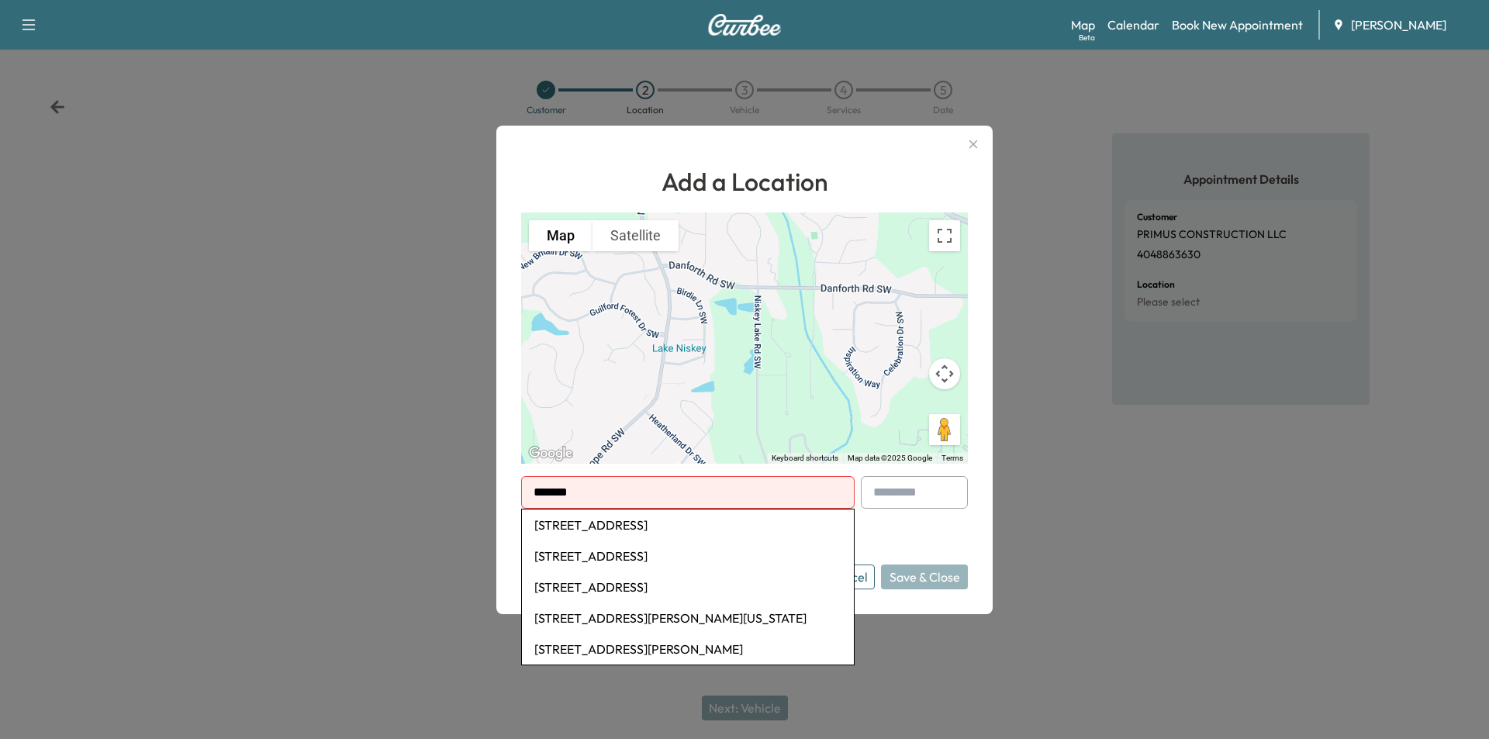
click at [789, 530] on li "[STREET_ADDRESS]" at bounding box center [688, 524] width 332 height 31
type input "**********"
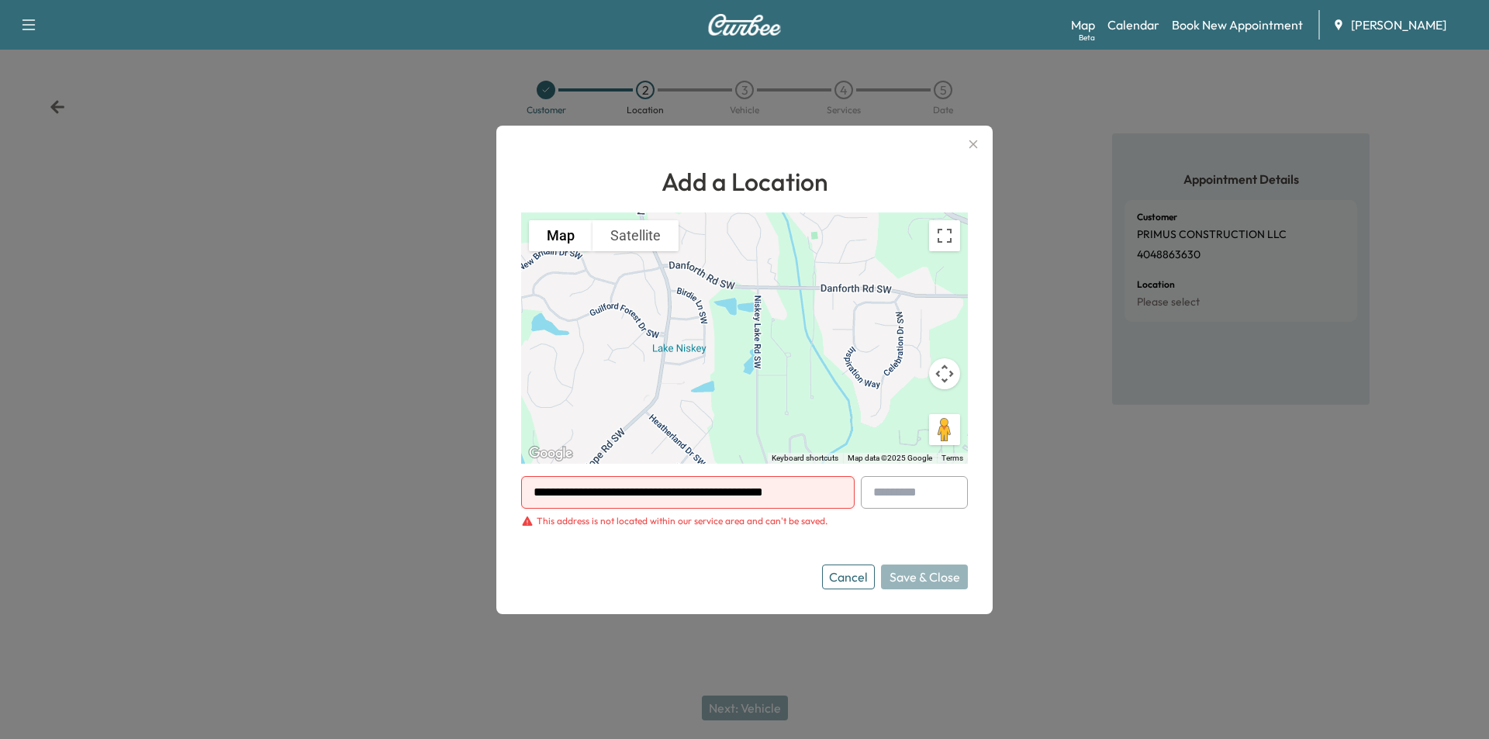
click at [917, 578] on div "Cancel Save & Close" at bounding box center [895, 576] width 146 height 25
click at [973, 147] on icon "button" at bounding box center [973, 144] width 19 height 19
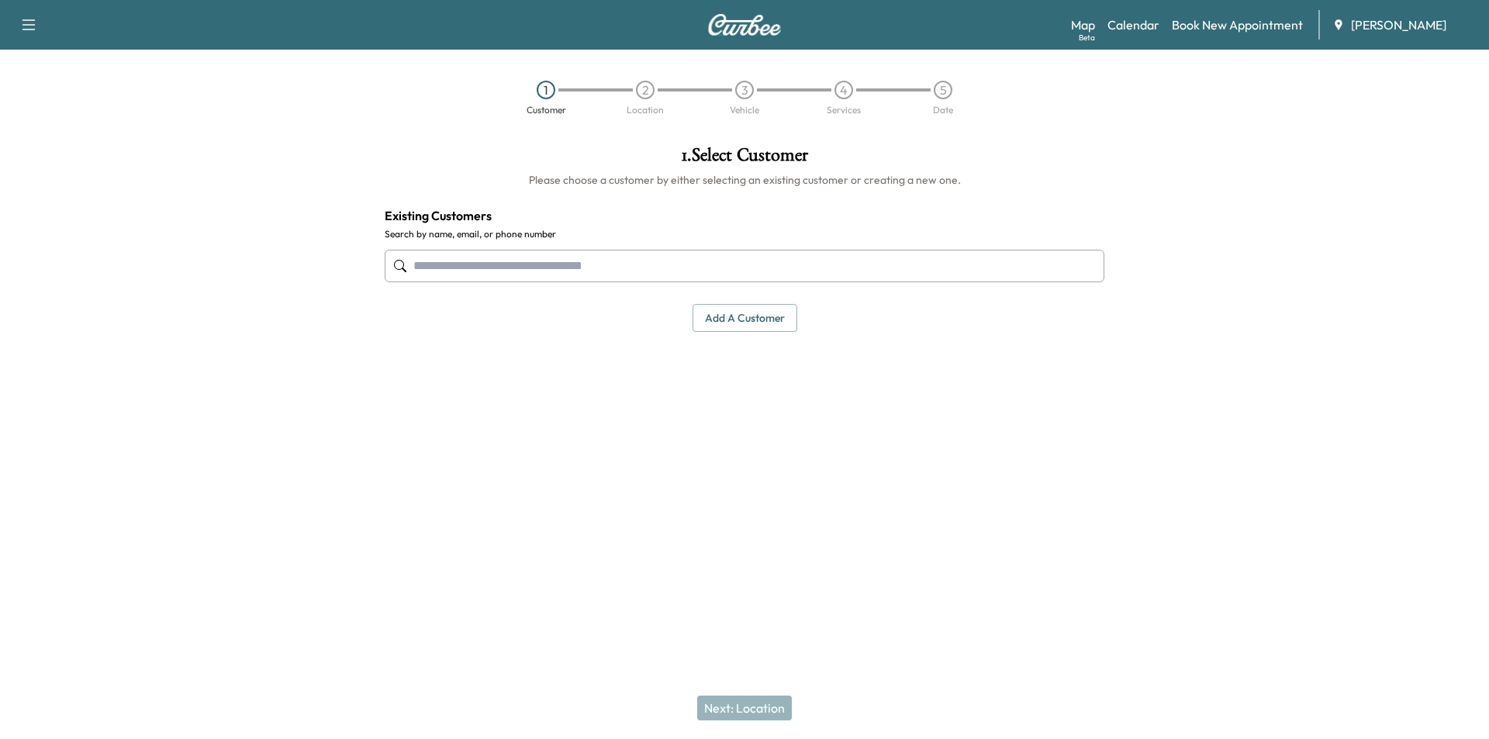
click at [512, 257] on input "text" at bounding box center [745, 266] width 720 height 33
paste input "**********"
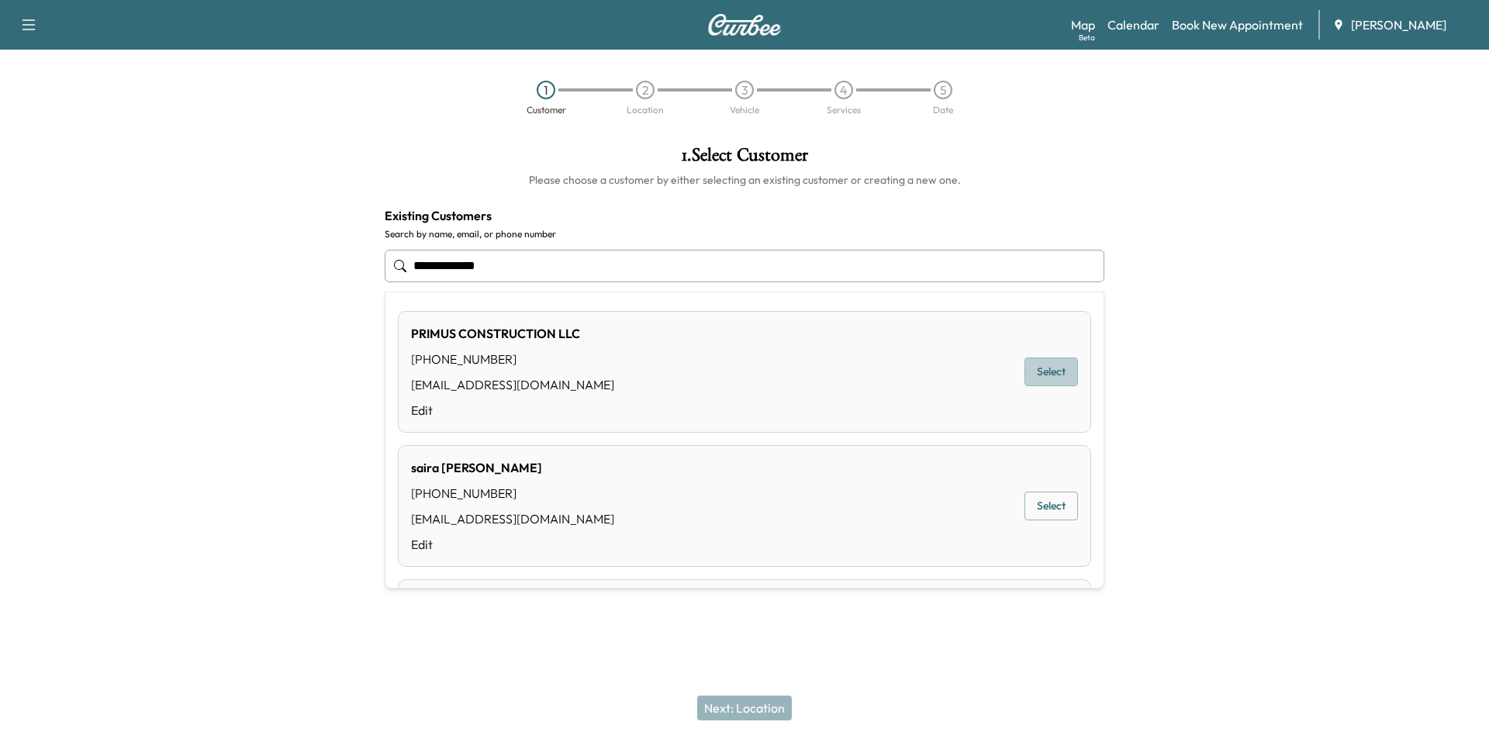
click at [1025, 364] on button "Select" at bounding box center [1050, 371] width 53 height 29
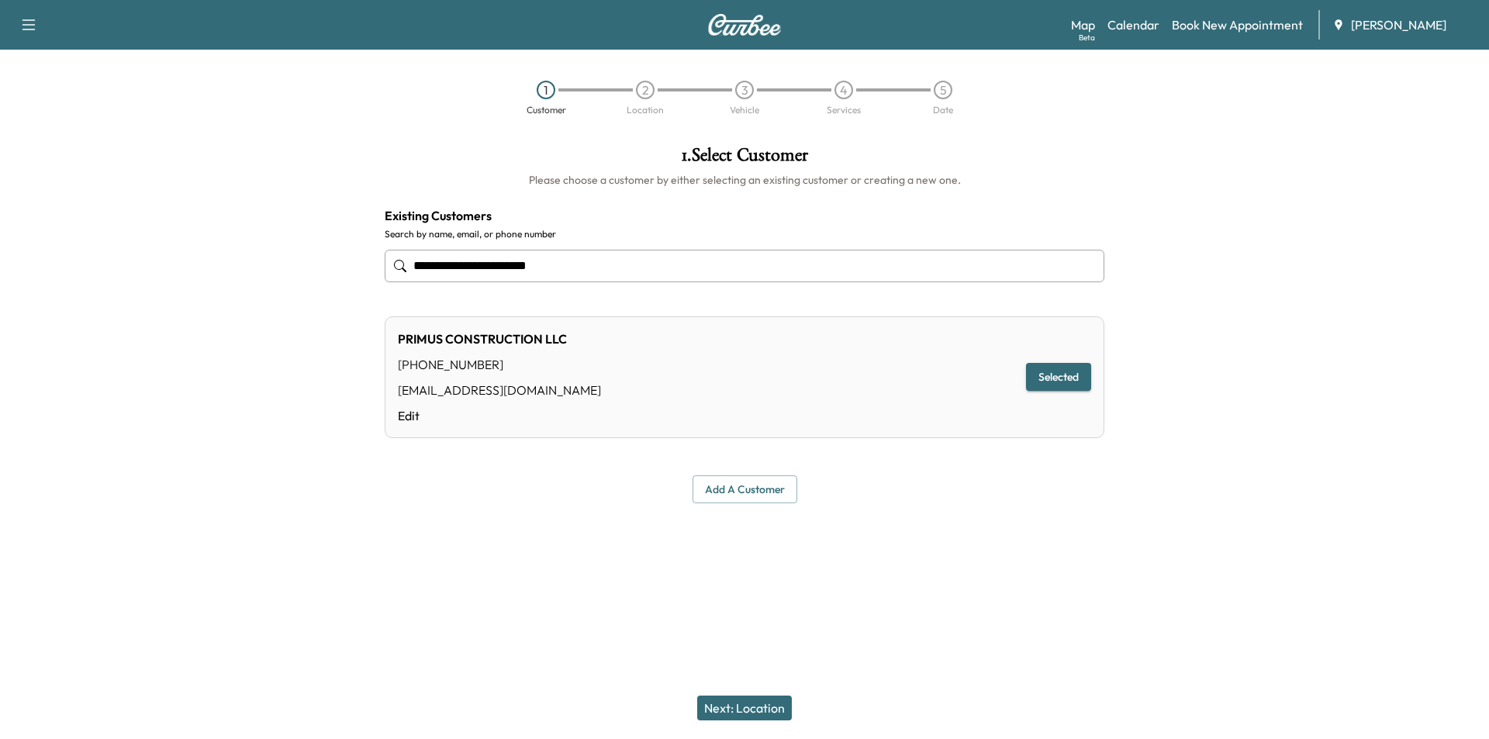
type input "**********"
click at [737, 713] on button "Next: Location" at bounding box center [744, 707] width 95 height 25
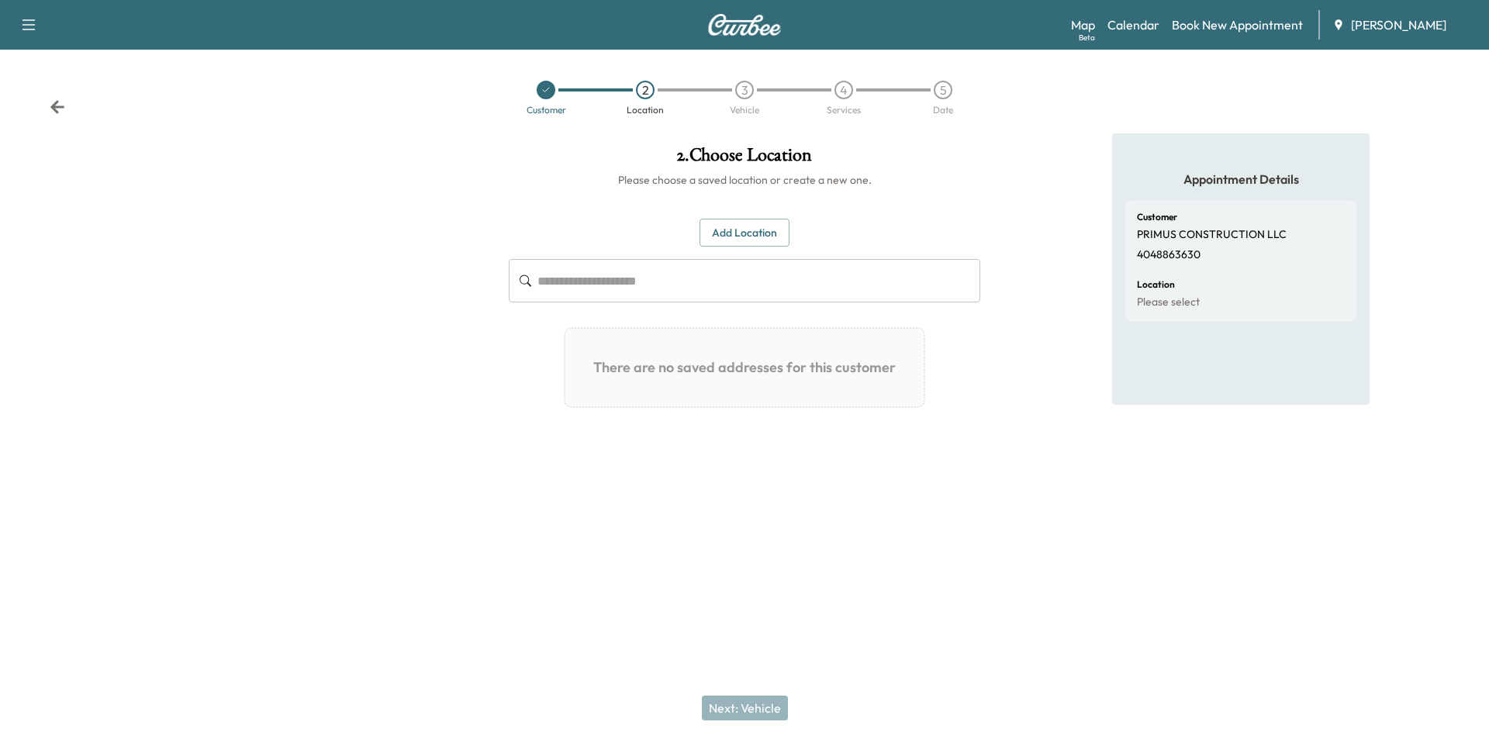
click at [727, 230] on button "Add Location" at bounding box center [744, 233] width 90 height 29
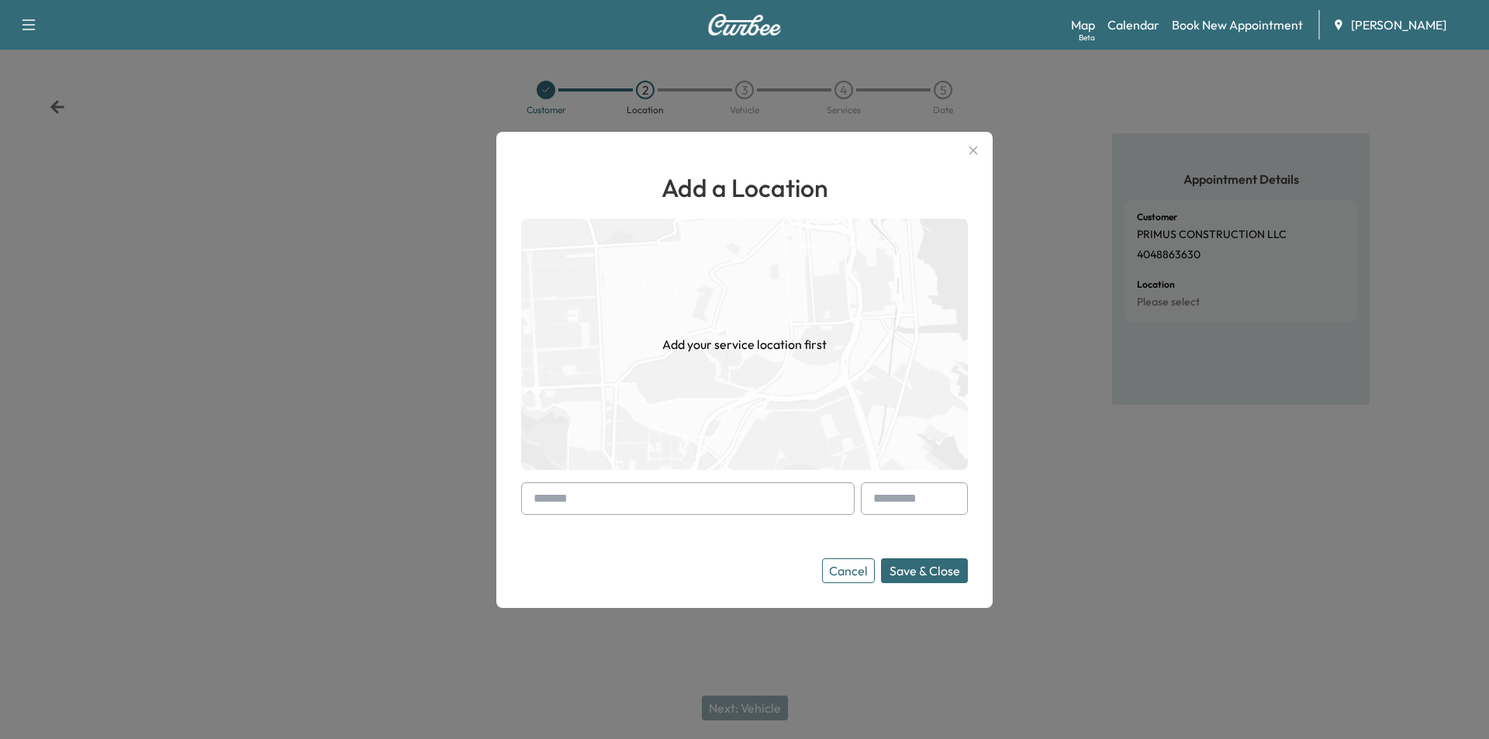
click at [587, 490] on input "text" at bounding box center [687, 498] width 333 height 33
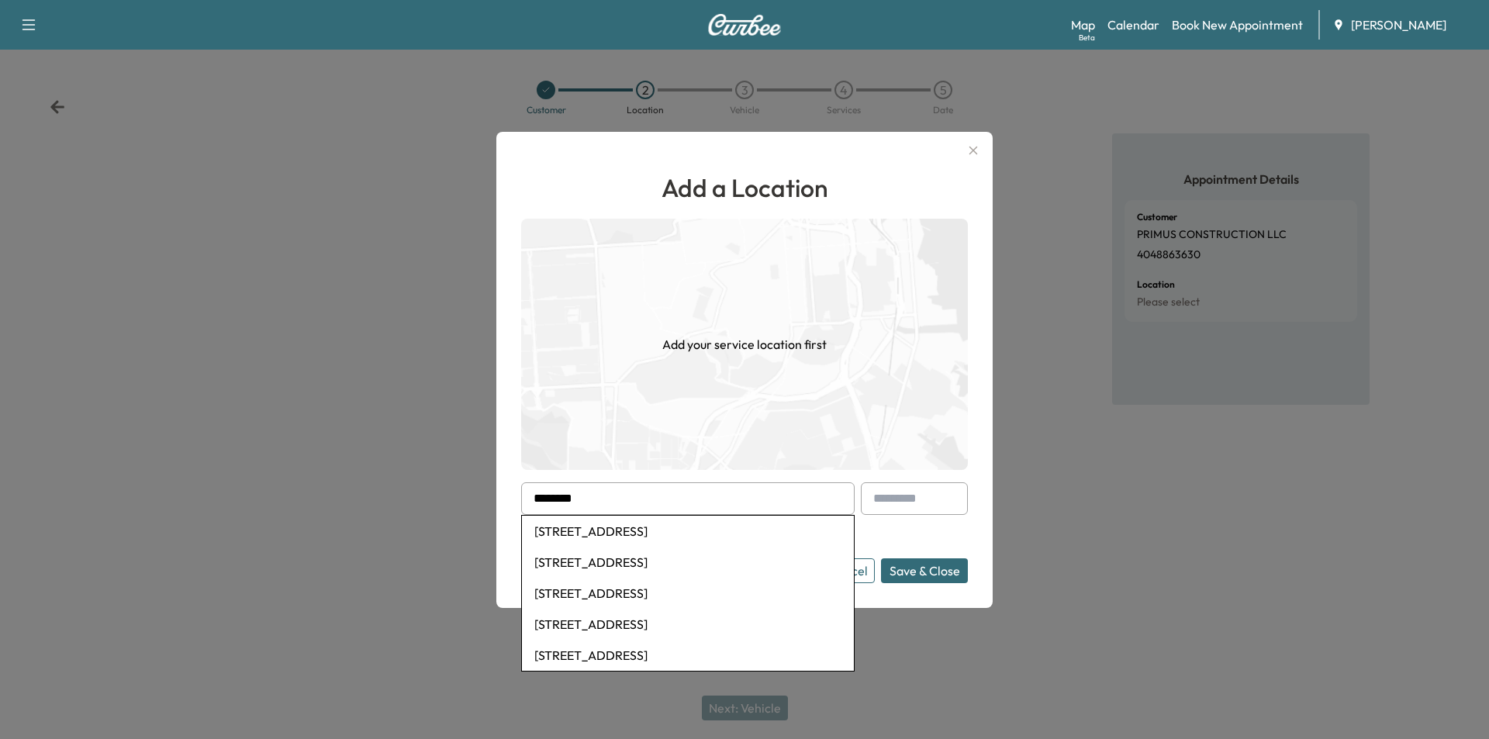
click at [689, 561] on li "[STREET_ADDRESS]" at bounding box center [688, 562] width 332 height 31
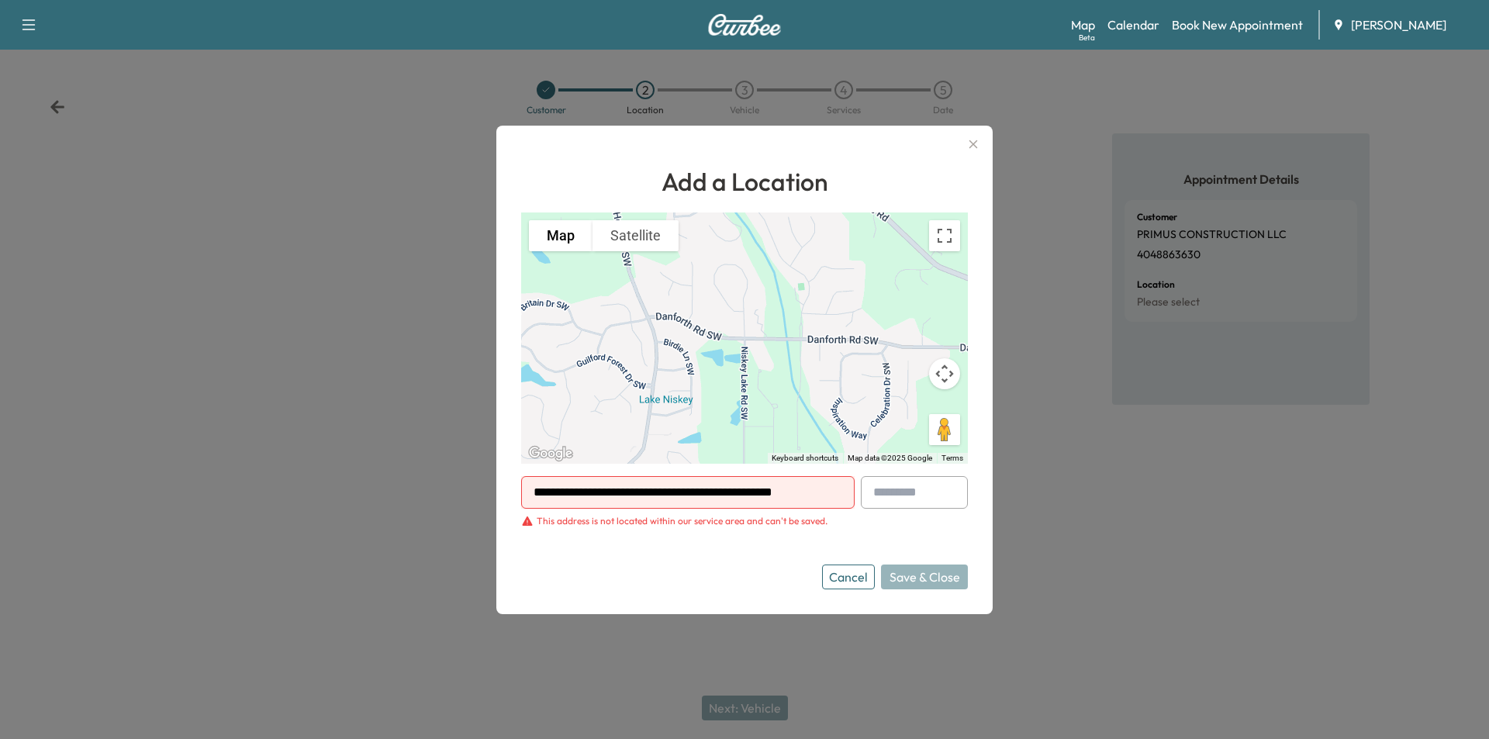
click at [658, 499] on input "**********" at bounding box center [687, 492] width 333 height 33
drag, startPoint x: 658, startPoint y: 494, endPoint x: 629, endPoint y: 493, distance: 28.7
click at [629, 493] on input "**********" at bounding box center [687, 492] width 333 height 33
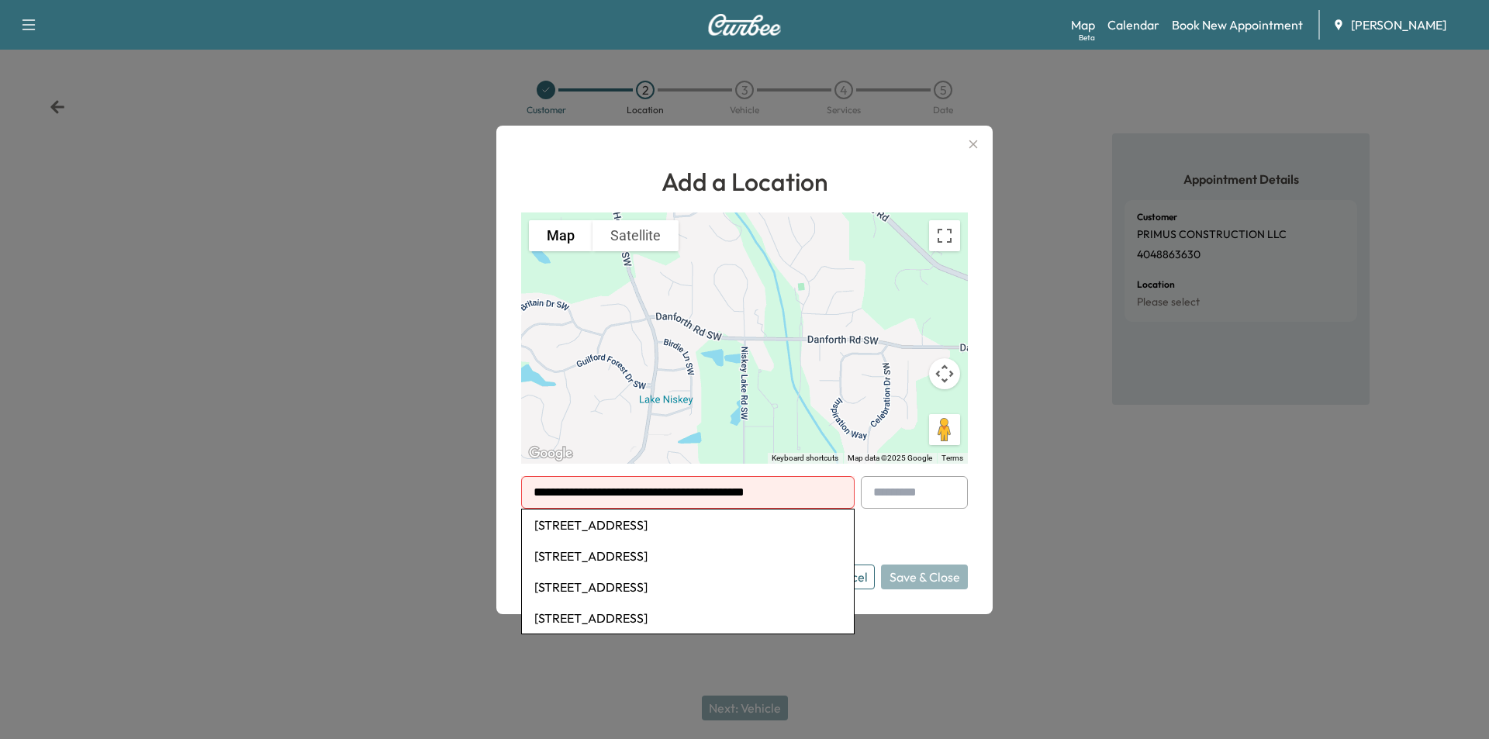
click at [664, 527] on li "[STREET_ADDRESS]" at bounding box center [688, 524] width 332 height 31
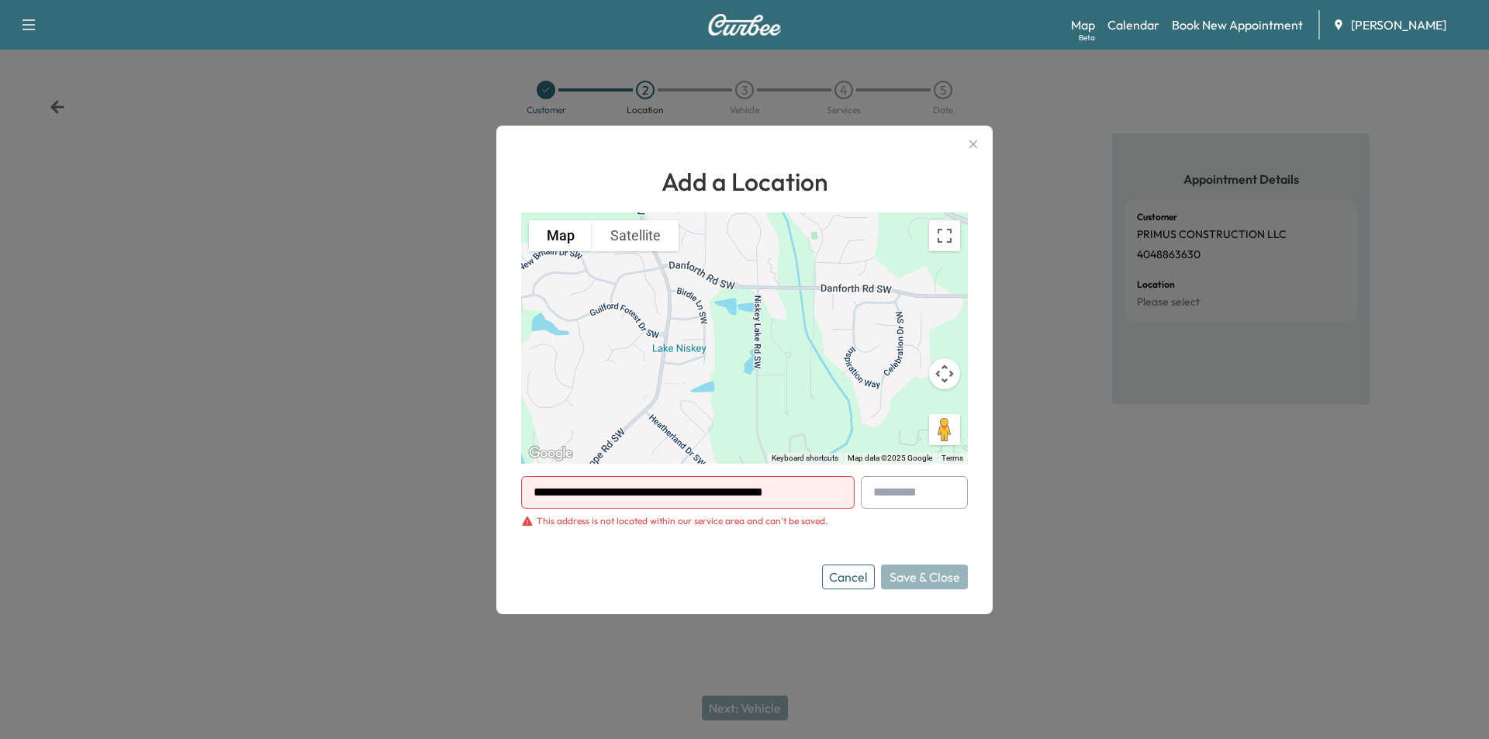
click at [658, 496] on input "**********" at bounding box center [687, 492] width 333 height 33
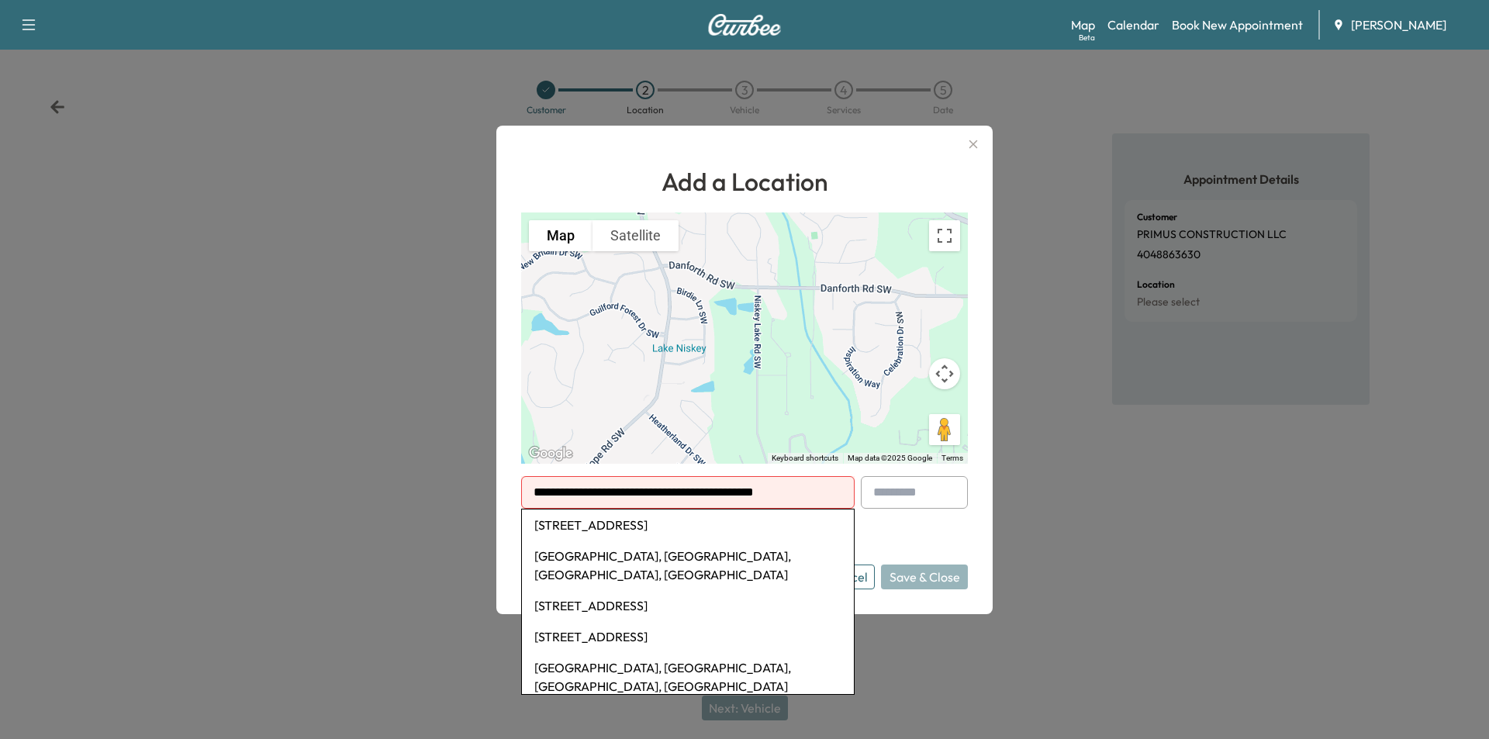
click at [684, 591] on li "1155 East Lake Place, Atlanta, GA, USA" at bounding box center [688, 605] width 332 height 31
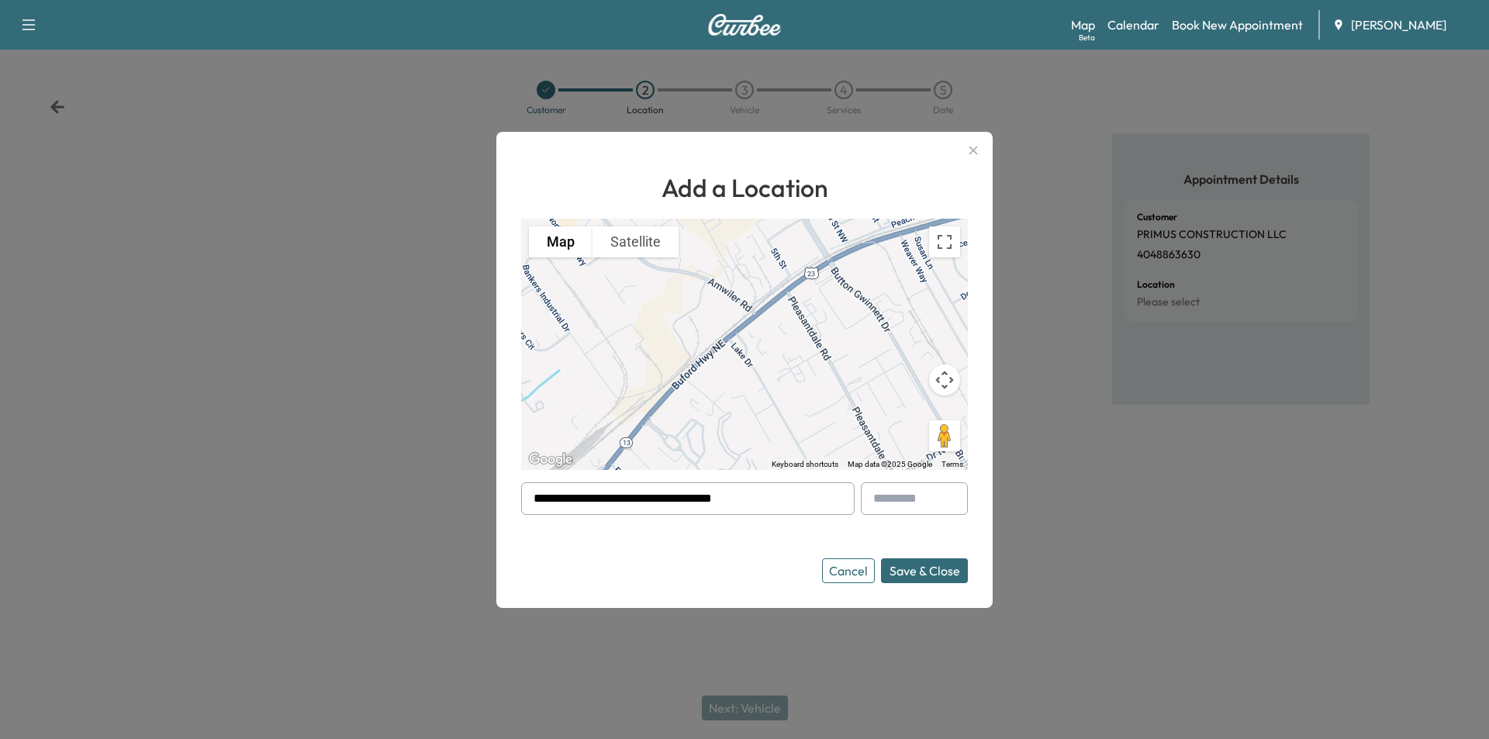
drag, startPoint x: 792, startPoint y: 493, endPoint x: 527, endPoint y: 495, distance: 265.2
click at [527, 495] on div "**********" at bounding box center [687, 498] width 333 height 33
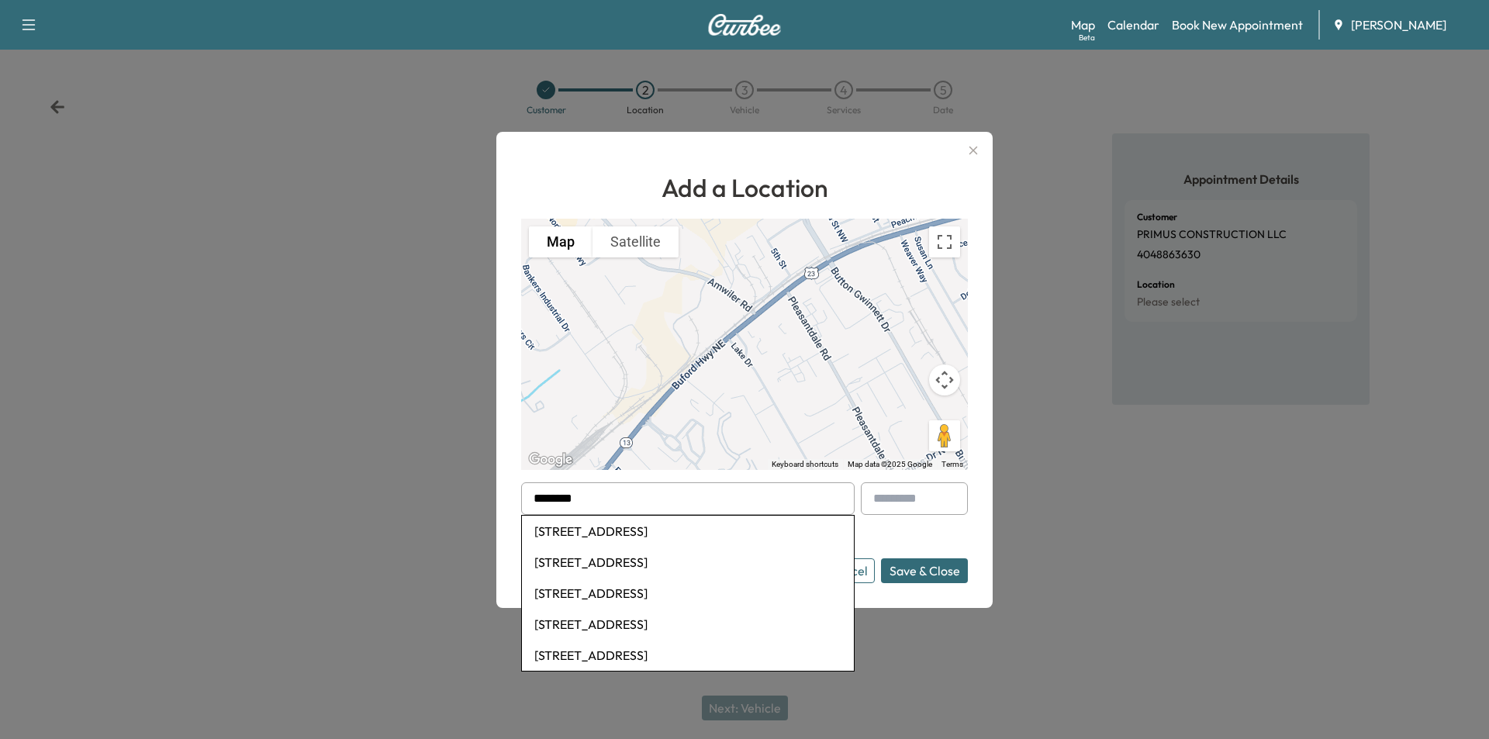
click at [765, 536] on li "[STREET_ADDRESS]" at bounding box center [688, 531] width 332 height 31
type input "**********"
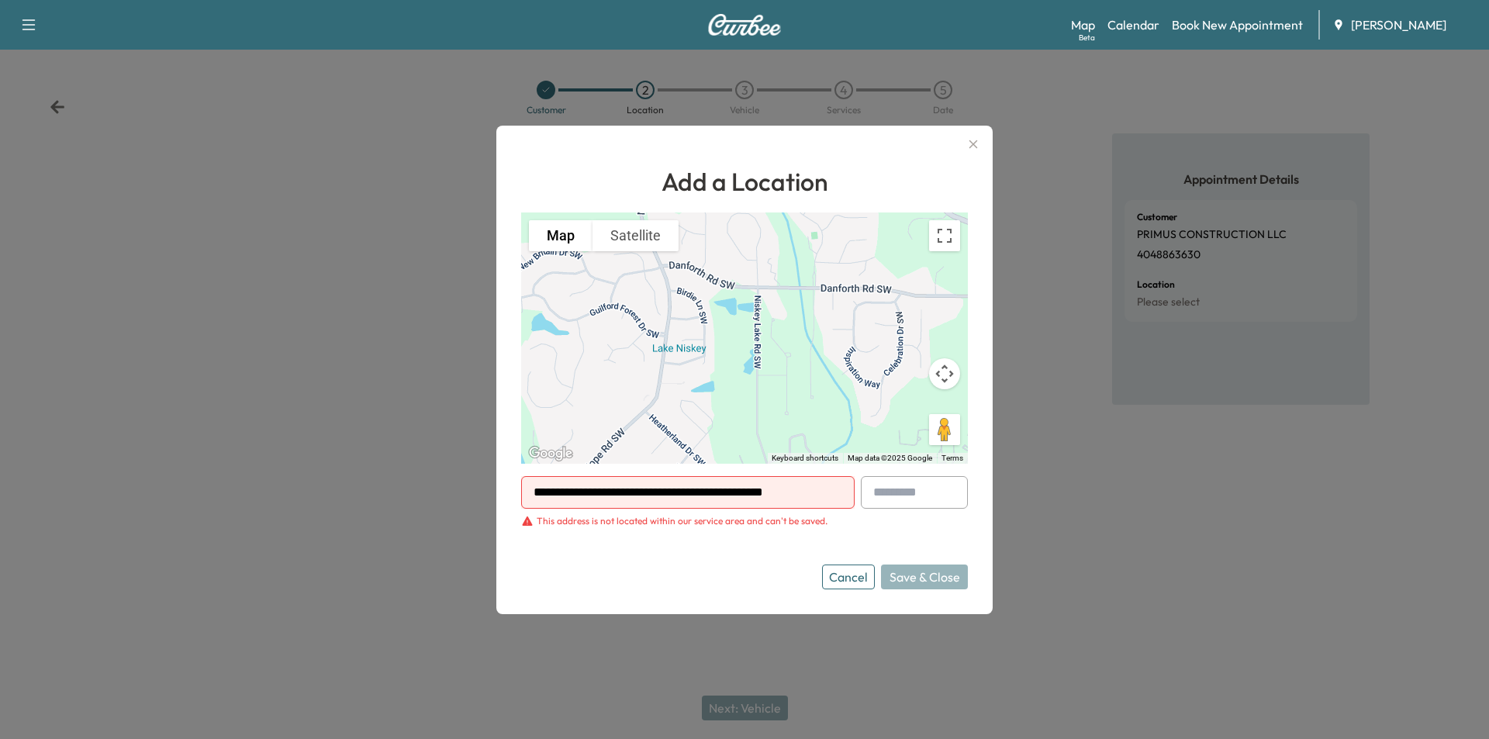
click at [961, 588] on div "Cancel Save & Close" at bounding box center [895, 576] width 146 height 25
click at [951, 578] on div "Cancel Save & Close" at bounding box center [895, 576] width 146 height 25
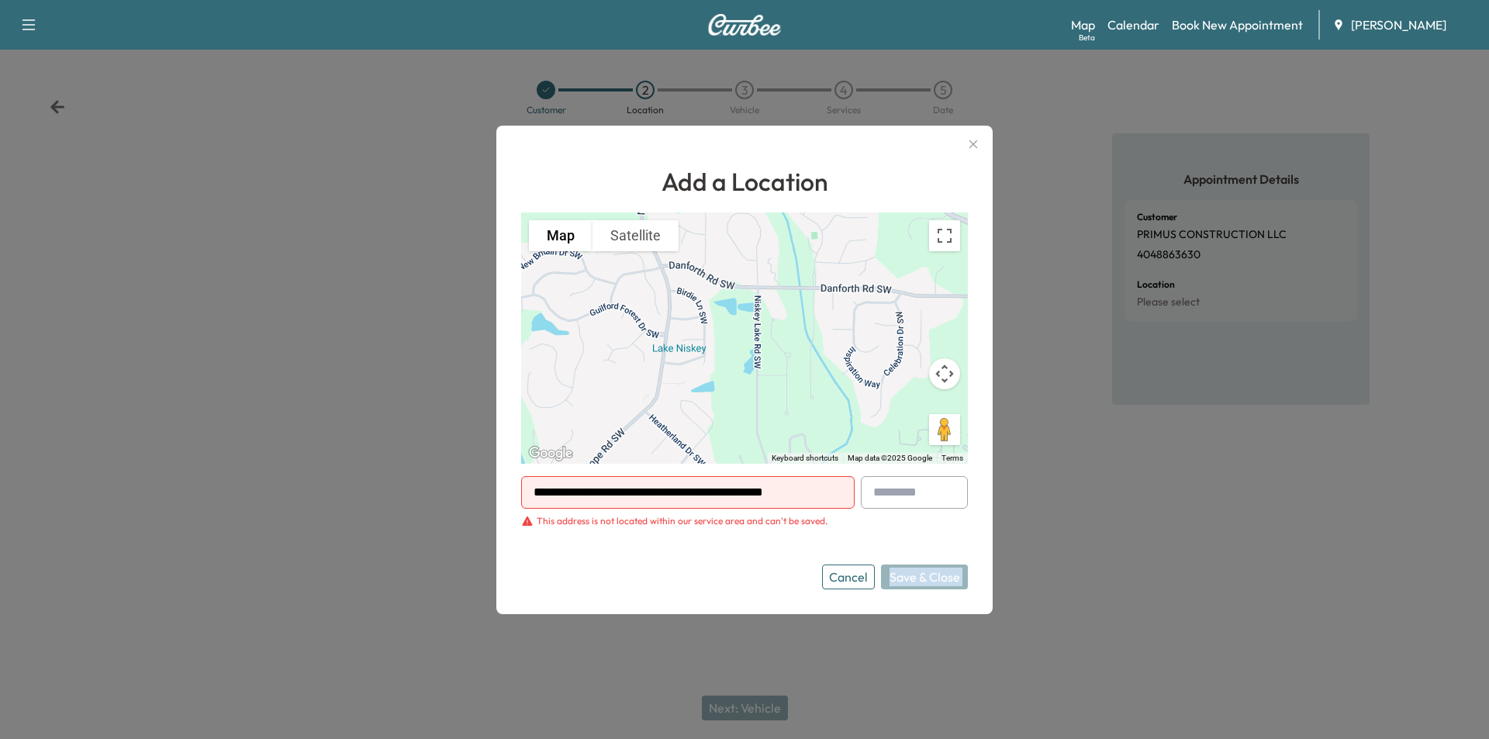
click at [951, 578] on div "Cancel Save & Close" at bounding box center [895, 576] width 146 height 25
click at [942, 241] on button "Toggle fullscreen view" at bounding box center [944, 235] width 31 height 31
click at [661, 602] on div "**********" at bounding box center [744, 370] width 496 height 488
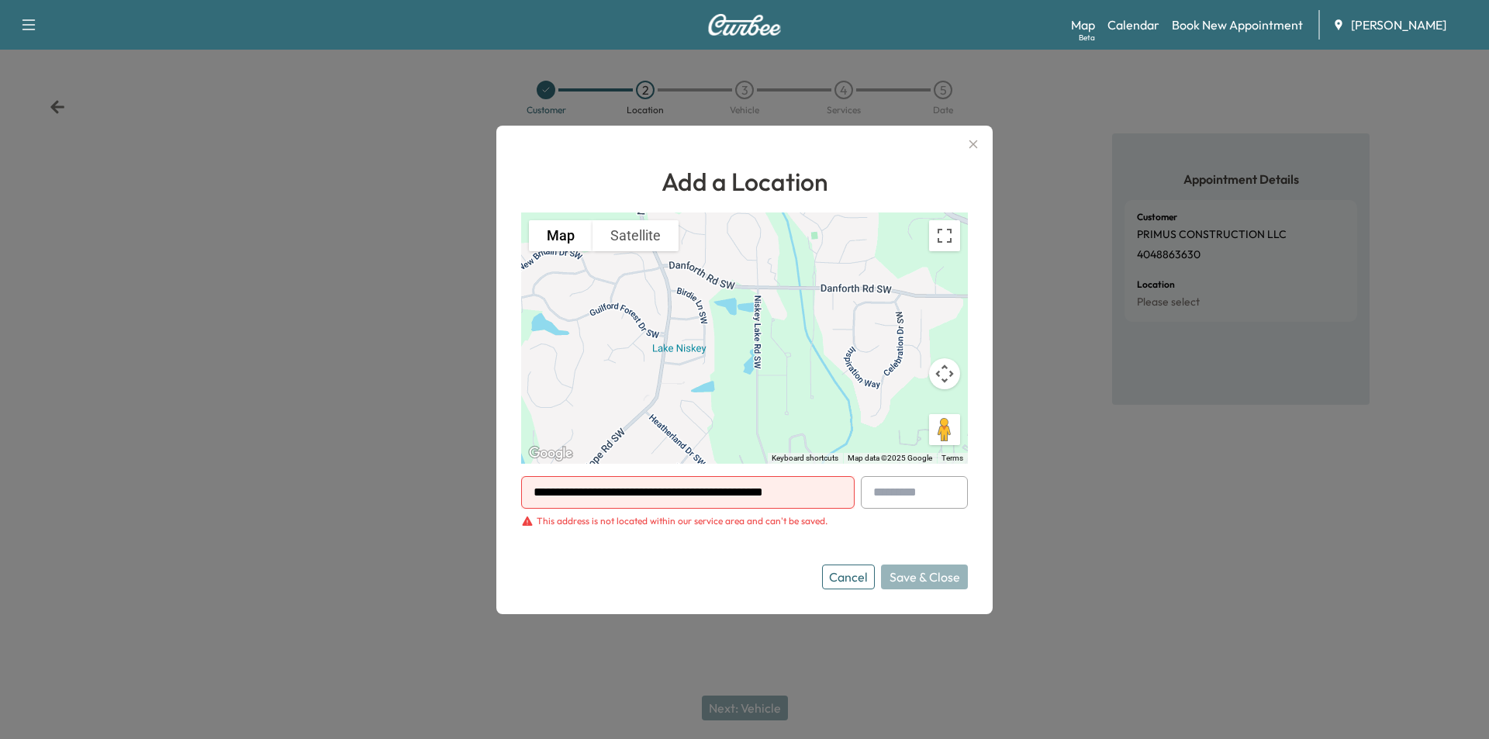
click at [842, 582] on button "Cancel" at bounding box center [848, 576] width 53 height 25
